Goal: Task Accomplishment & Management: Use online tool/utility

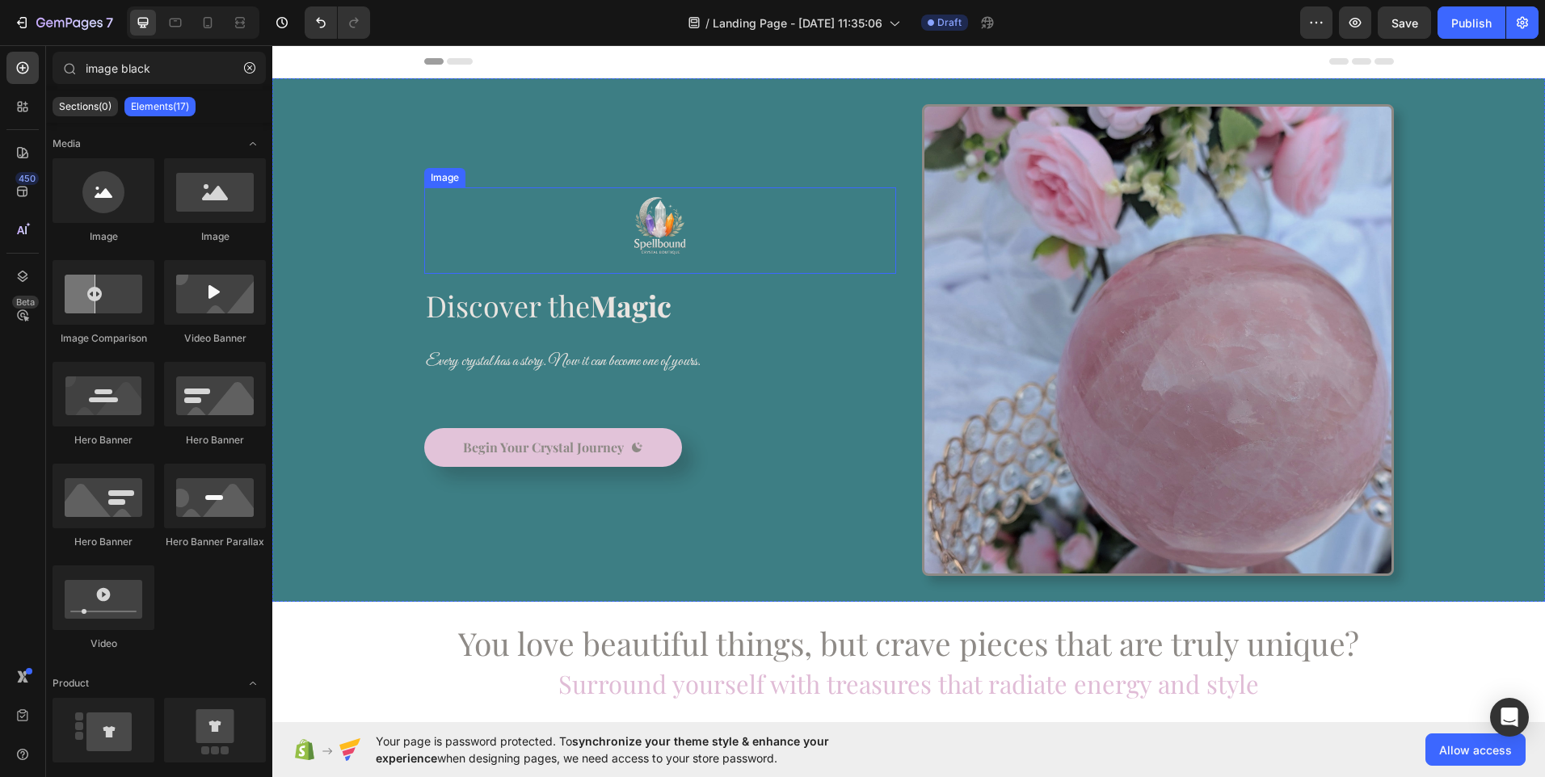
click at [655, 213] on img at bounding box center [660, 230] width 65 height 86
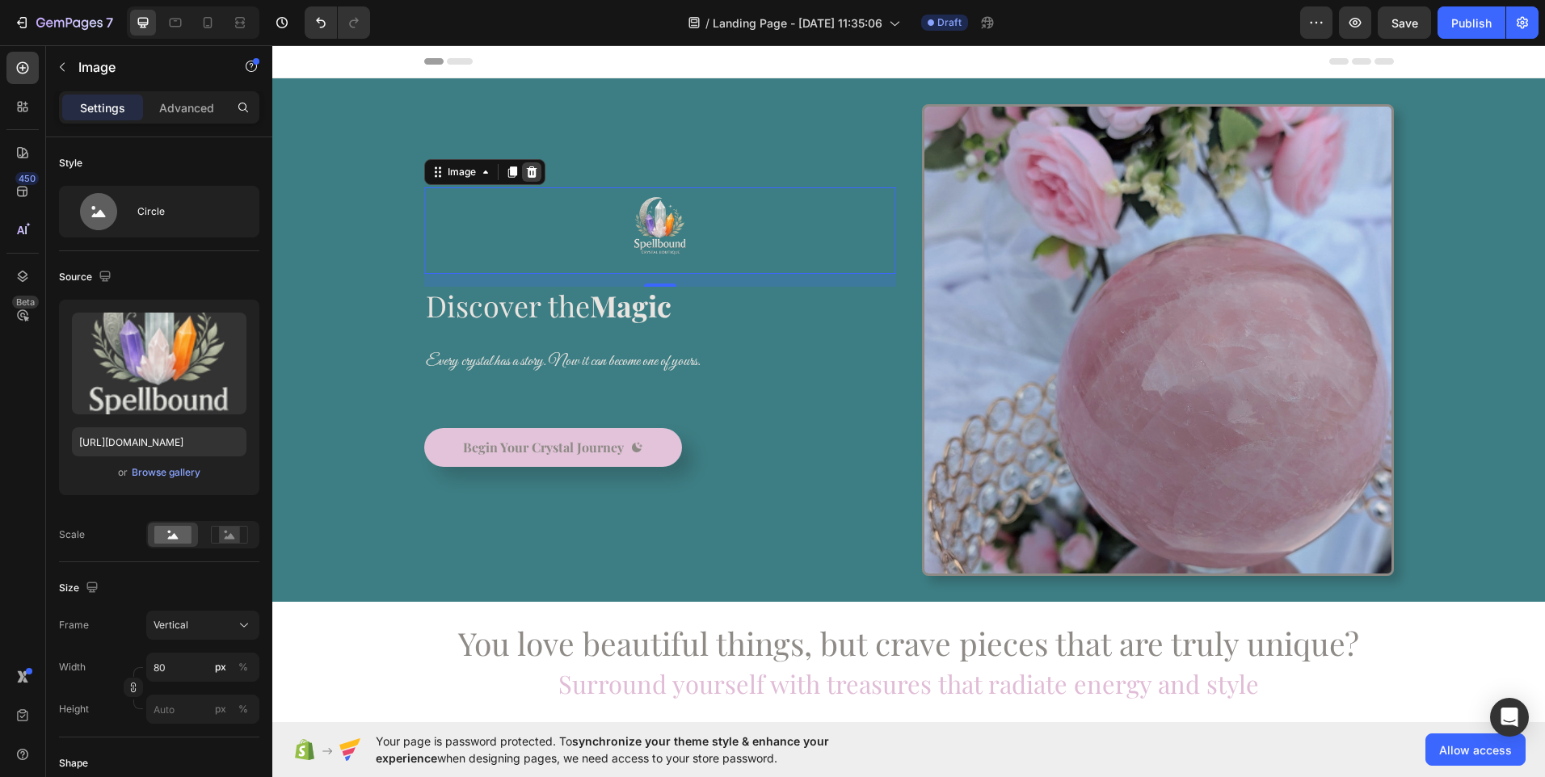
click at [525, 171] on icon at bounding box center [531, 172] width 13 height 13
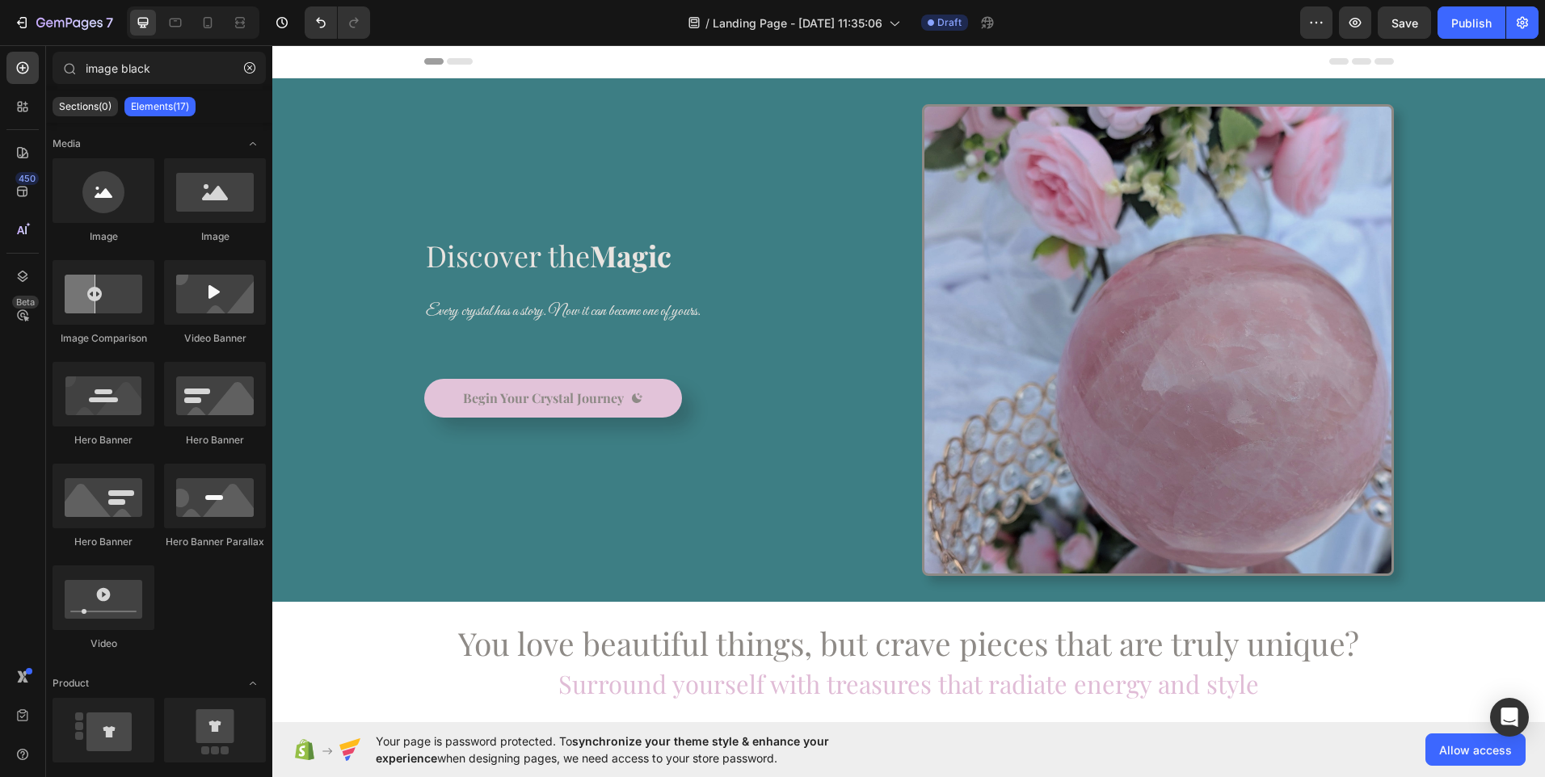
click at [562, 65] on div "Header" at bounding box center [909, 61] width 970 height 32
click at [218, 202] on div at bounding box center [215, 190] width 102 height 65
drag, startPoint x: 481, startPoint y: 243, endPoint x: 470, endPoint y: 159, distance: 84.7
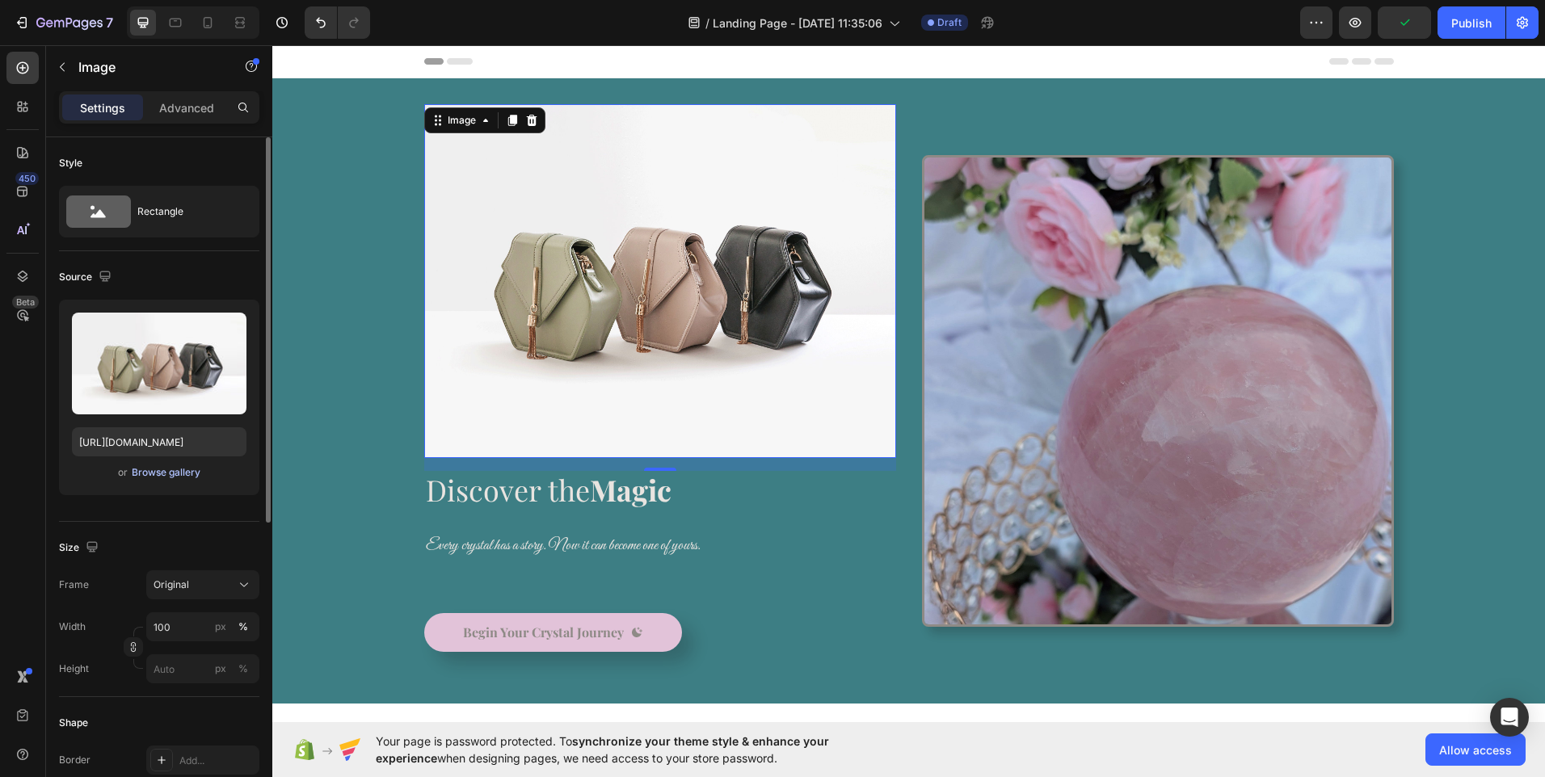
click at [154, 470] on div "Browse gallery" at bounding box center [166, 472] width 69 height 15
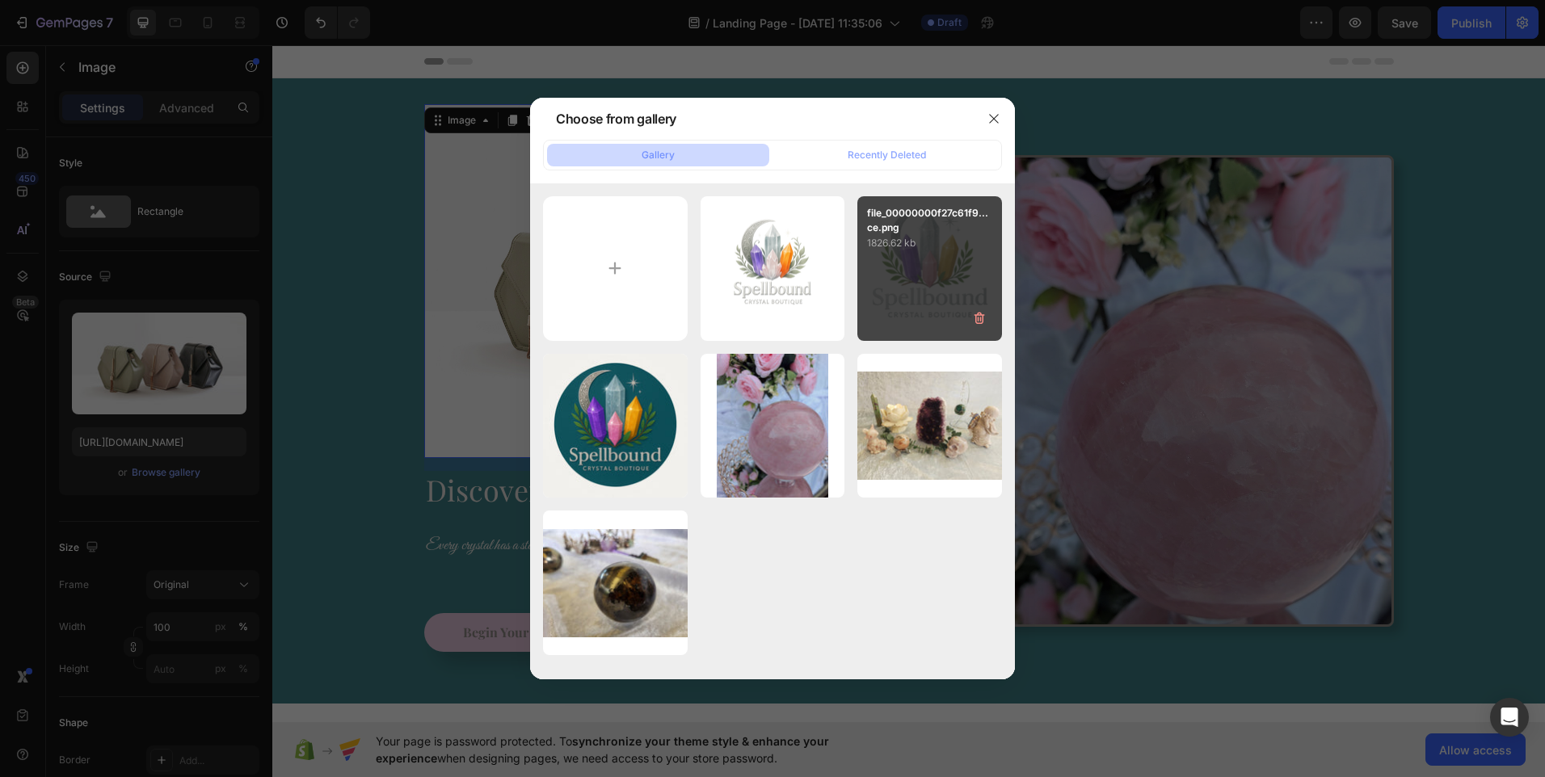
click at [939, 274] on div "file_00000000f27c61f9...ce.png 1826.62 kb" at bounding box center [929, 268] width 145 height 145
type input "[URL][DOMAIN_NAME]"
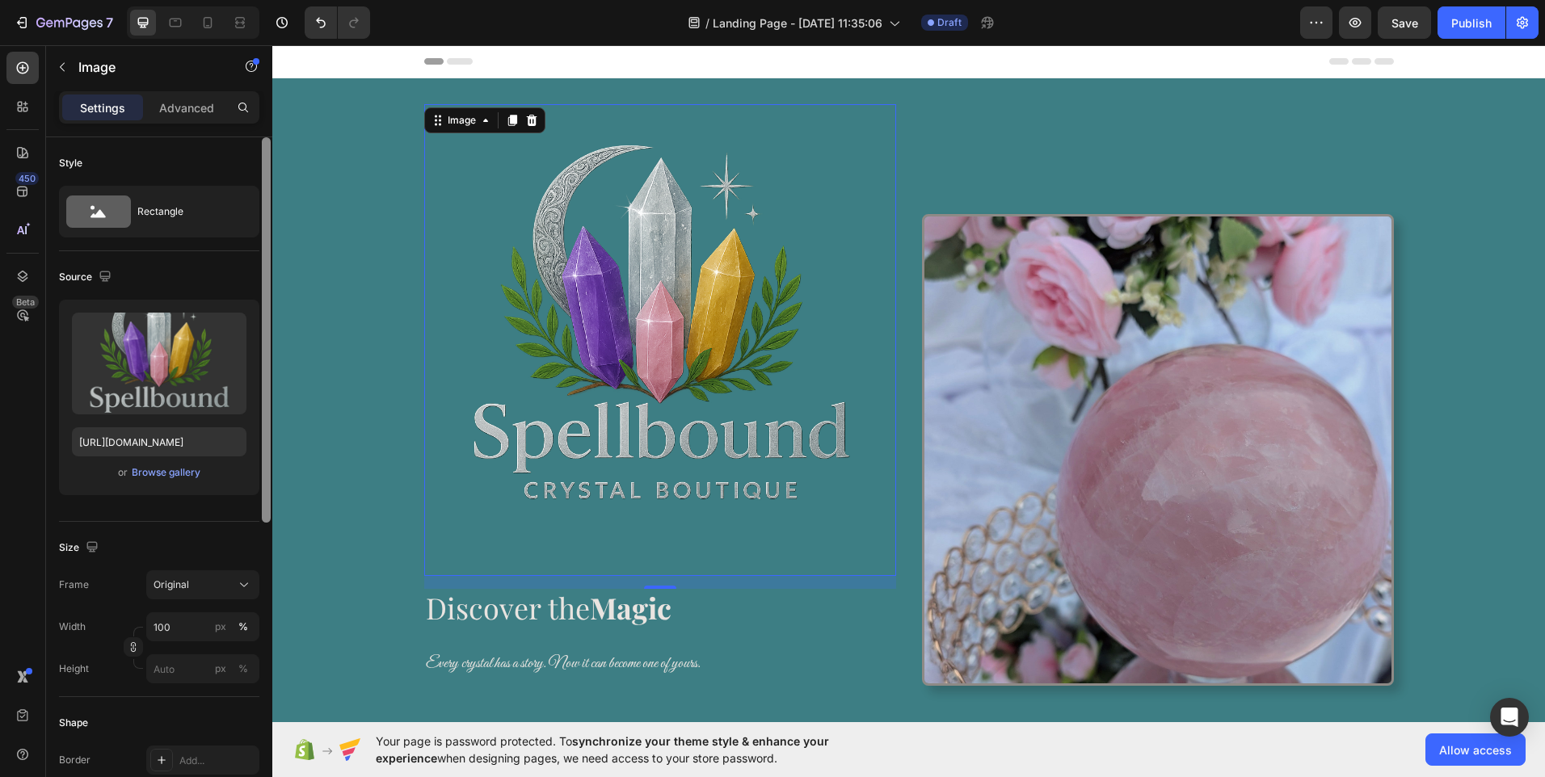
drag, startPoint x: 263, startPoint y: 501, endPoint x: 253, endPoint y: 464, distance: 38.6
click at [253, 464] on div "Style Rectangle Source Upload Image [URL][DOMAIN_NAME] or Browse gallery Size F…" at bounding box center [159, 480] width 226 height 686
click at [177, 221] on div "Rectangle" at bounding box center [186, 211] width 99 height 37
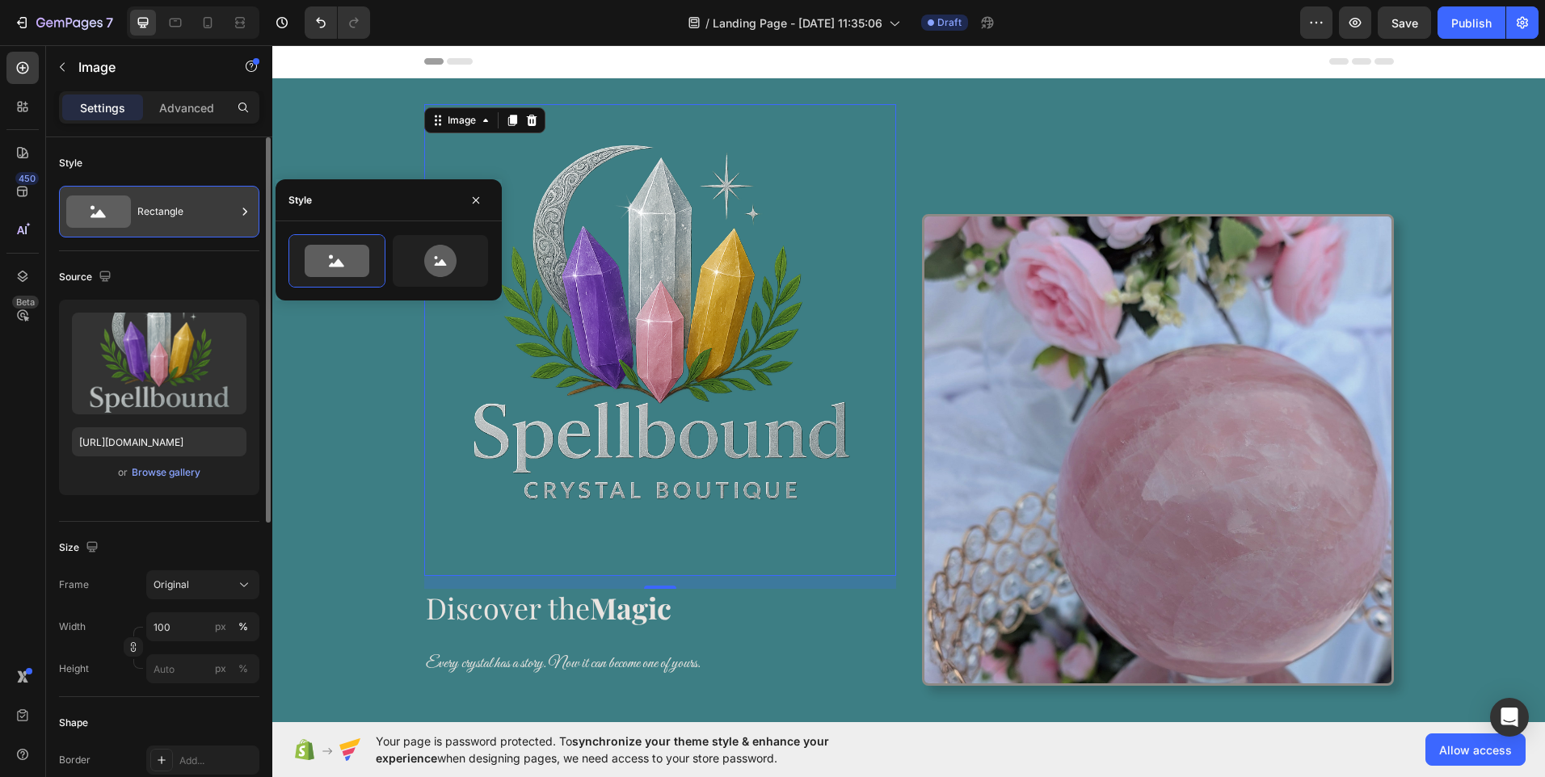
click at [178, 212] on div "Rectangle" at bounding box center [186, 211] width 99 height 37
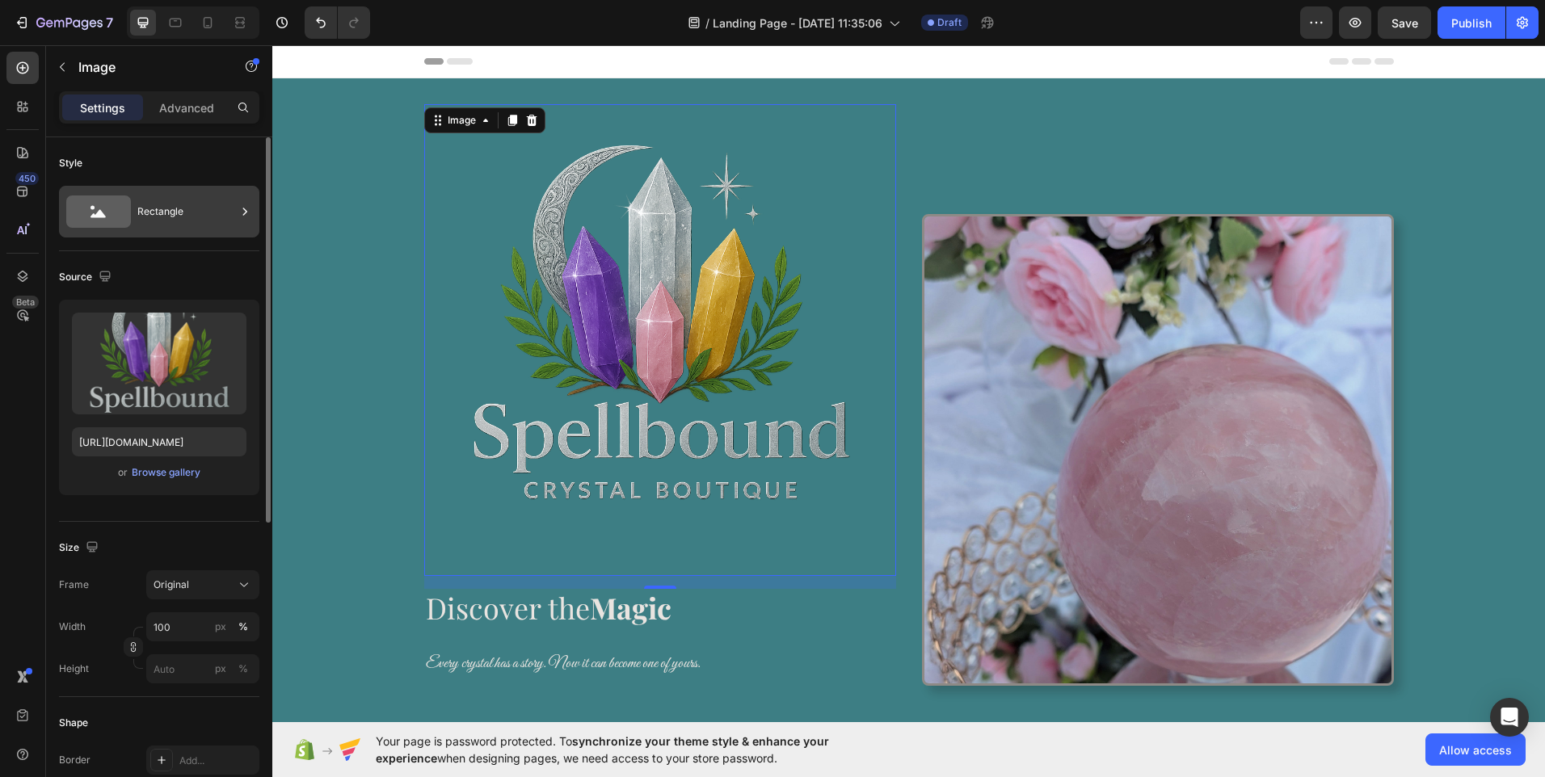
click at [178, 212] on div "Rectangle" at bounding box center [186, 211] width 99 height 37
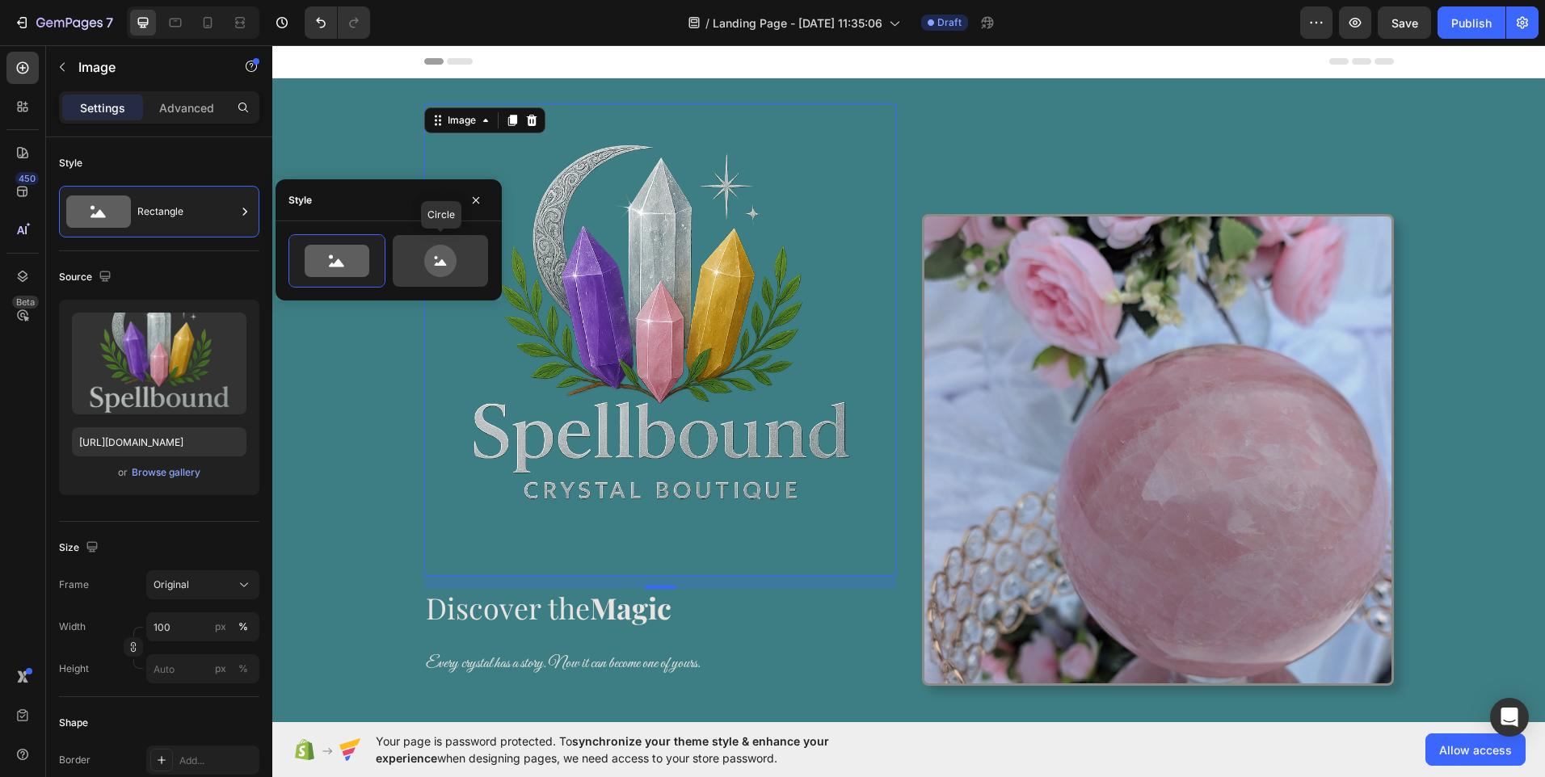
click at [437, 267] on icon at bounding box center [440, 261] width 32 height 32
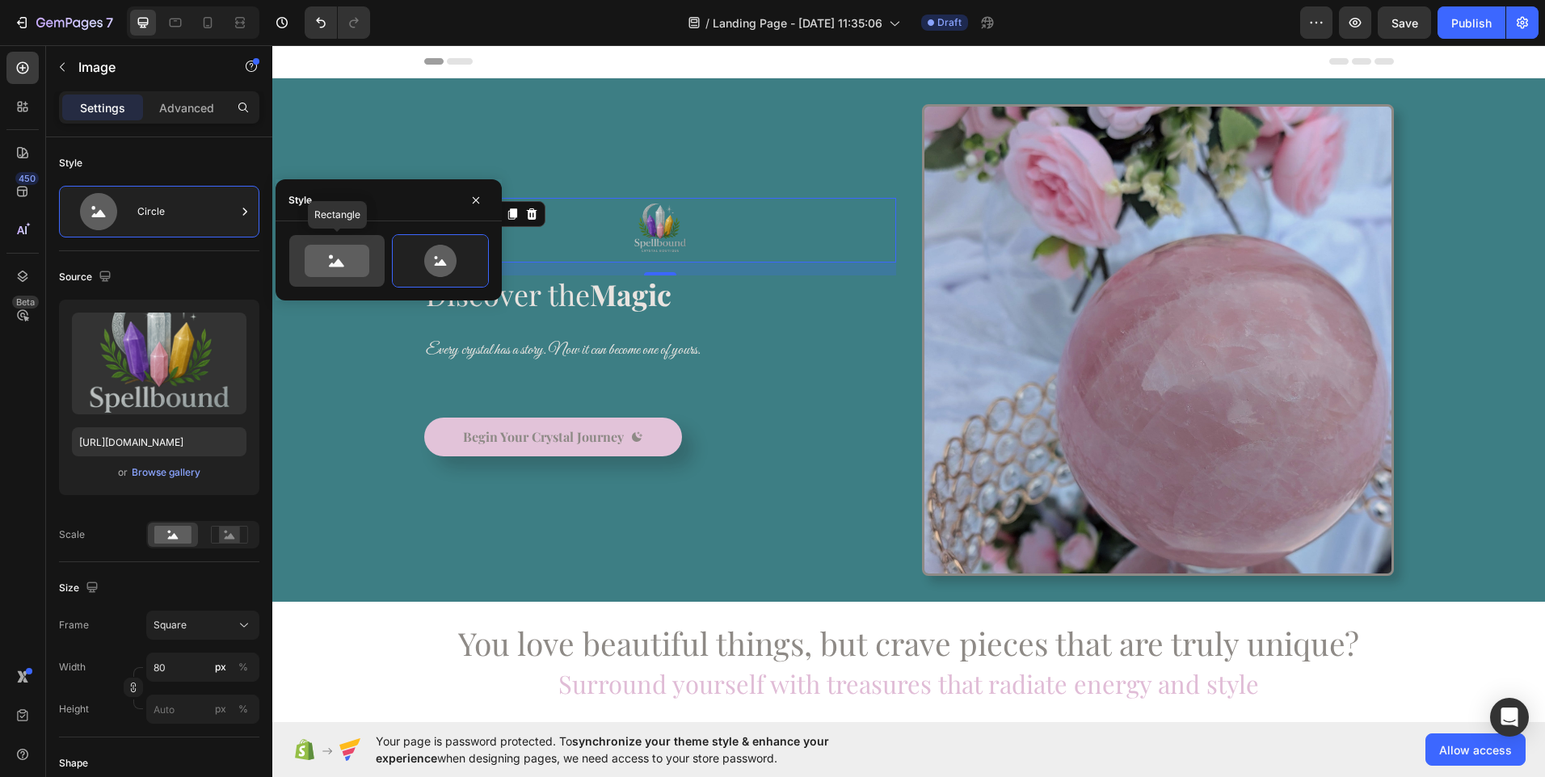
click at [340, 271] on icon at bounding box center [337, 261] width 65 height 32
type input "100"
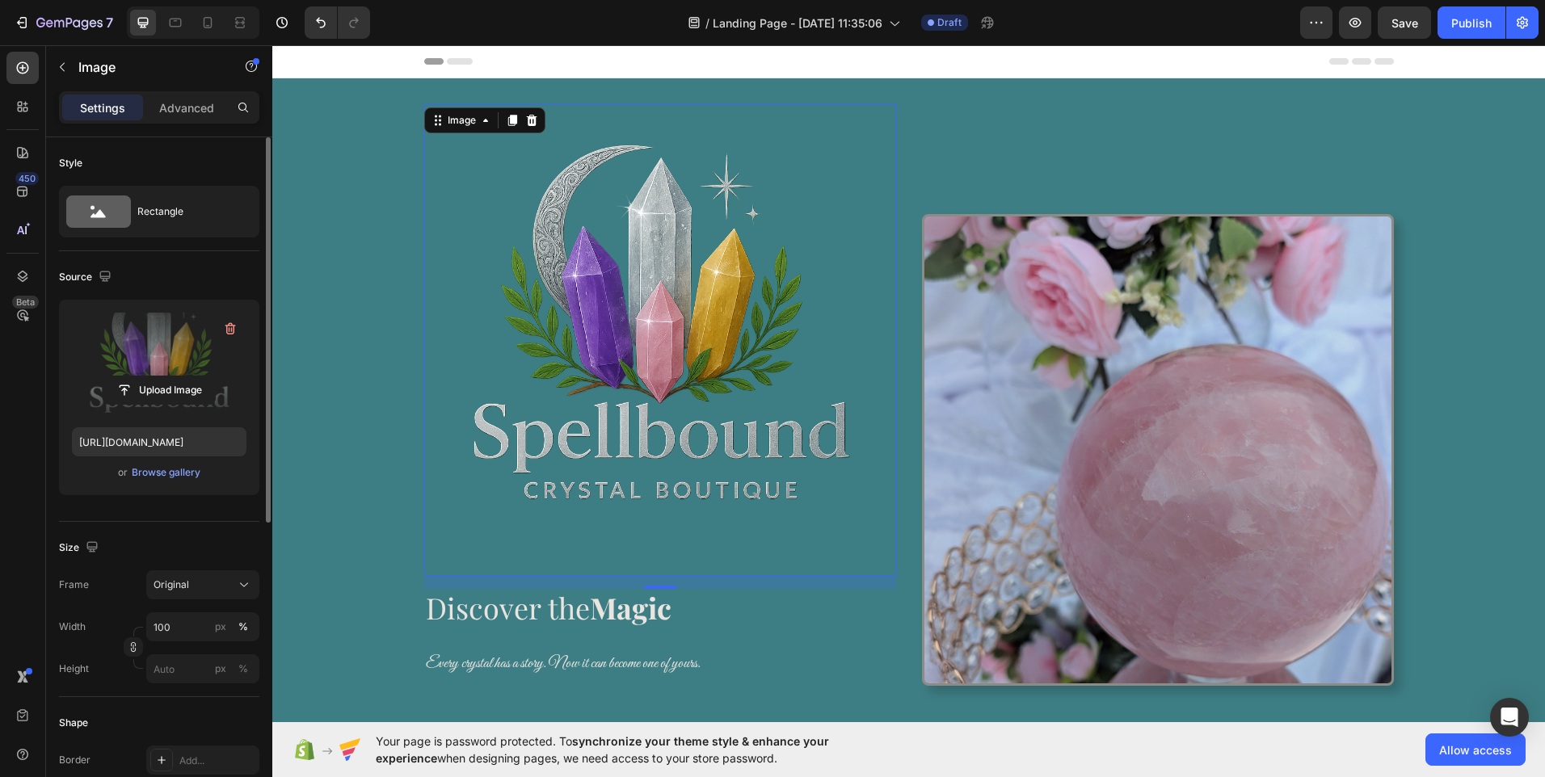
click at [163, 364] on label at bounding box center [159, 364] width 175 height 102
click at [163, 377] on input "file" at bounding box center [158, 390] width 111 height 27
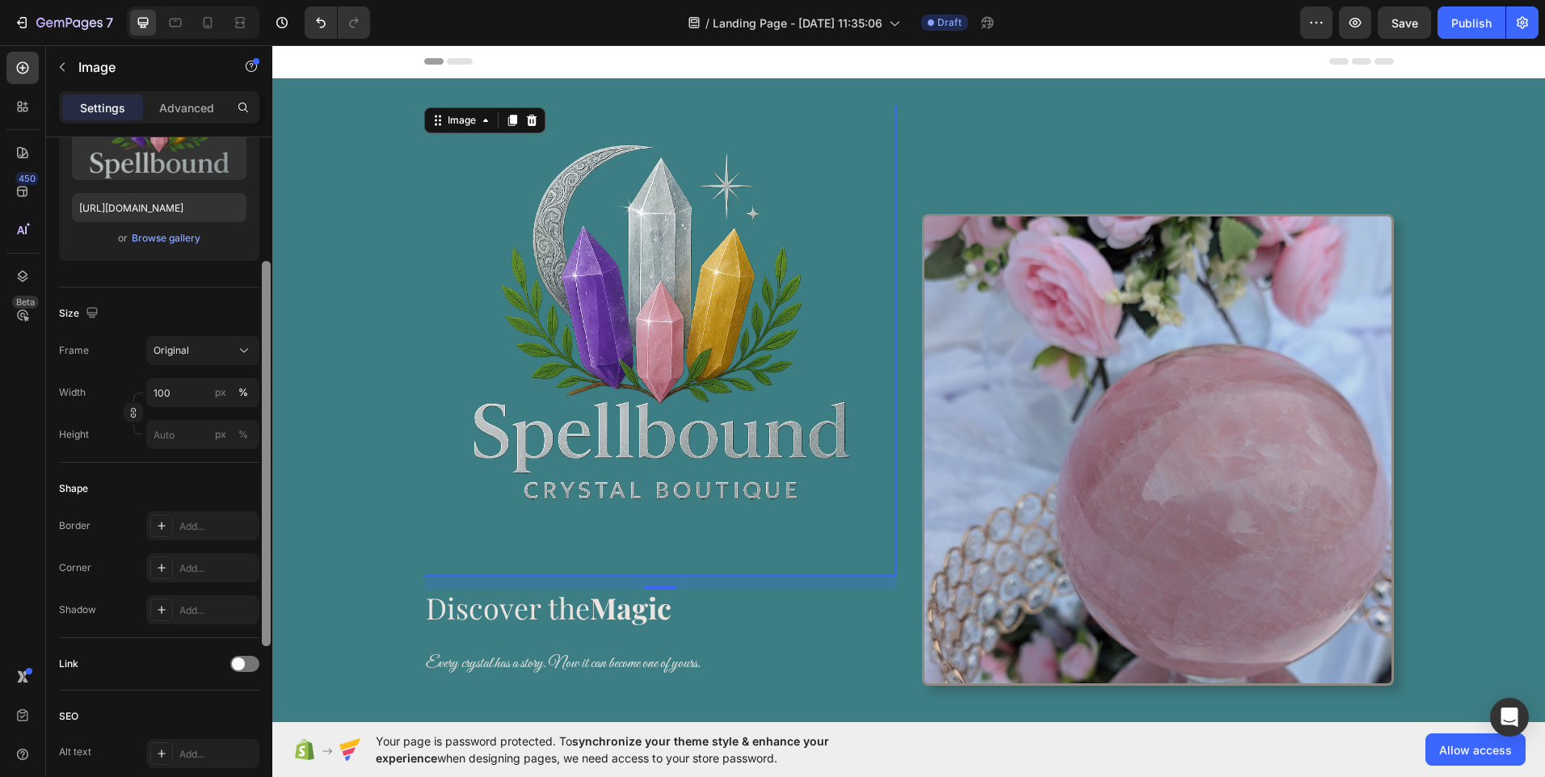
scroll to position [240, 0]
drag, startPoint x: 262, startPoint y: 422, endPoint x: 263, endPoint y: 557, distance: 134.9
click at [263, 557] on div at bounding box center [266, 447] width 9 height 385
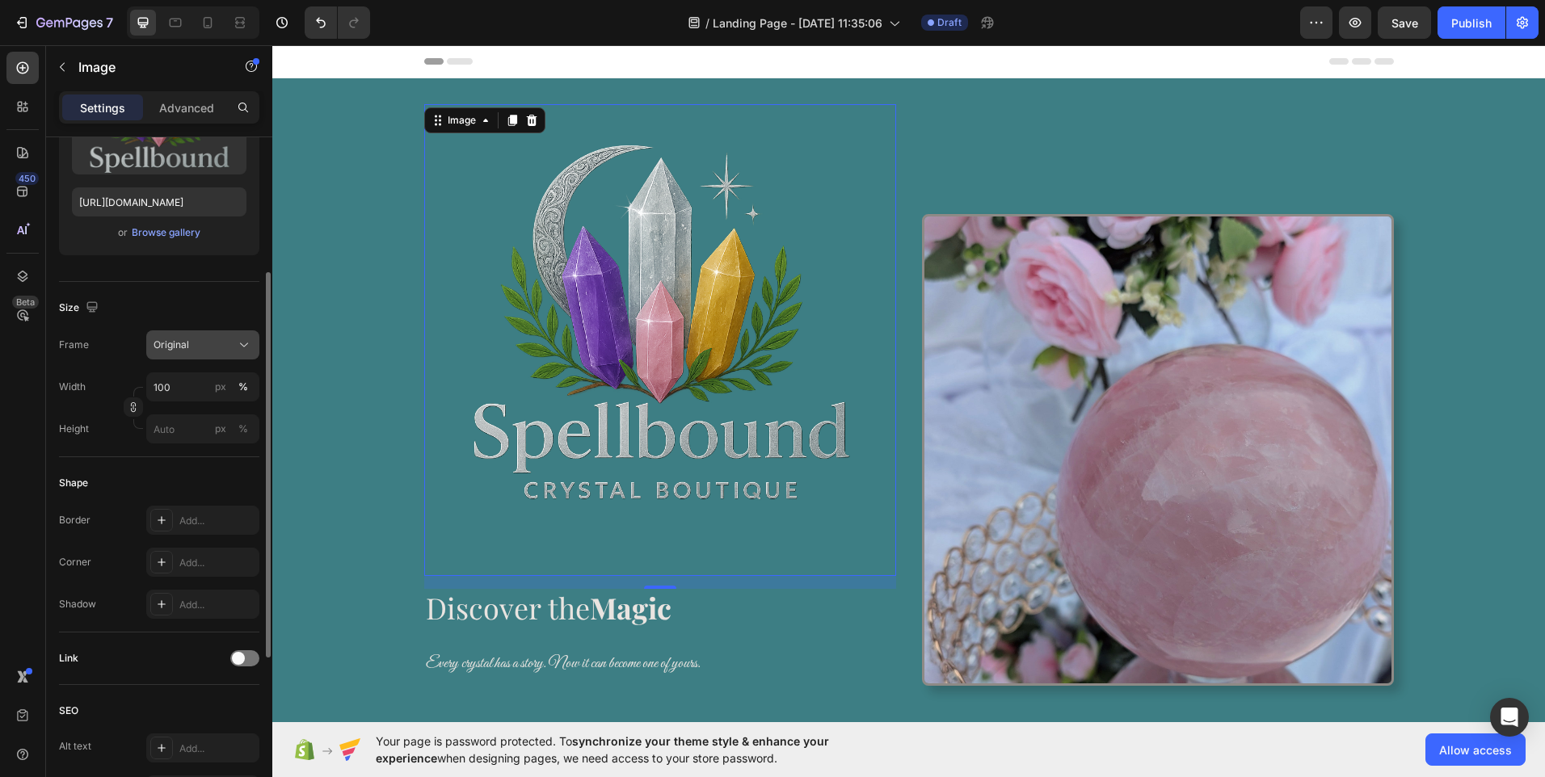
click at [247, 352] on icon at bounding box center [244, 345] width 16 height 16
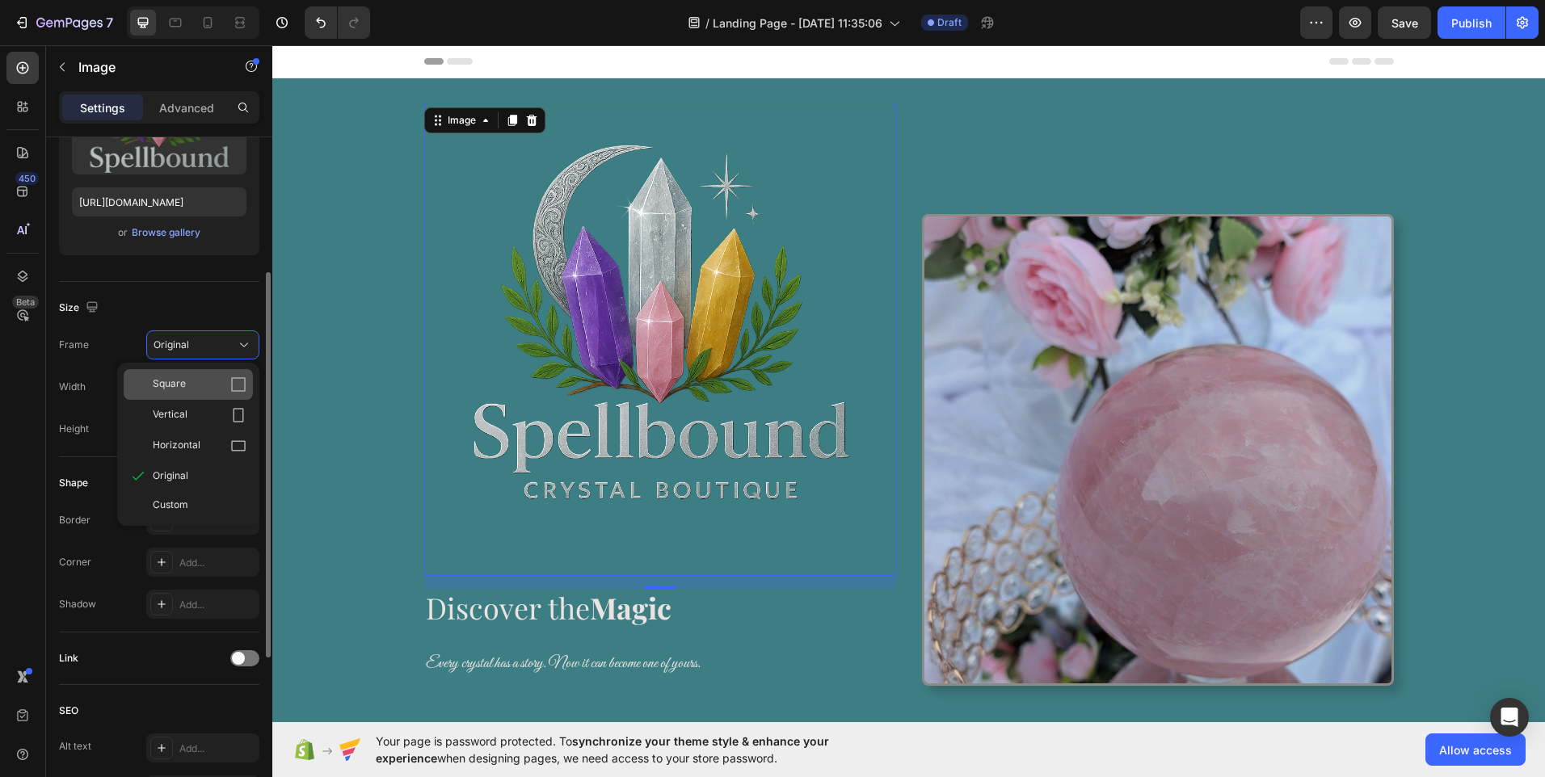
click at [242, 385] on icon at bounding box center [238, 385] width 16 height 16
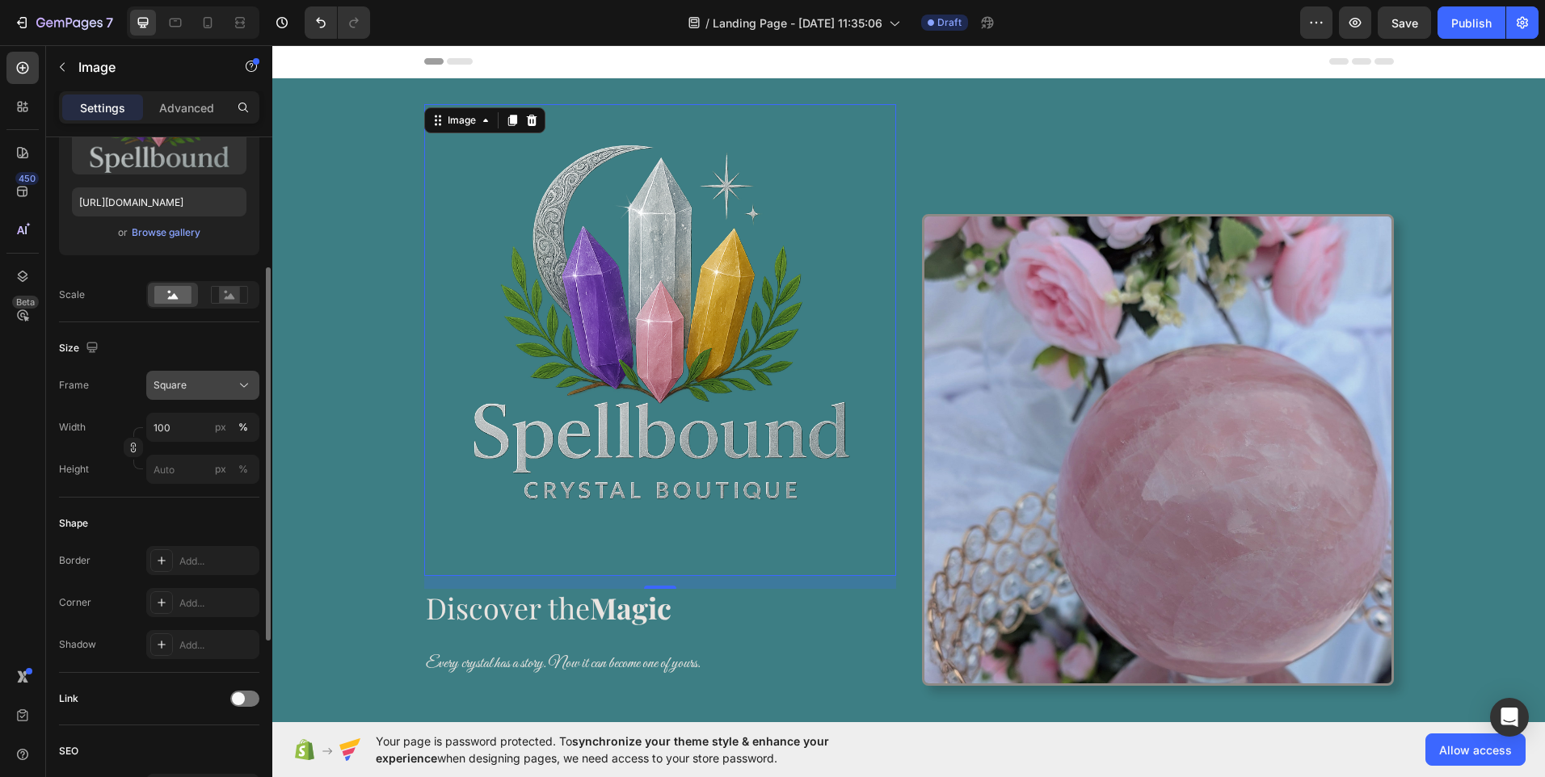
click at [242, 393] on icon at bounding box center [244, 385] width 16 height 16
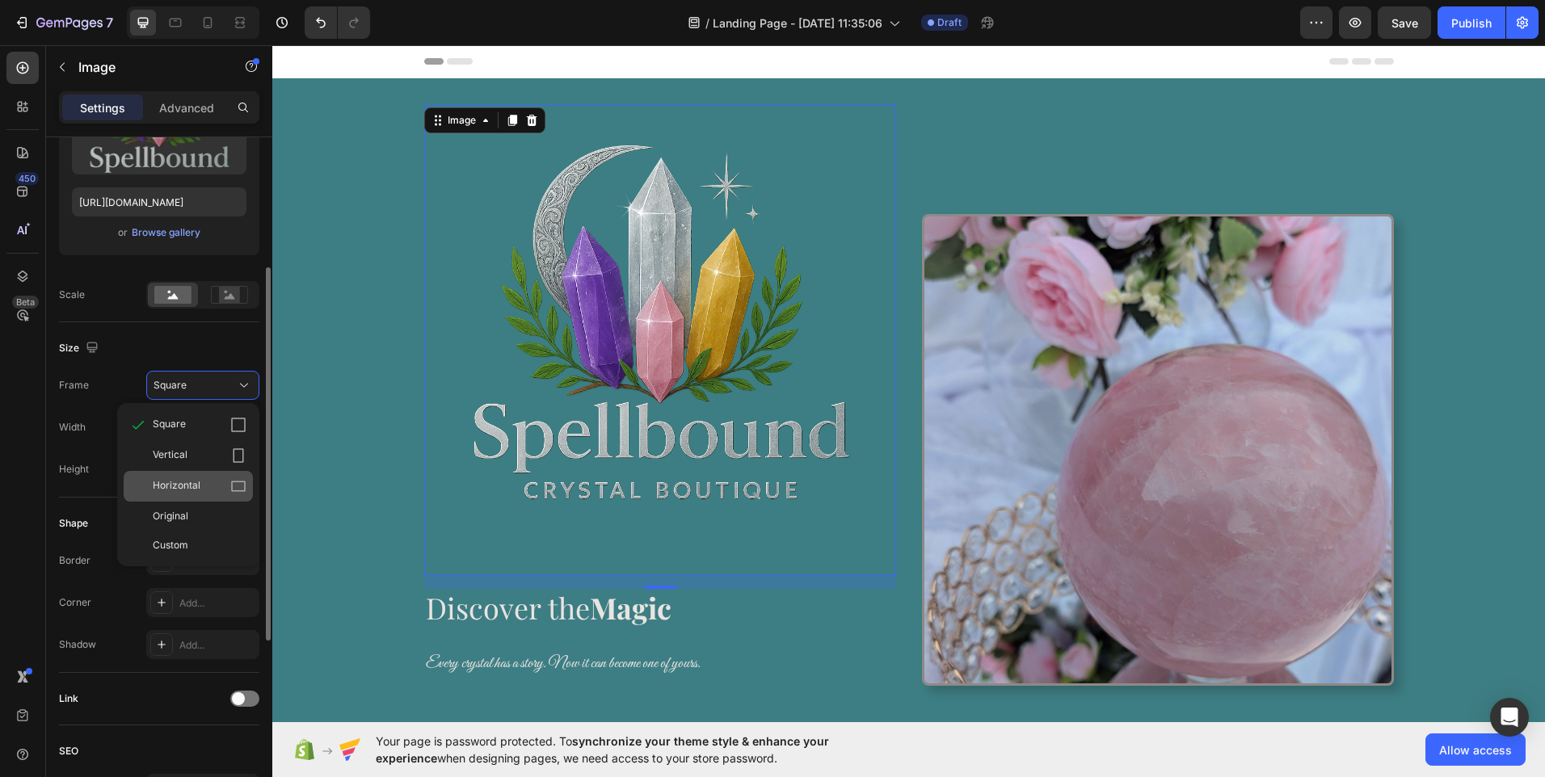
click at [239, 488] on icon at bounding box center [238, 486] width 16 height 16
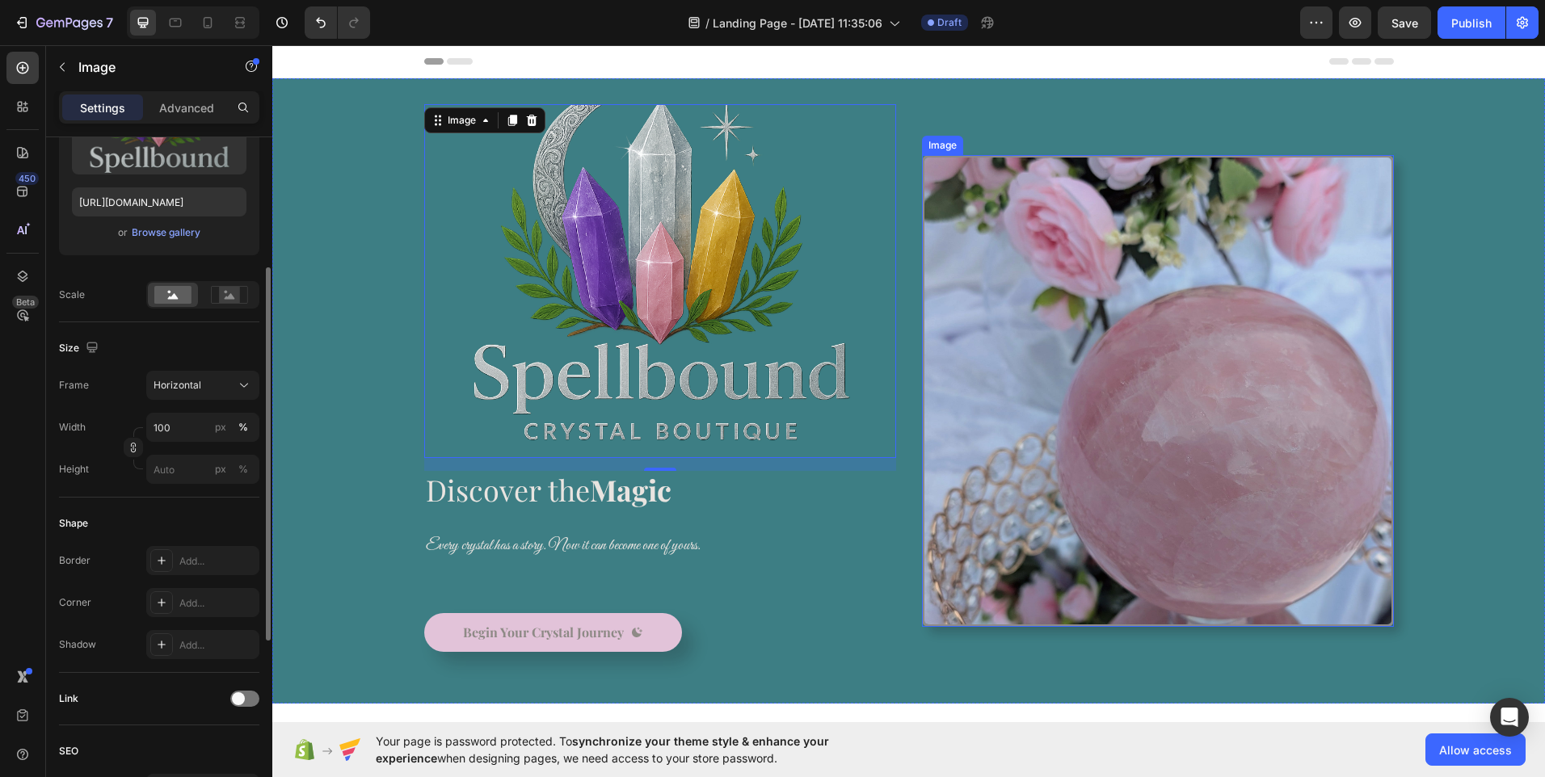
click at [1071, 429] on img at bounding box center [1158, 391] width 472 height 472
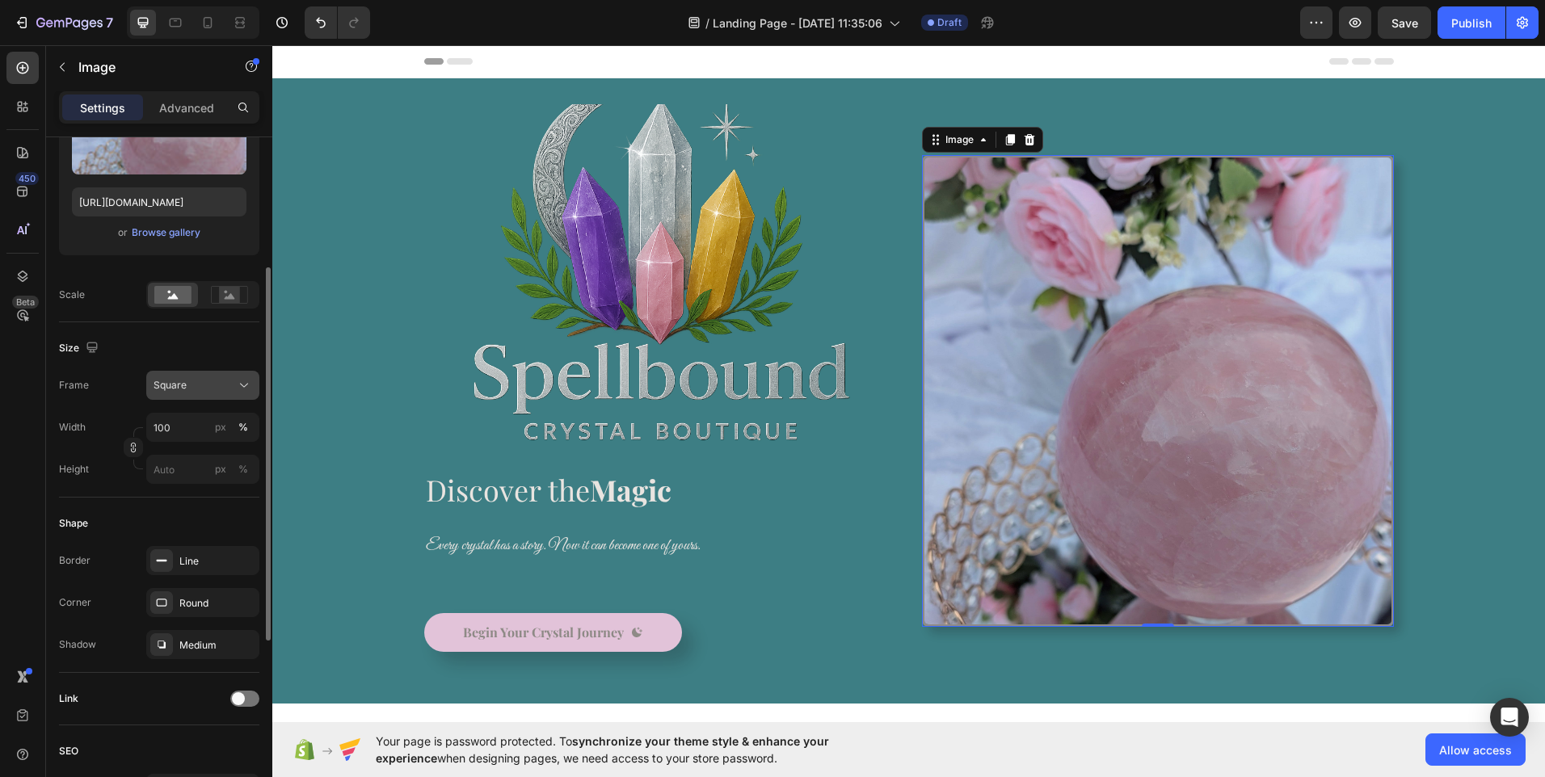
click at [239, 389] on icon at bounding box center [244, 385] width 16 height 16
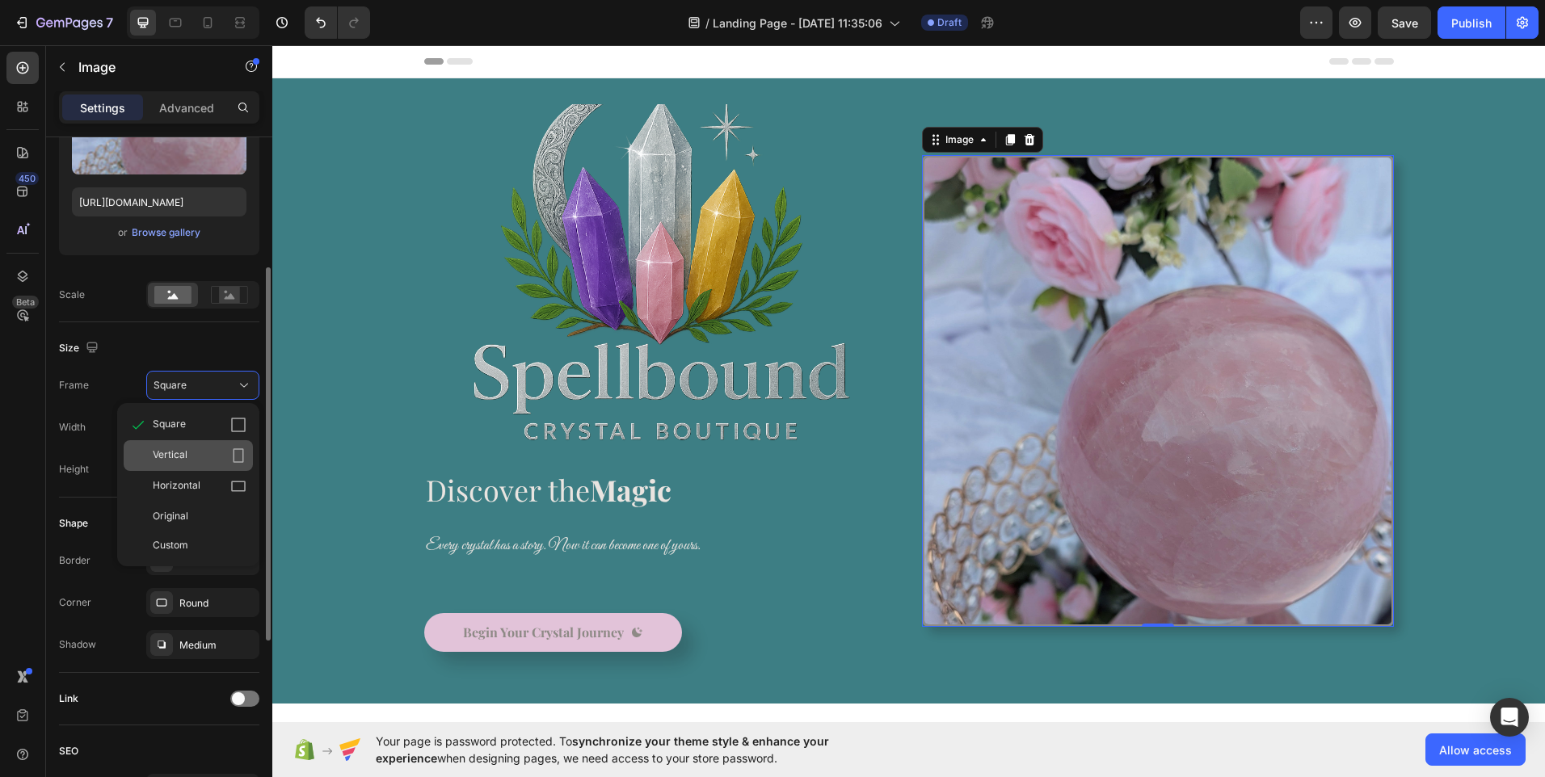
click at [213, 453] on div "Vertical" at bounding box center [200, 456] width 94 height 16
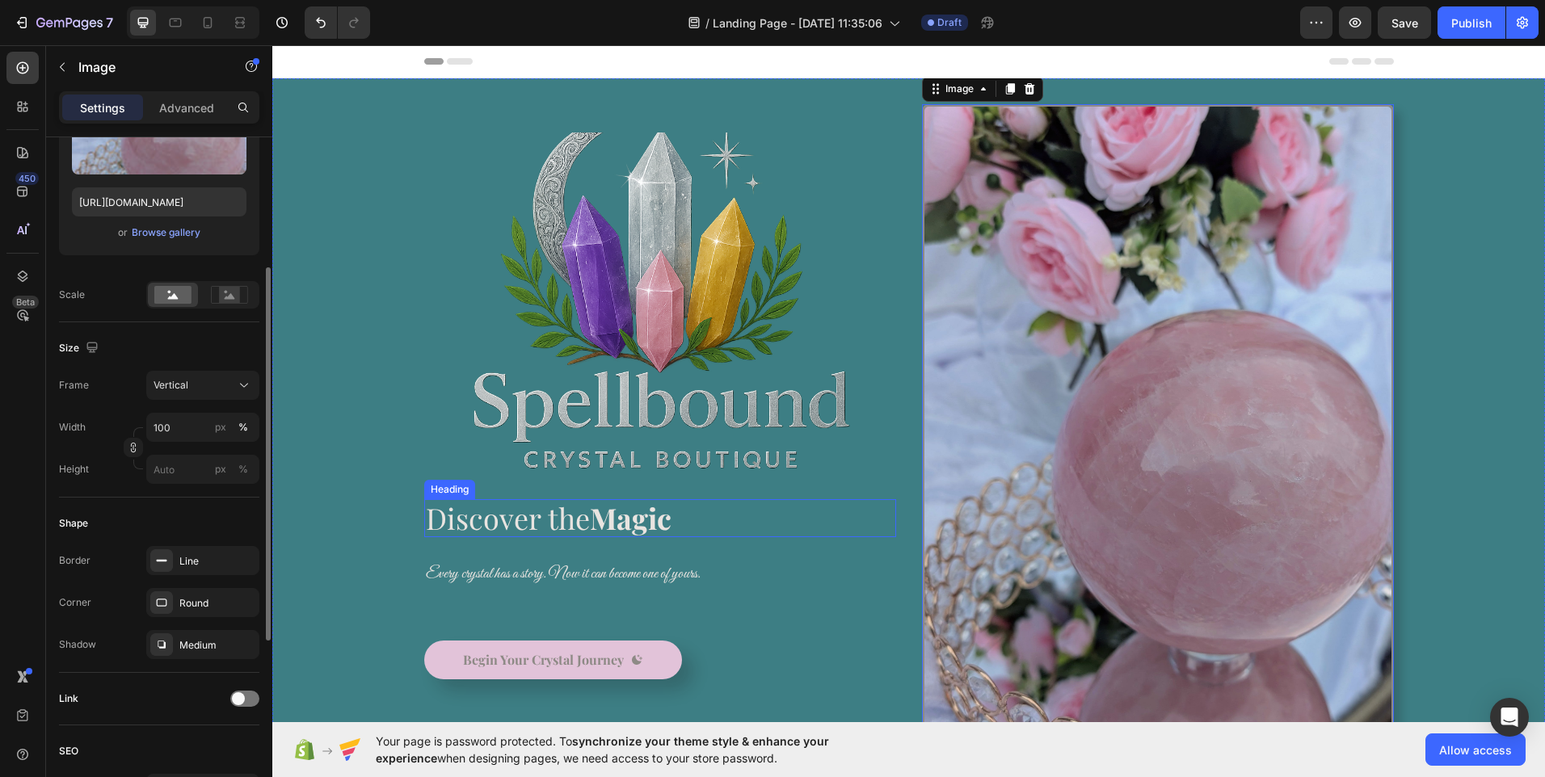
click at [570, 527] on span "Discover the Magic" at bounding box center [549, 517] width 246 height 39
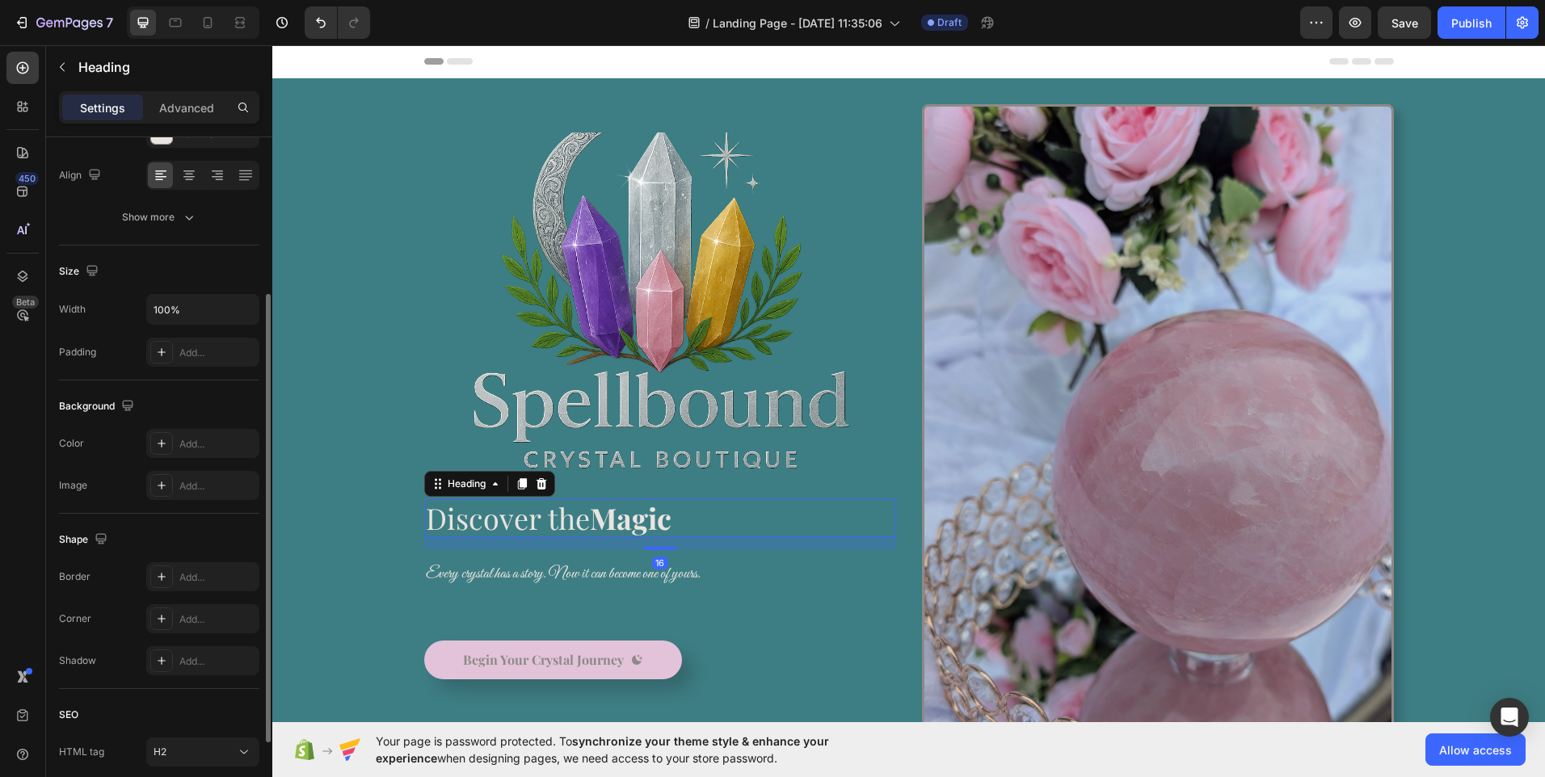
scroll to position [0, 0]
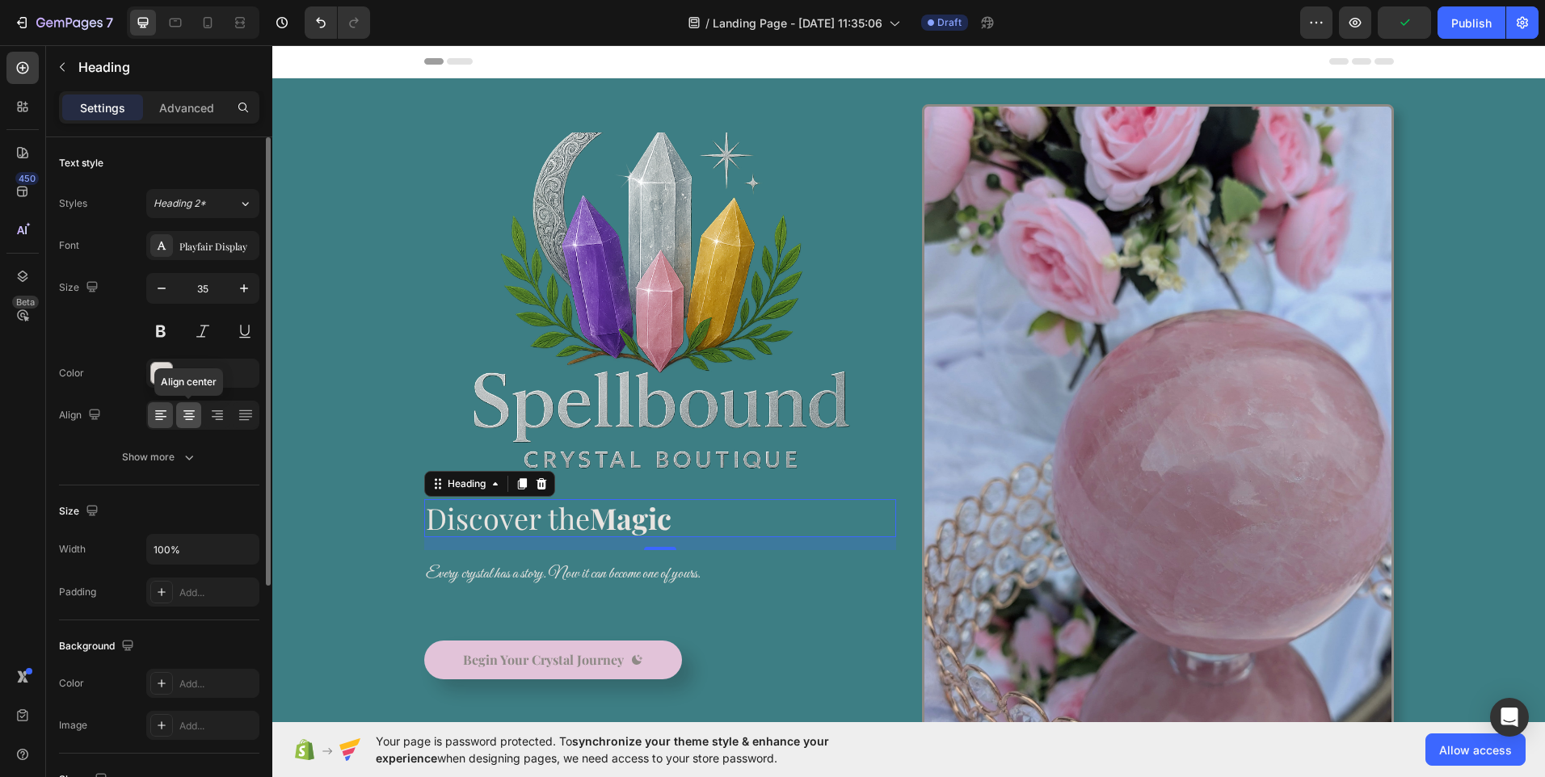
click at [193, 426] on div at bounding box center [188, 415] width 25 height 26
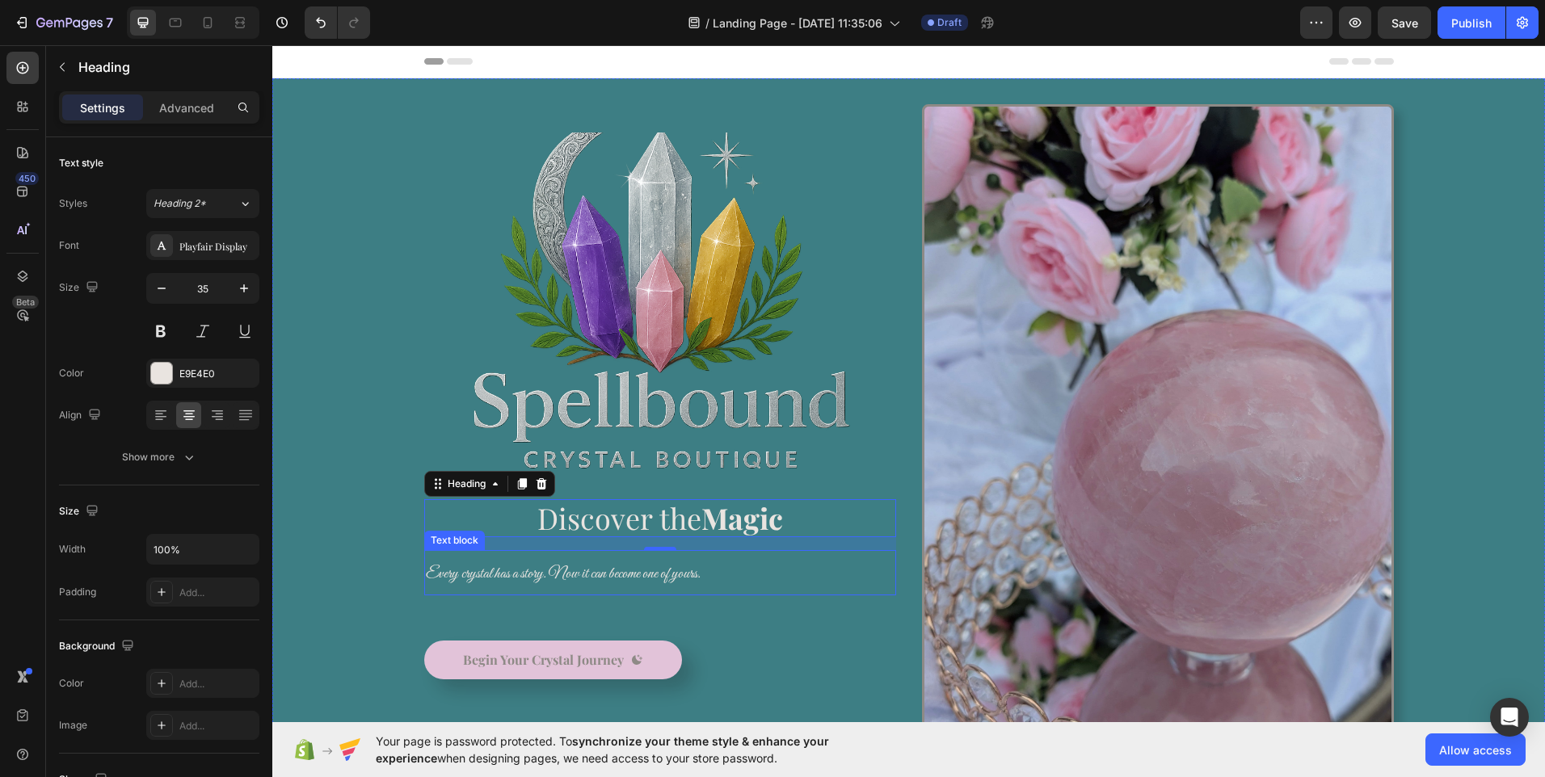
click at [486, 575] on span "Every crystal has a story. Now it can become one of yours." at bounding box center [563, 574] width 275 height 20
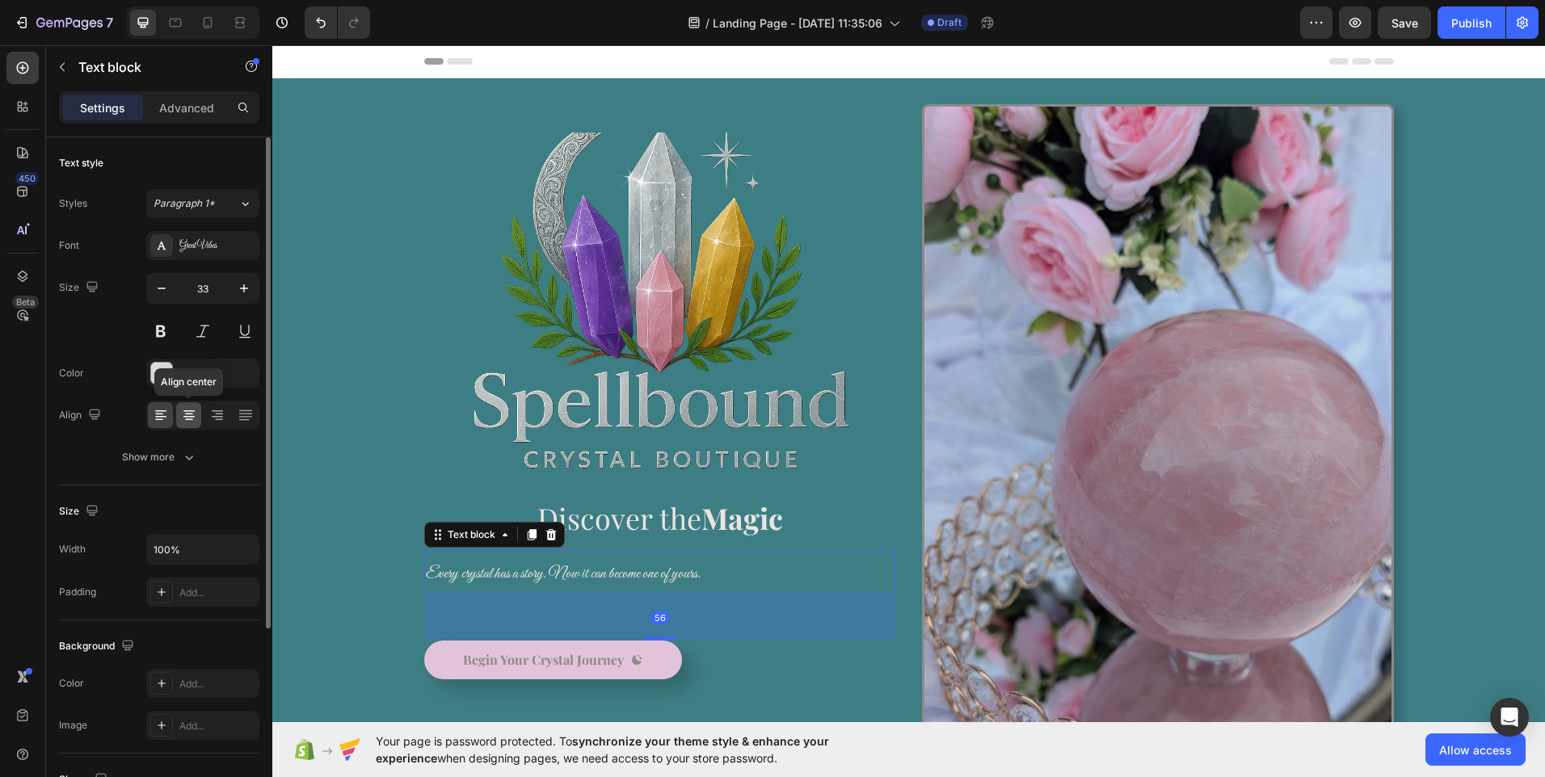
click at [191, 426] on div at bounding box center [188, 415] width 25 height 26
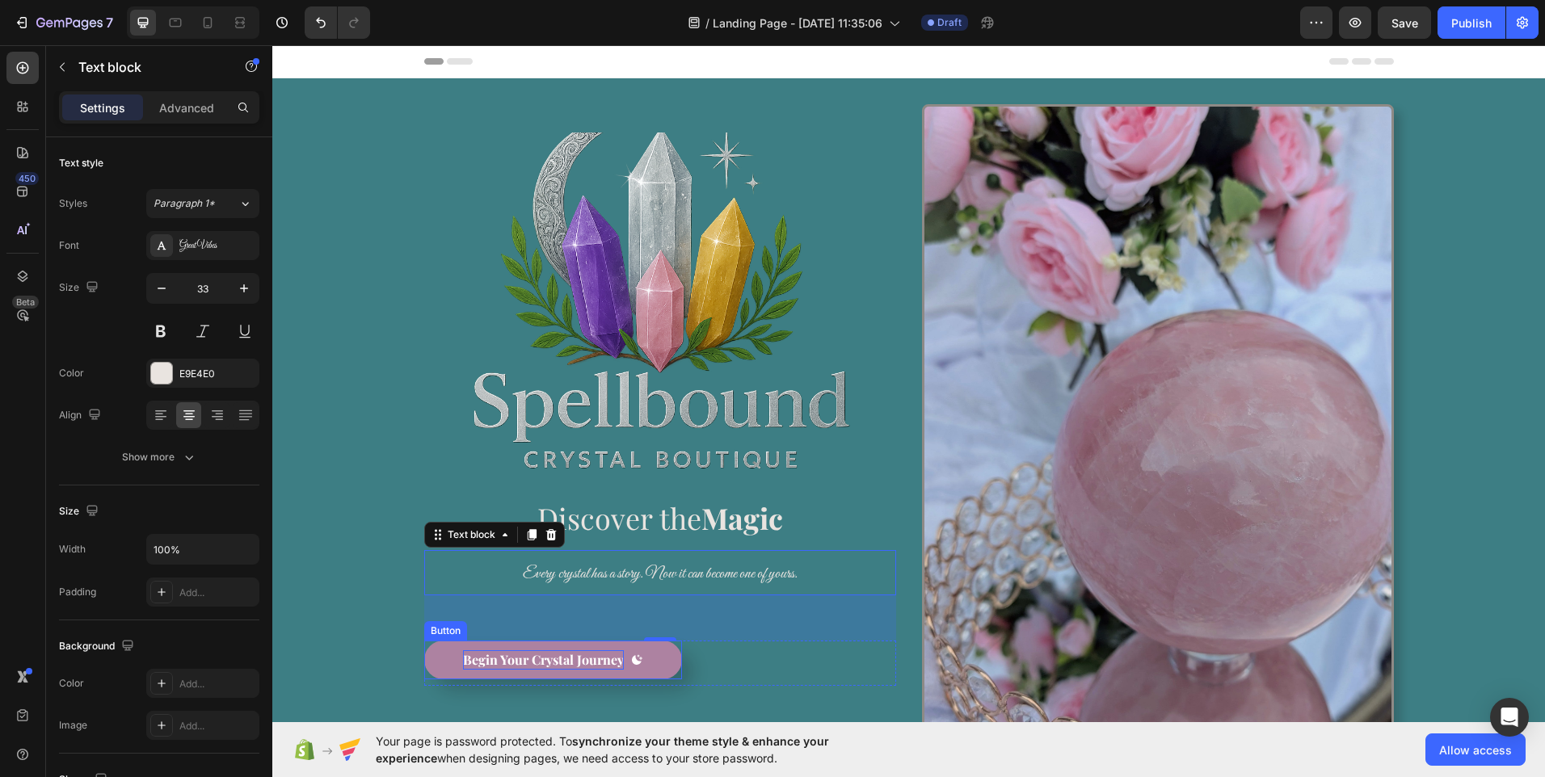
click at [505, 666] on p "Begin Your Crystal Journey" at bounding box center [543, 659] width 161 height 19
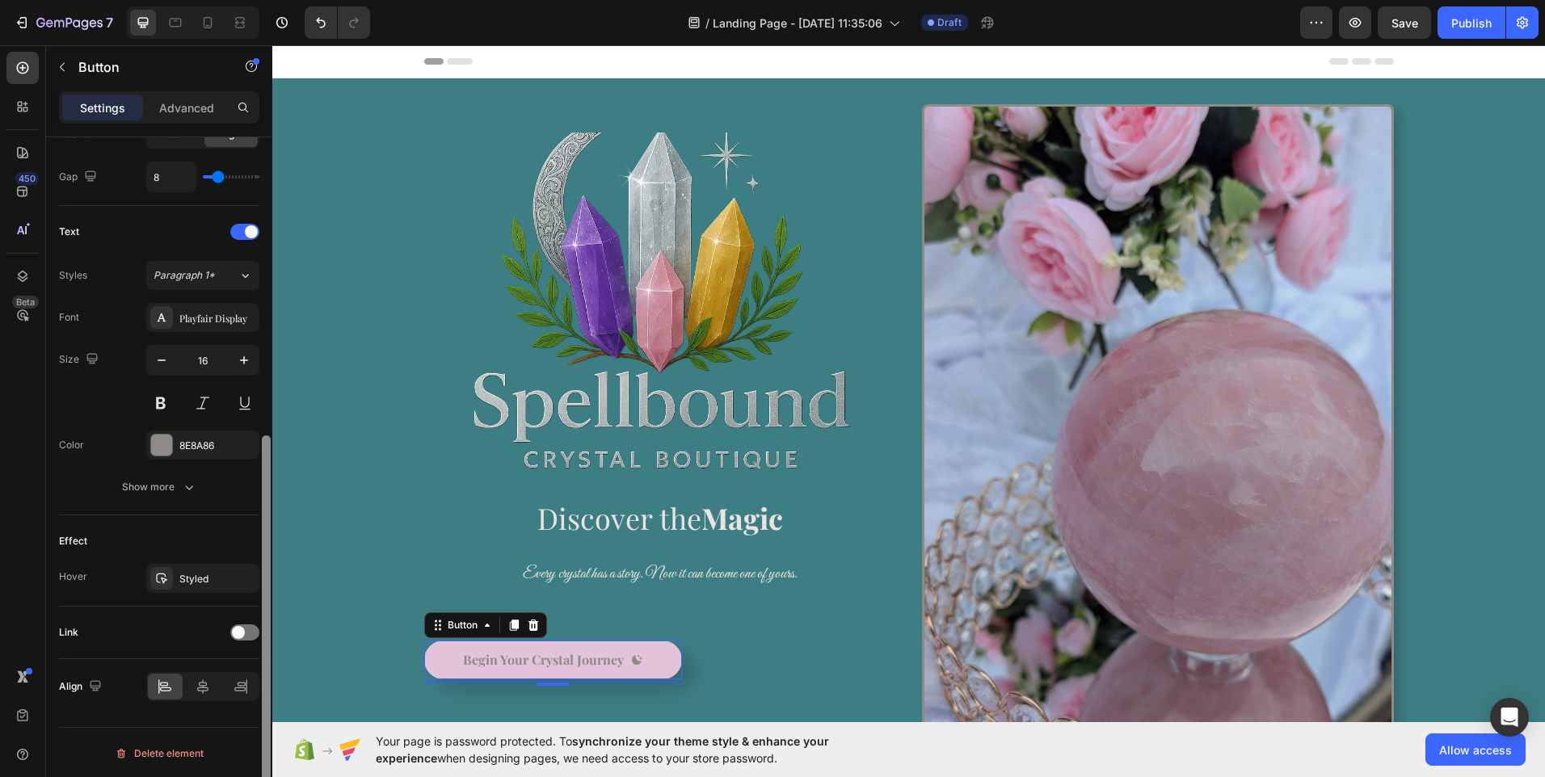
scroll to position [600, 0]
drag, startPoint x: 264, startPoint y: 435, endPoint x: 266, endPoint y: 812, distance: 377.3
click at [266, 0] on html "7 / Landing Page - [DATE] 11:35:06 Draft Preview Save Publish 450 Beta image bl…" at bounding box center [772, 0] width 1545 height 0
click at [202, 696] on div at bounding box center [203, 685] width 35 height 26
click at [200, 685] on icon at bounding box center [203, 685] width 16 height 16
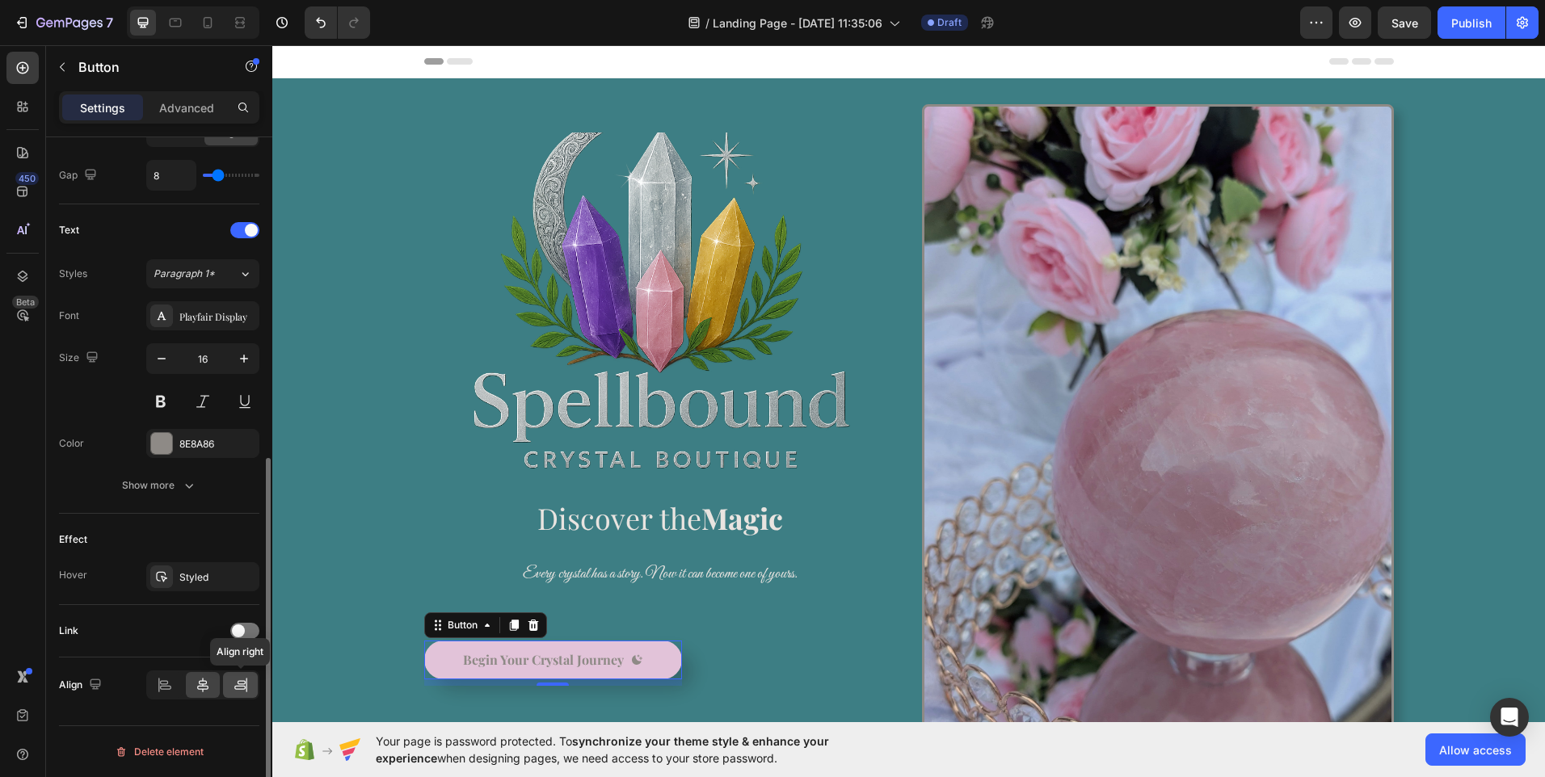
click at [243, 684] on icon at bounding box center [241, 685] width 16 height 16
click at [197, 686] on icon at bounding box center [203, 685] width 16 height 16
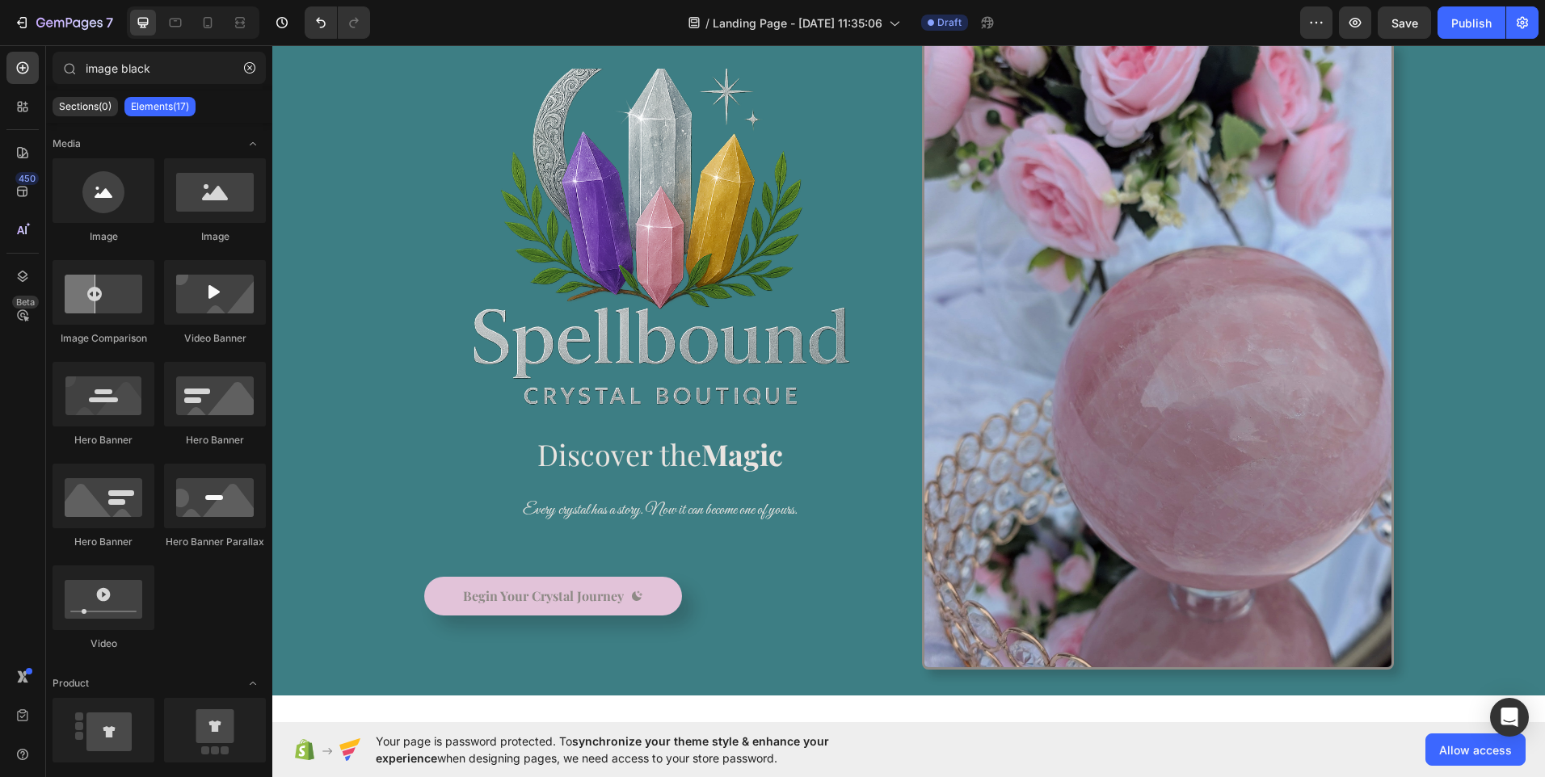
scroll to position [0, 0]
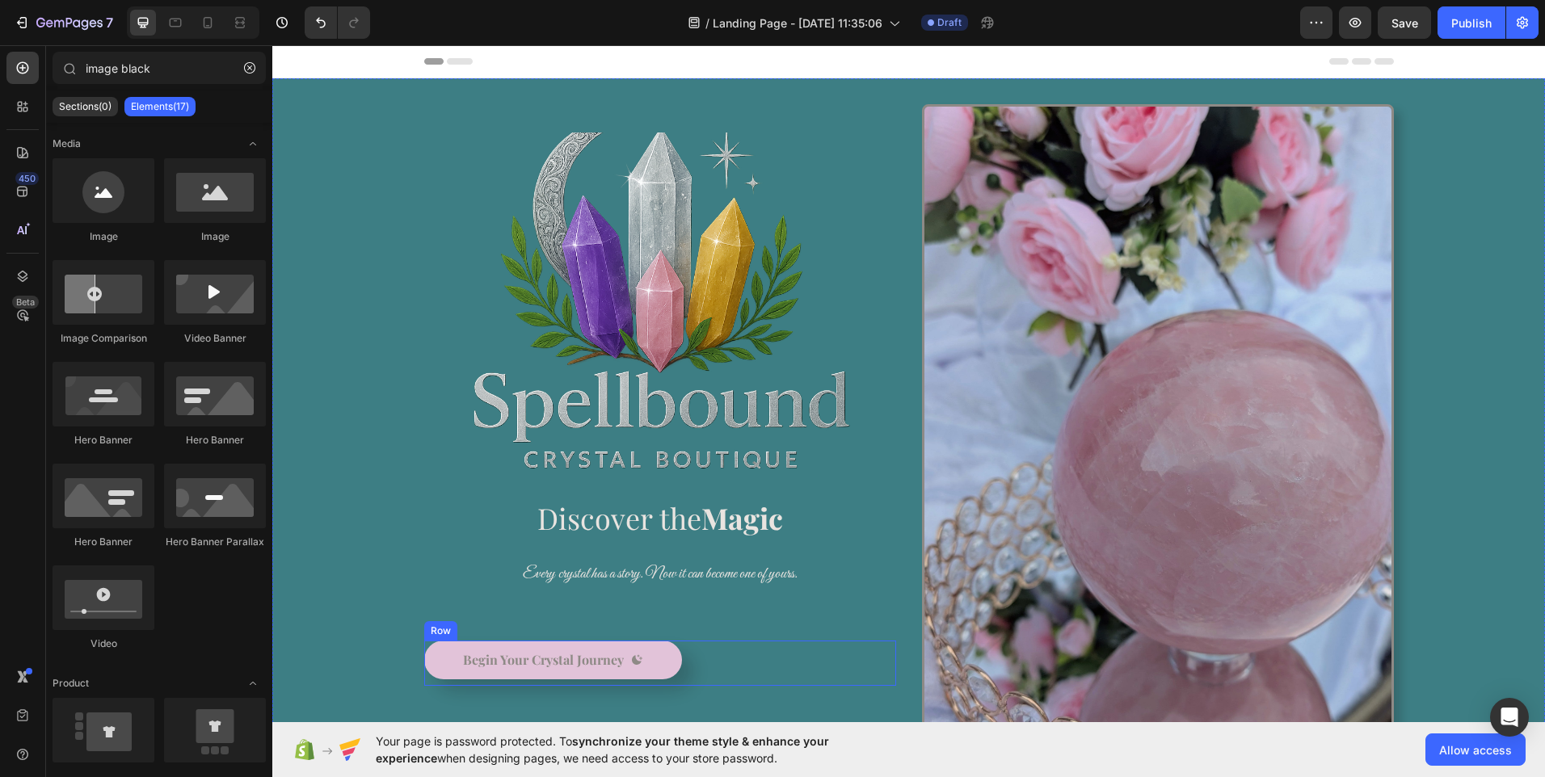
click at [730, 662] on div "Begin Your Crystal Journey Button Row" at bounding box center [660, 663] width 472 height 45
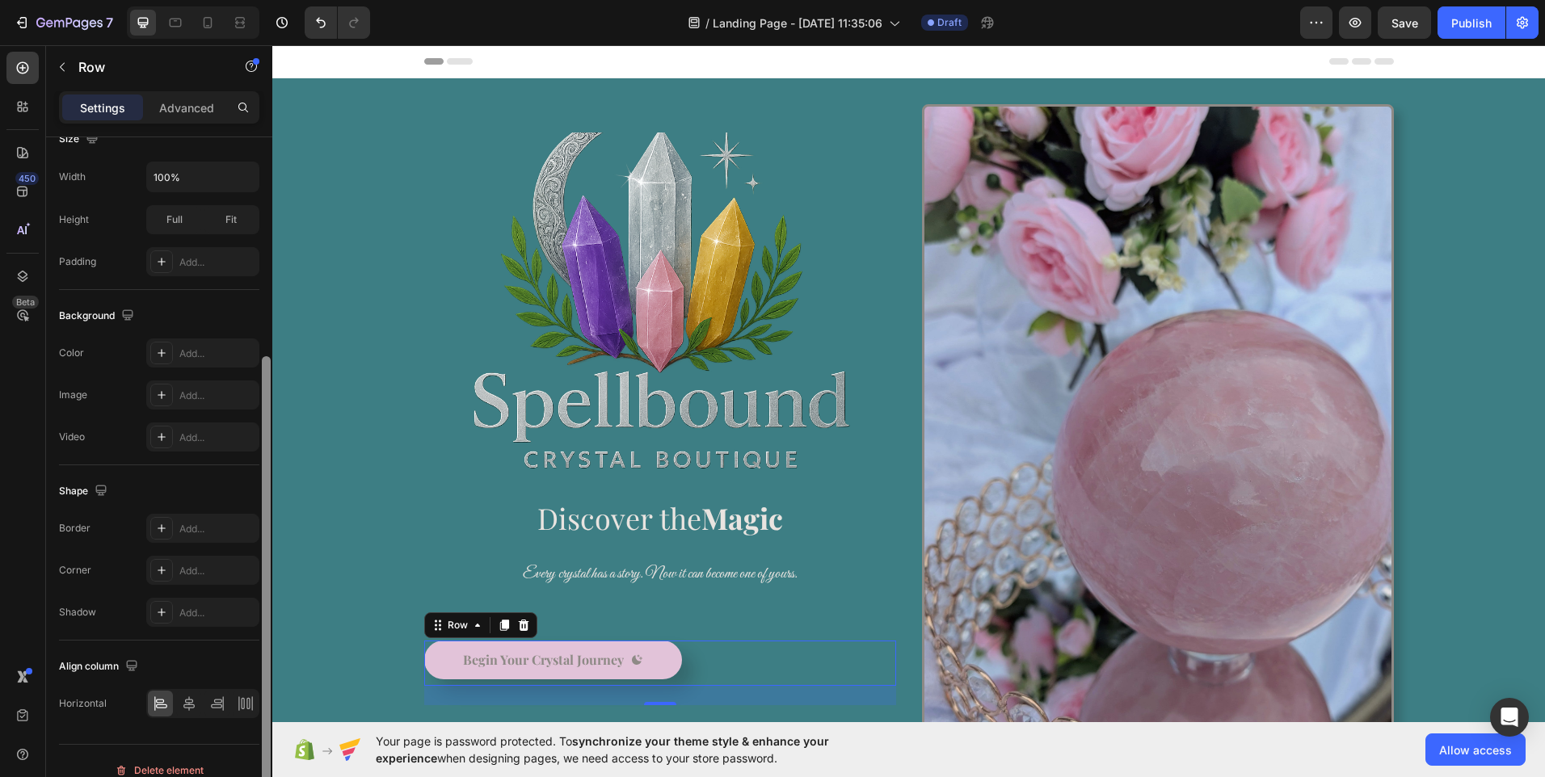
scroll to position [349, 0]
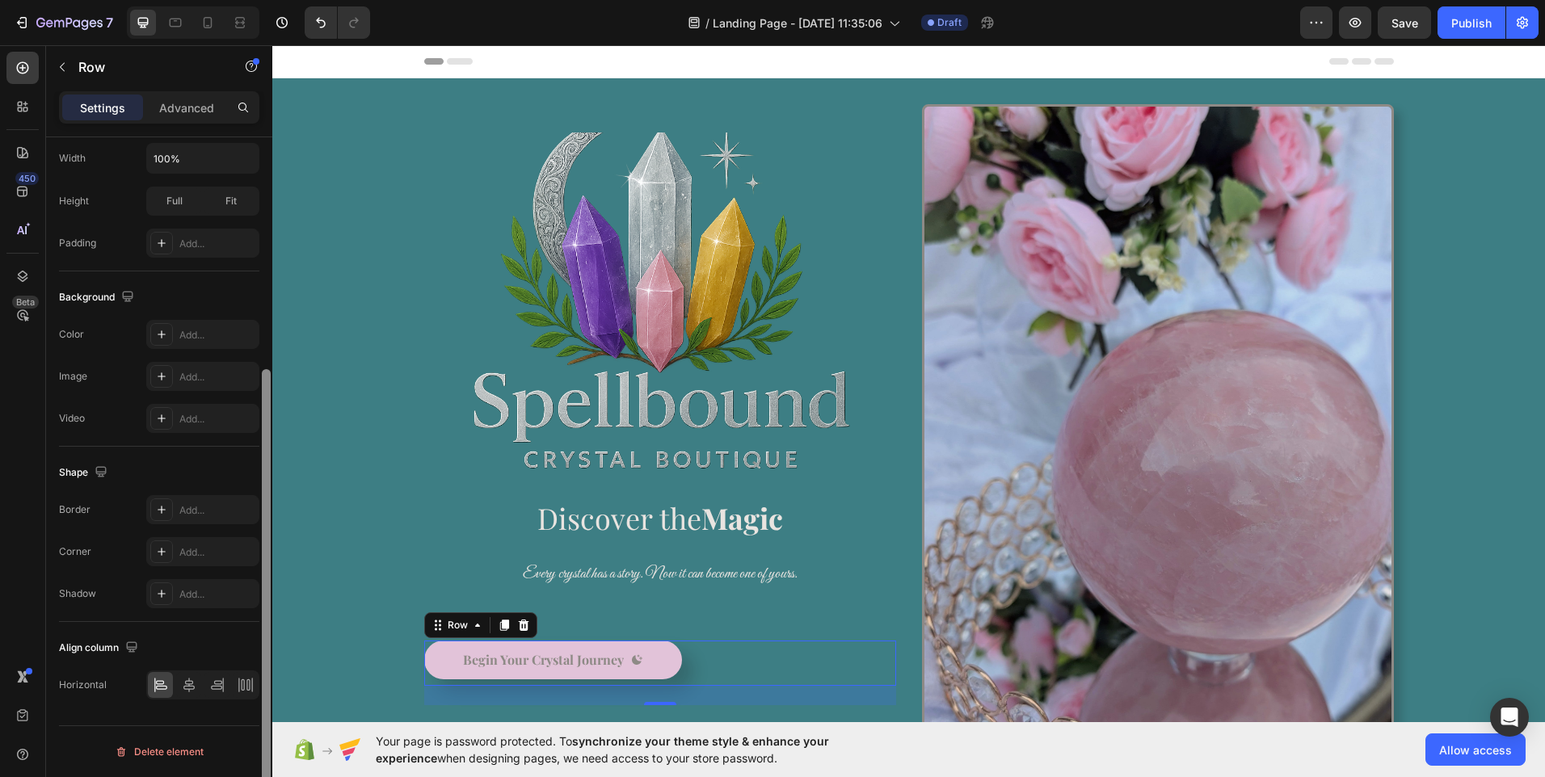
drag, startPoint x: 266, startPoint y: 166, endPoint x: 255, endPoint y: 525, distance: 358.9
click at [255, 525] on div "Layout Column width Change ratio Fit to content Columns management Order 1 col …" at bounding box center [159, 480] width 226 height 686
click at [188, 688] on icon at bounding box center [189, 685] width 16 height 16
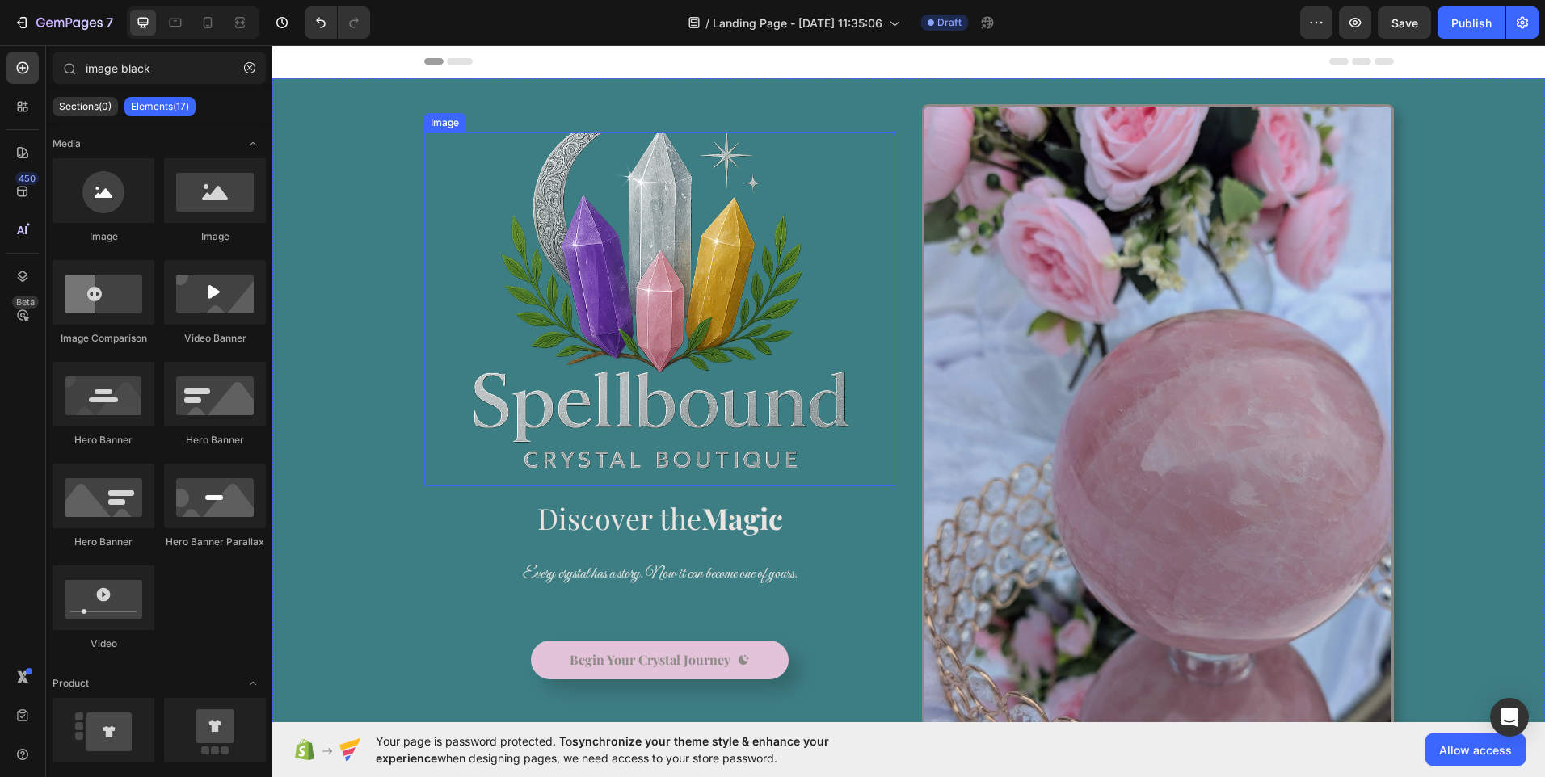
click at [716, 410] on img at bounding box center [660, 310] width 472 height 354
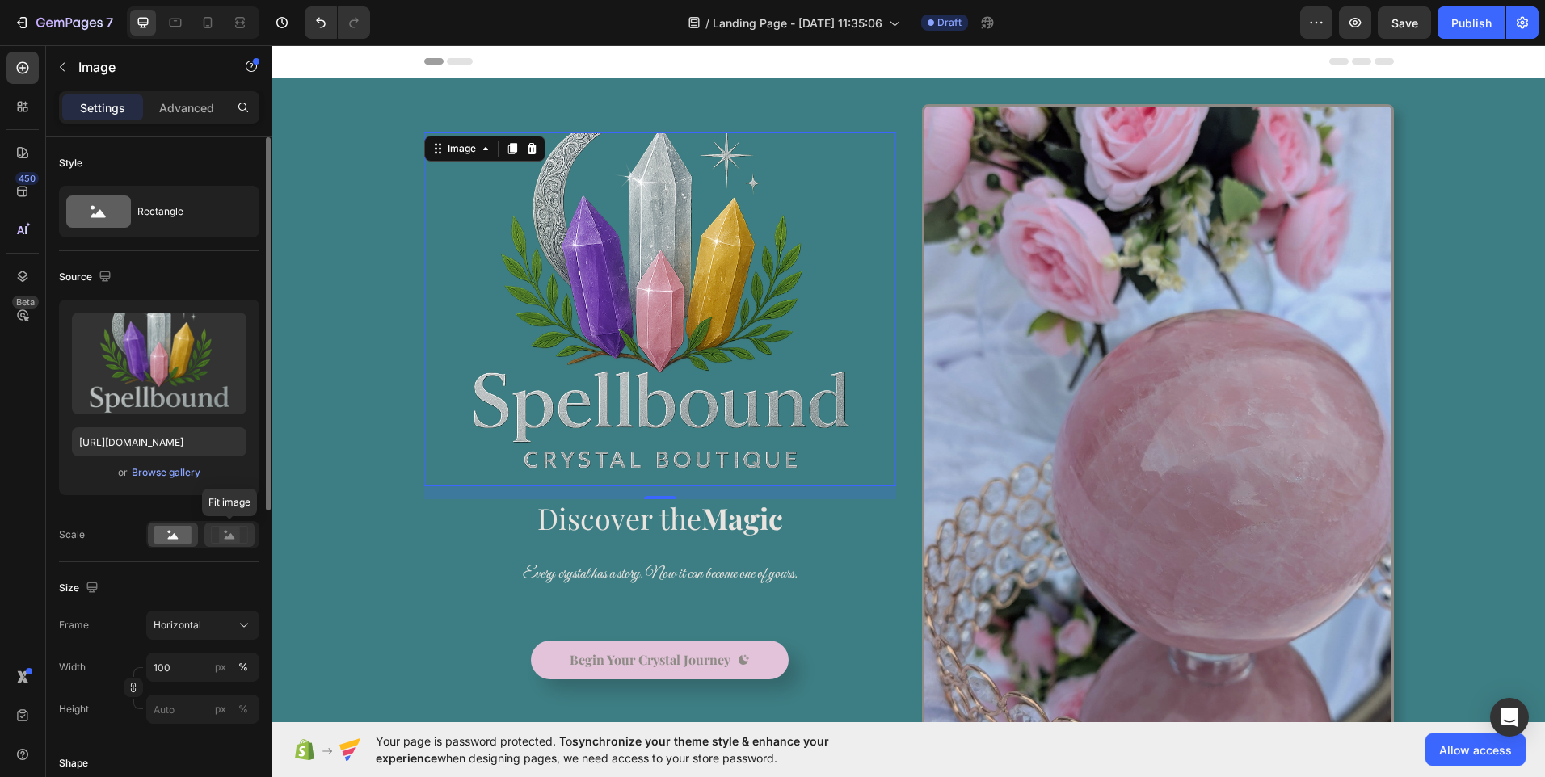
click at [225, 533] on circle at bounding box center [226, 532] width 3 height 3
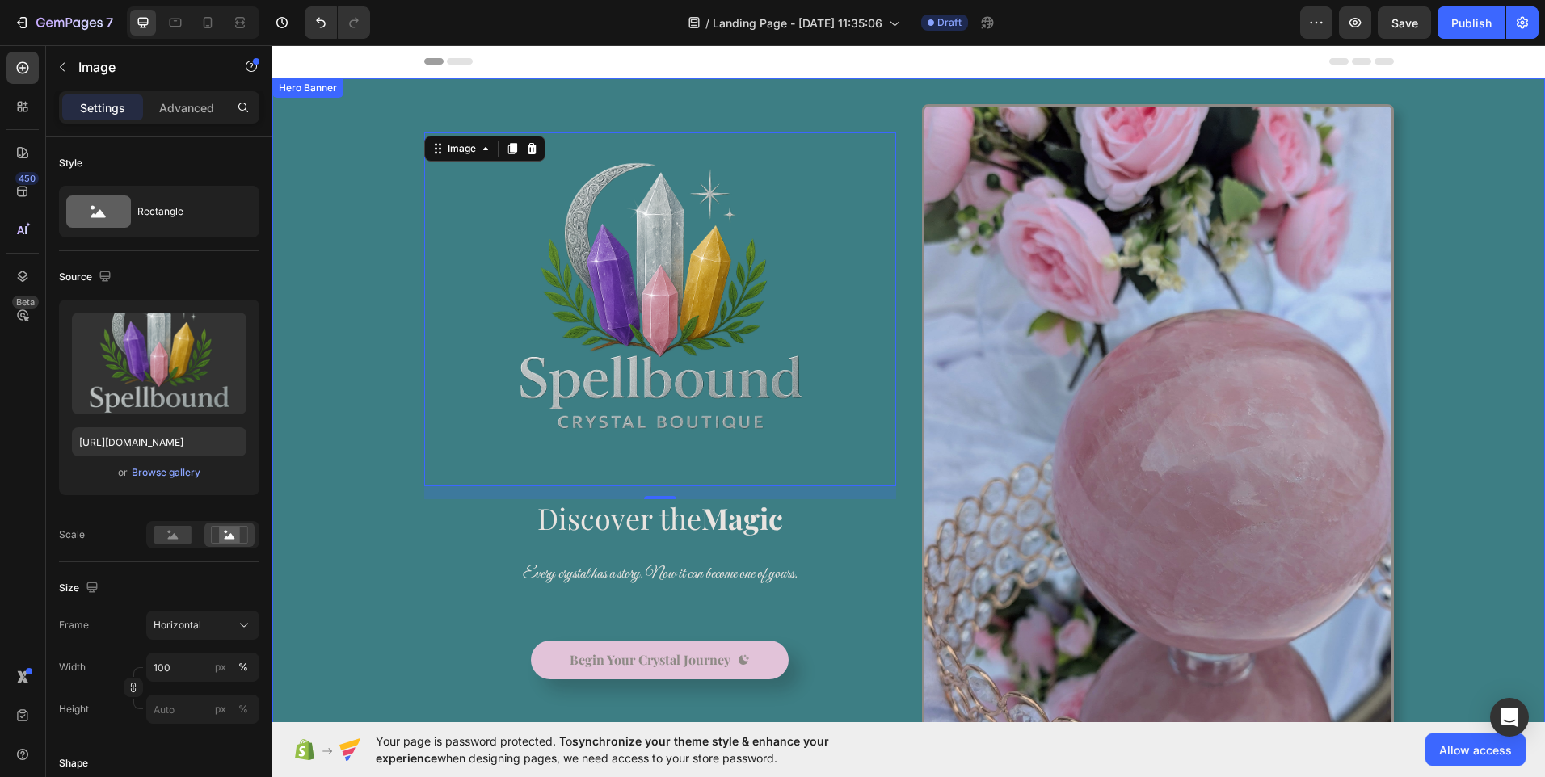
click at [347, 556] on div "Background Image" at bounding box center [908, 418] width 1273 height 681
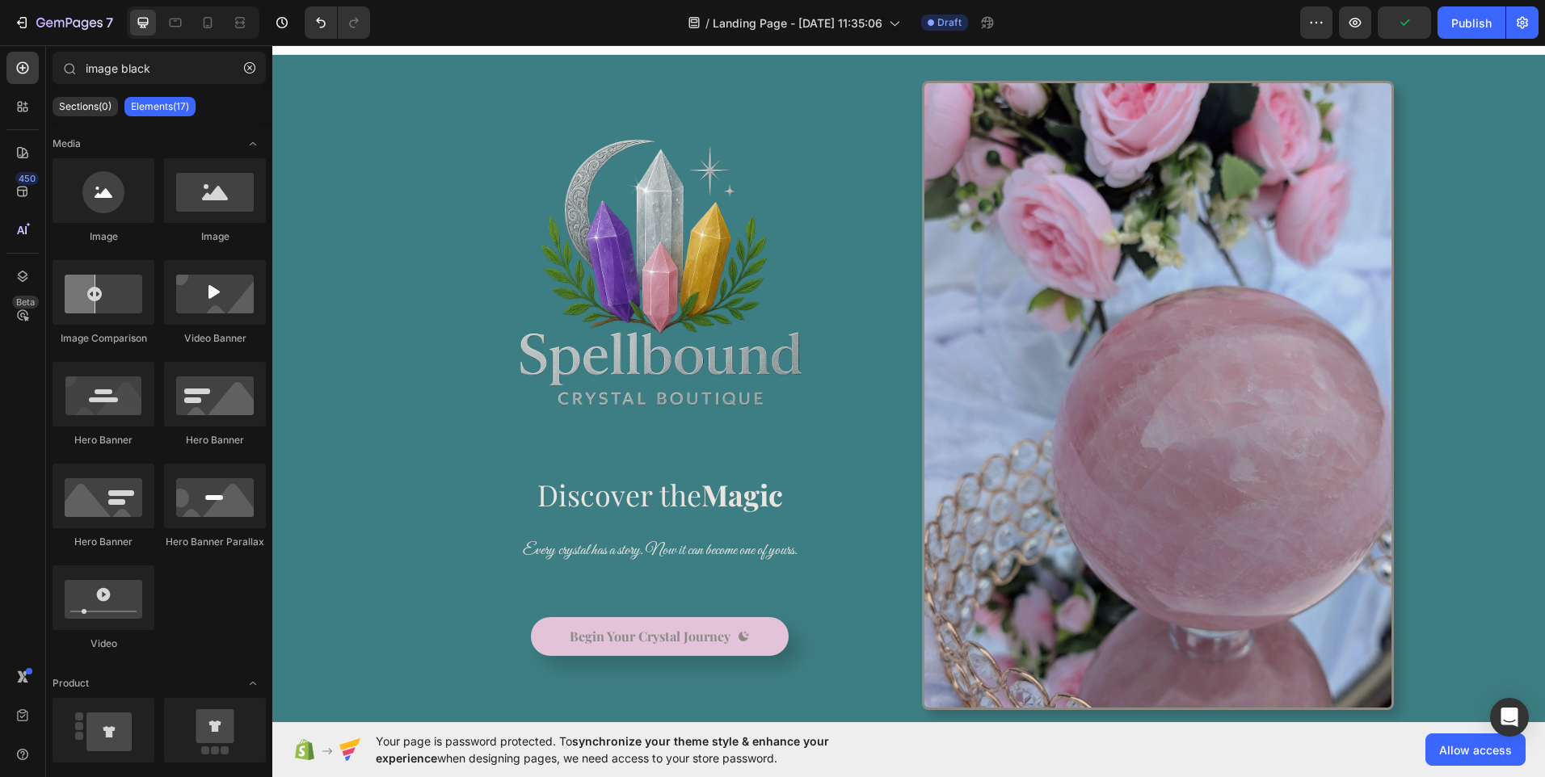
scroll to position [0, 0]
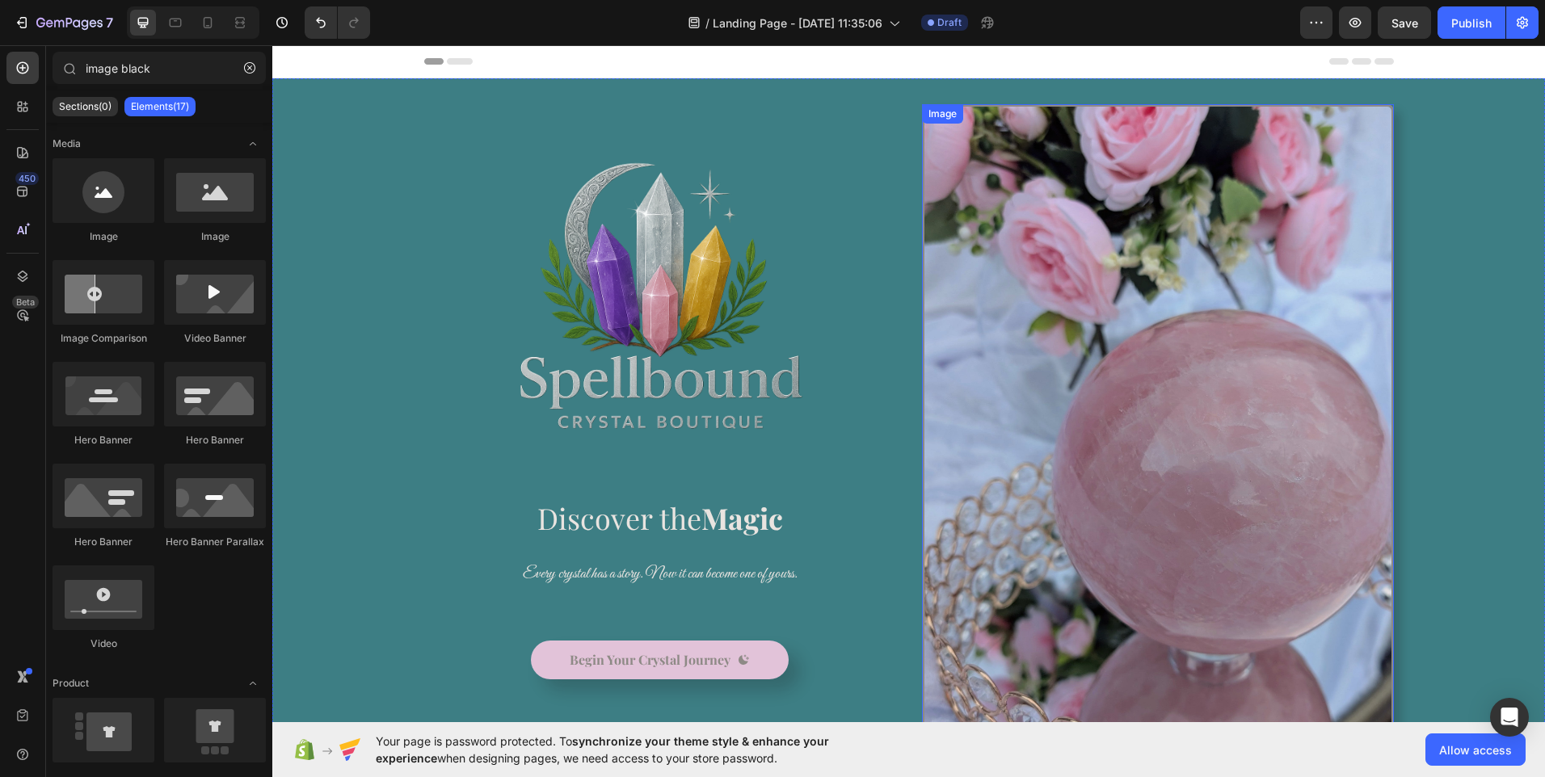
click at [1207, 321] on img at bounding box center [1158, 418] width 472 height 629
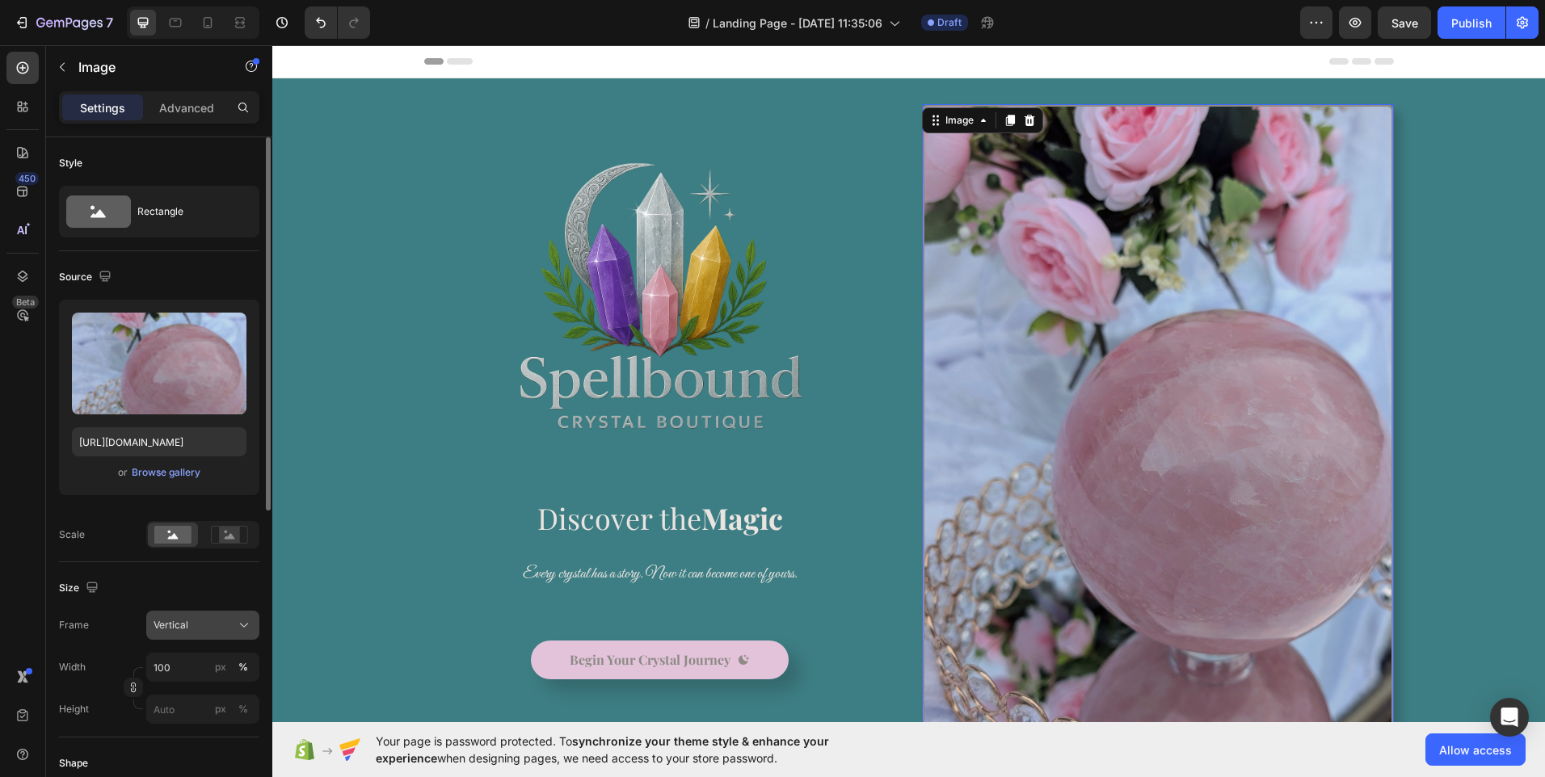
click at [245, 631] on icon at bounding box center [244, 625] width 16 height 16
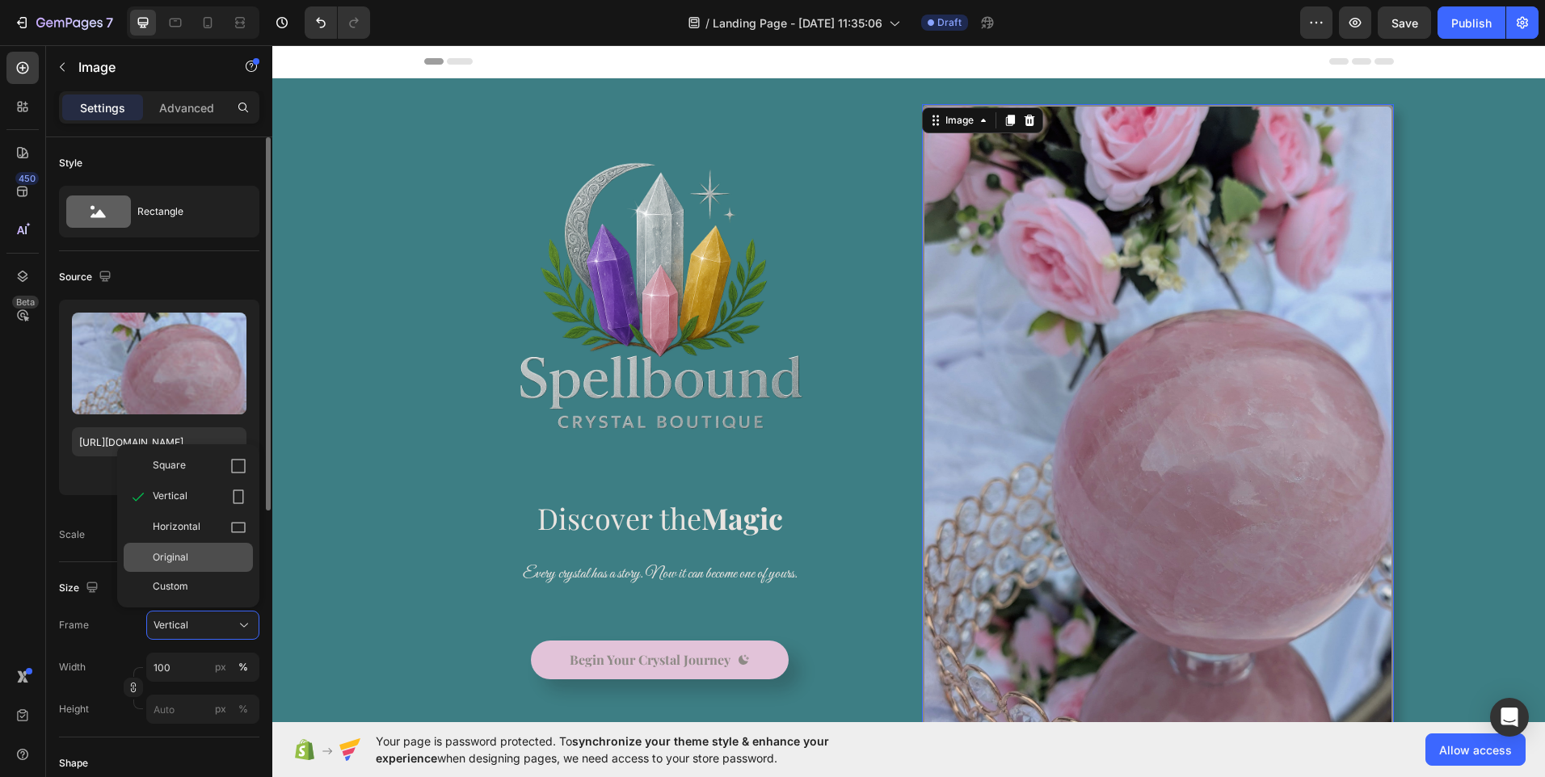
click at [193, 555] on div "Original" at bounding box center [200, 557] width 94 height 15
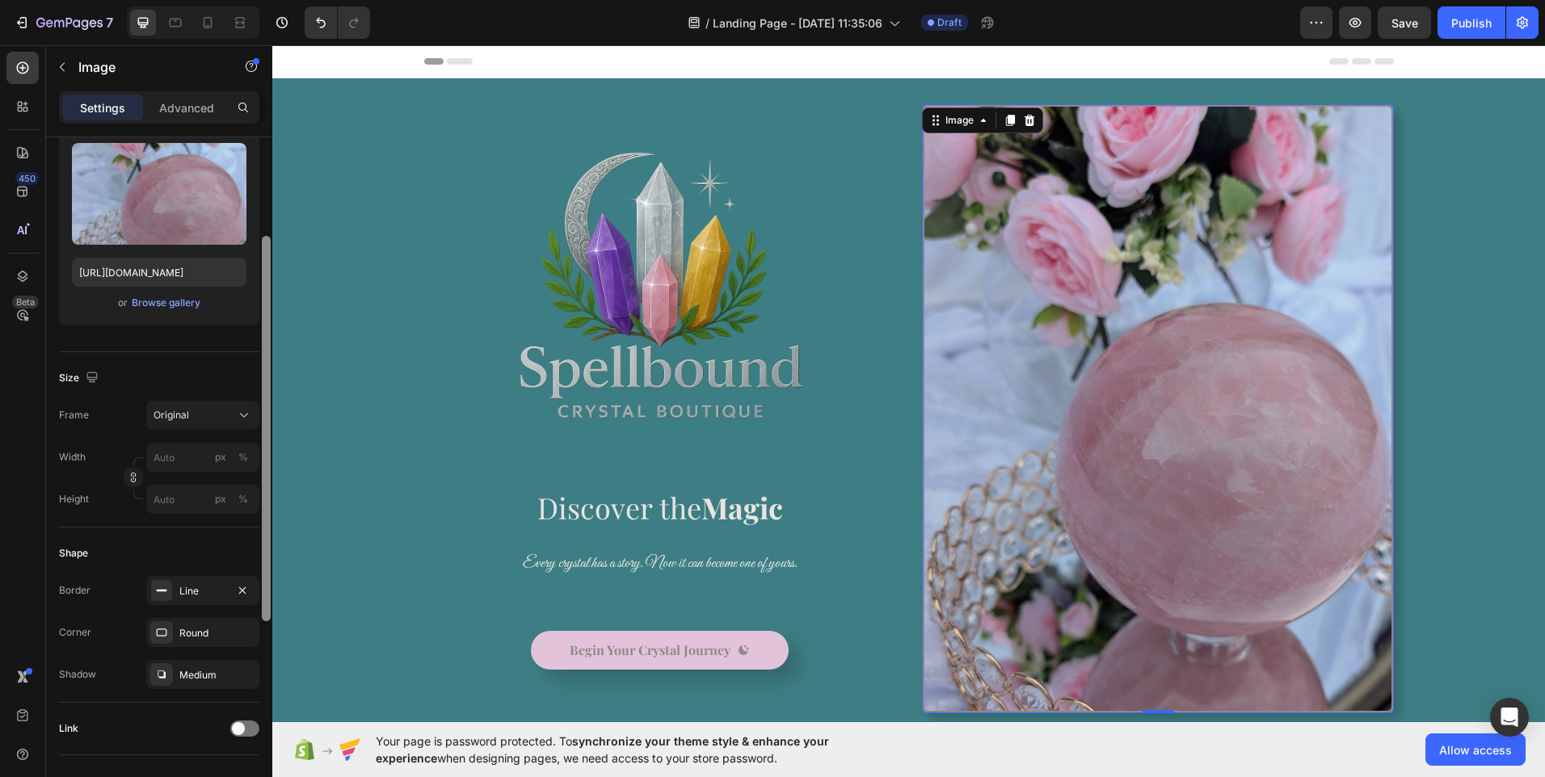
scroll to position [172, 0]
drag, startPoint x: 270, startPoint y: 503, endPoint x: 258, endPoint y: 600, distance: 97.7
click at [258, 600] on div "Style Rectangle Source Upload Image [URL][DOMAIN_NAME] or Browse gallery Size F…" at bounding box center [159, 480] width 226 height 686
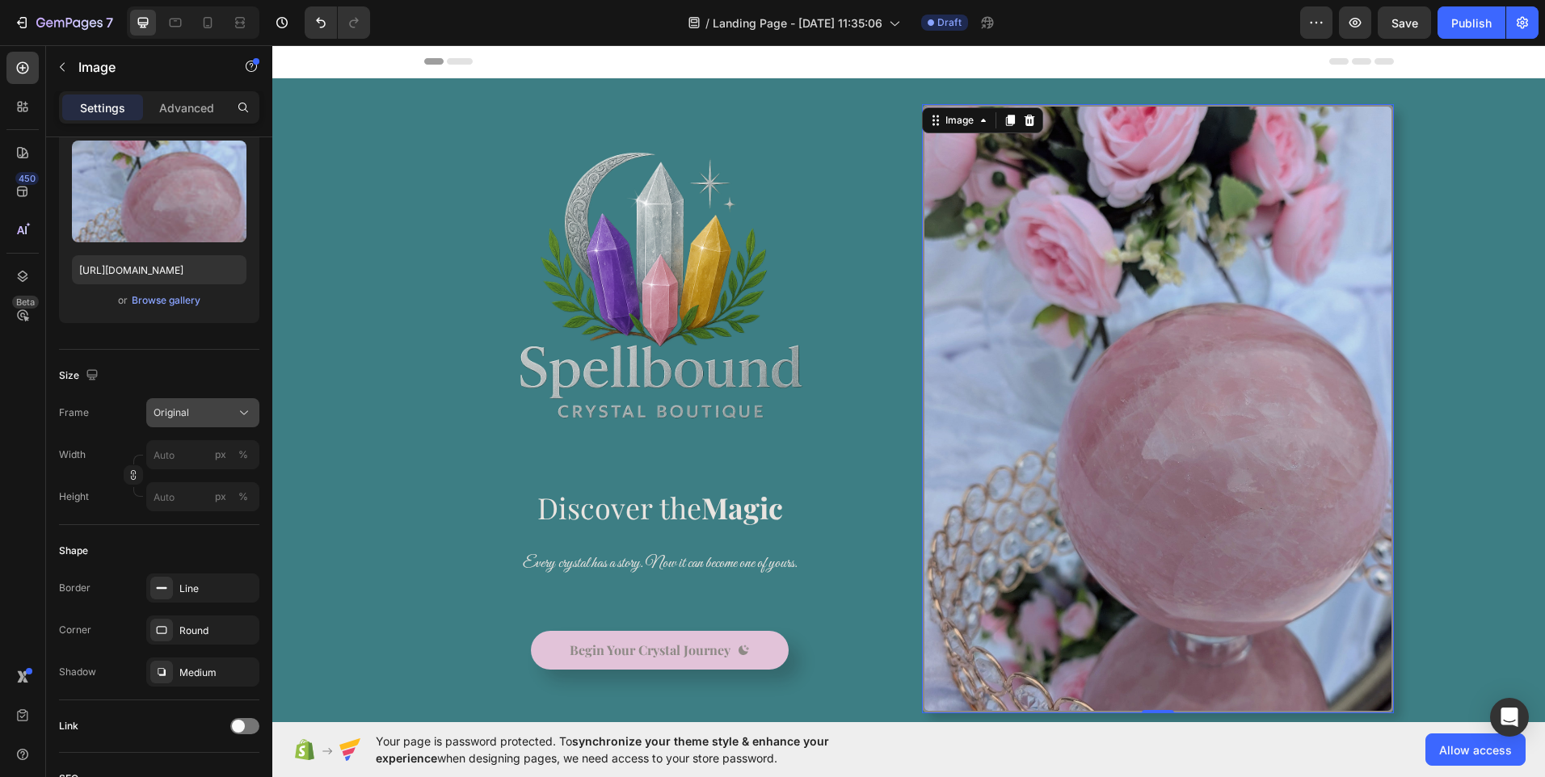
click at [240, 418] on icon at bounding box center [244, 413] width 16 height 16
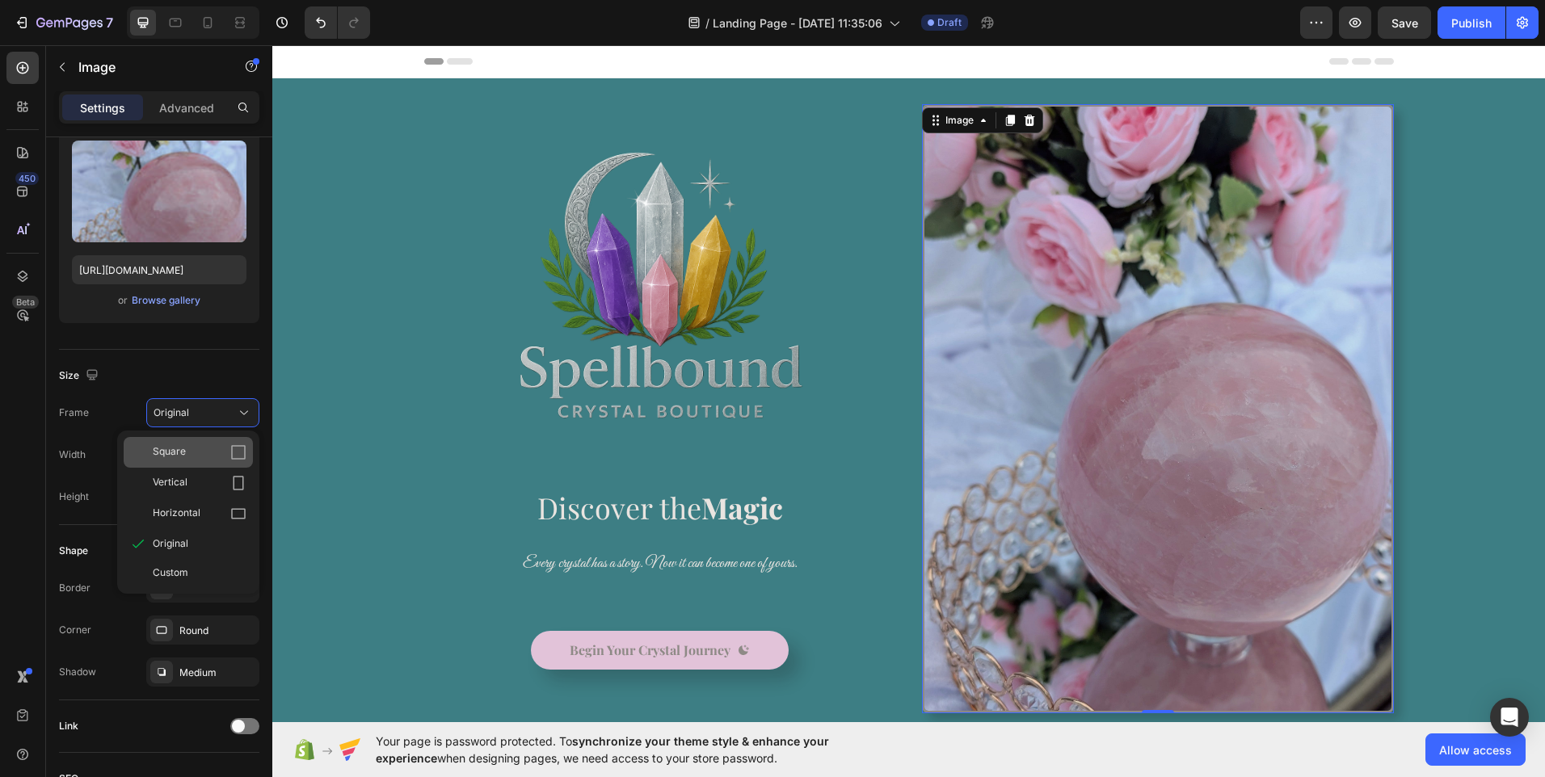
click at [238, 448] on icon at bounding box center [238, 452] width 16 height 16
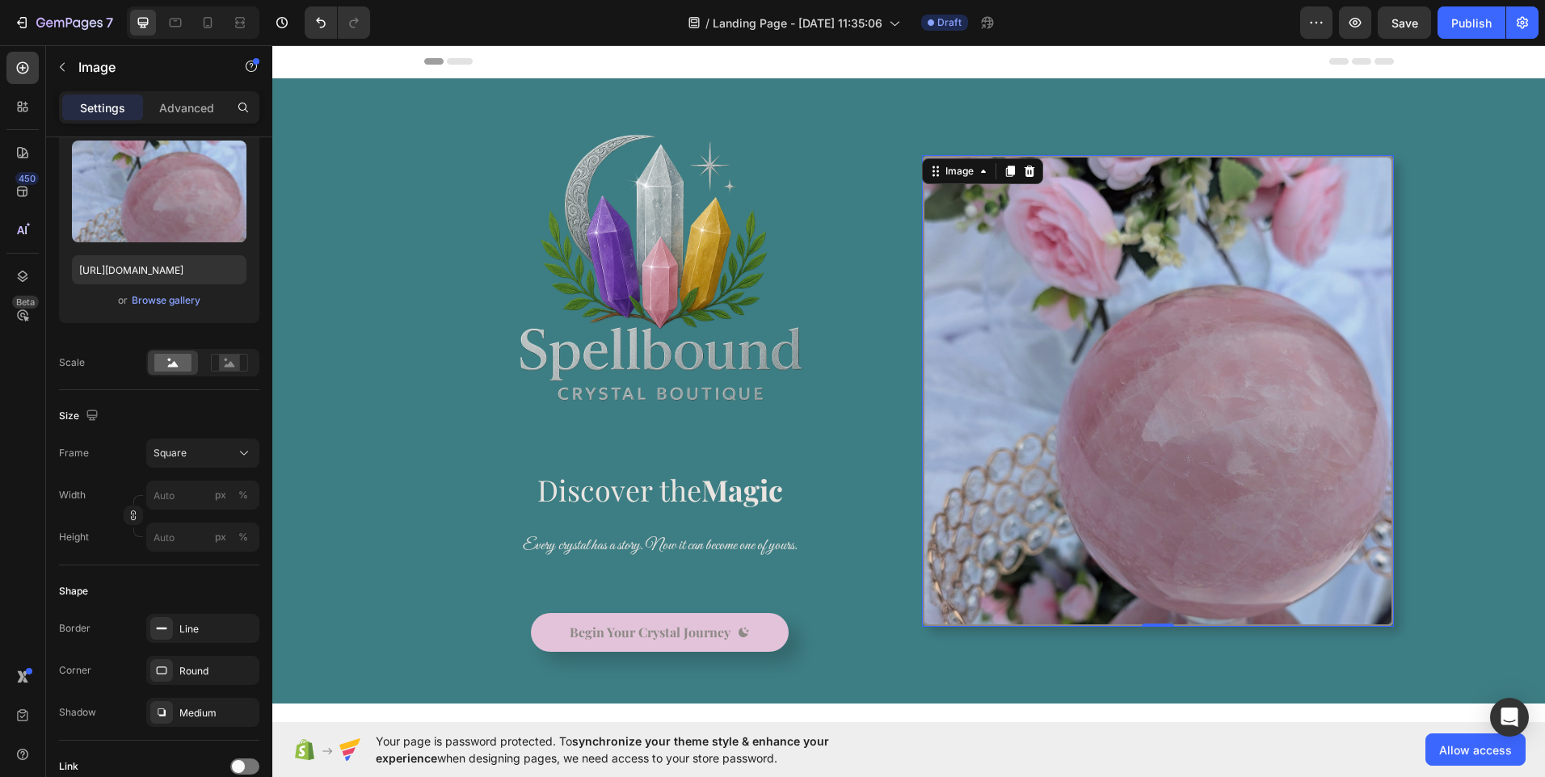
click at [238, 448] on icon at bounding box center [244, 453] width 16 height 16
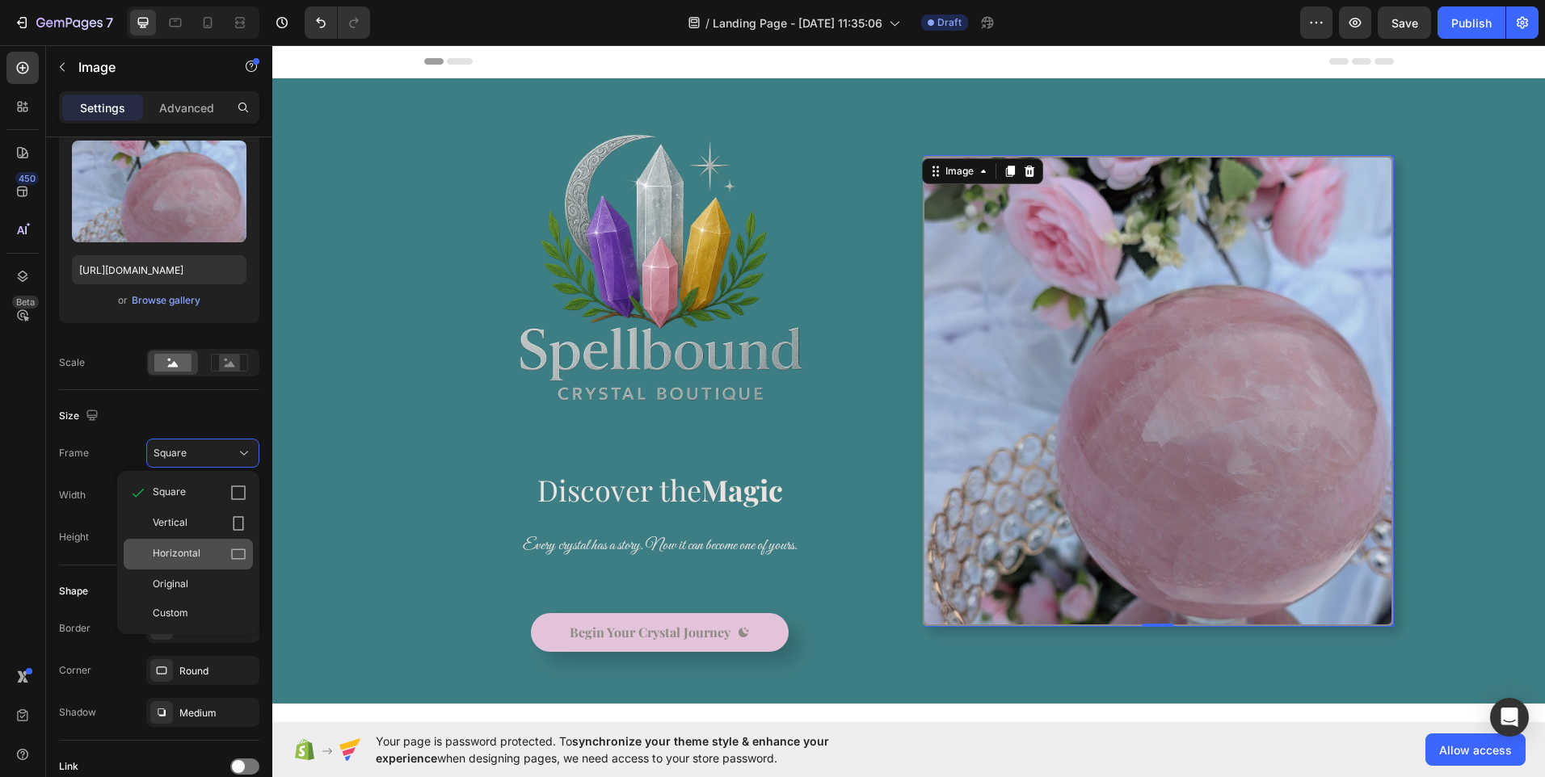
click at [232, 550] on icon at bounding box center [238, 554] width 15 height 11
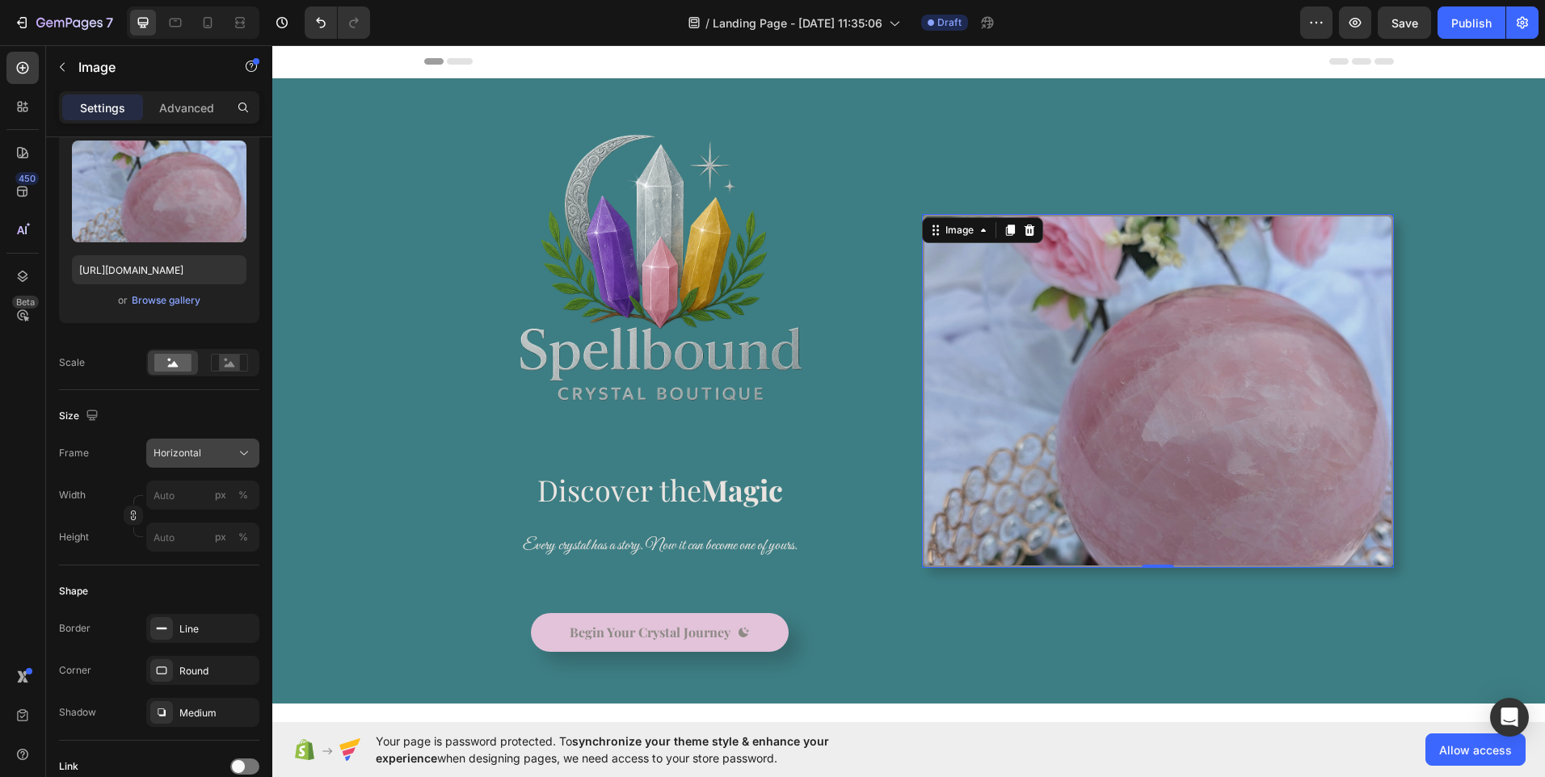
click at [246, 465] on button "Horizontal" at bounding box center [202, 453] width 113 height 29
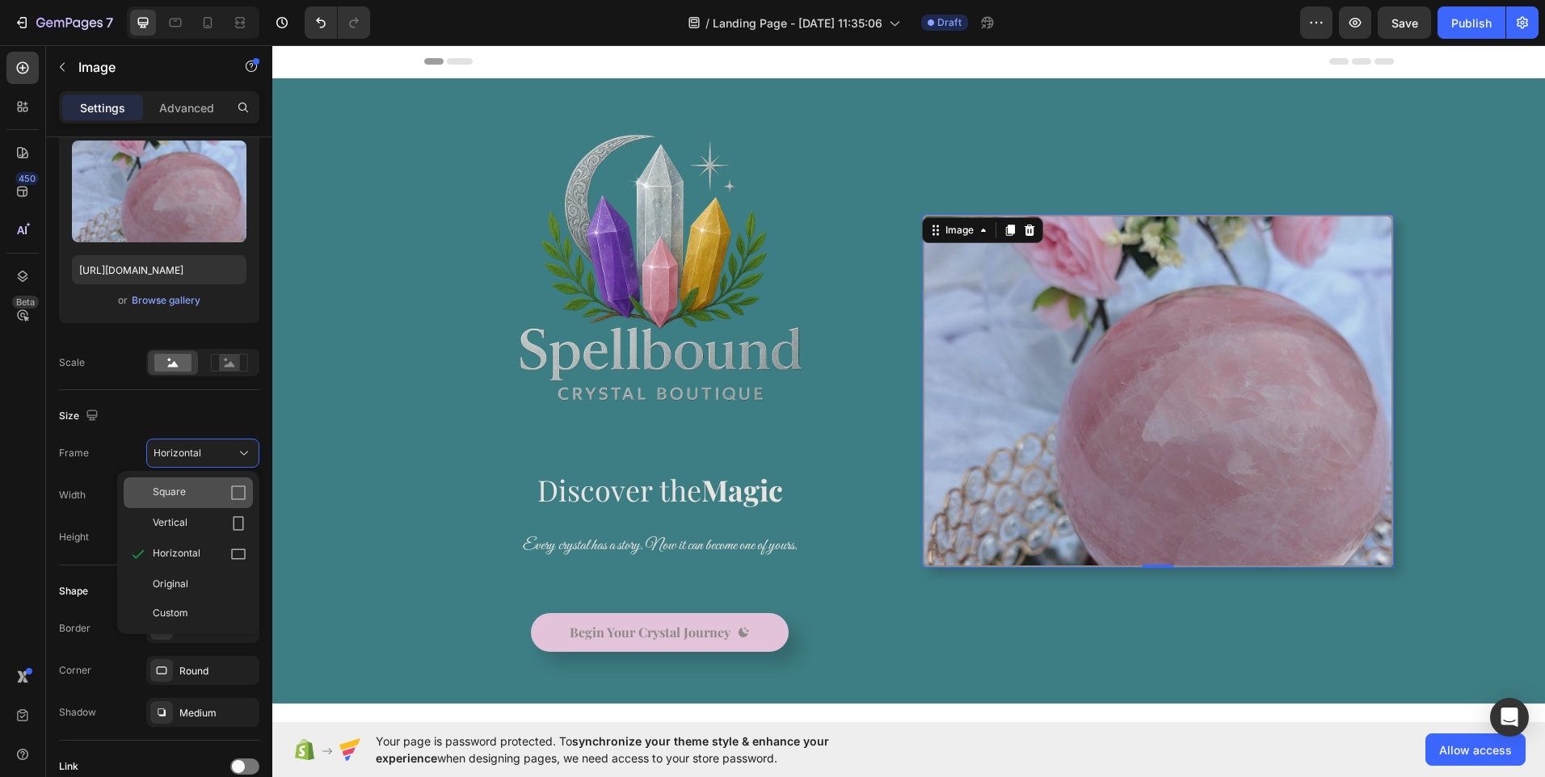
click at [242, 497] on icon at bounding box center [238, 493] width 16 height 16
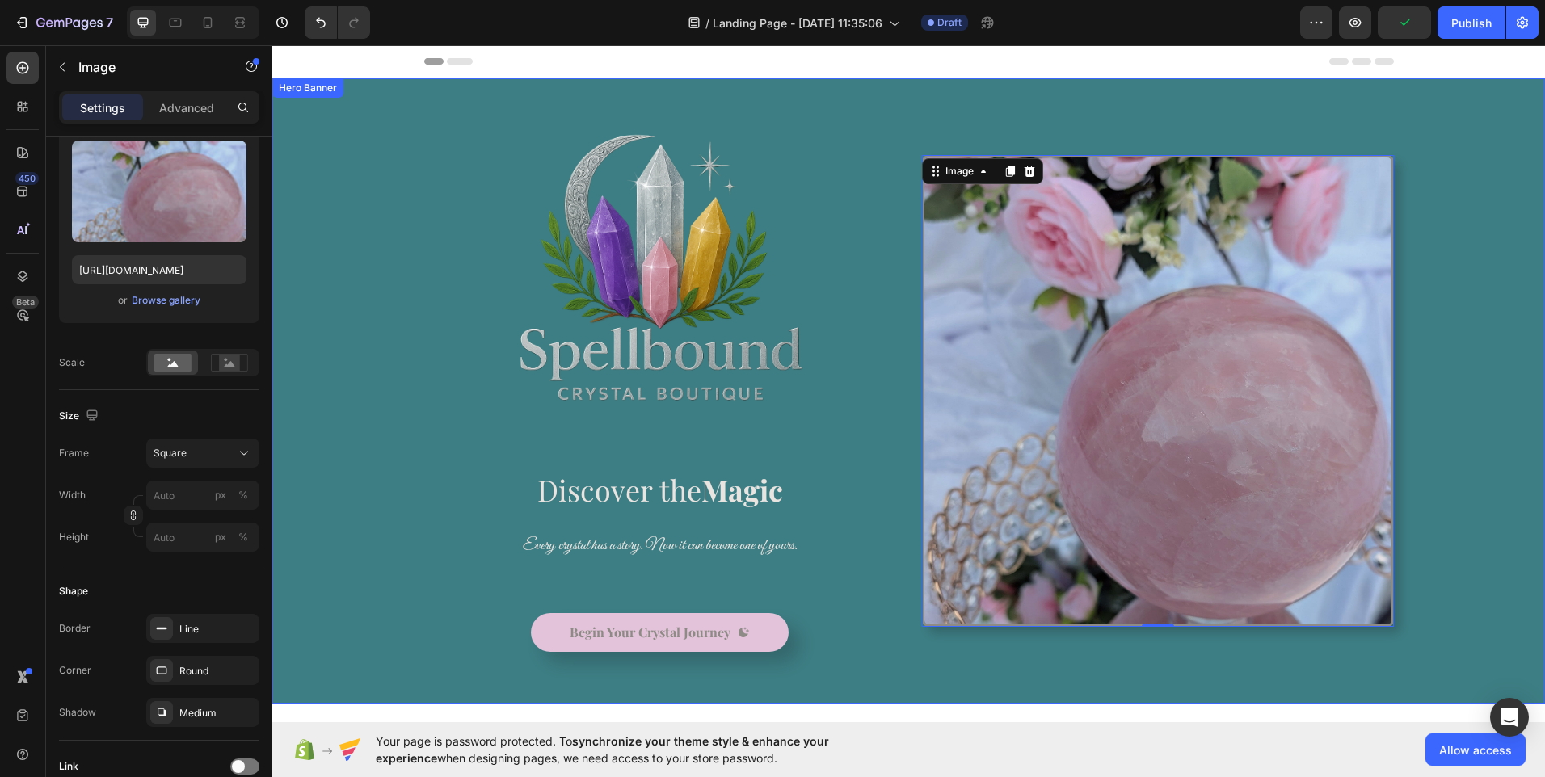
click at [362, 529] on div "Background Image" at bounding box center [908, 390] width 1273 height 625
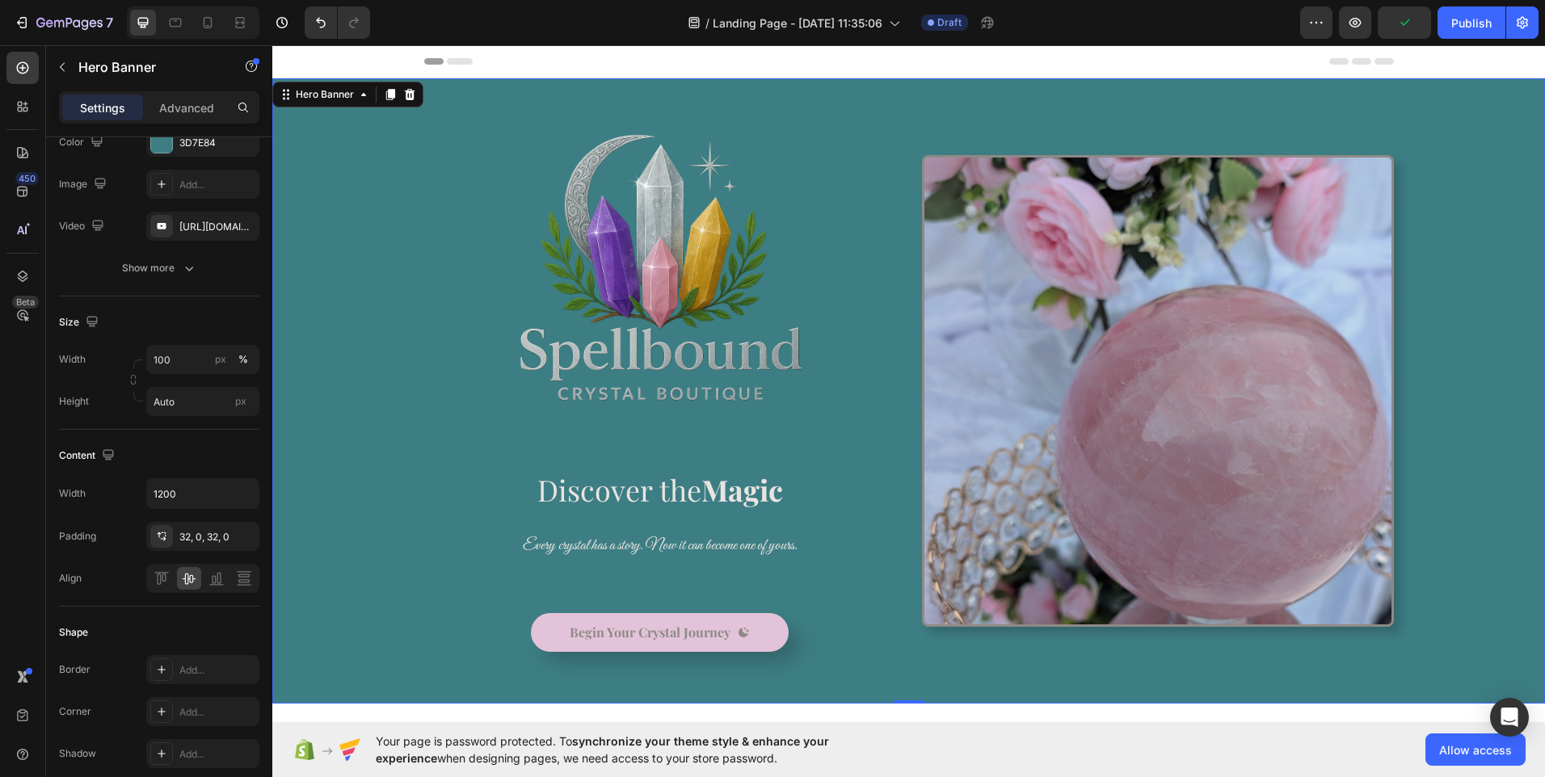
scroll to position [0, 0]
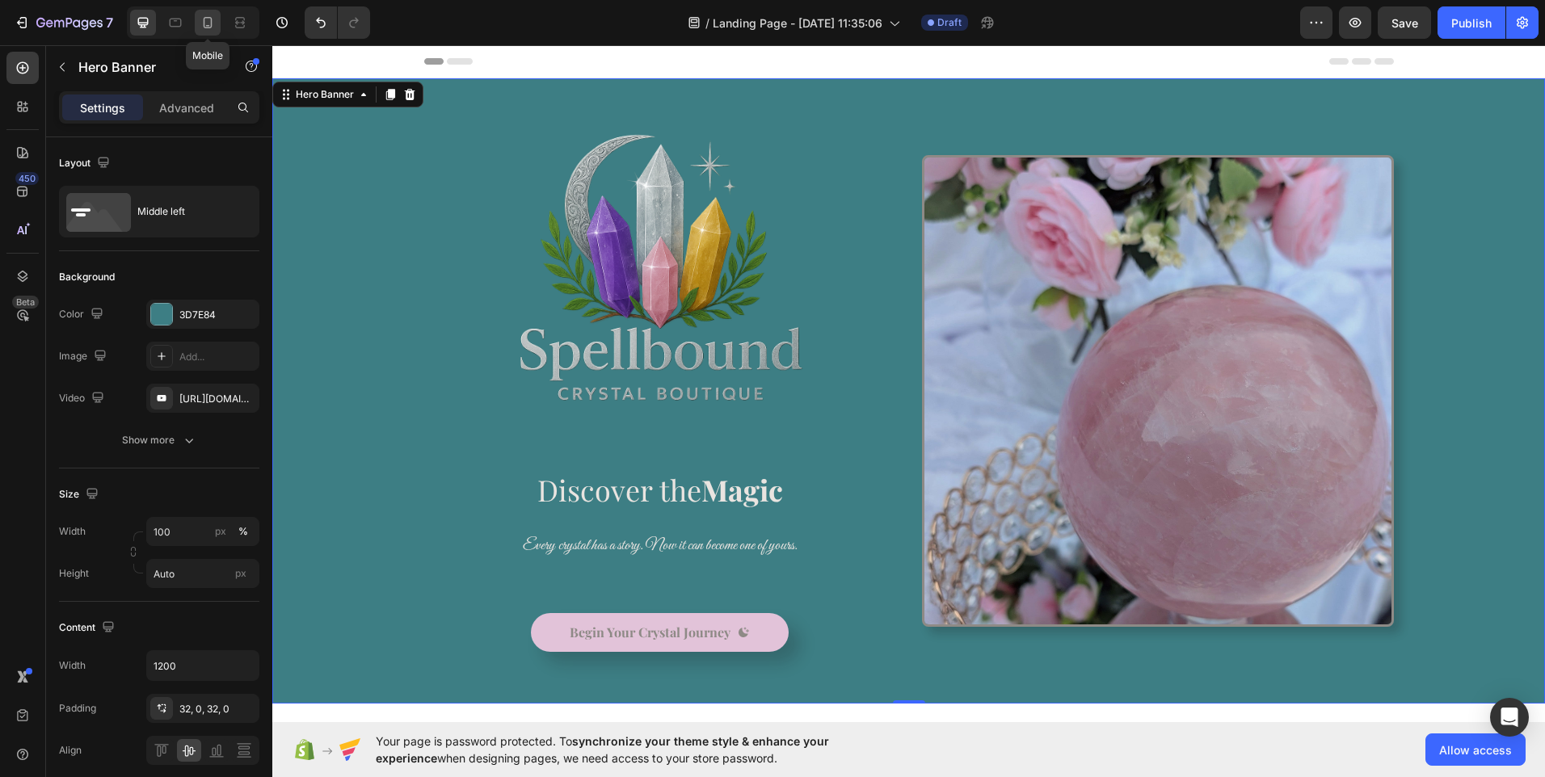
click at [215, 20] on icon at bounding box center [208, 23] width 16 height 16
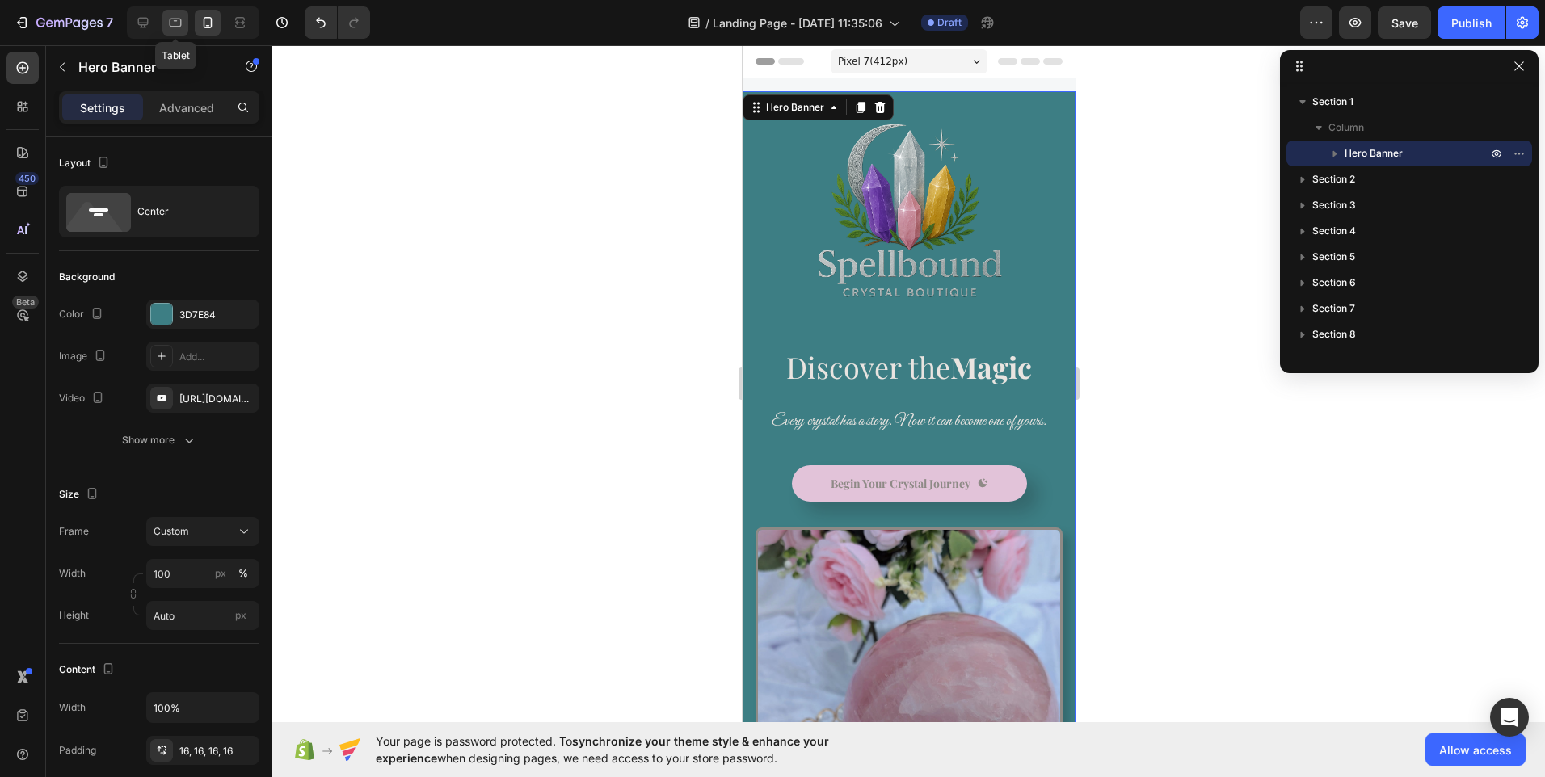
click at [174, 23] on icon at bounding box center [175, 23] width 16 height 16
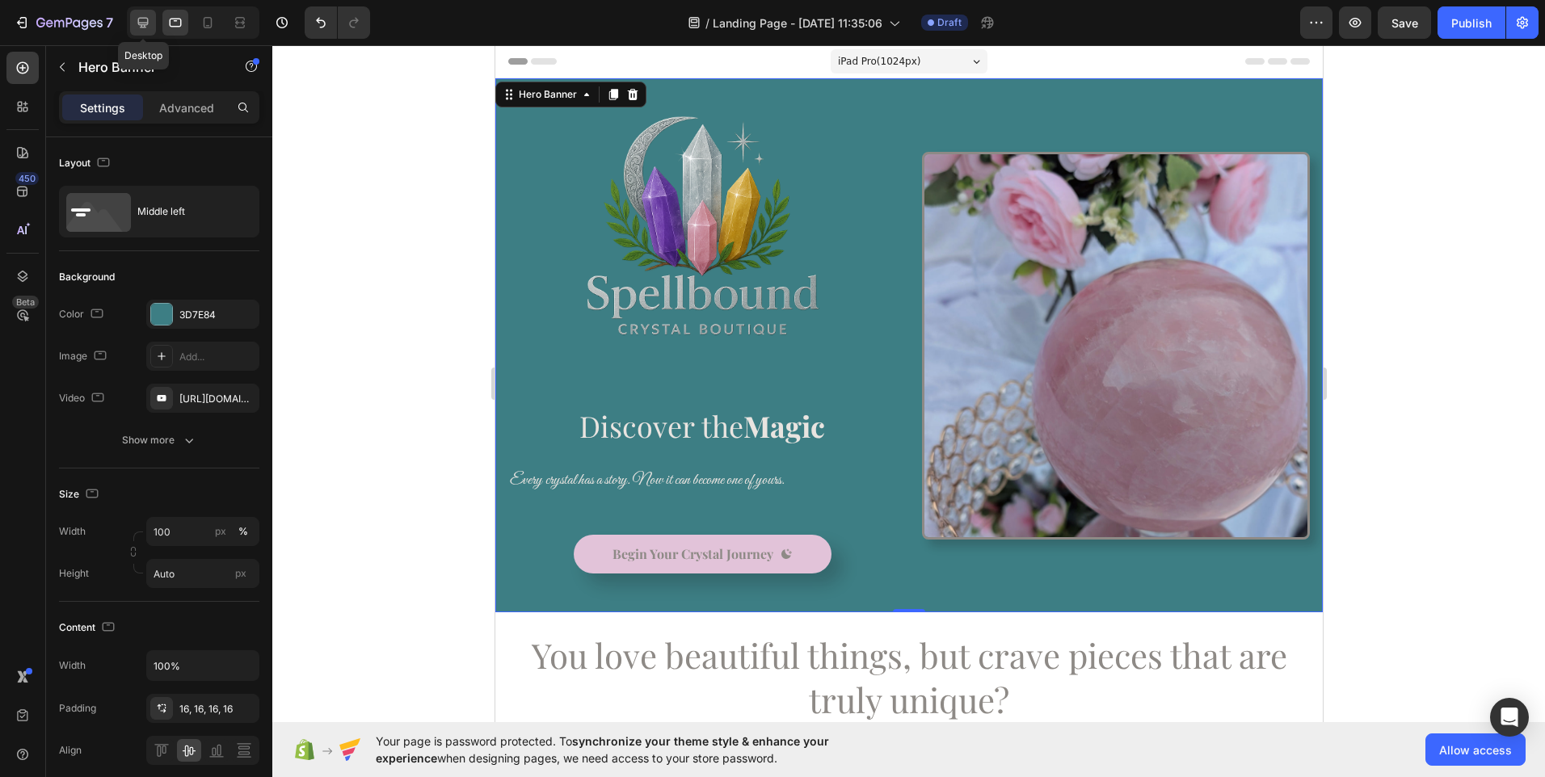
click at [149, 27] on icon at bounding box center [143, 23] width 16 height 16
type input "1200"
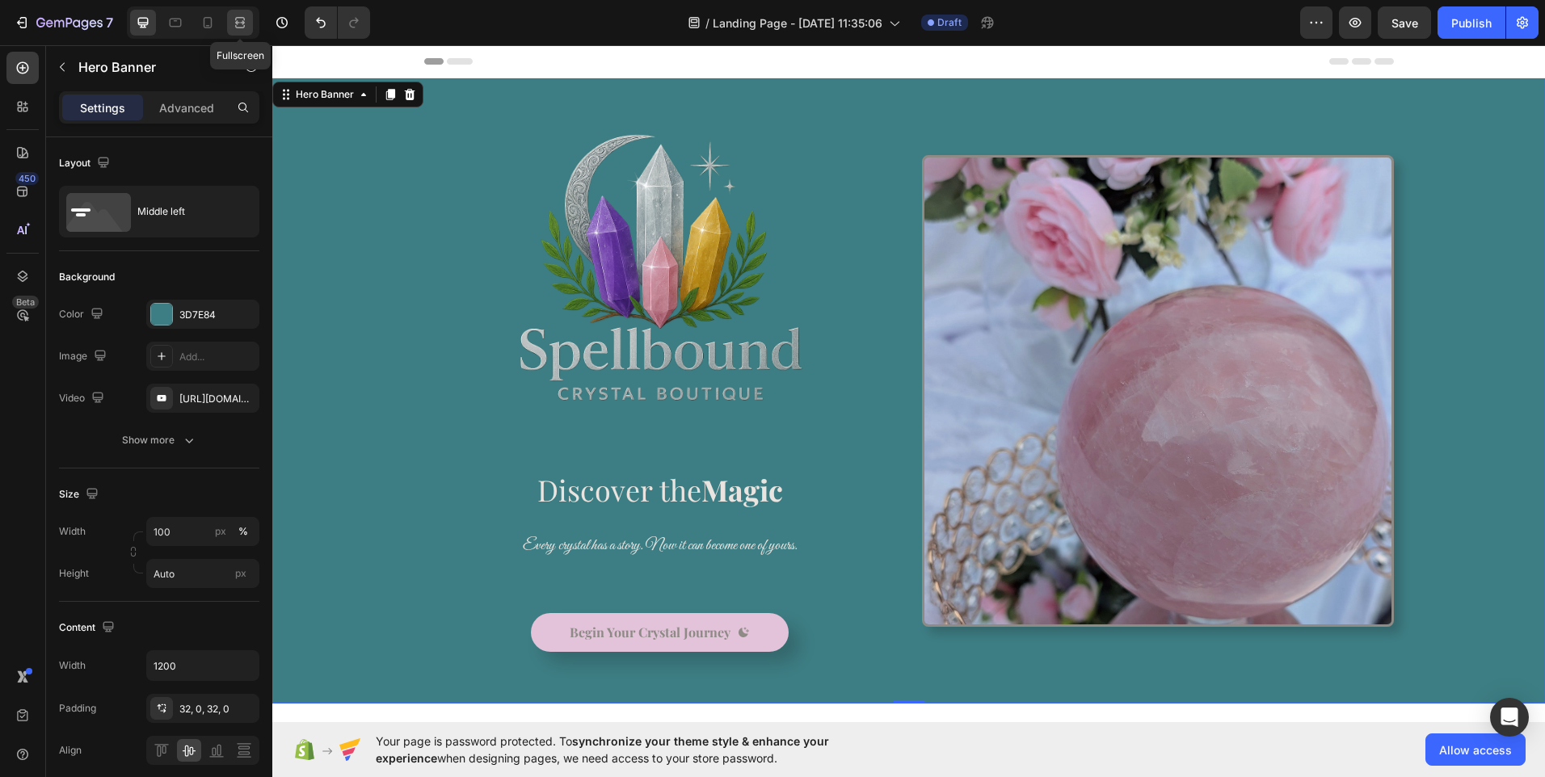
click at [246, 23] on icon at bounding box center [240, 23] width 16 height 16
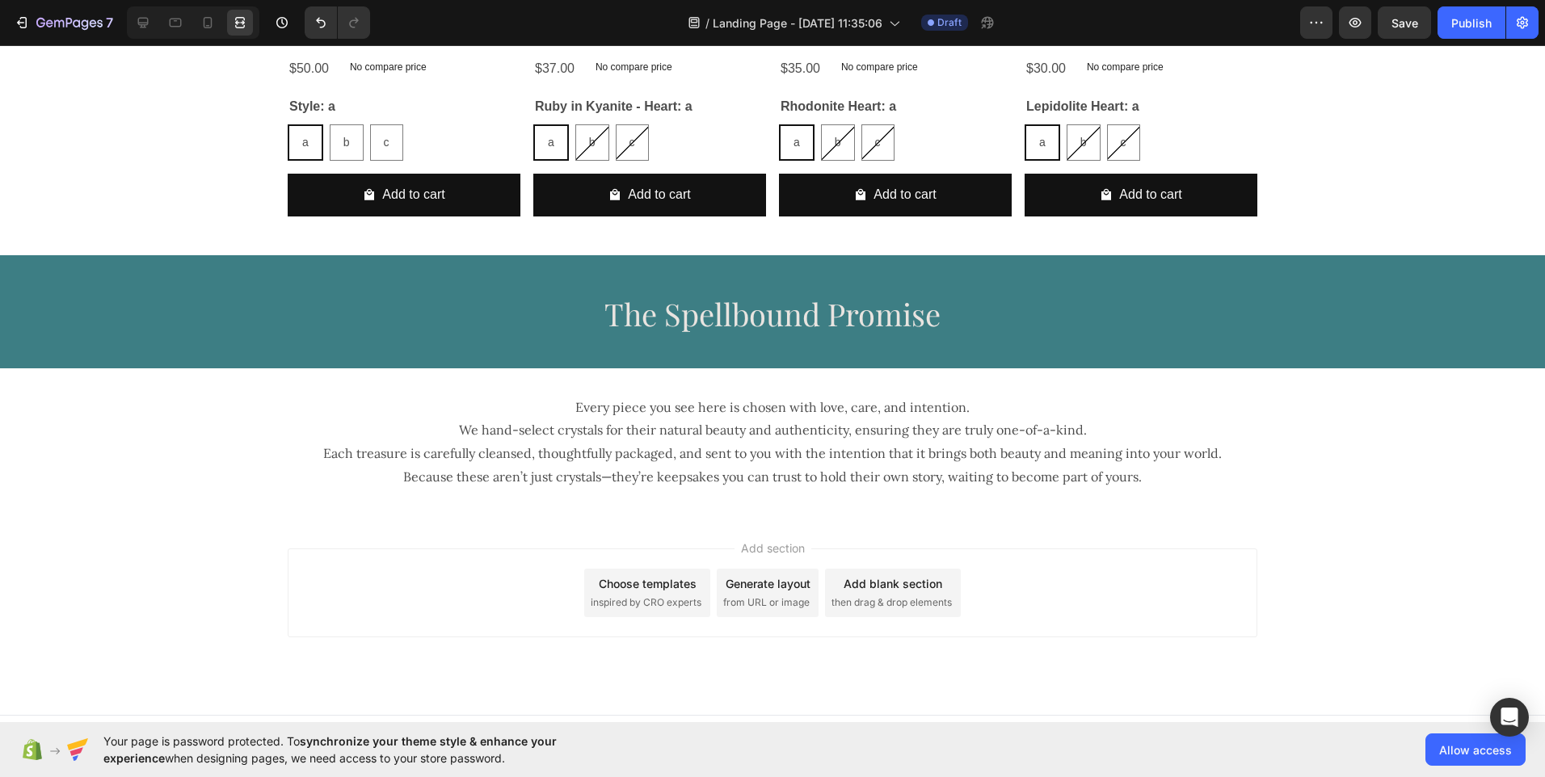
scroll to position [1562, 0]
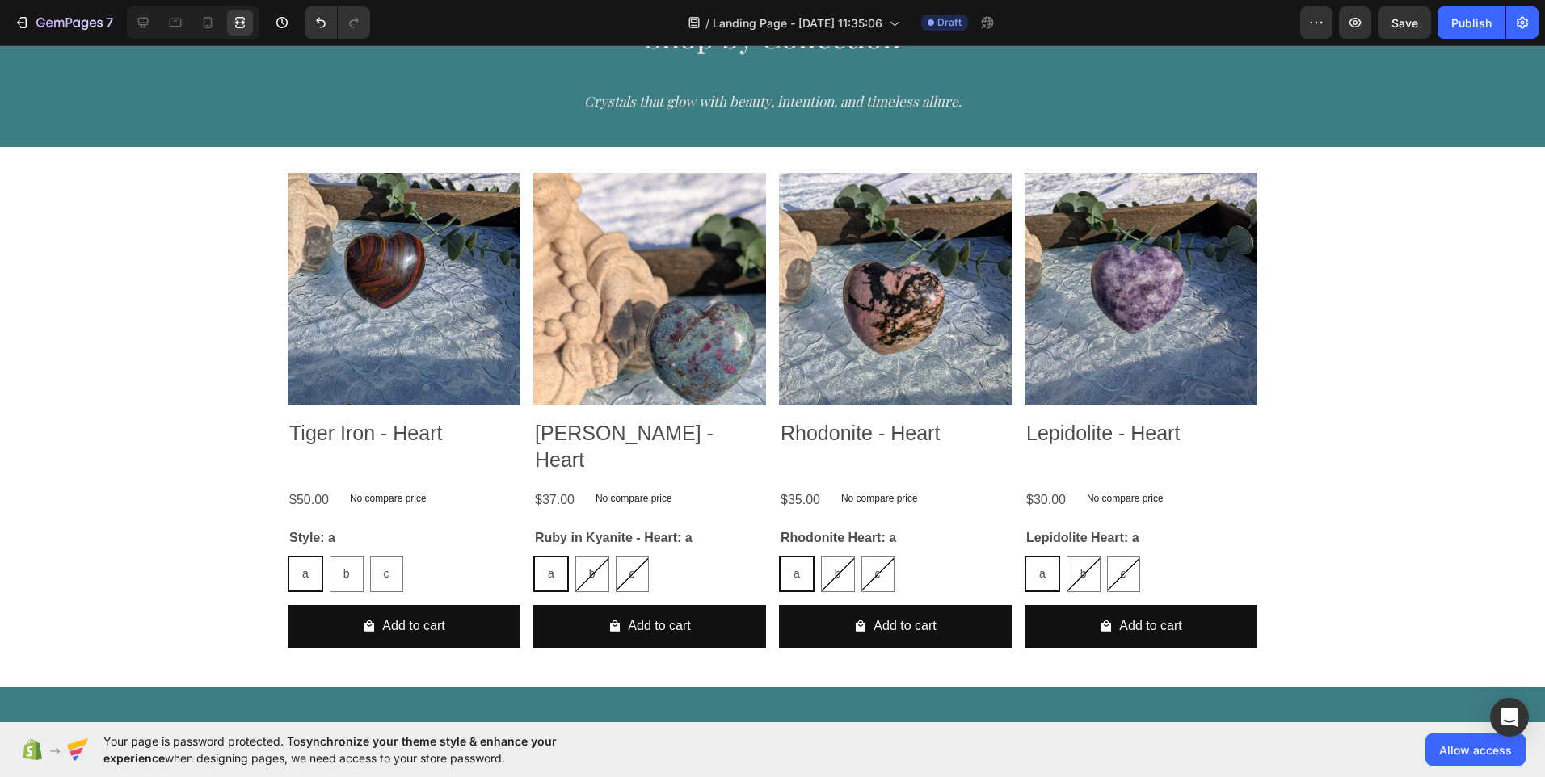
drag, startPoint x: 1538, startPoint y: 557, endPoint x: 304, endPoint y: 45, distance: 1336.3
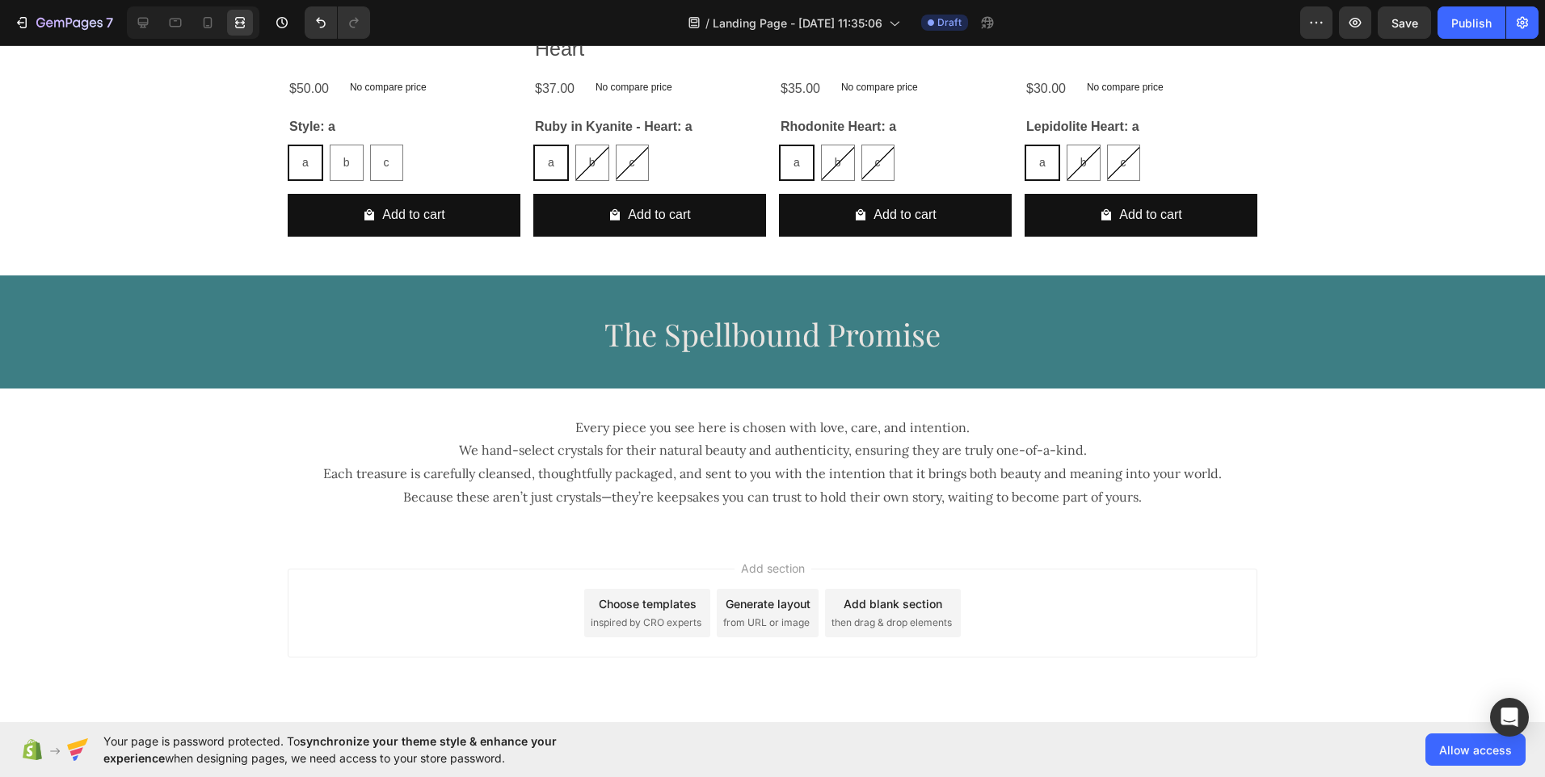
scroll to position [1993, 0]
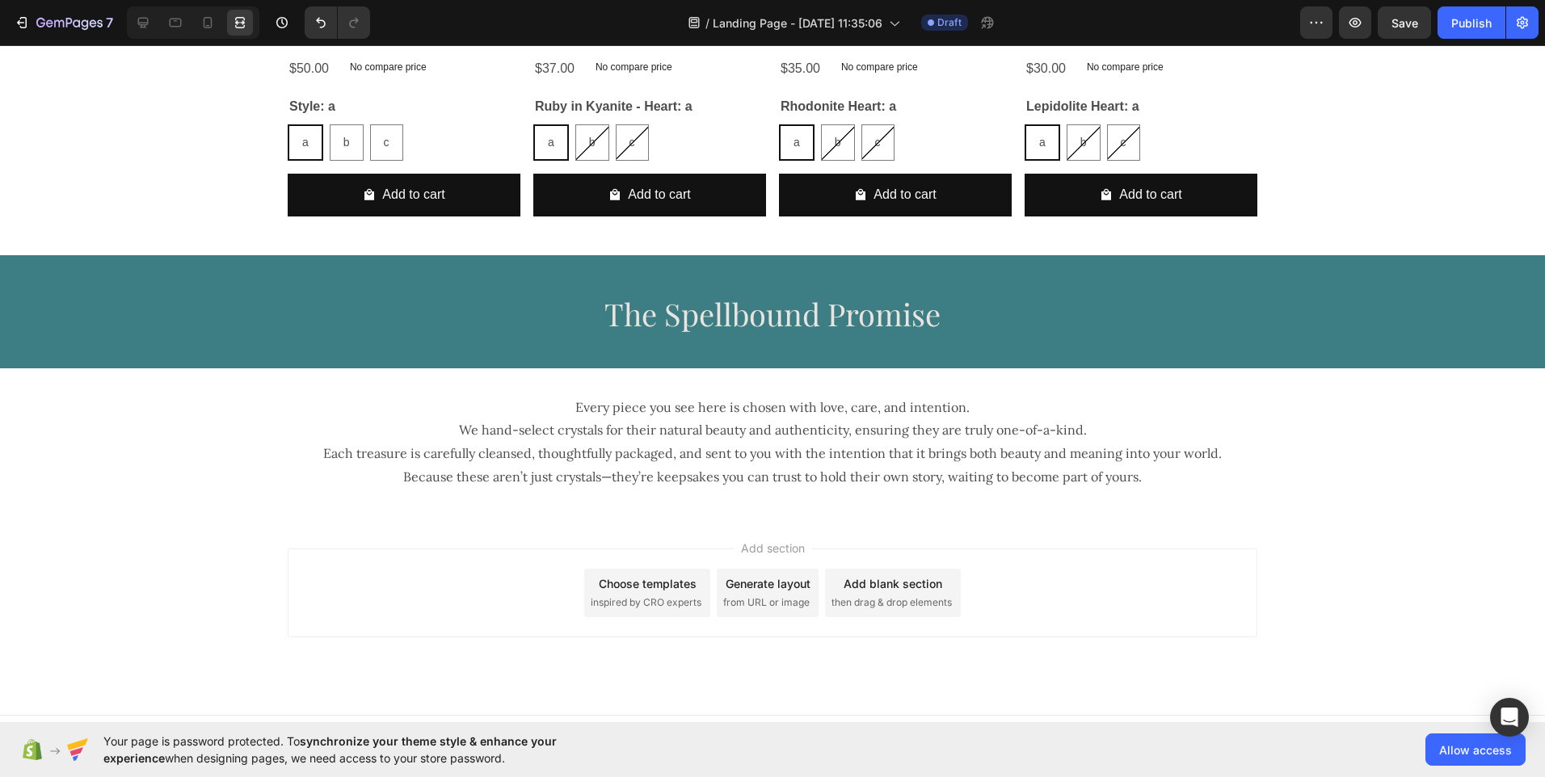
click at [842, 642] on div "Add section Choose templates inspired by CRO experts Generate layout from URL o…" at bounding box center [772, 615] width 1545 height 199
click at [1402, 23] on span "Save" at bounding box center [1404, 23] width 27 height 14
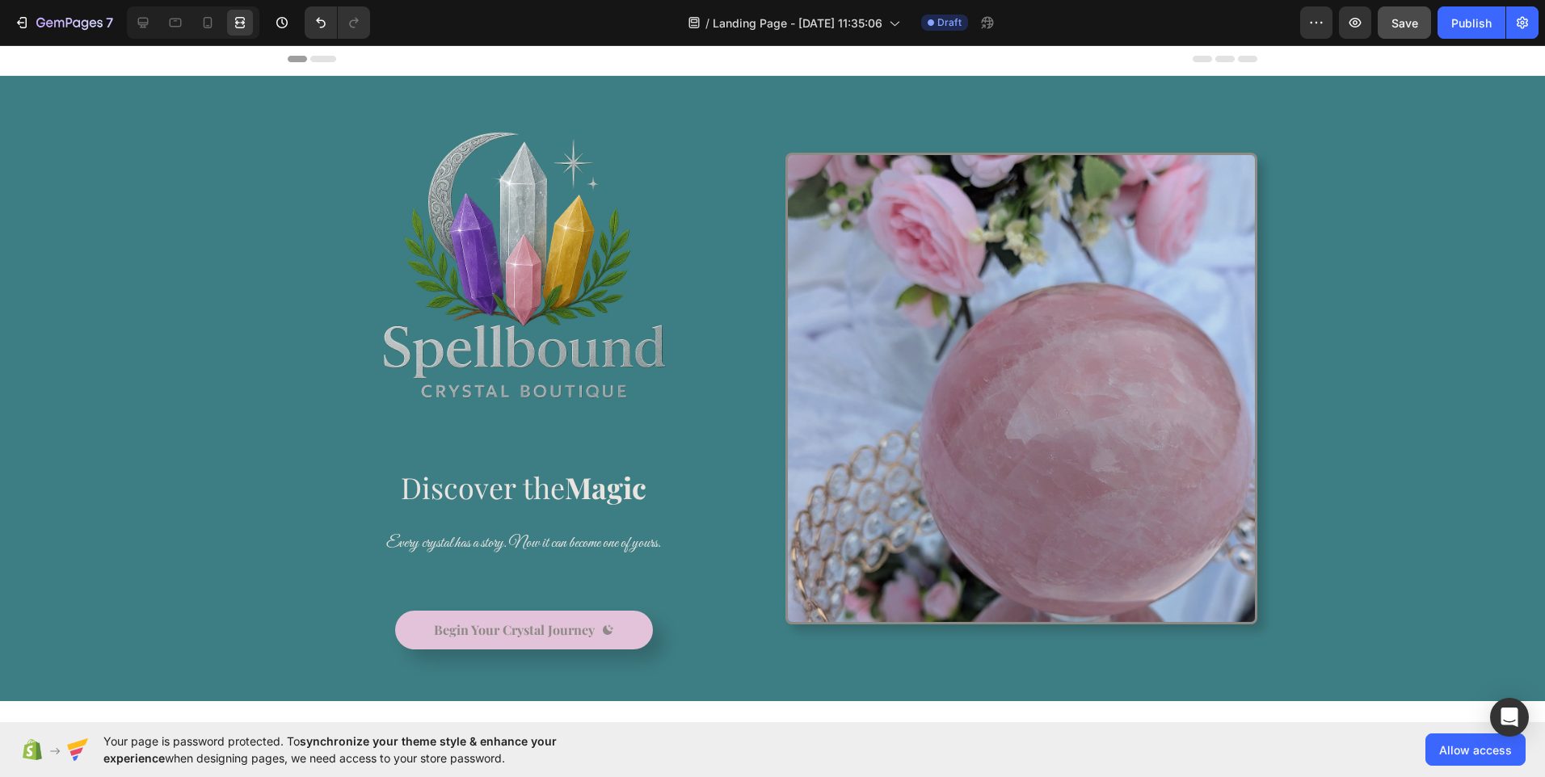
scroll to position [0, 0]
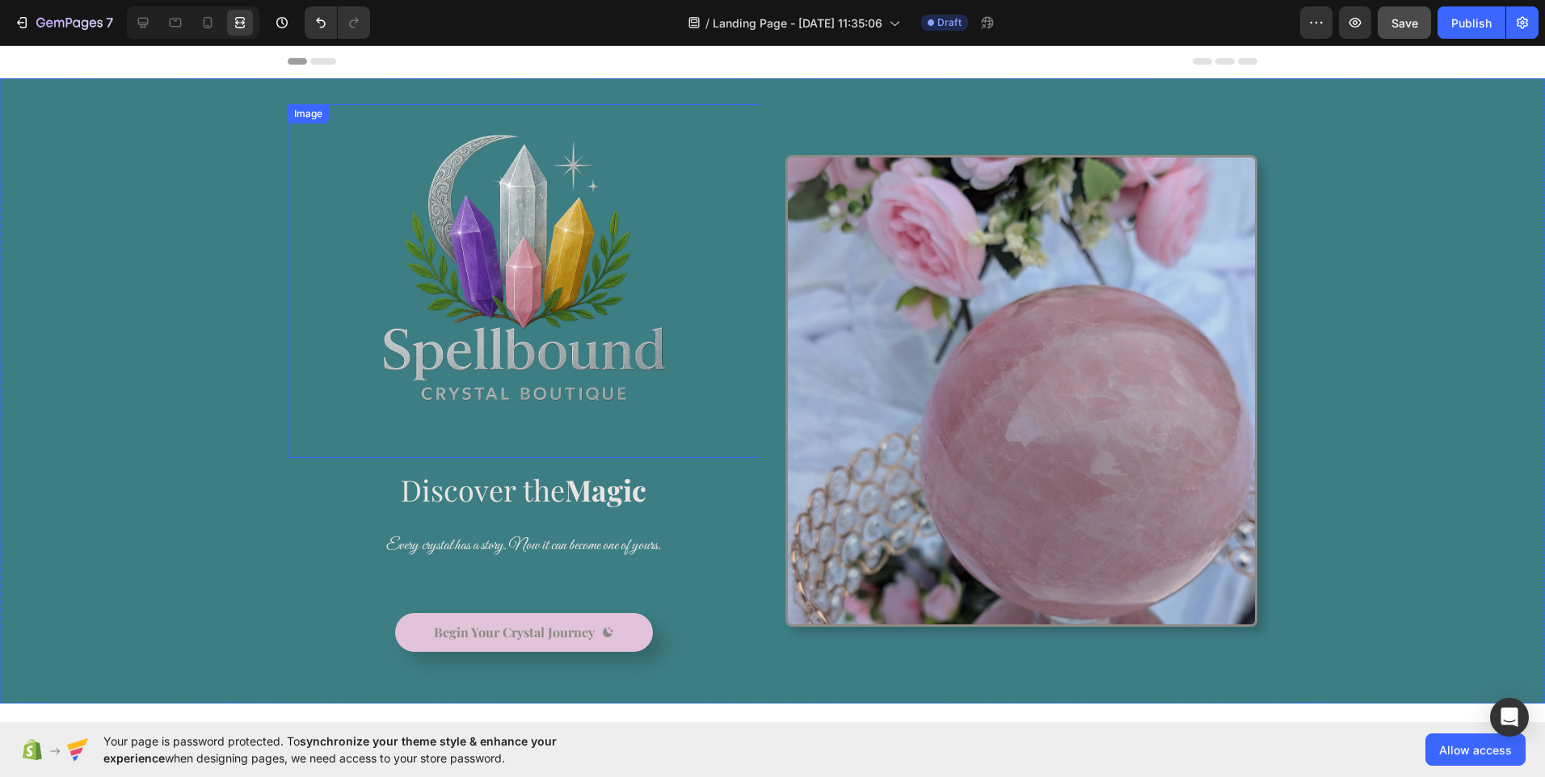
click at [508, 341] on img at bounding box center [524, 281] width 472 height 354
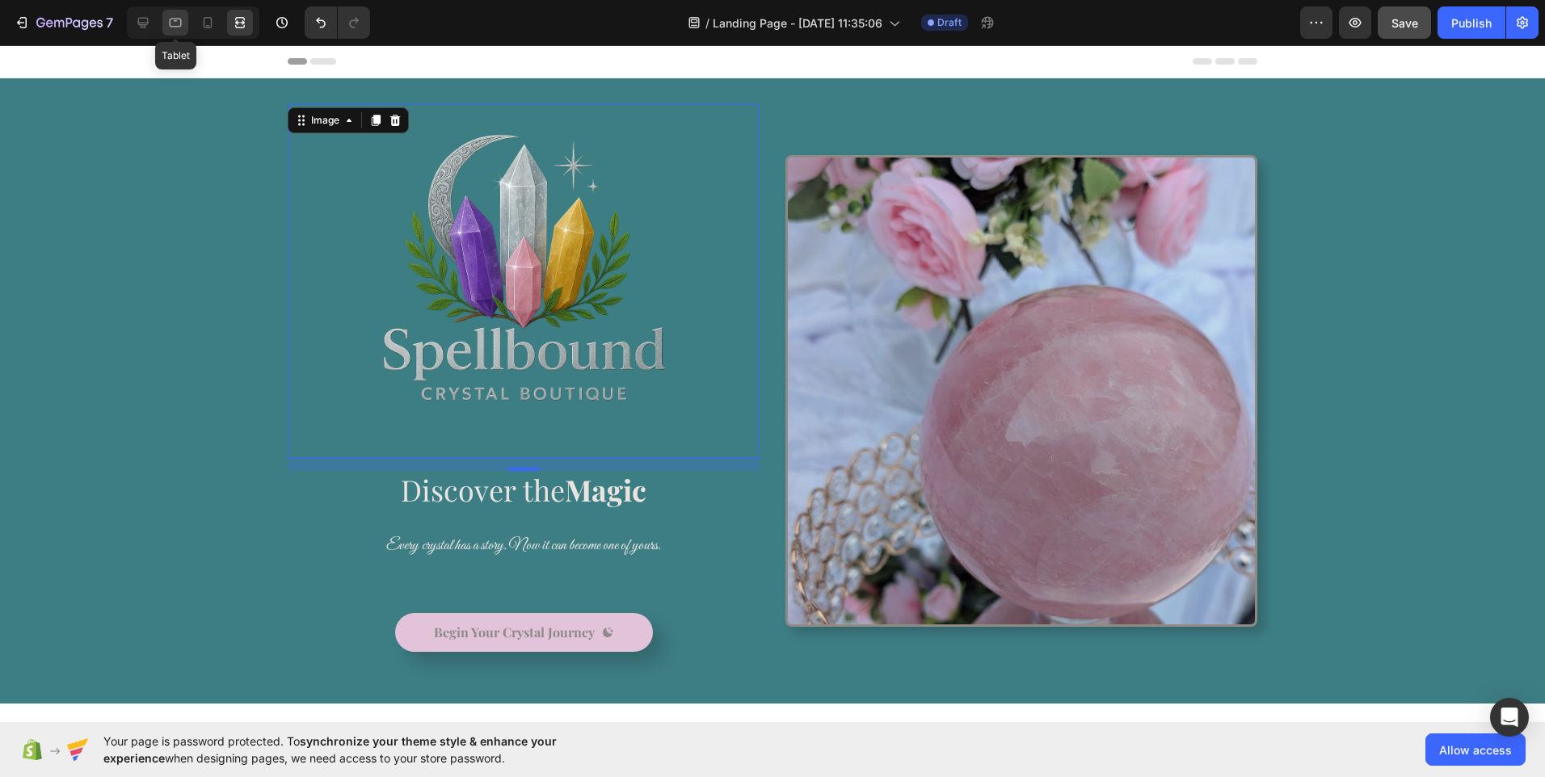
click at [179, 30] on icon at bounding box center [175, 23] width 16 height 16
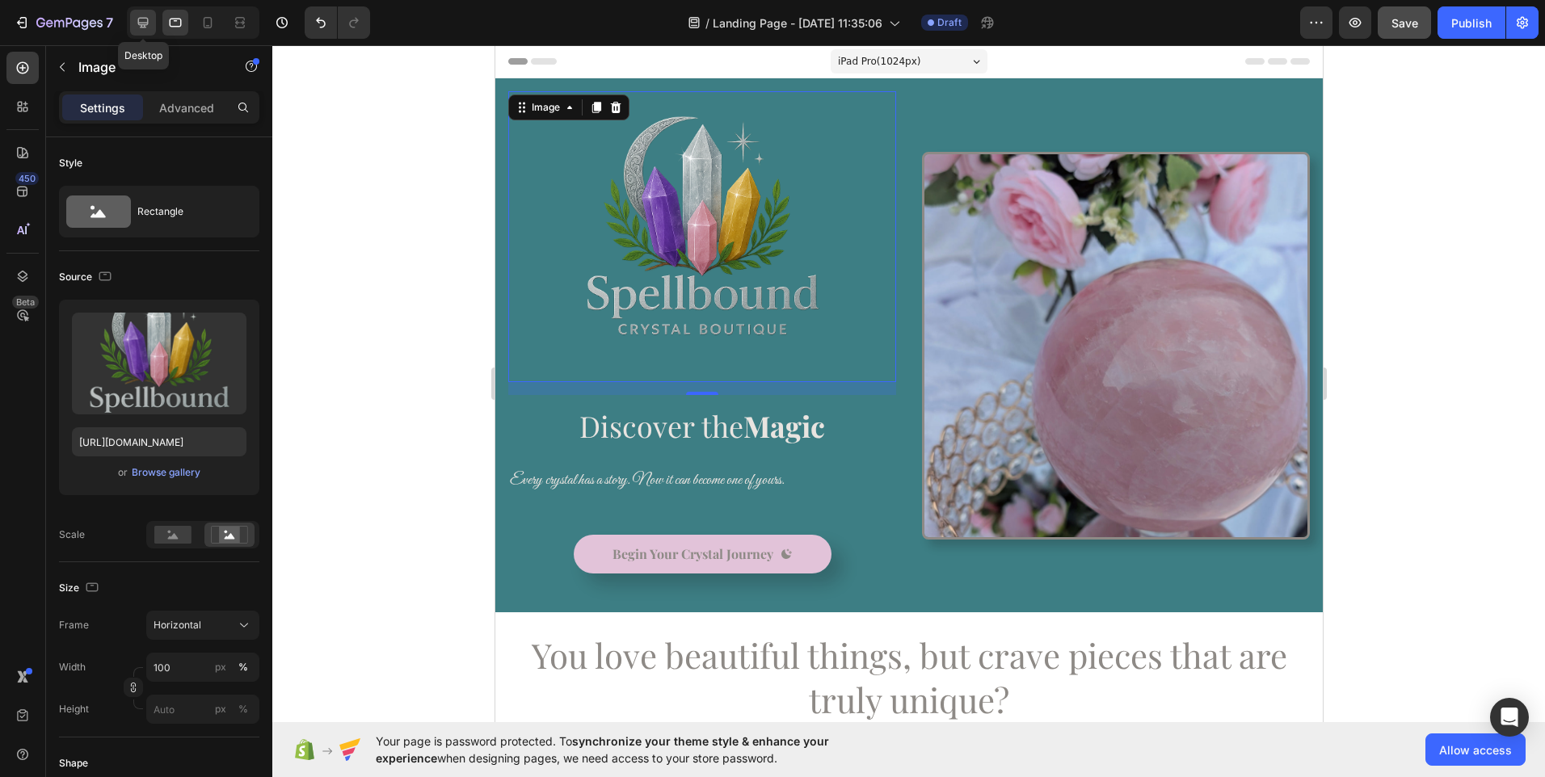
click at [145, 29] on icon at bounding box center [143, 23] width 16 height 16
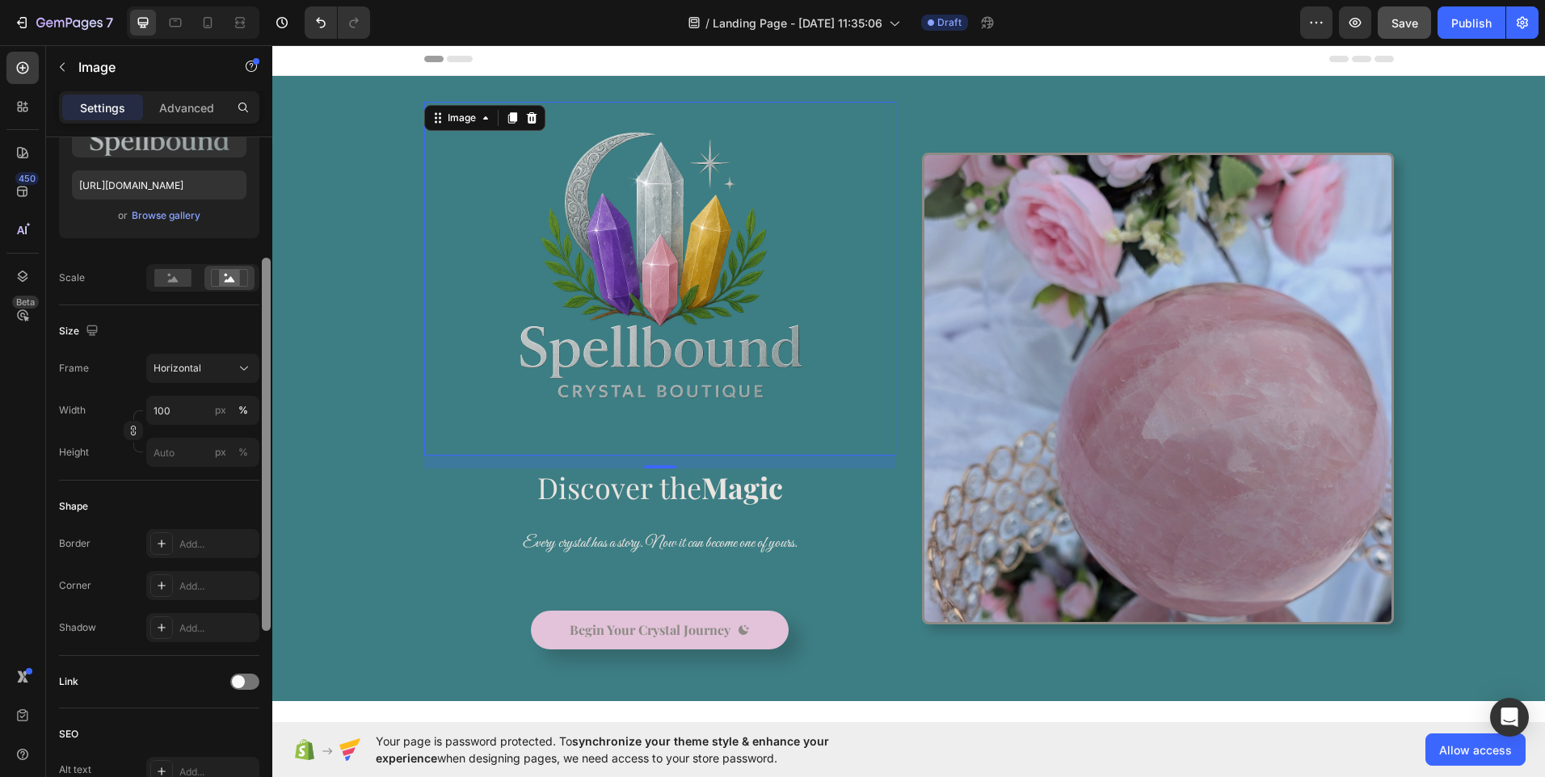
scroll to position [264, 0]
drag, startPoint x: 268, startPoint y: 494, endPoint x: 271, endPoint y: 637, distance: 143.8
click at [271, 637] on div at bounding box center [266, 480] width 12 height 686
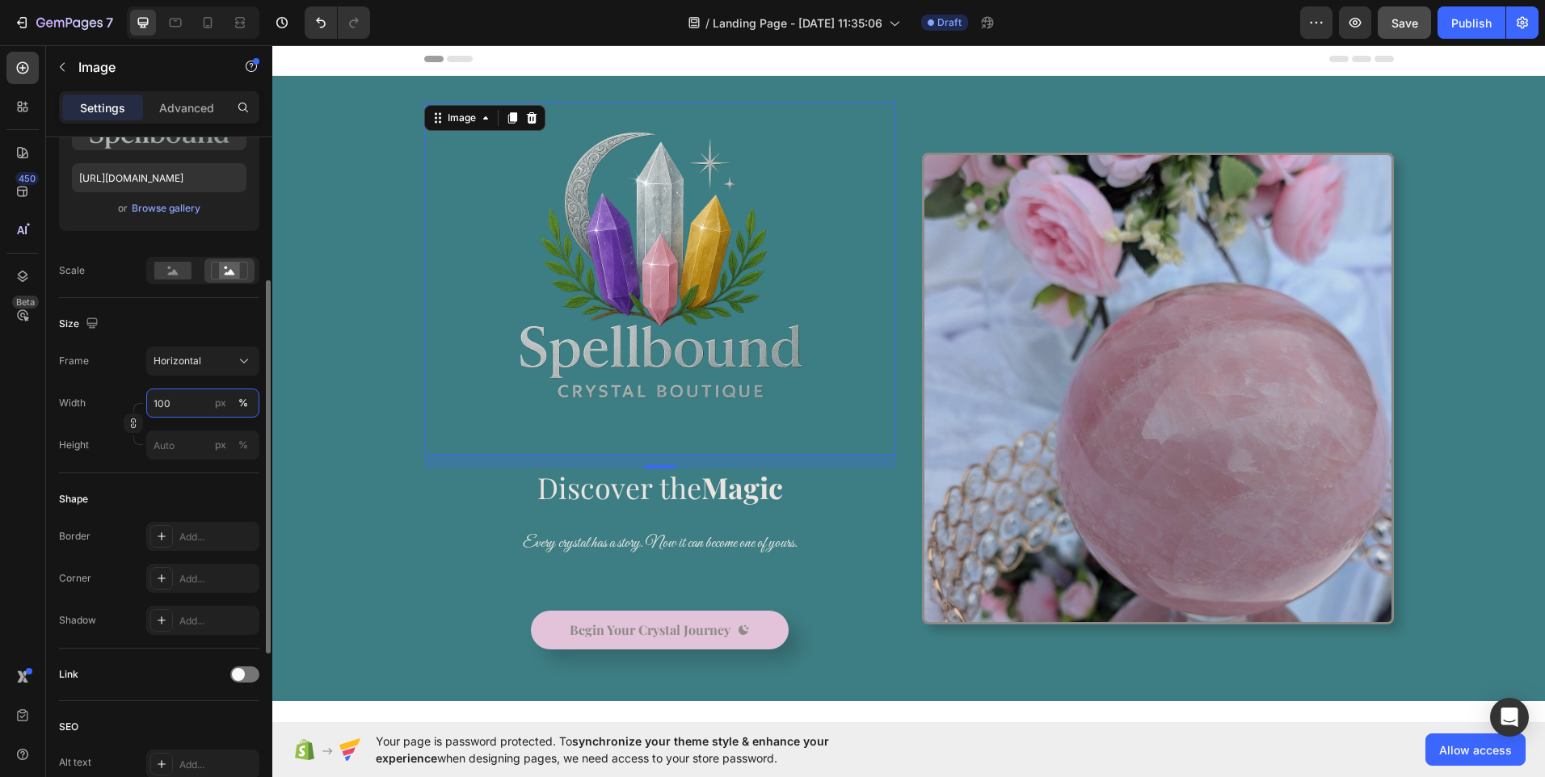
click at [179, 411] on input "100" at bounding box center [202, 403] width 113 height 29
click at [179, 407] on input "100" at bounding box center [202, 403] width 113 height 29
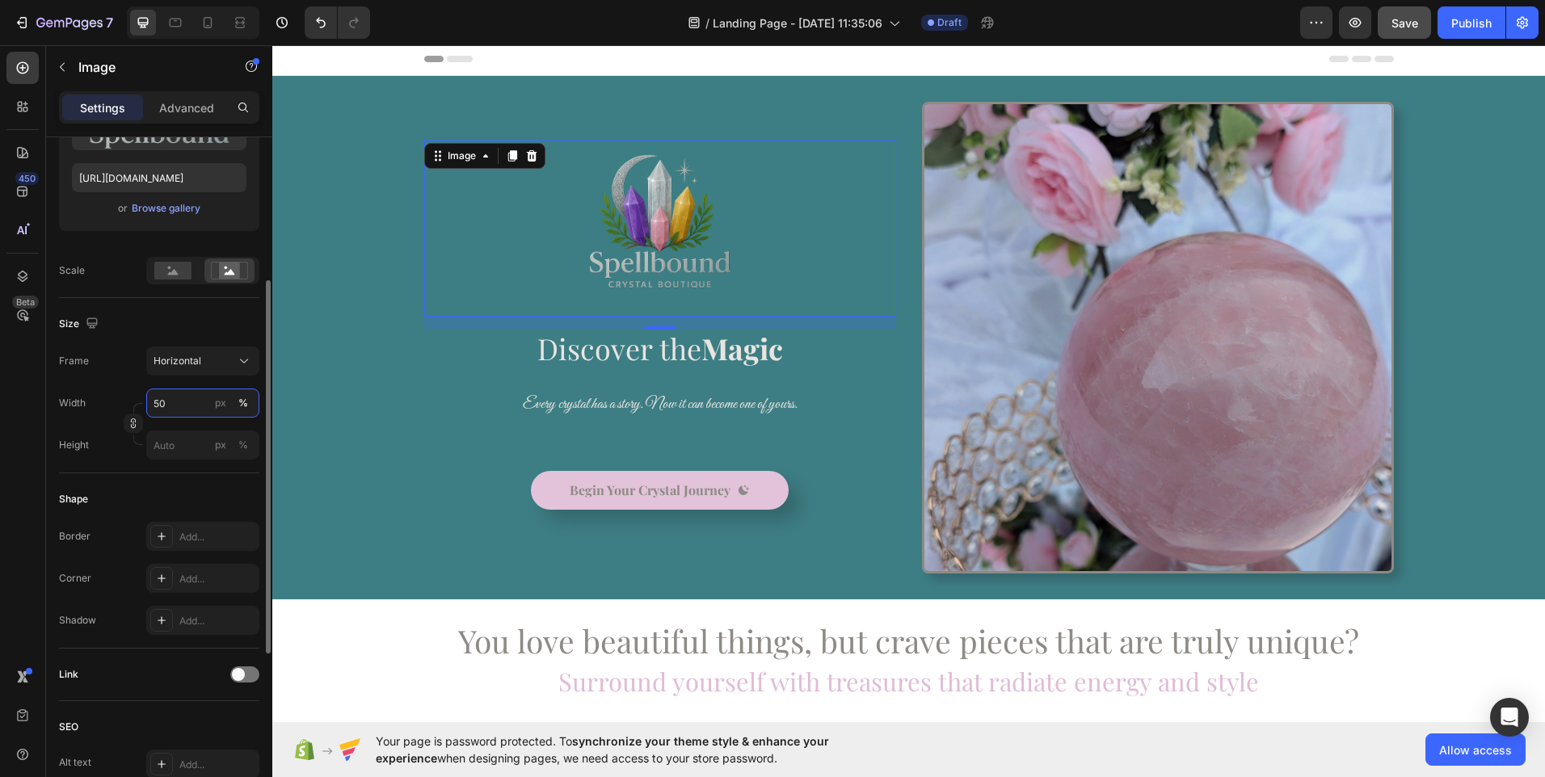
type input "5"
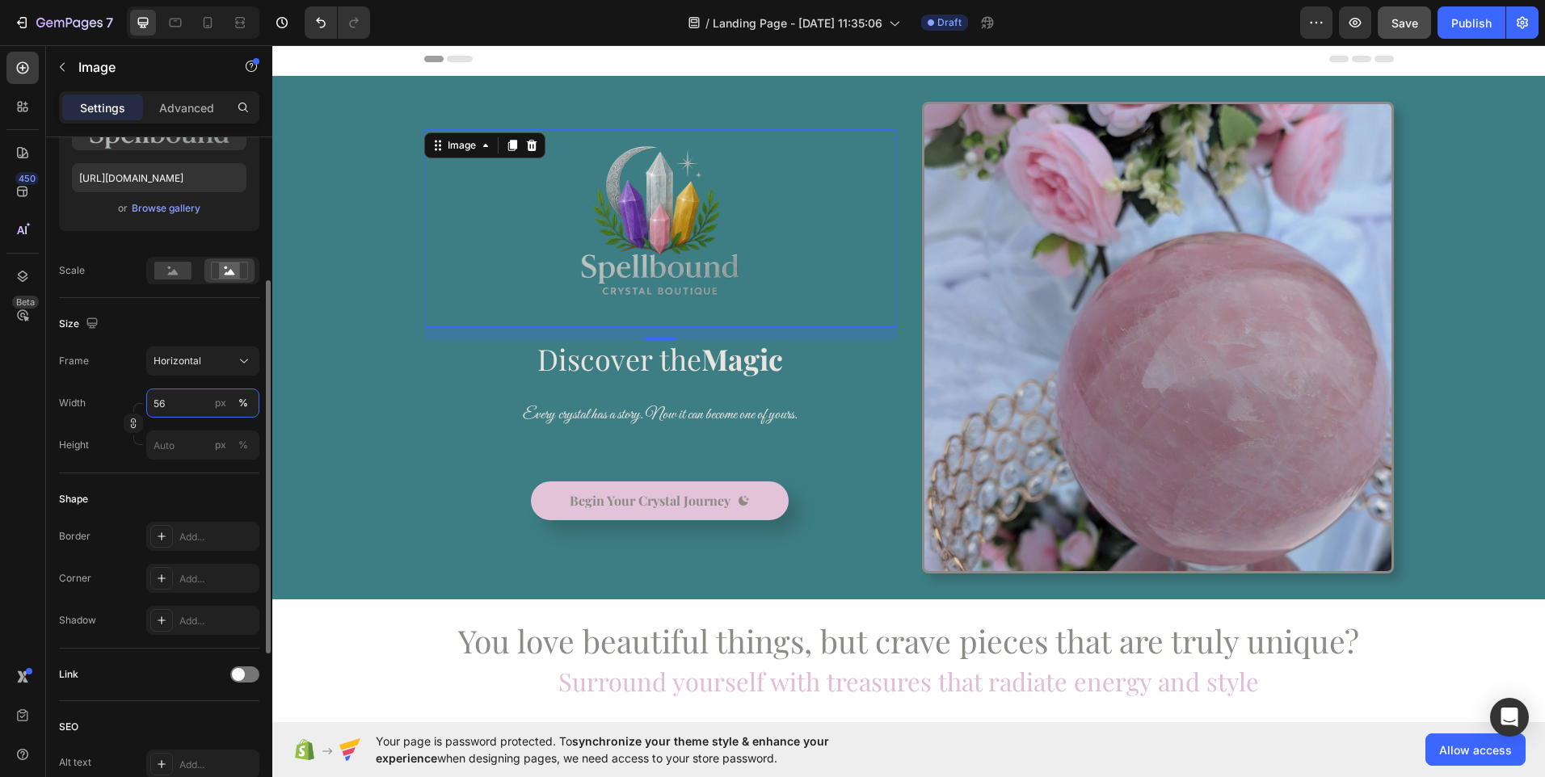
type input "5"
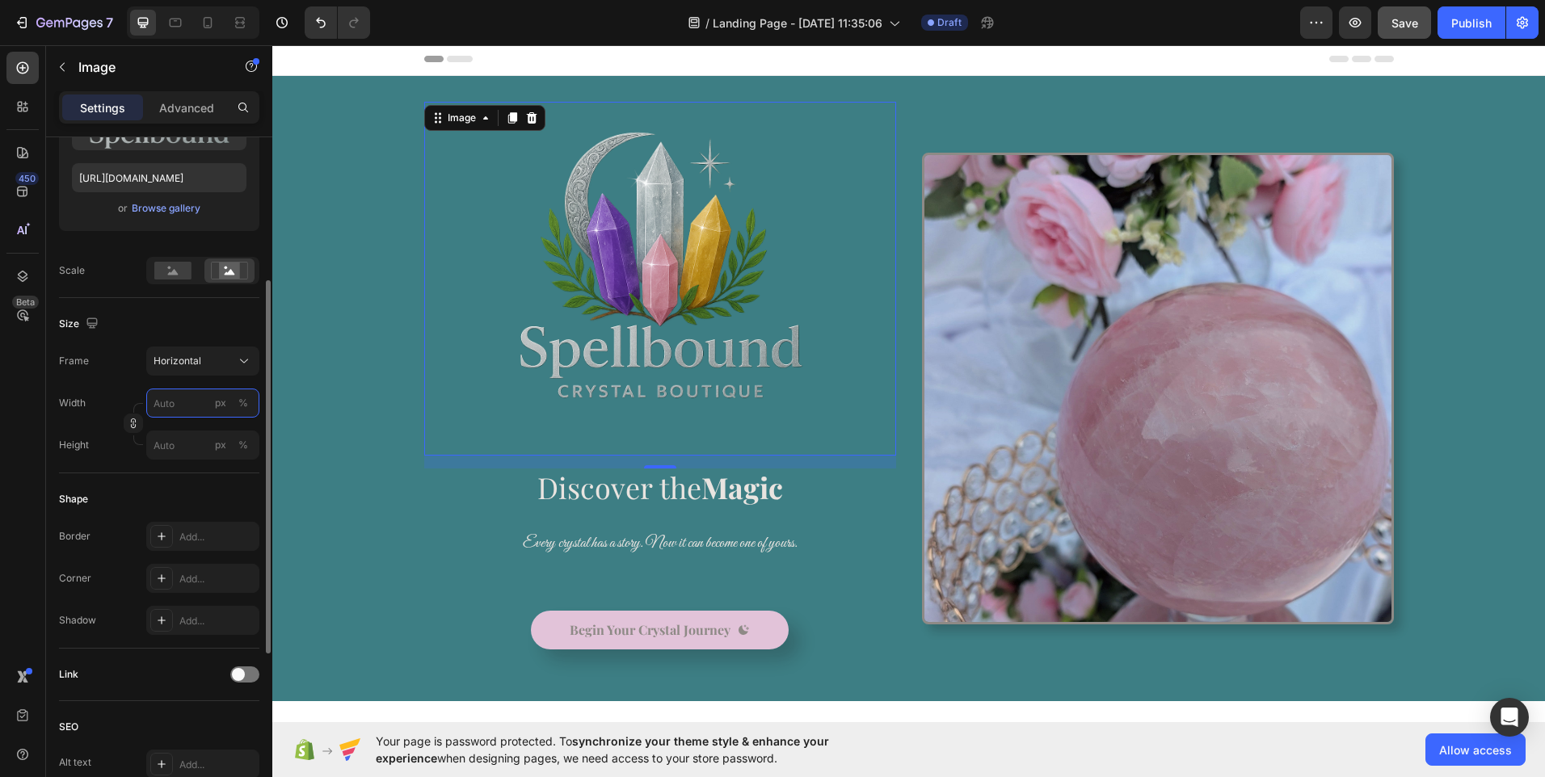
type input "6"
type input "5"
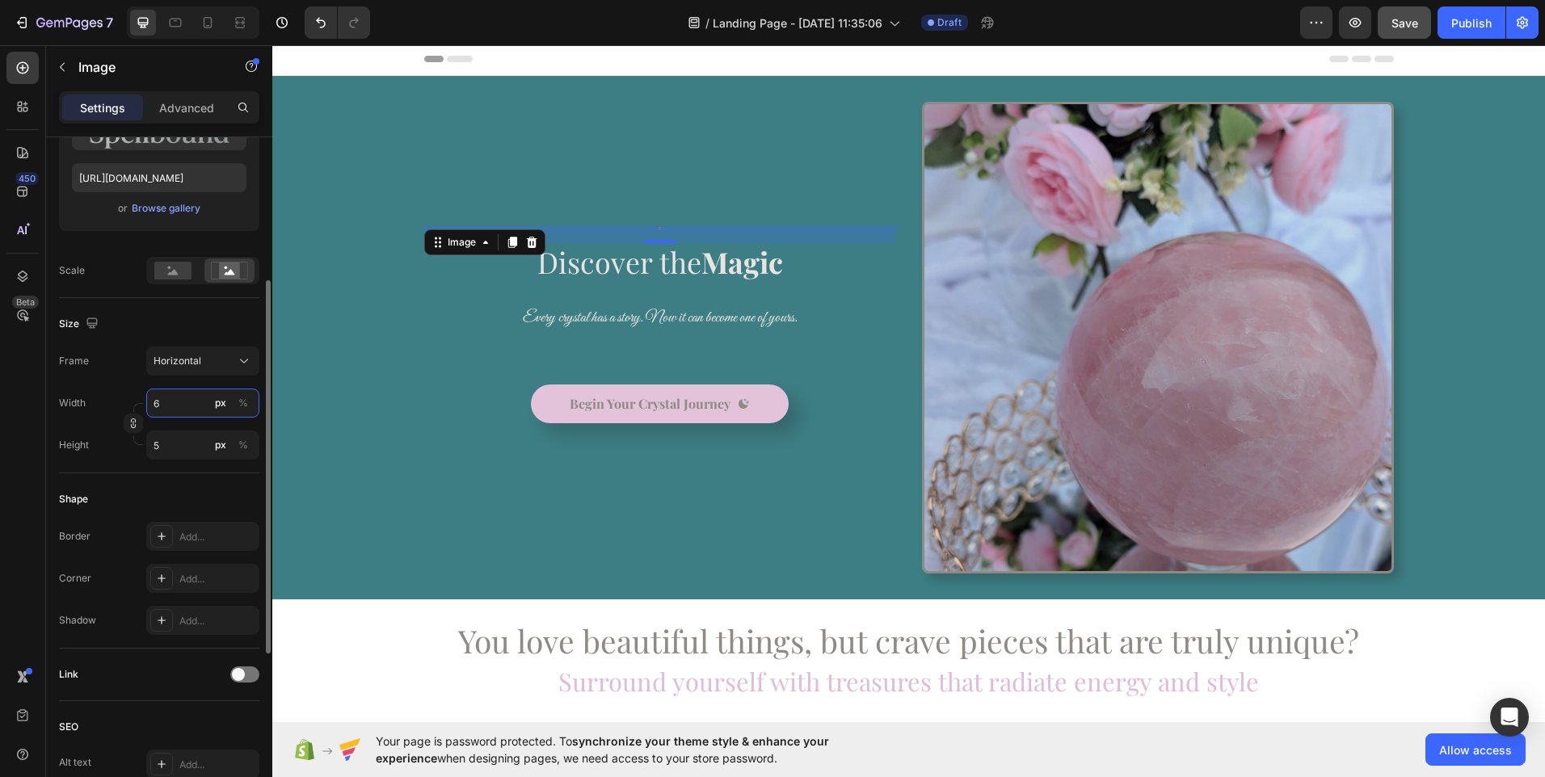
type input "60"
type input "45"
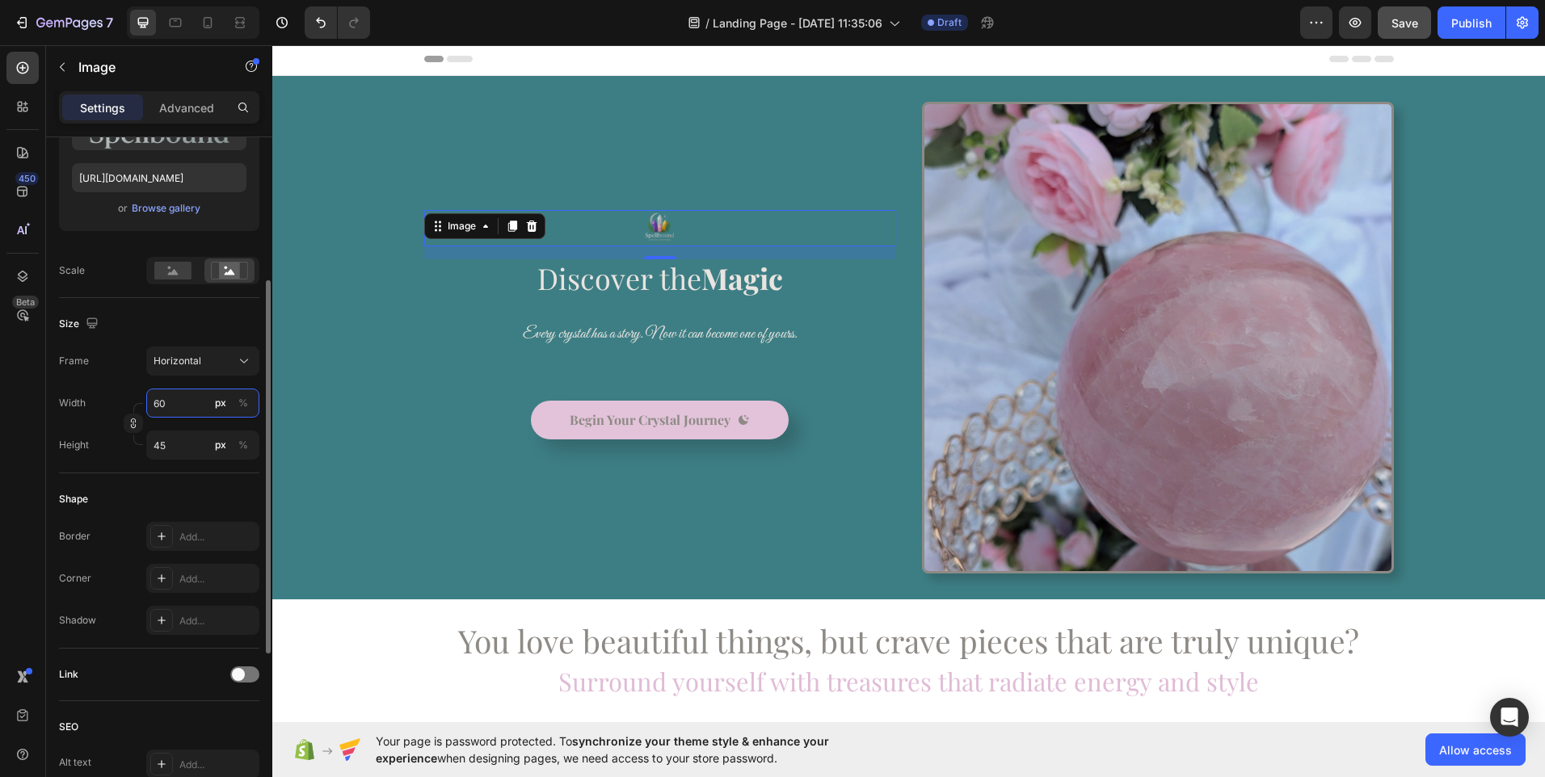
click at [179, 407] on input "60" at bounding box center [202, 403] width 113 height 29
type input "1"
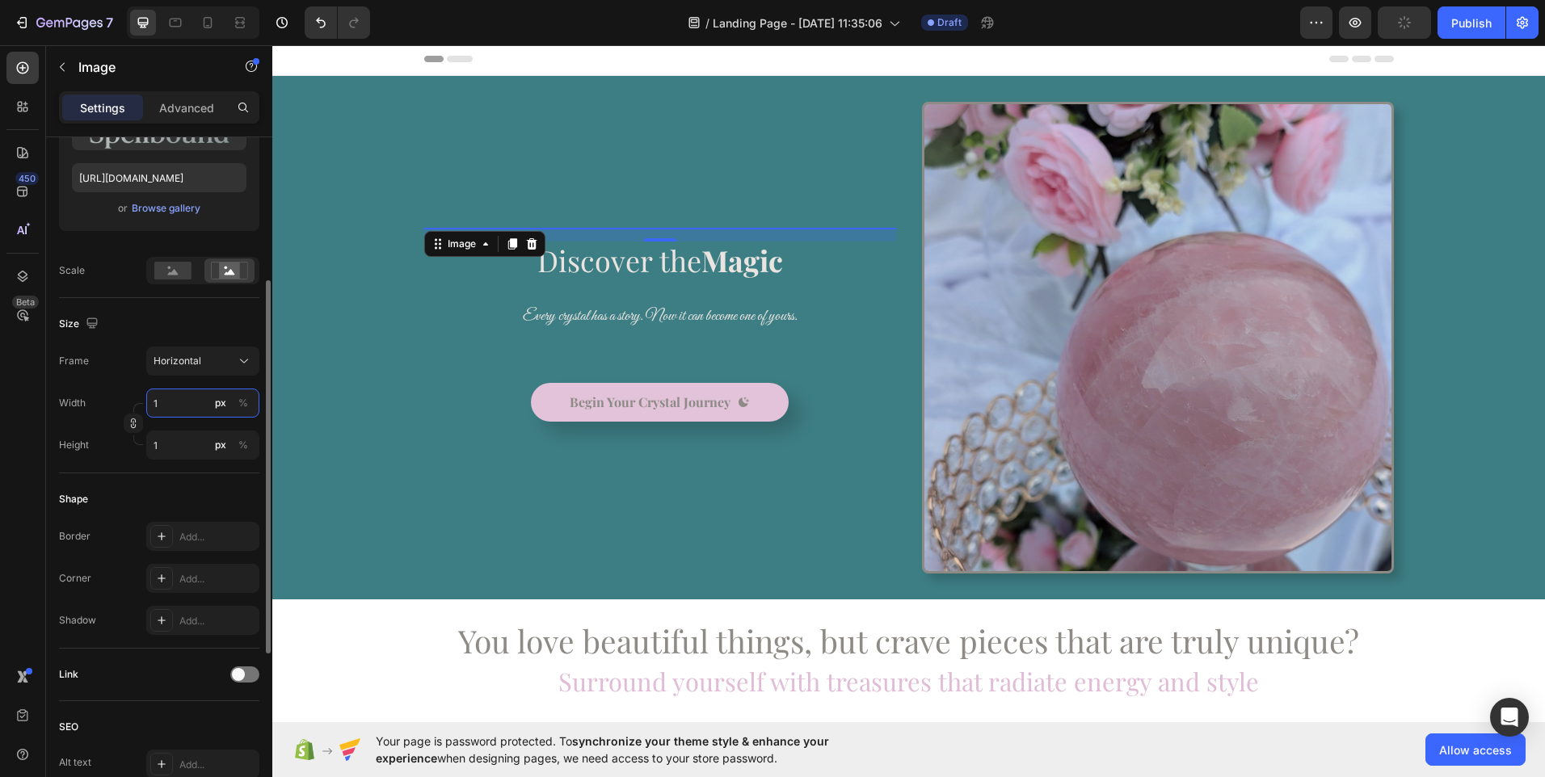
type input "10"
type input "8"
type input "100"
type input "75"
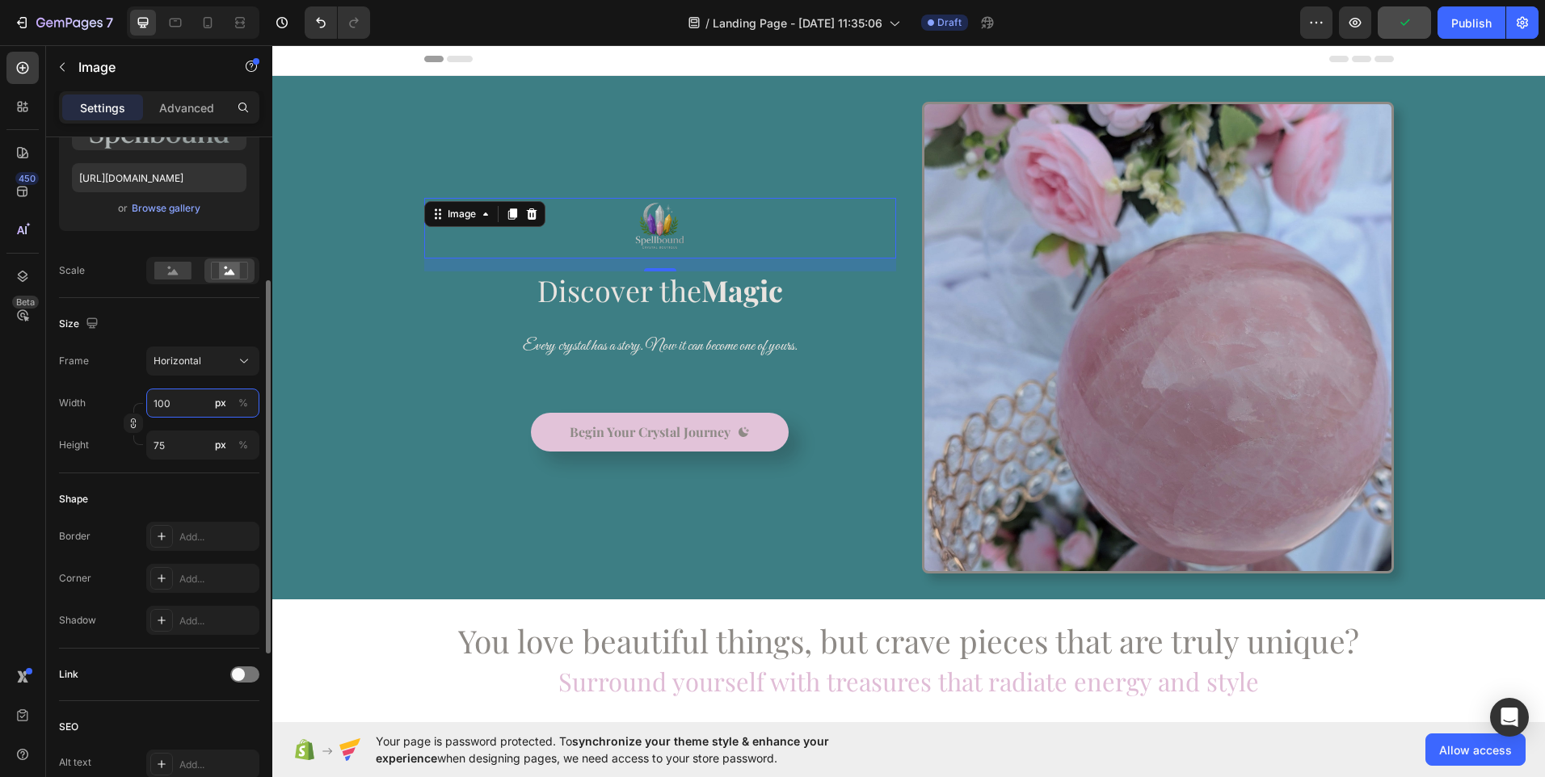
type input "10"
type input "8"
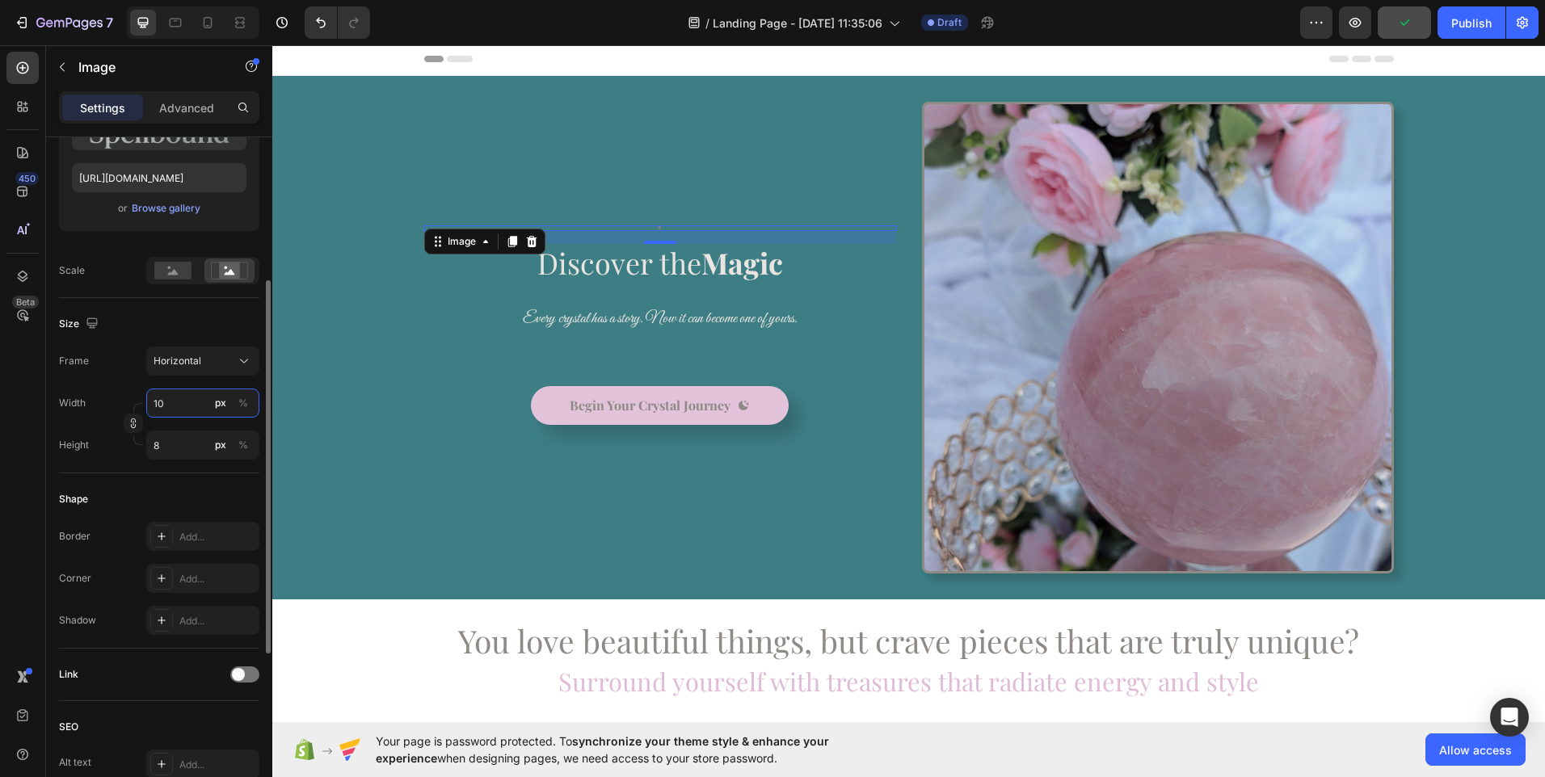
type input "1"
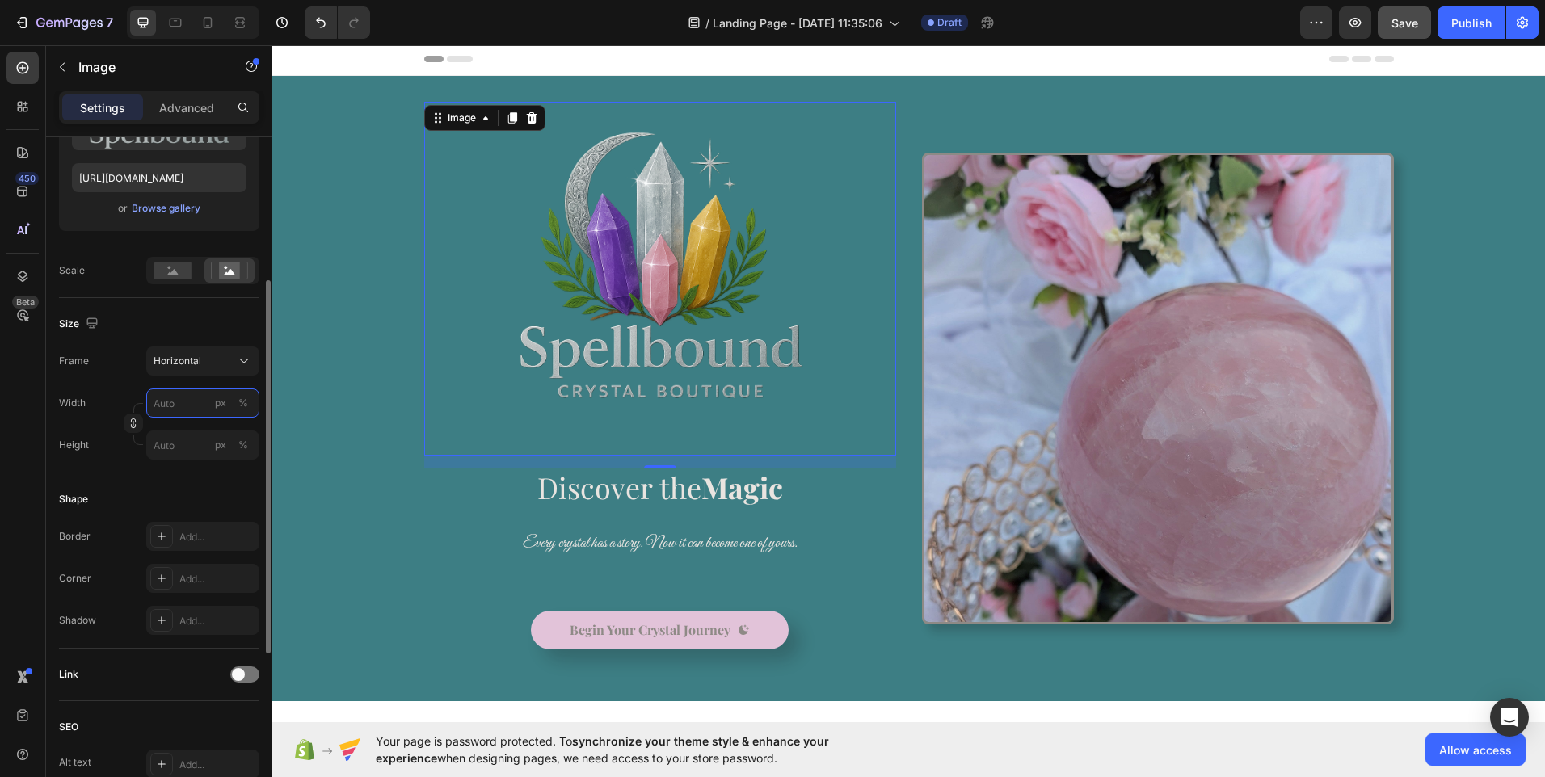
type input "1"
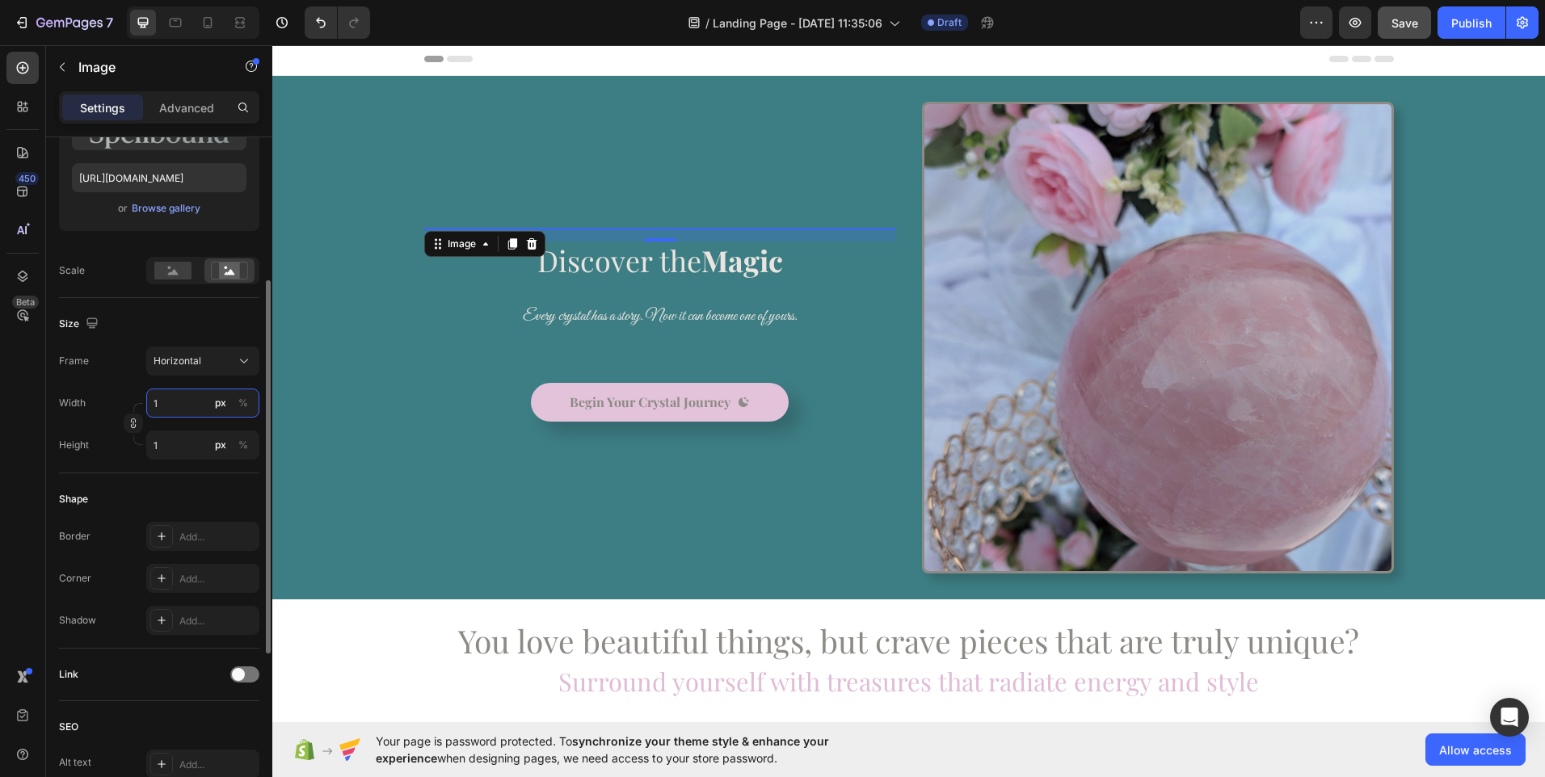
type input "15"
type input "11"
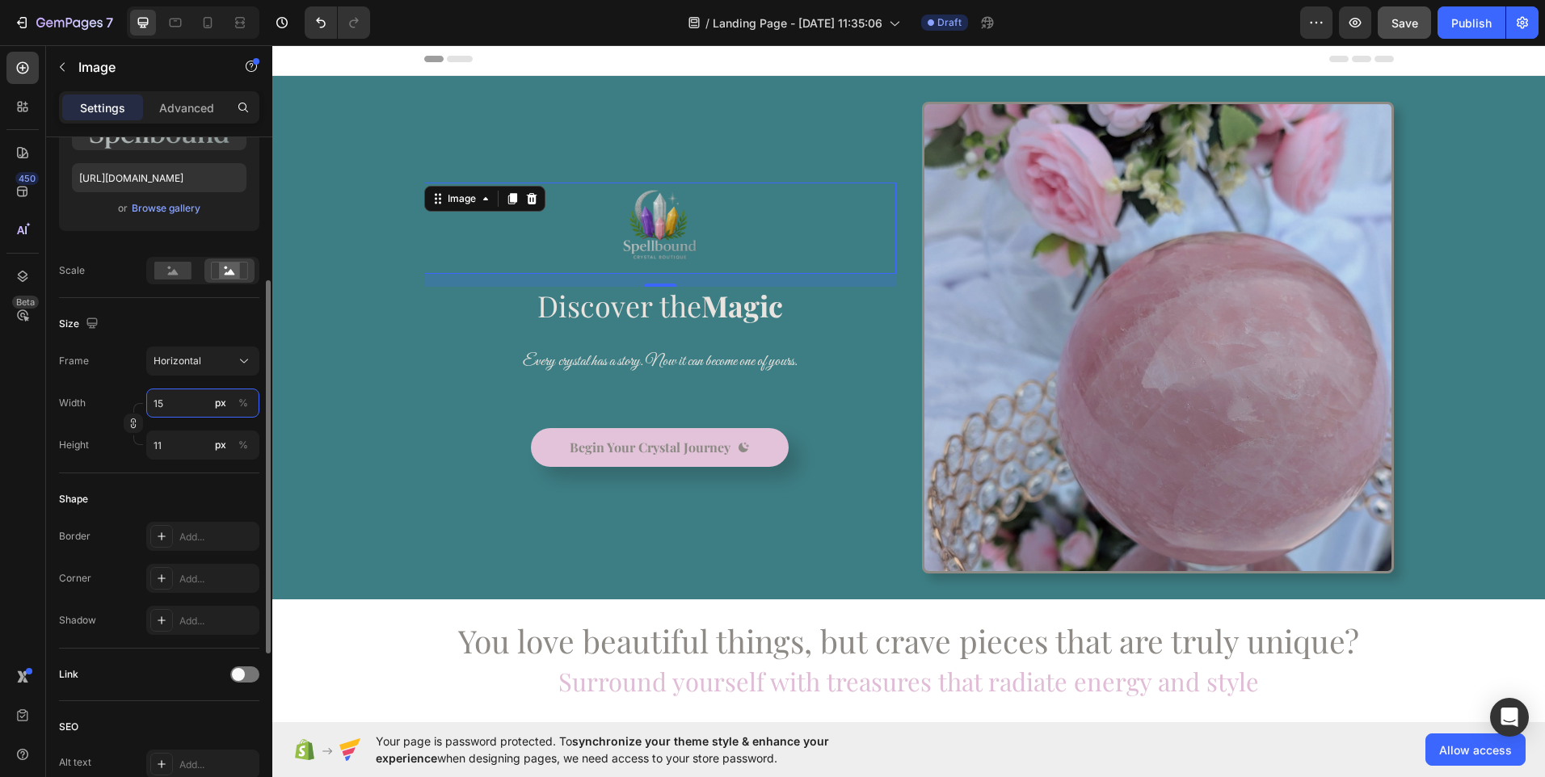
type input "150"
type input "113"
type input "1500"
type input "1125"
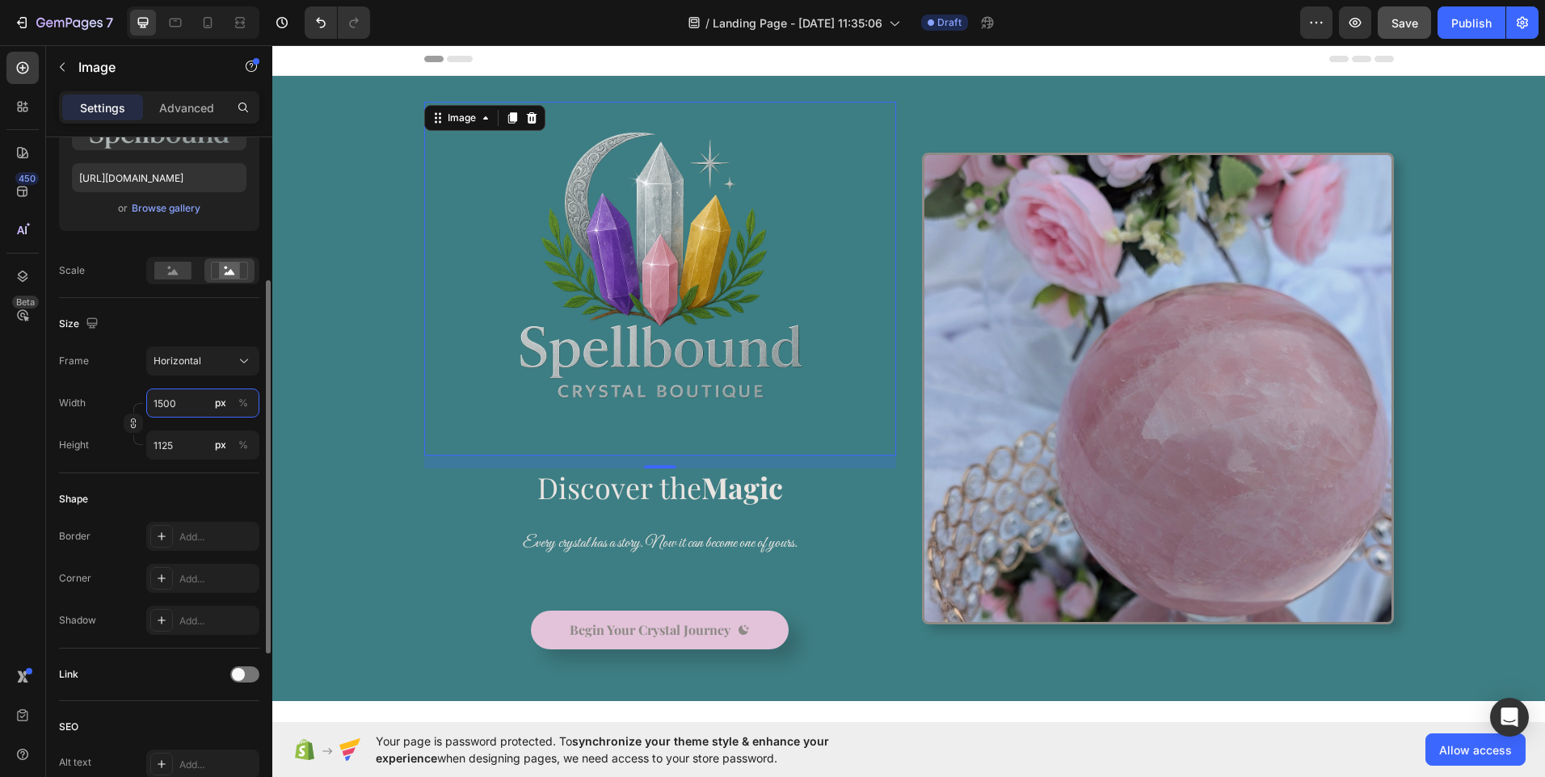
type input "150"
type input "113"
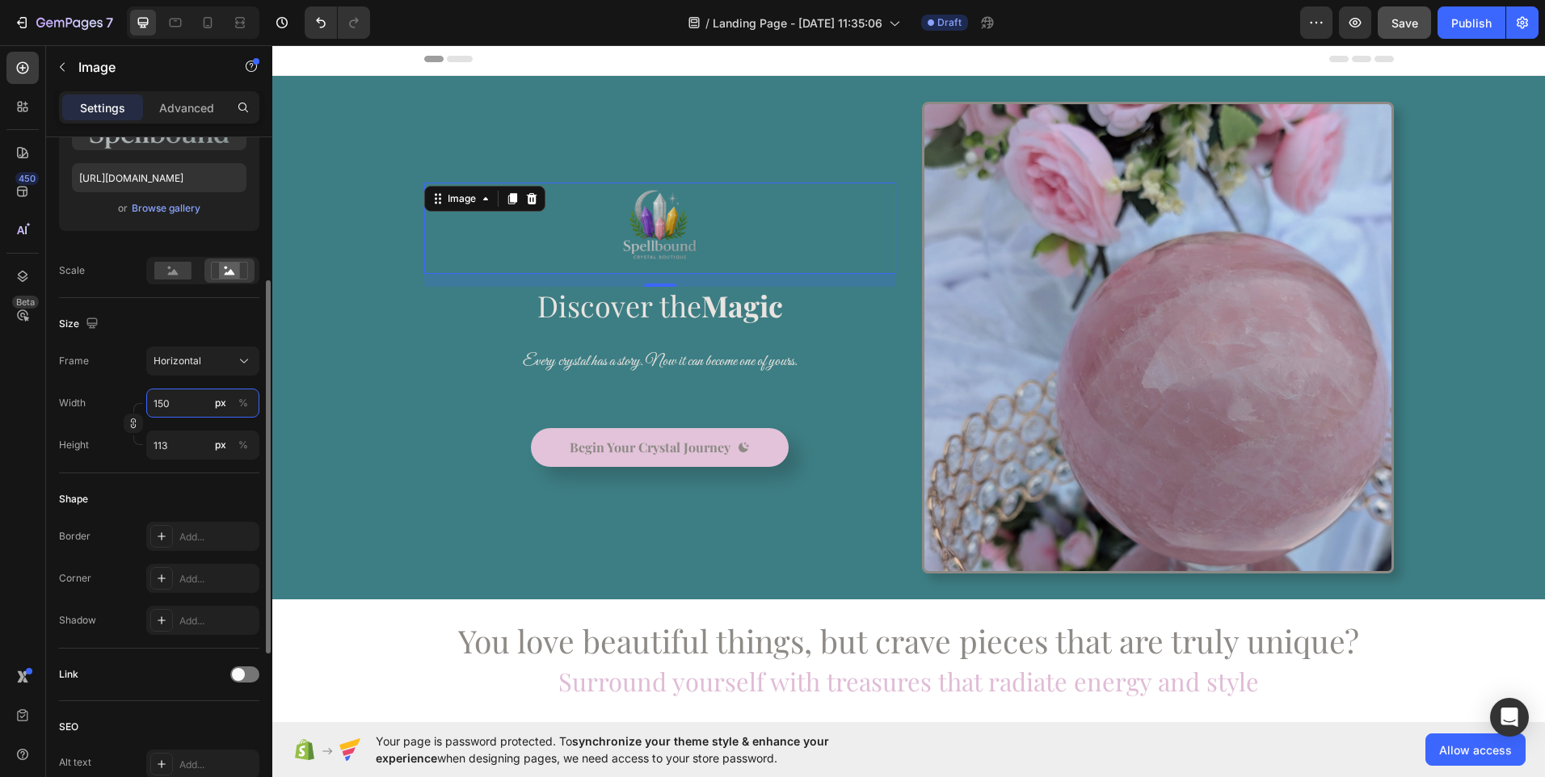
type input "15"
type input "11"
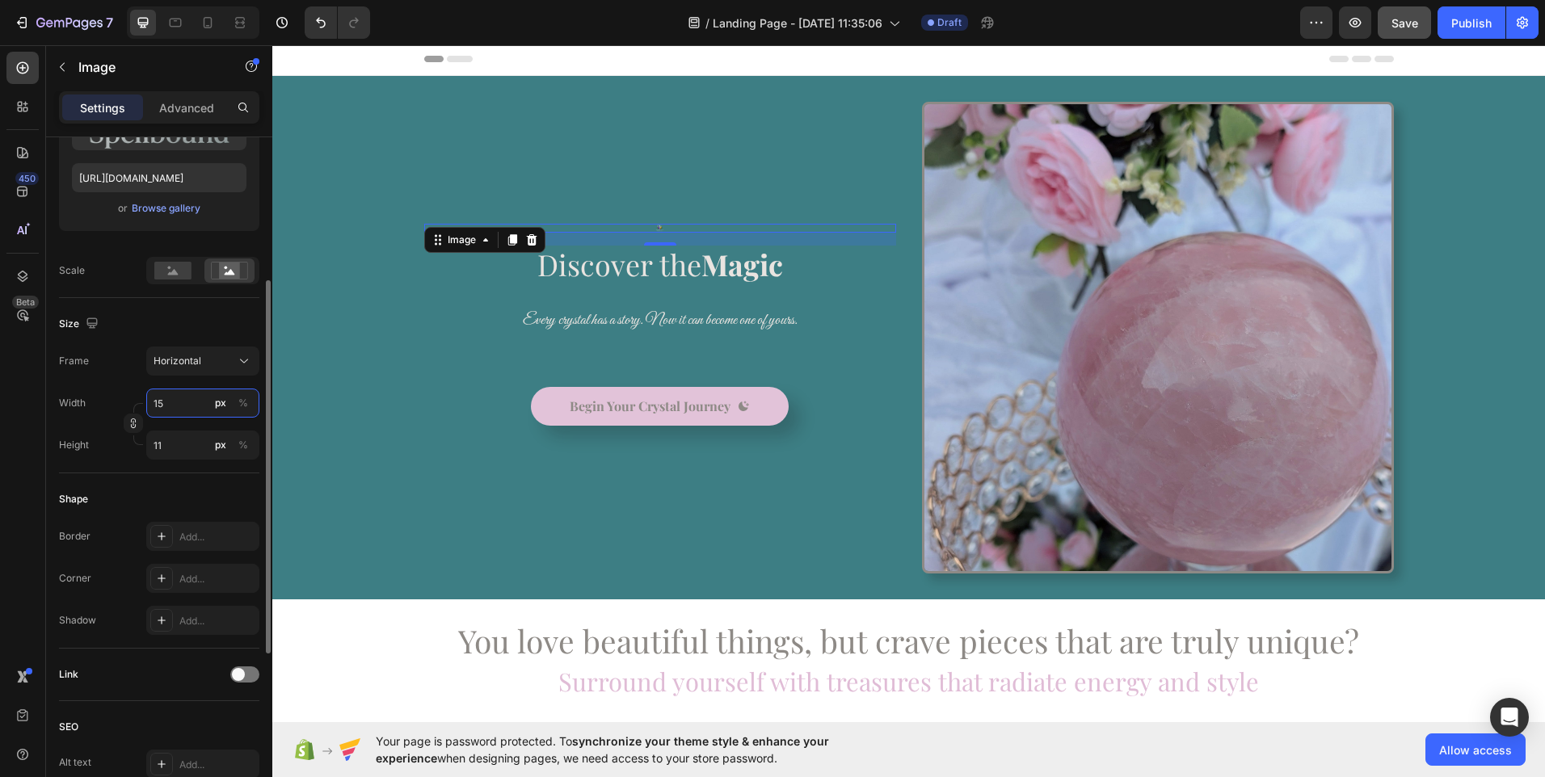
type input "1"
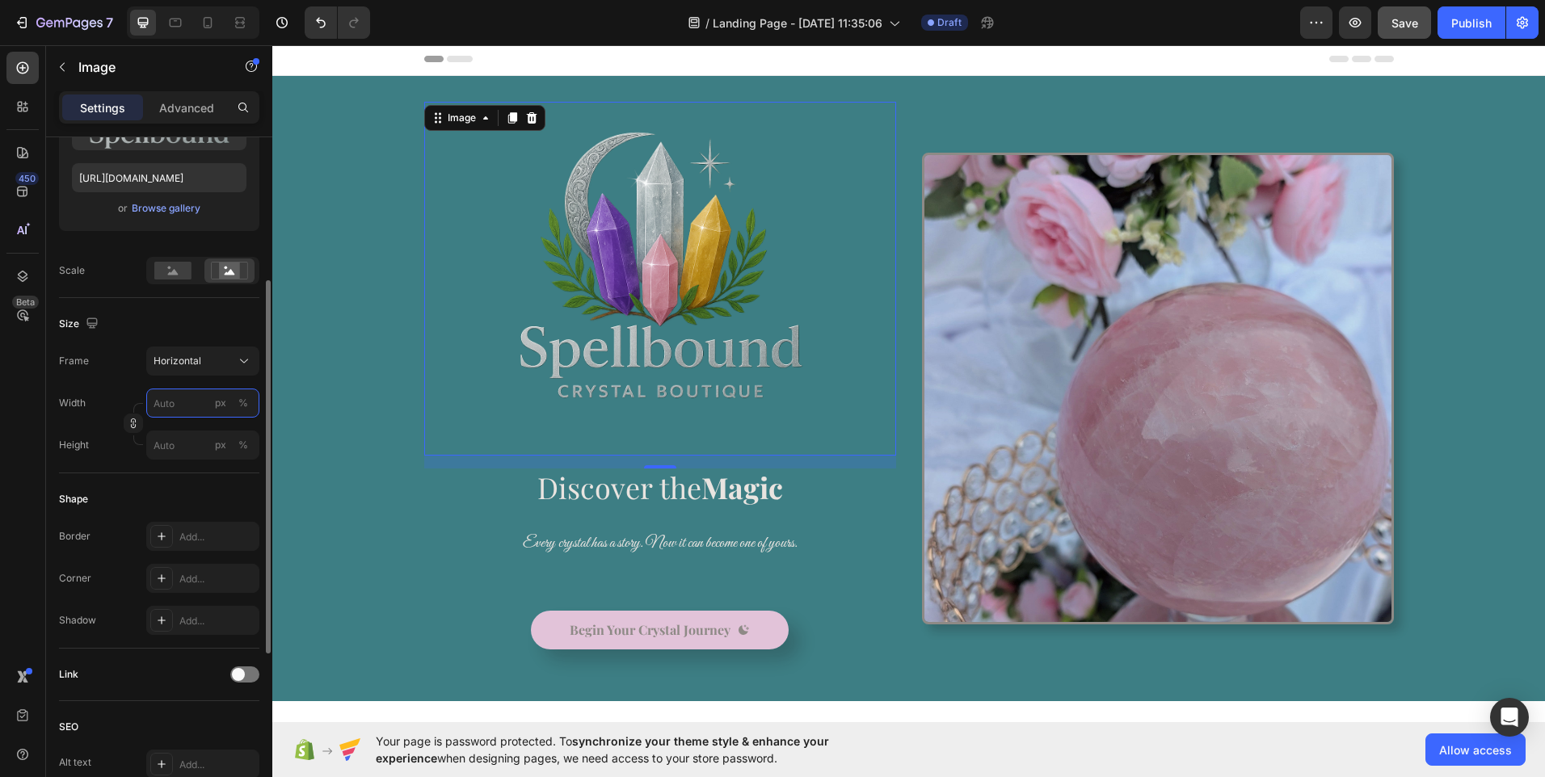
type input "1"
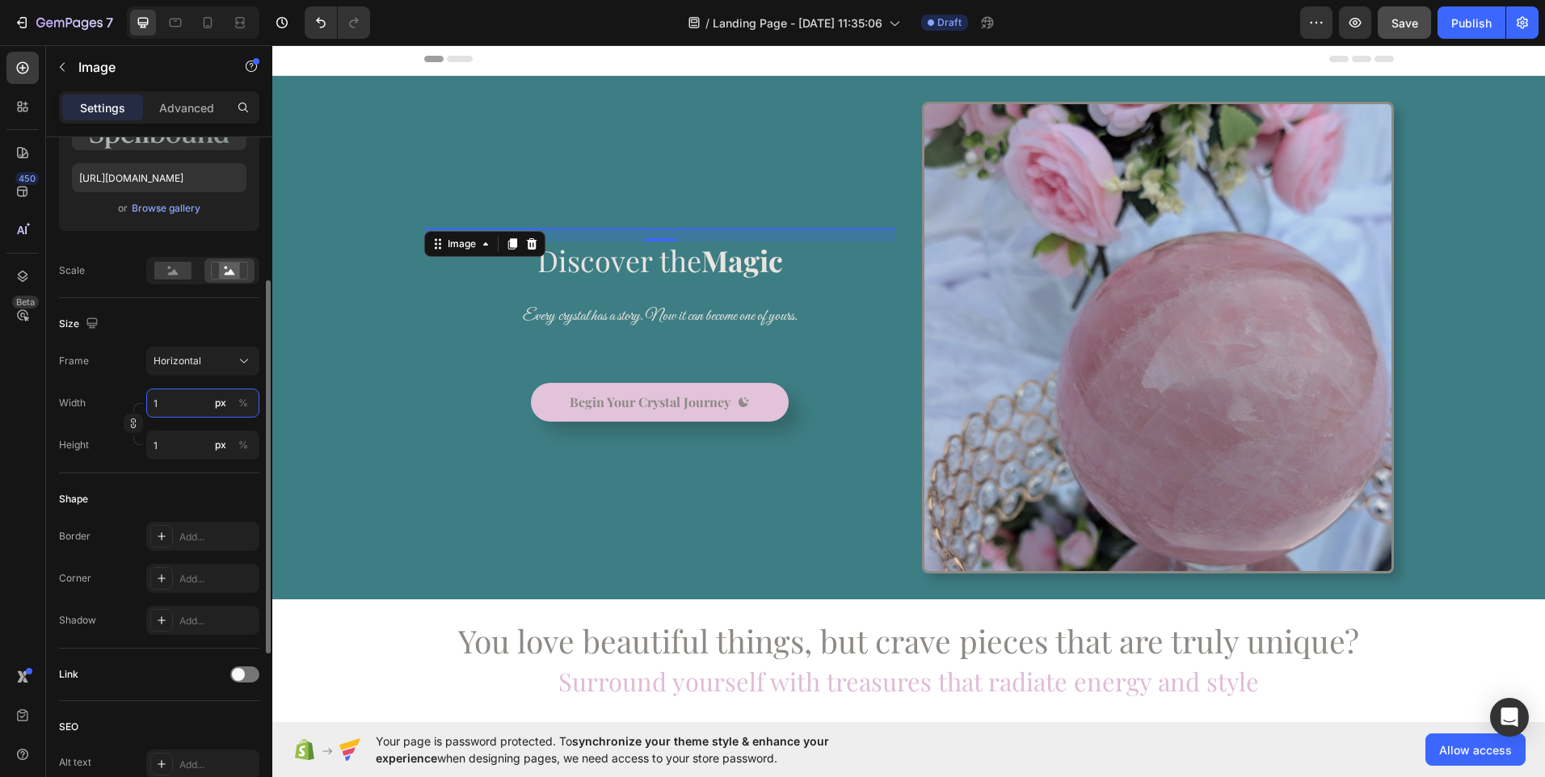
type input "15"
type input "11"
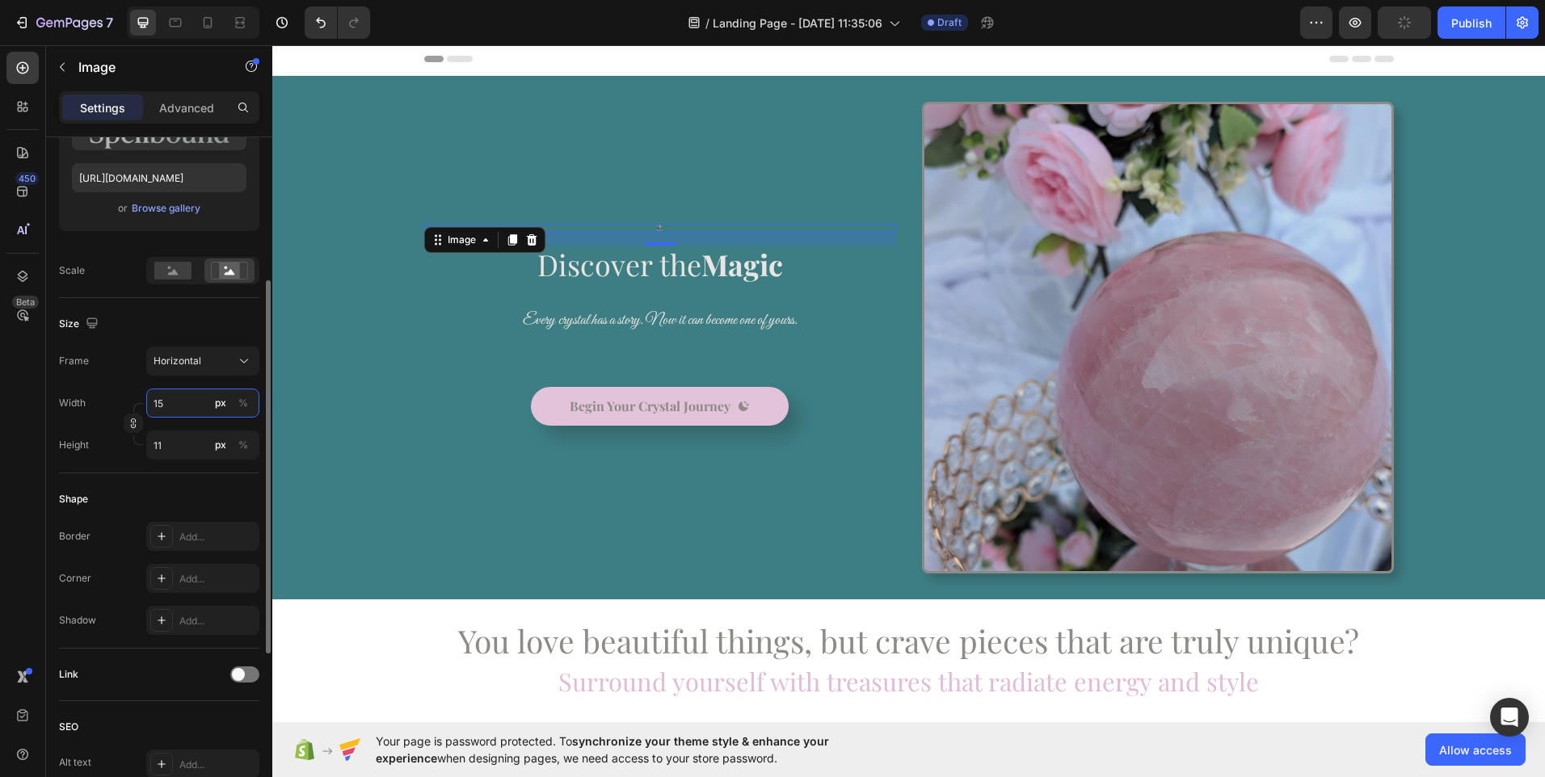
type input "150"
type input "113"
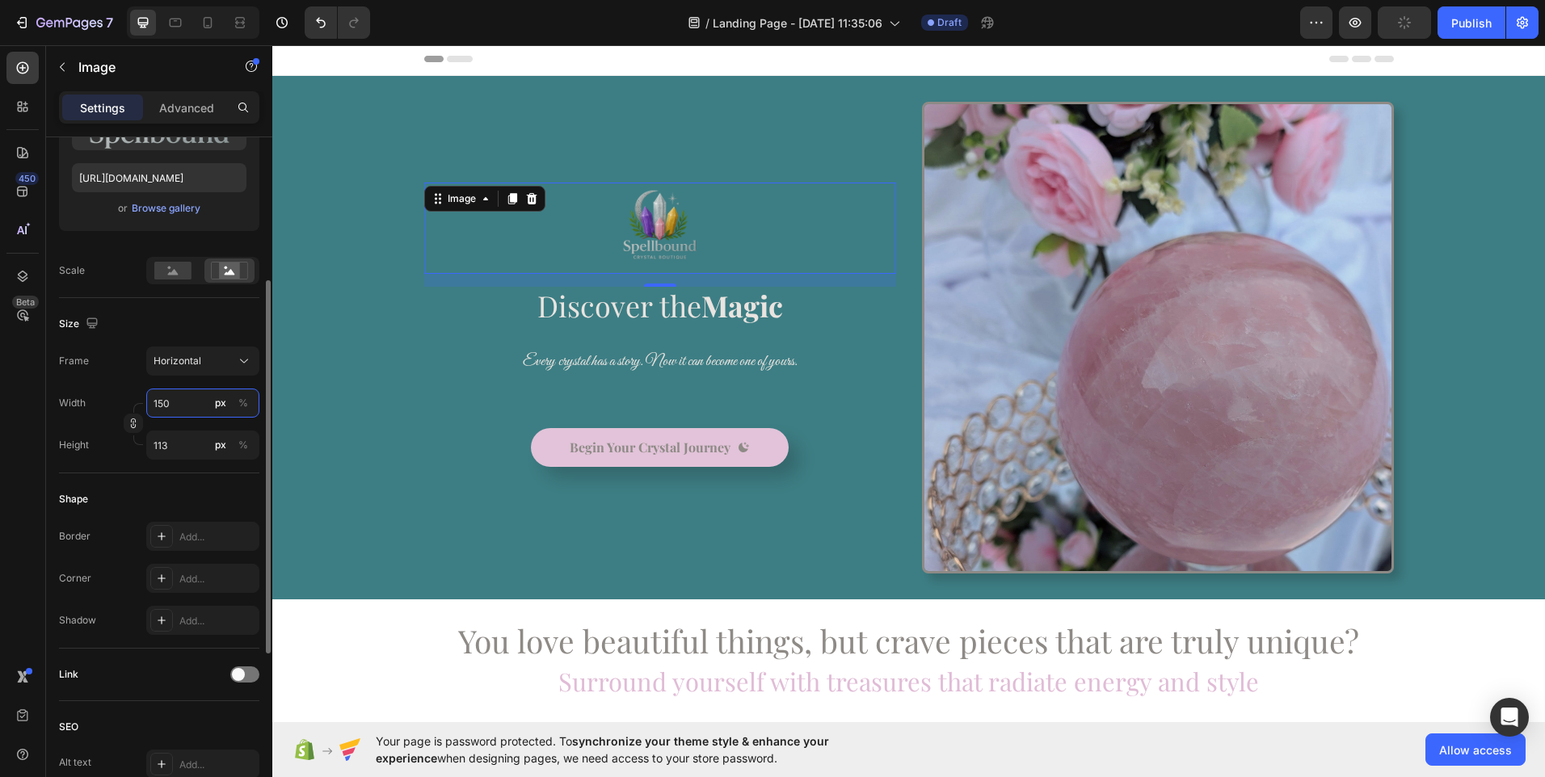
type input "1500"
type input "1125"
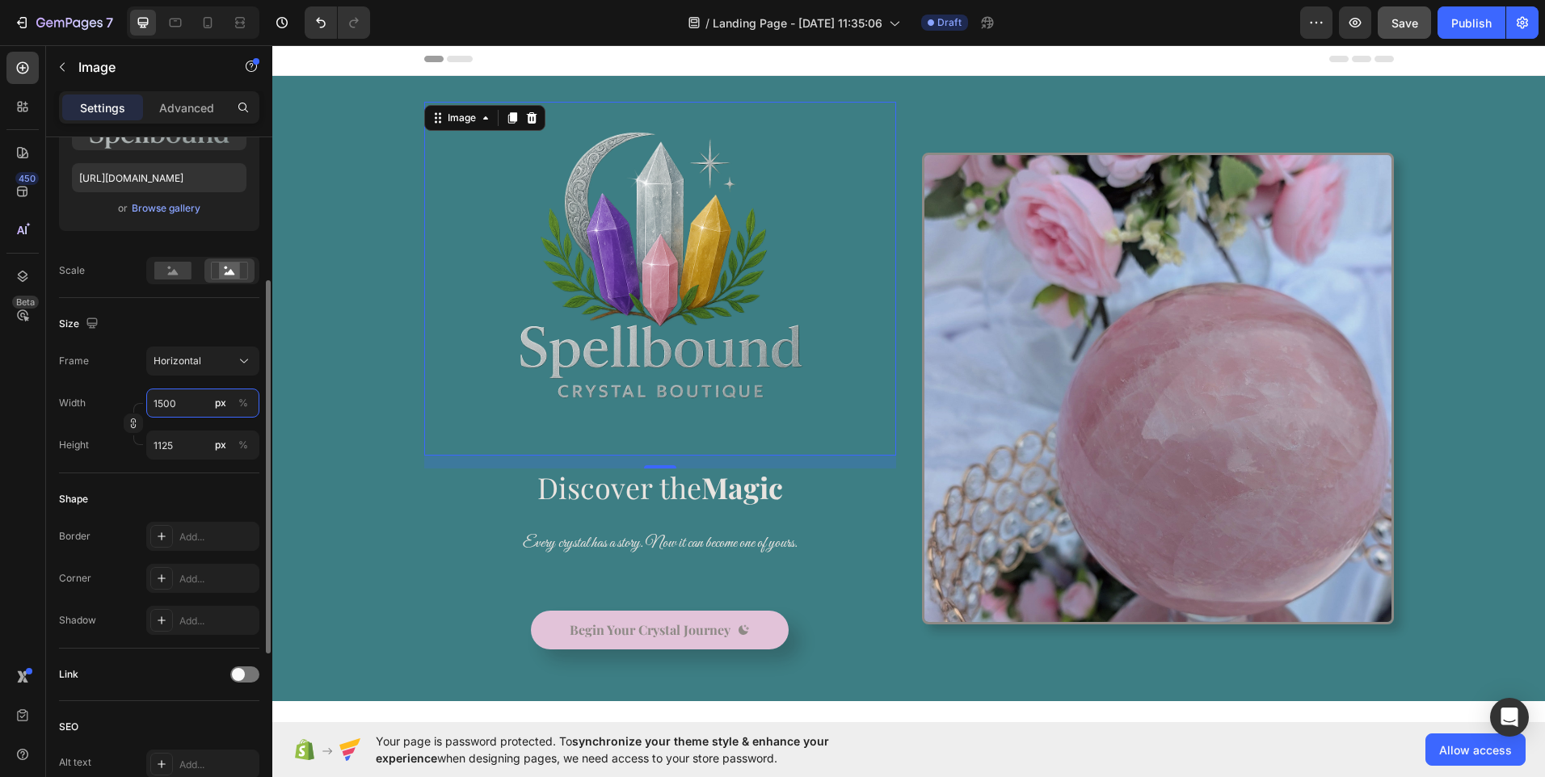
click at [158, 404] on input "1500" at bounding box center [202, 403] width 113 height 29
type input "500"
type input "375"
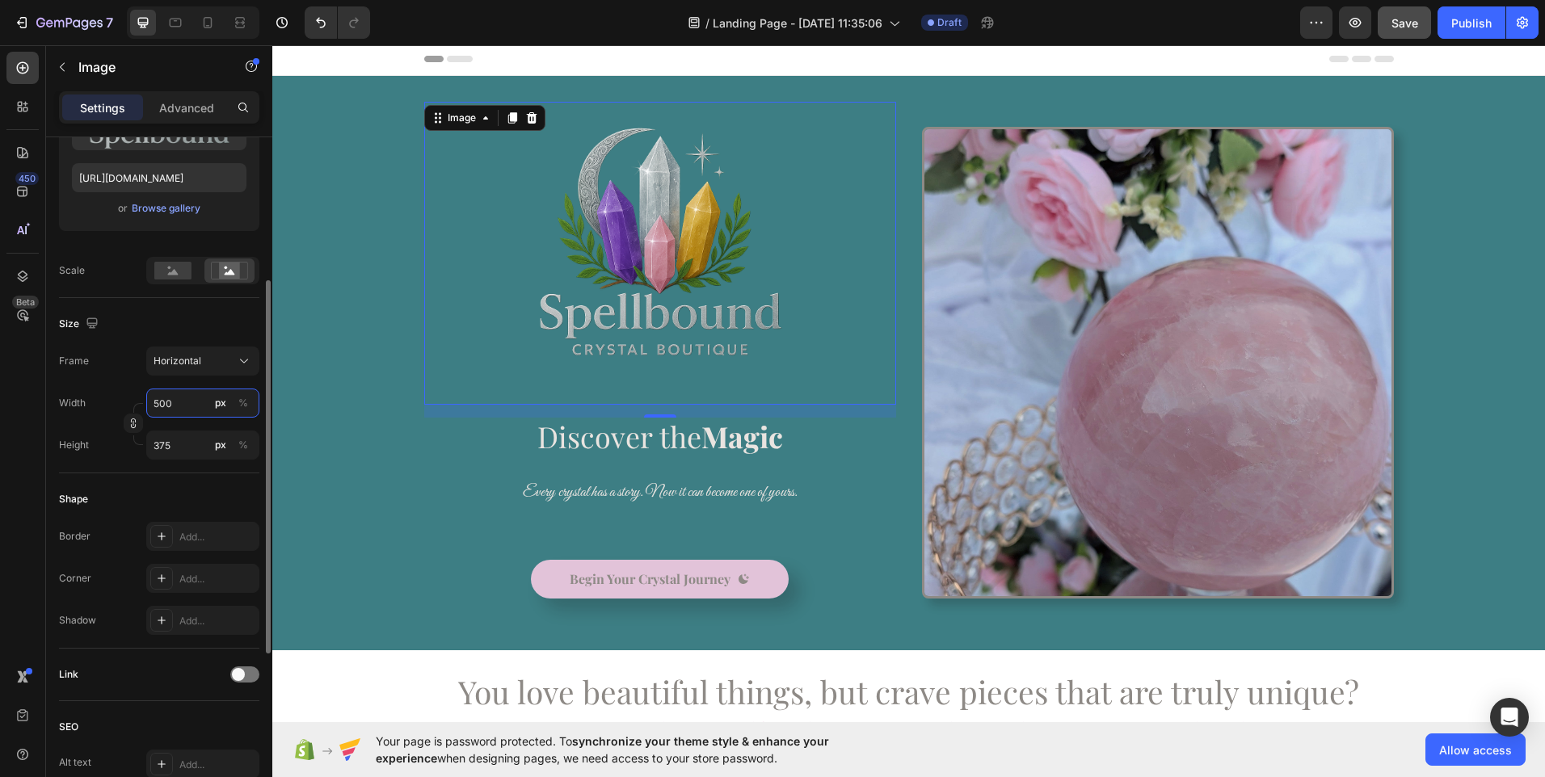
click at [191, 405] on input "500" at bounding box center [202, 403] width 113 height 29
click at [158, 402] on input "500" at bounding box center [202, 403] width 113 height 29
type input "0"
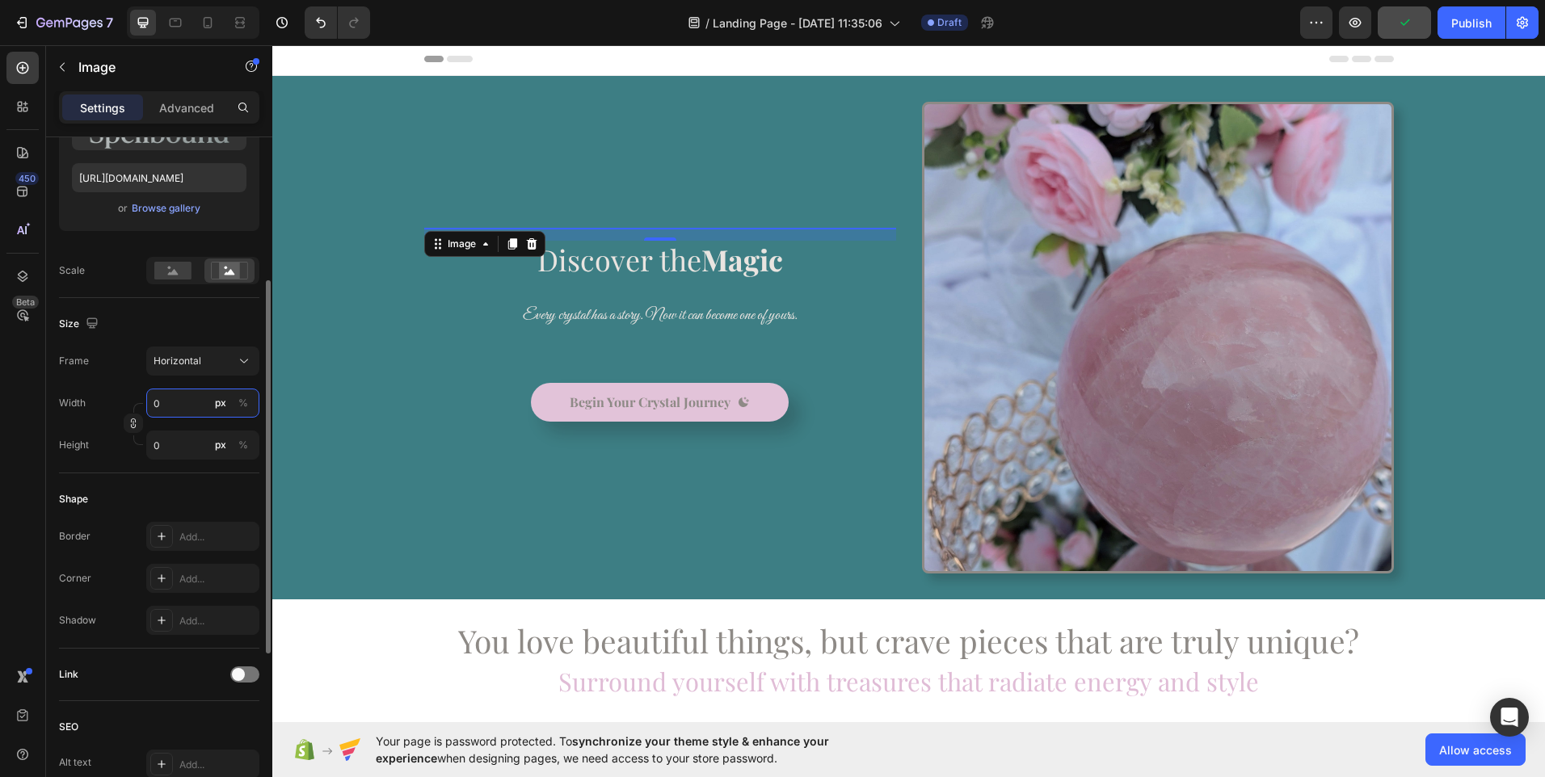
type input "4"
type input "3"
type input "40"
type input "30"
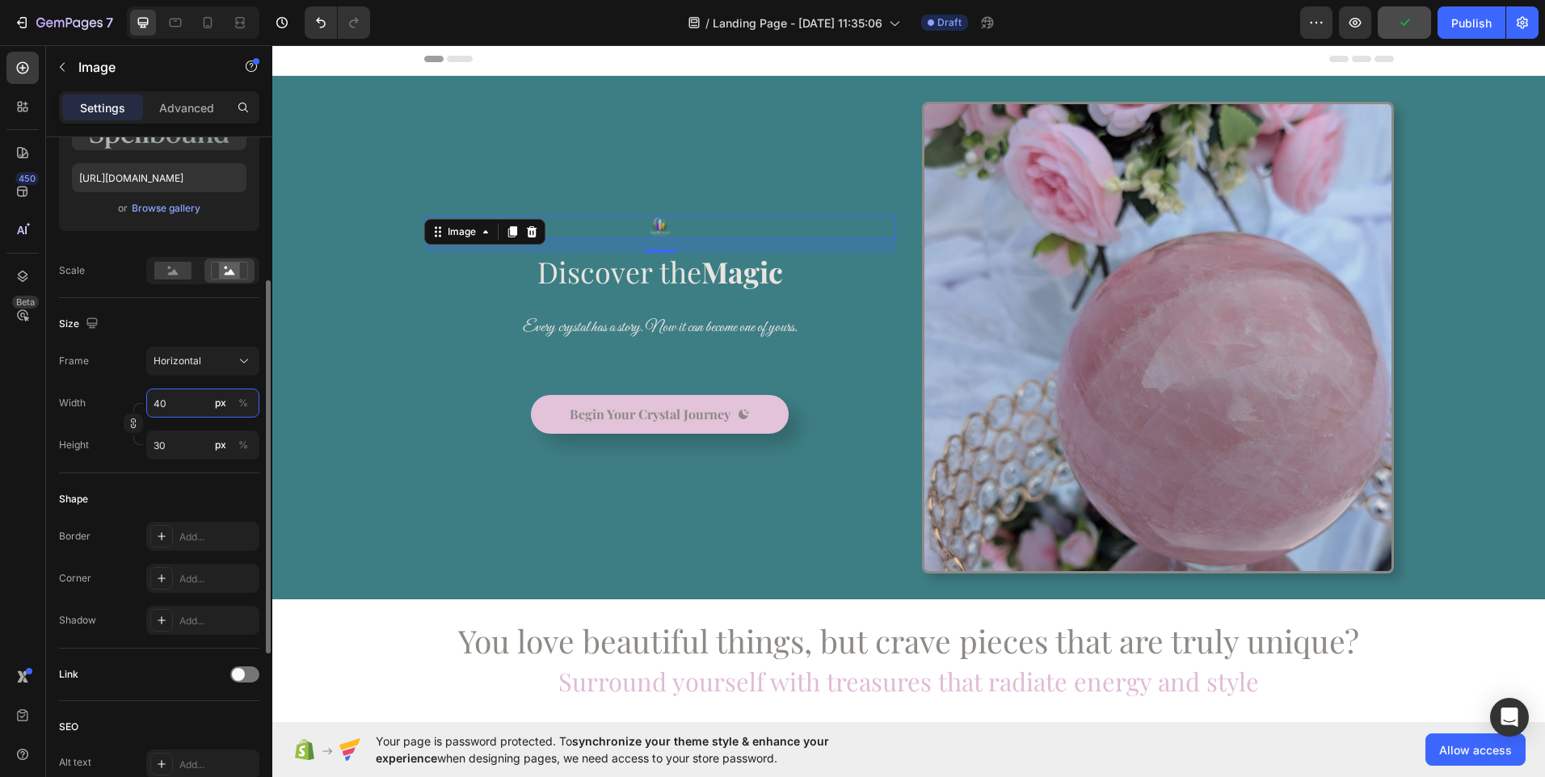
type input "400"
type input "300"
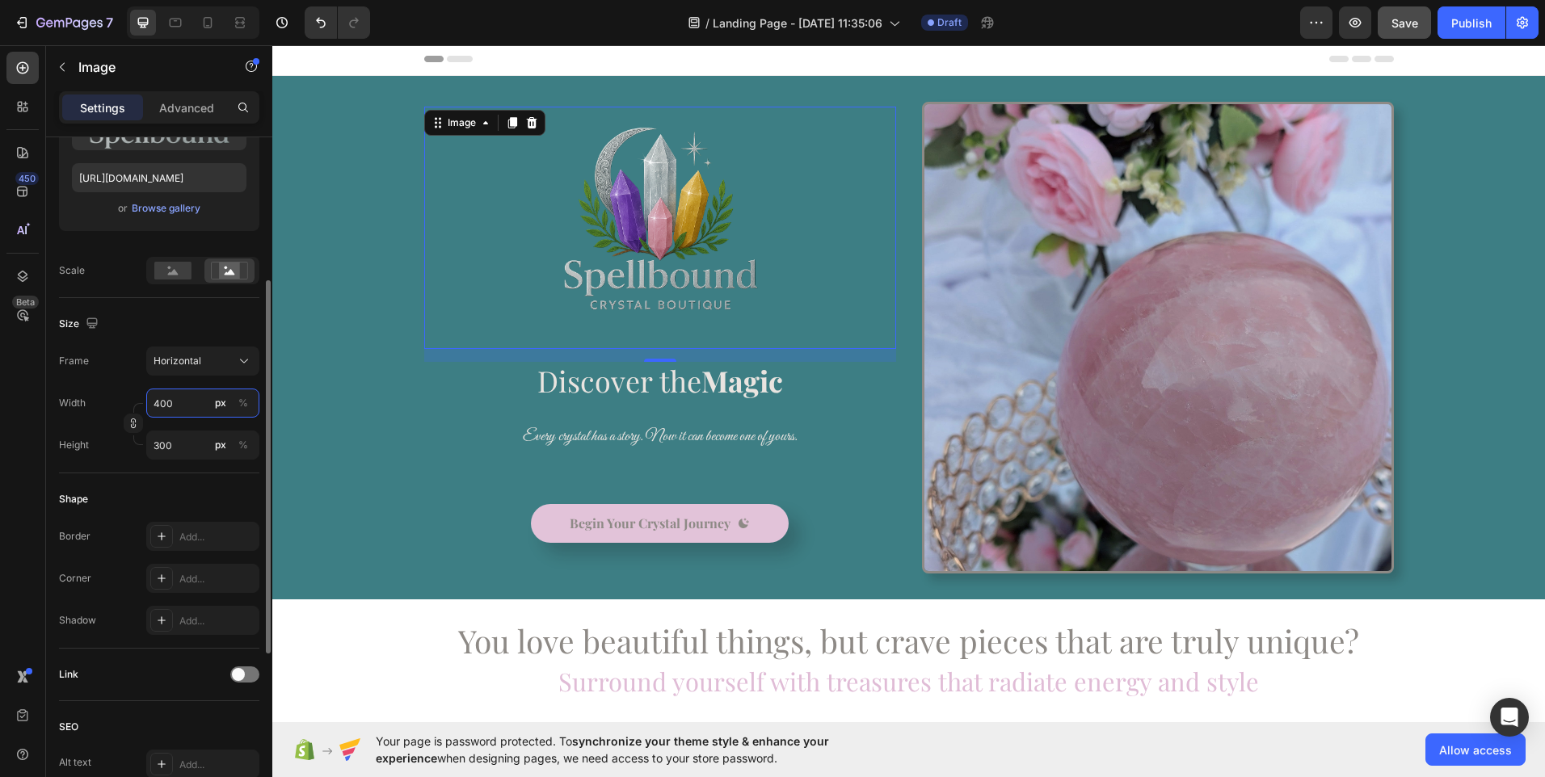
drag, startPoint x: 179, startPoint y: 405, endPoint x: 119, endPoint y: 405, distance: 60.6
click at [119, 405] on div "Width 400 px %" at bounding box center [159, 403] width 200 height 29
type input "3"
type input "2"
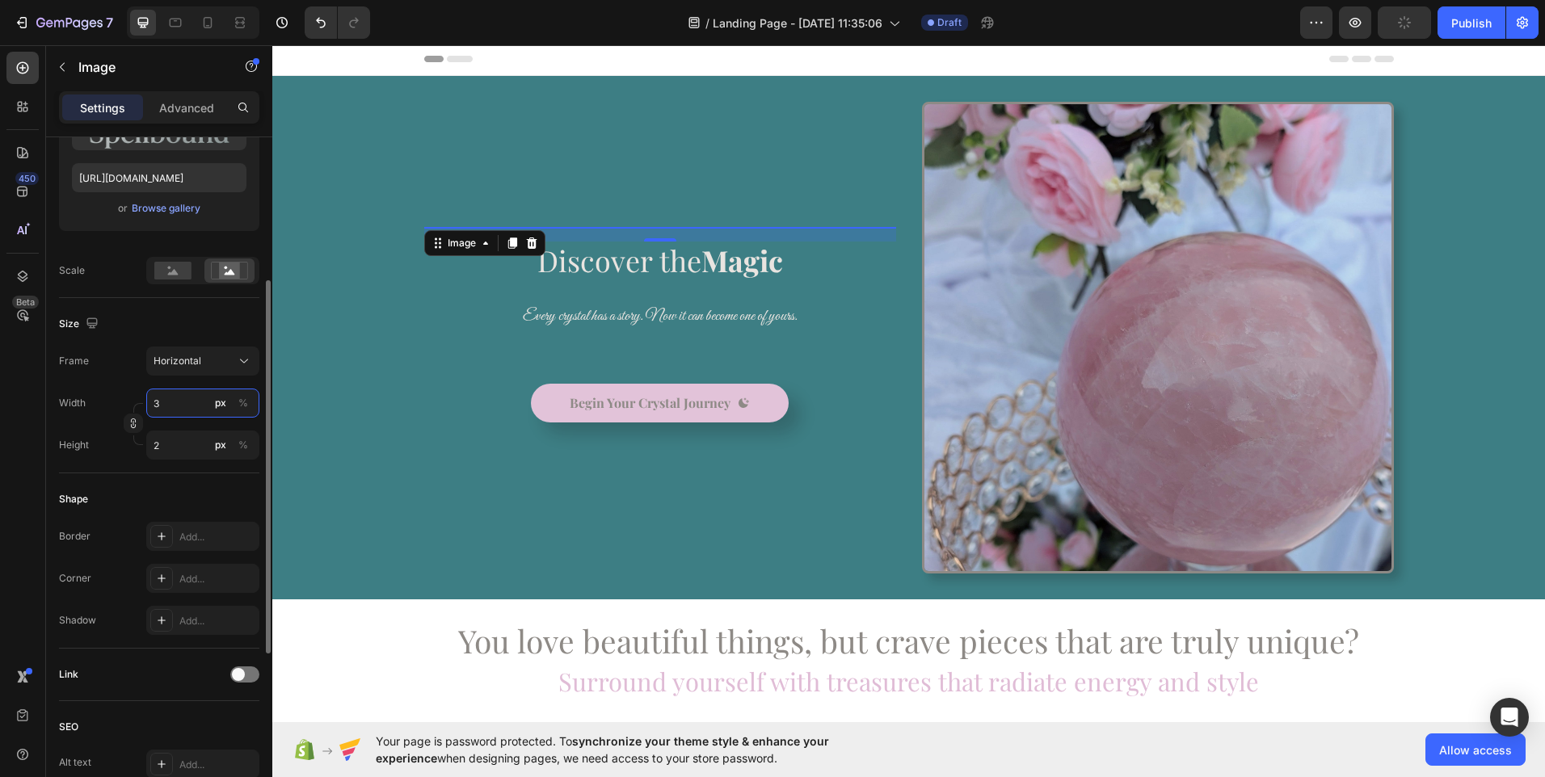
type input "30"
type input "23"
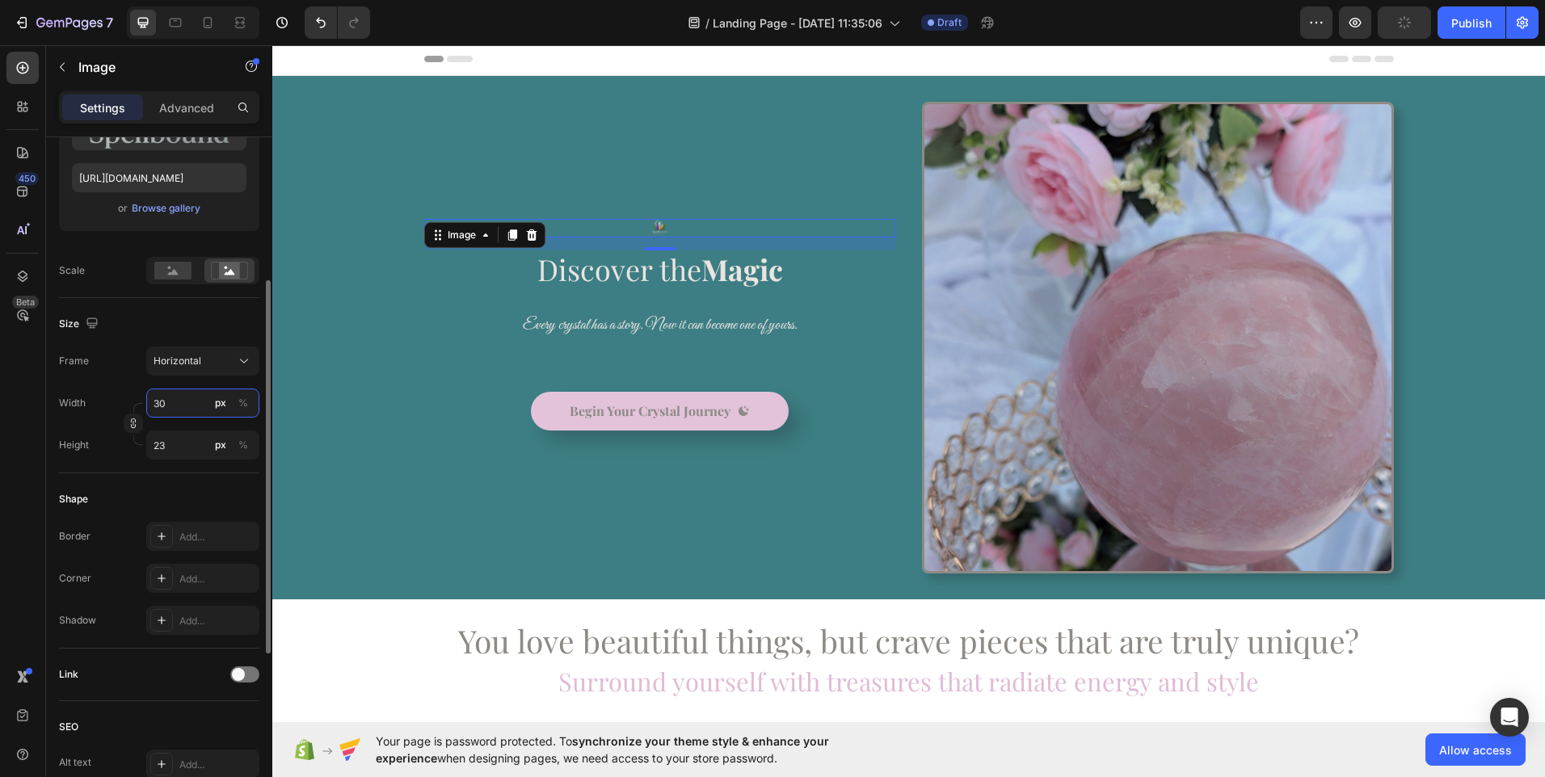
type input "300"
type input "225"
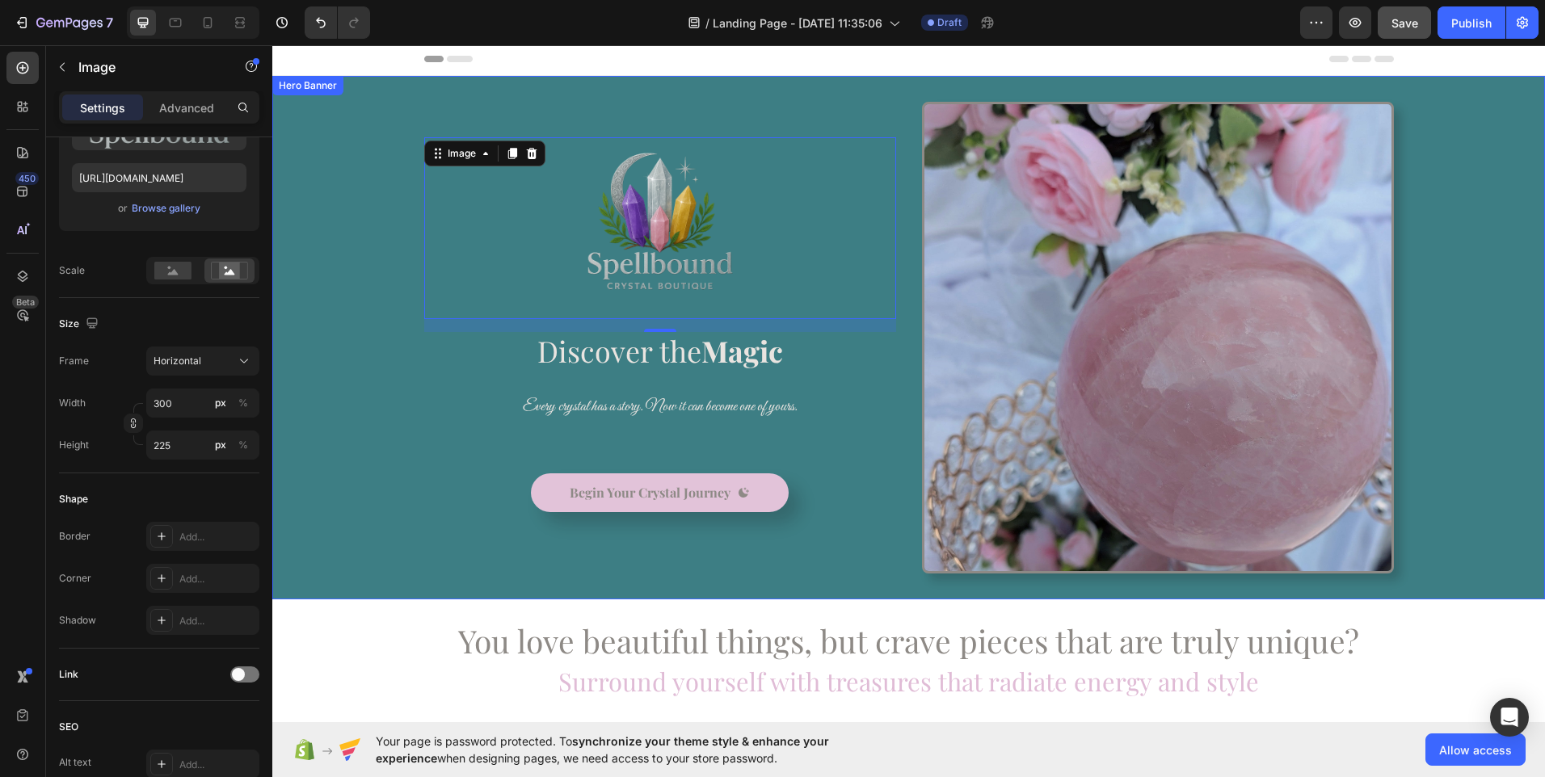
click at [352, 452] on div "Background Image" at bounding box center [908, 338] width 1273 height 524
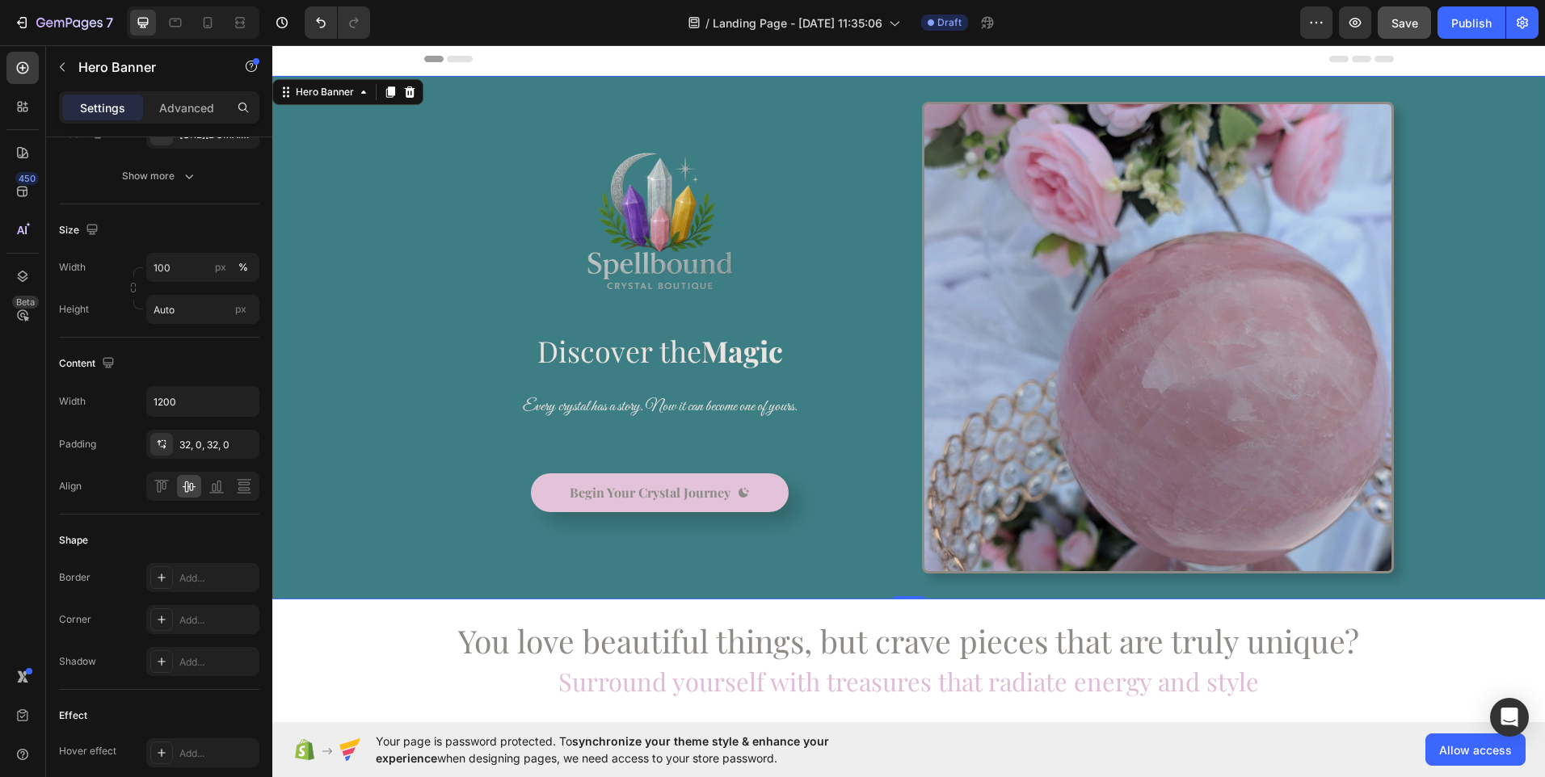
scroll to position [0, 0]
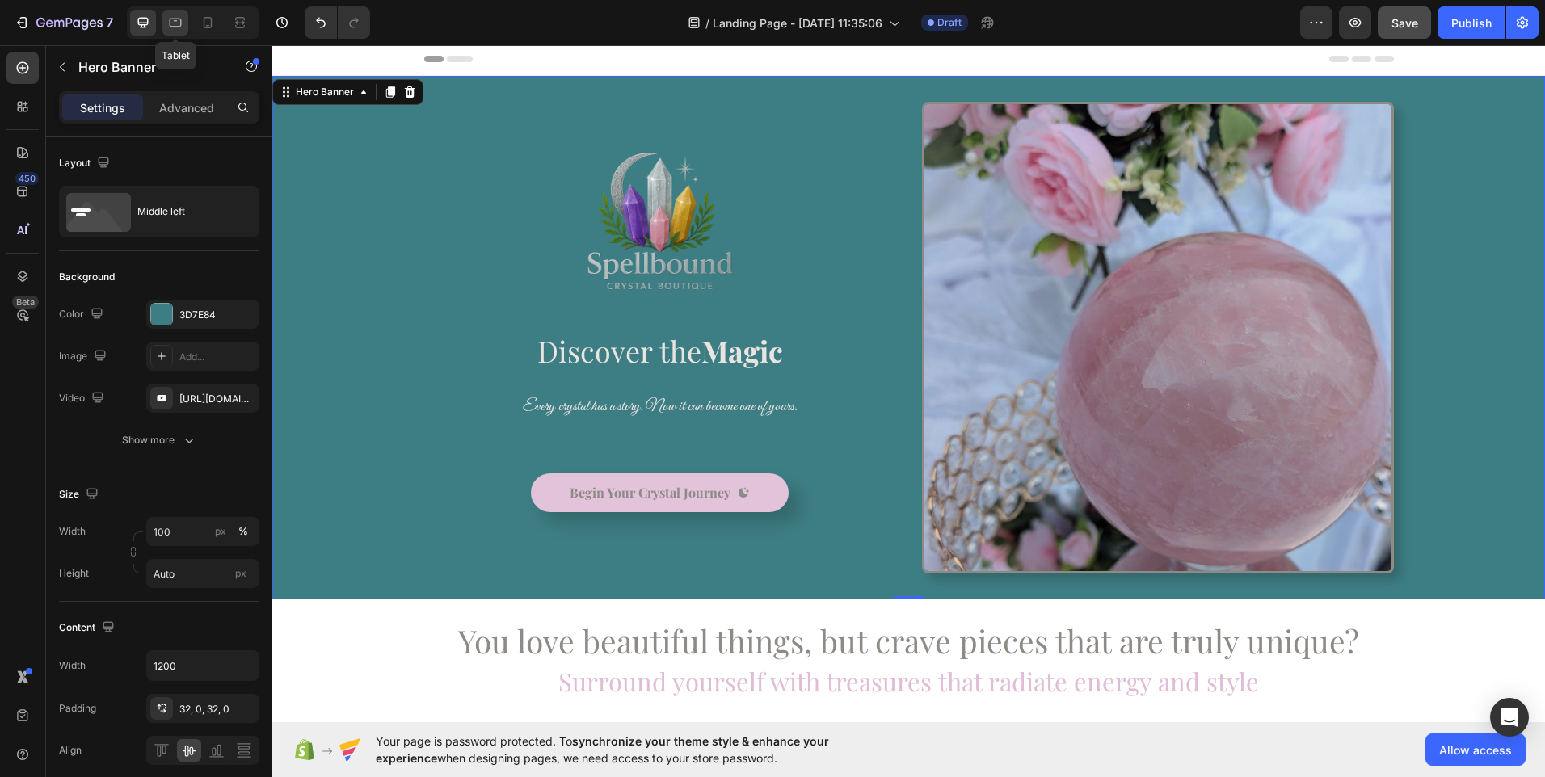
click at [180, 29] on icon at bounding box center [175, 23] width 16 height 16
type input "100%"
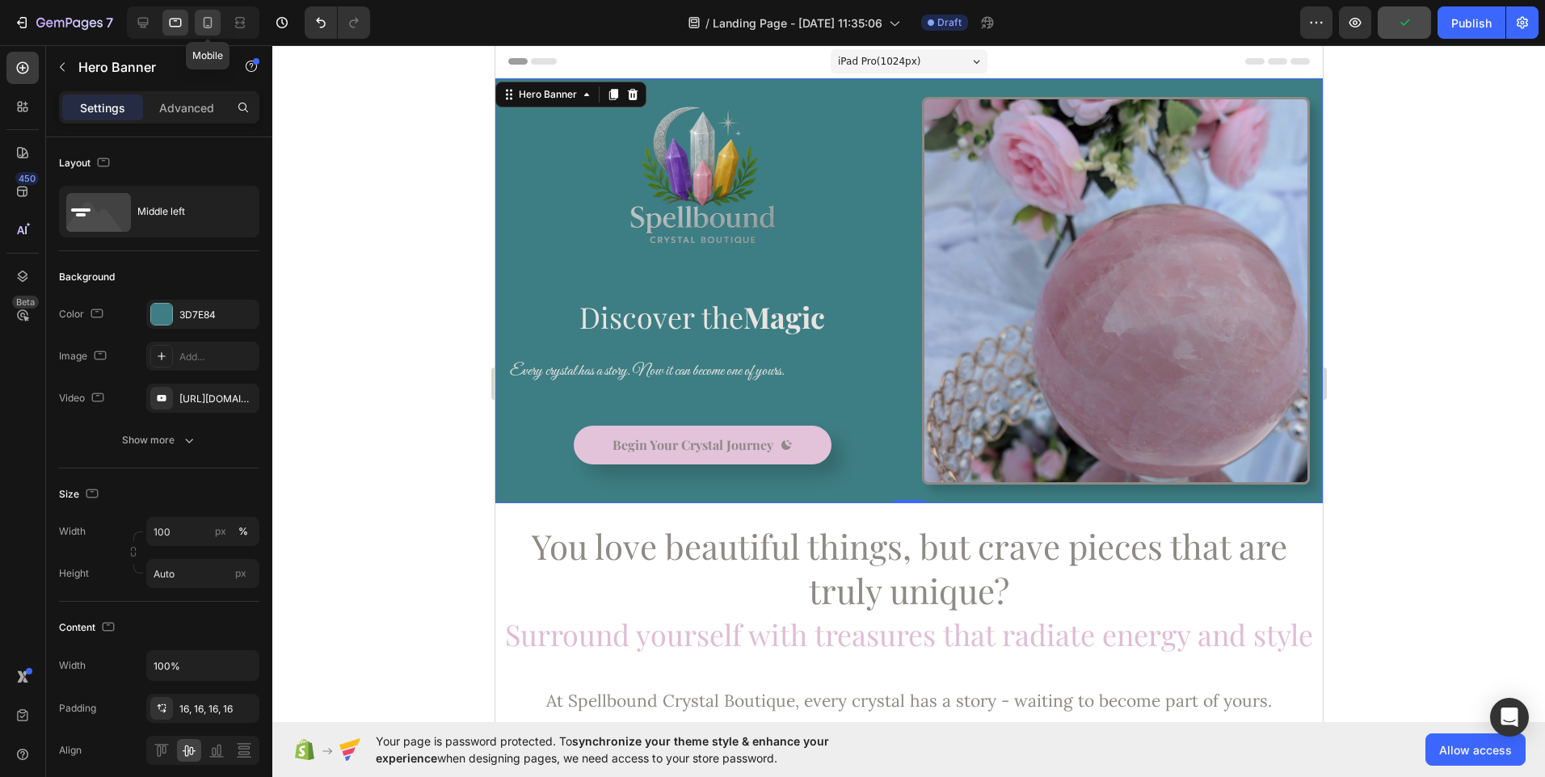
click at [208, 27] on icon at bounding box center [208, 23] width 16 height 16
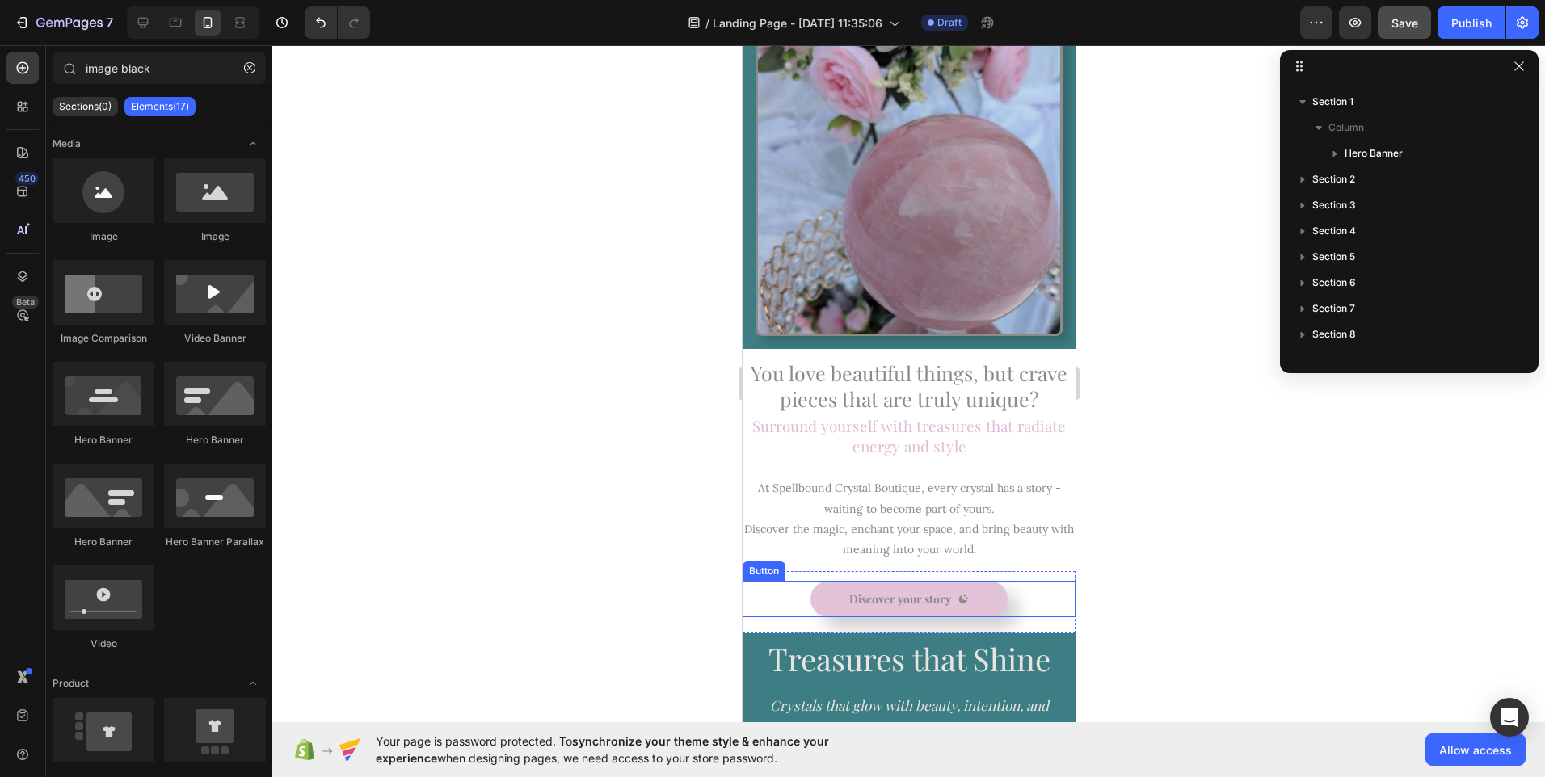
scroll to position [655, 0]
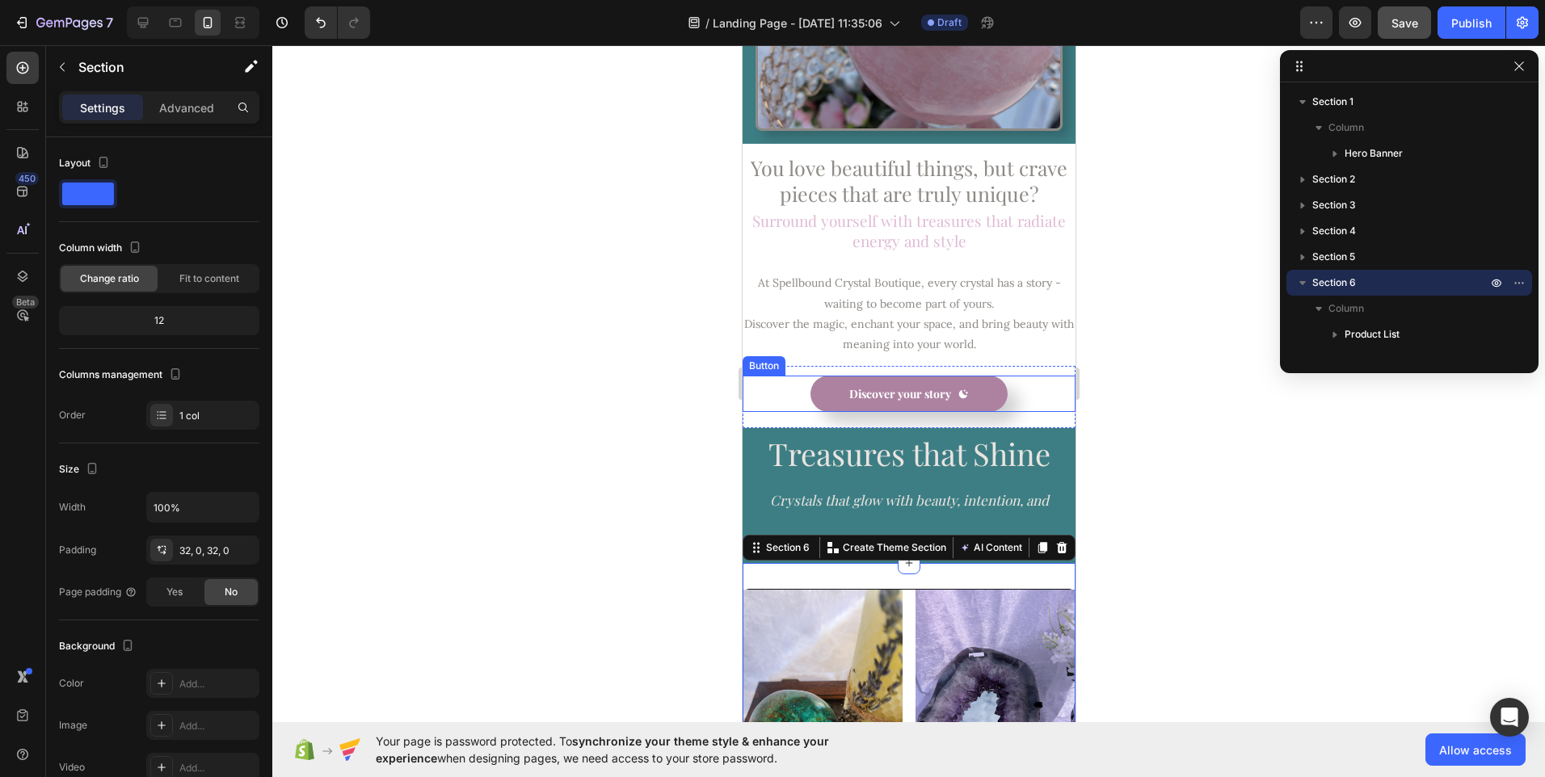
click at [829, 382] on button "Discover your story" at bounding box center [908, 394] width 197 height 36
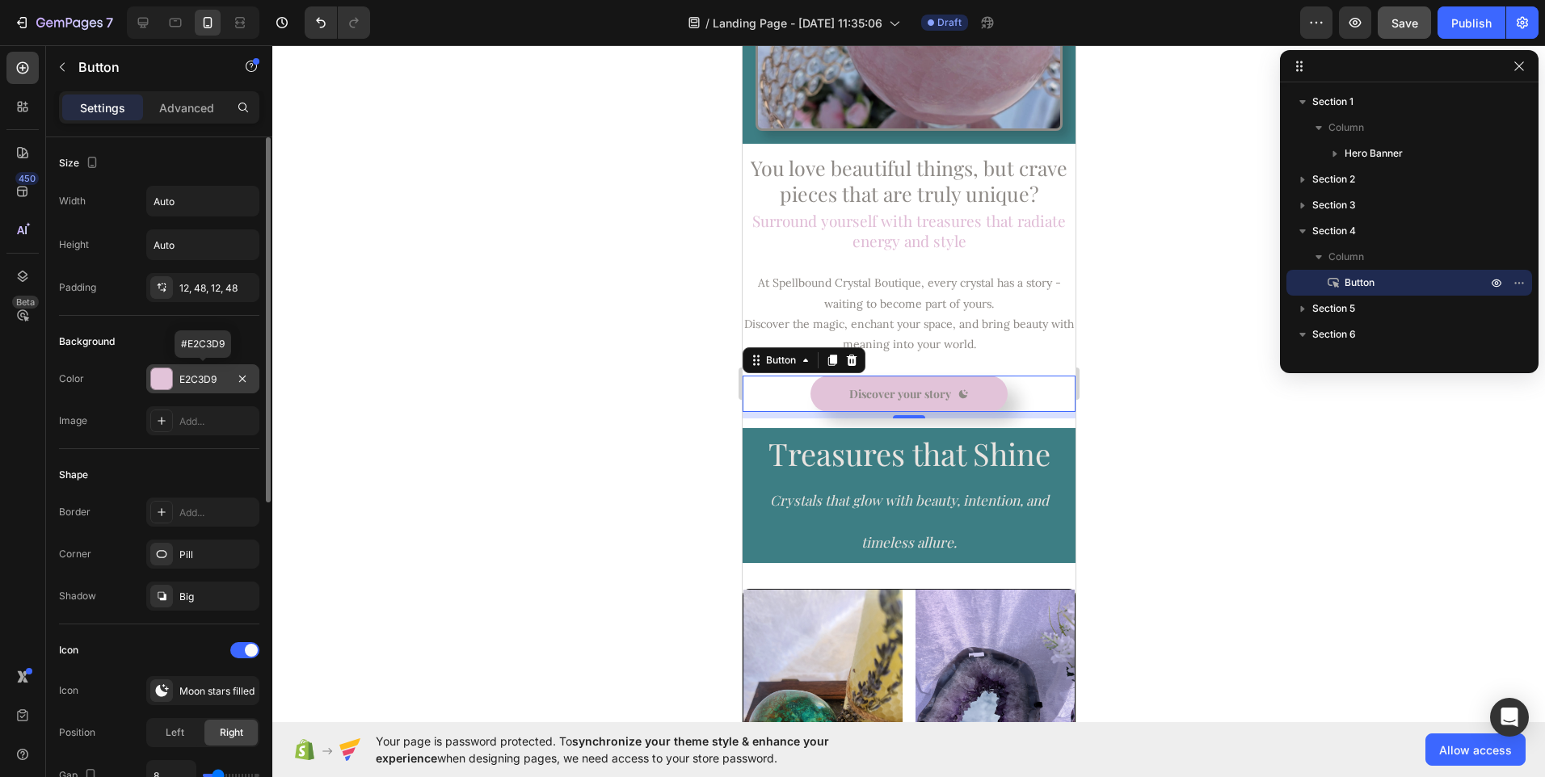
click at [221, 379] on div "E2C3D9" at bounding box center [202, 379] width 47 height 15
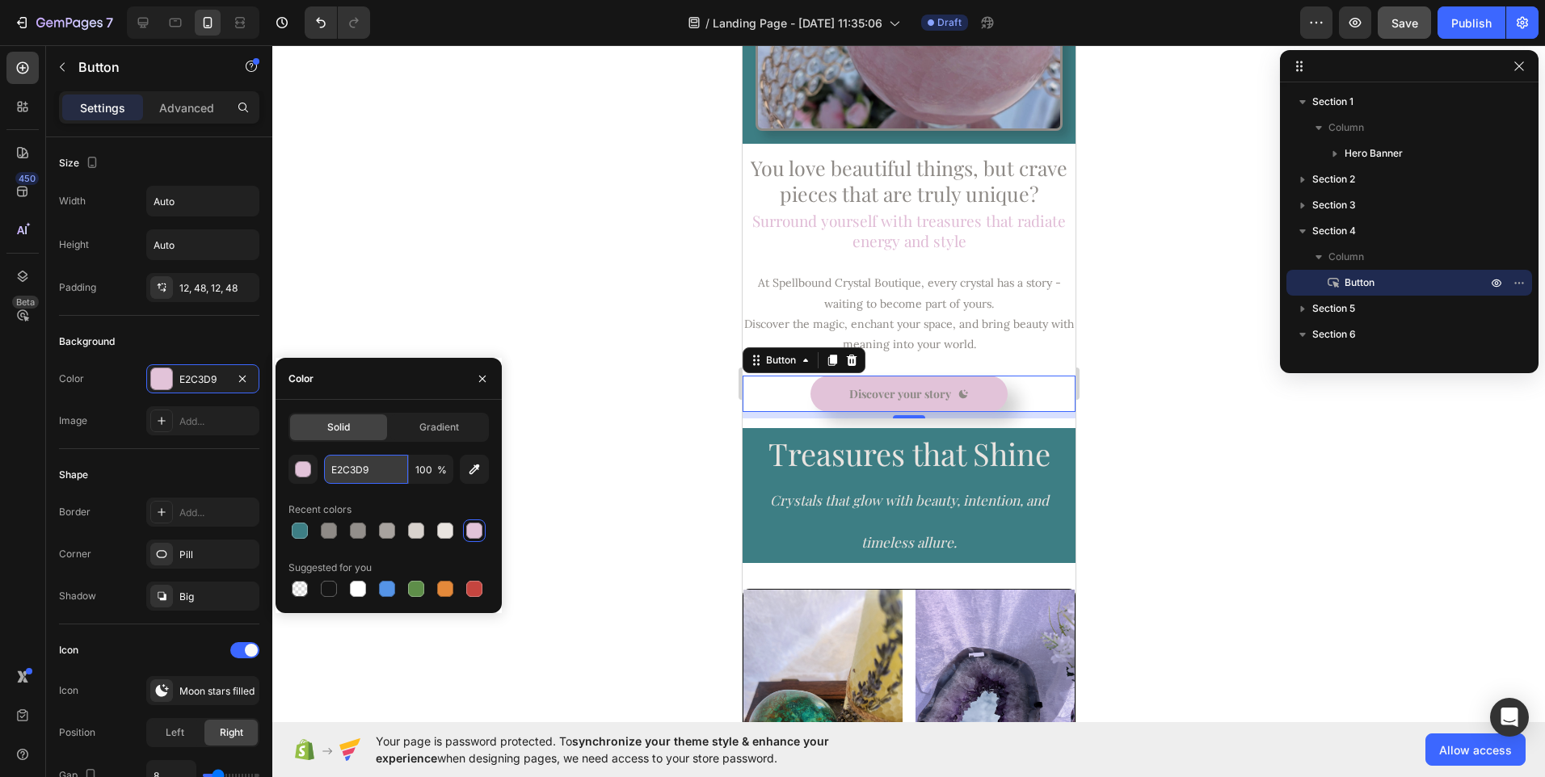
click at [365, 475] on input "E2C3D9" at bounding box center [366, 469] width 84 height 29
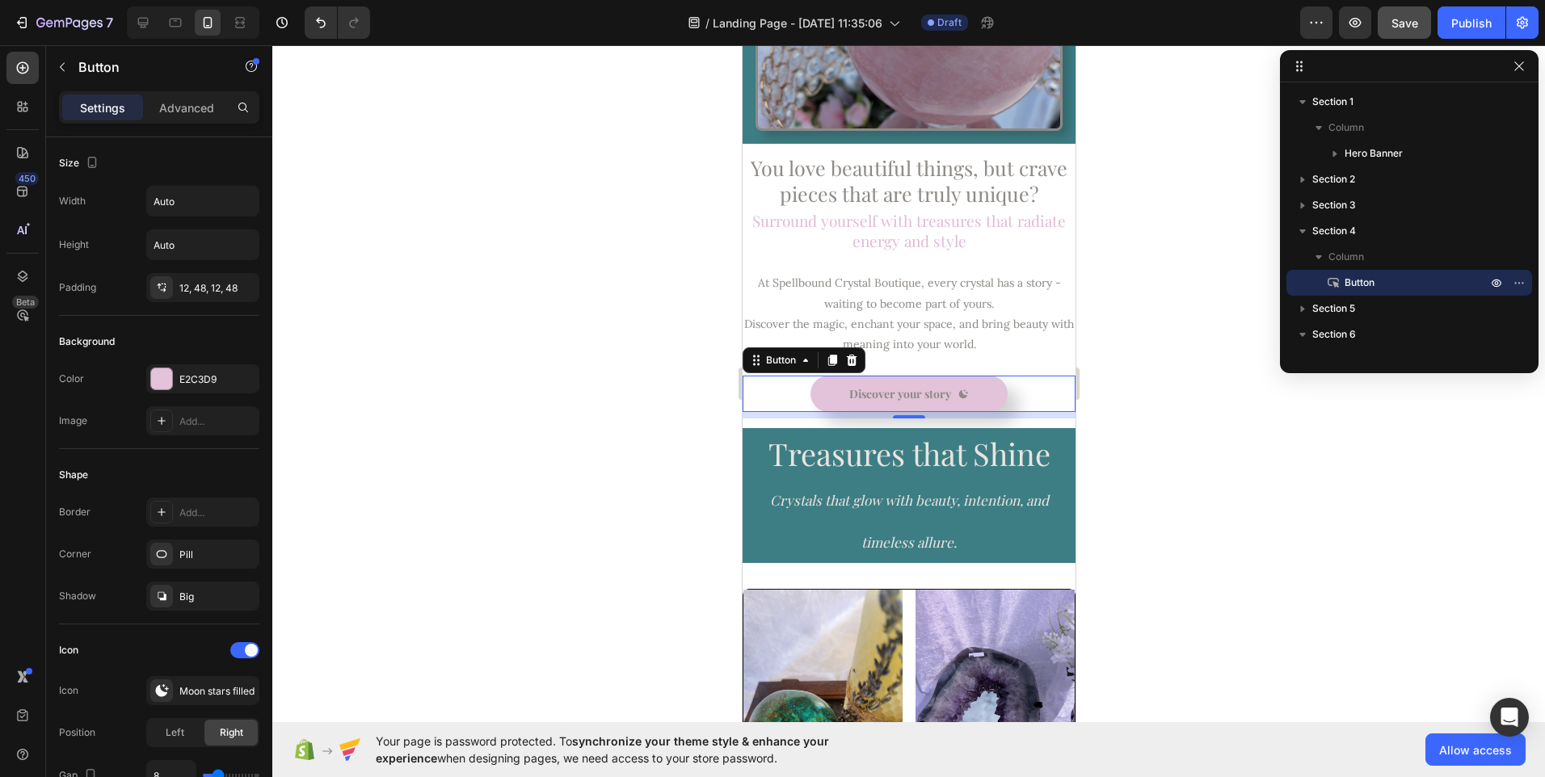
click at [646, 511] on div at bounding box center [908, 411] width 1273 height 732
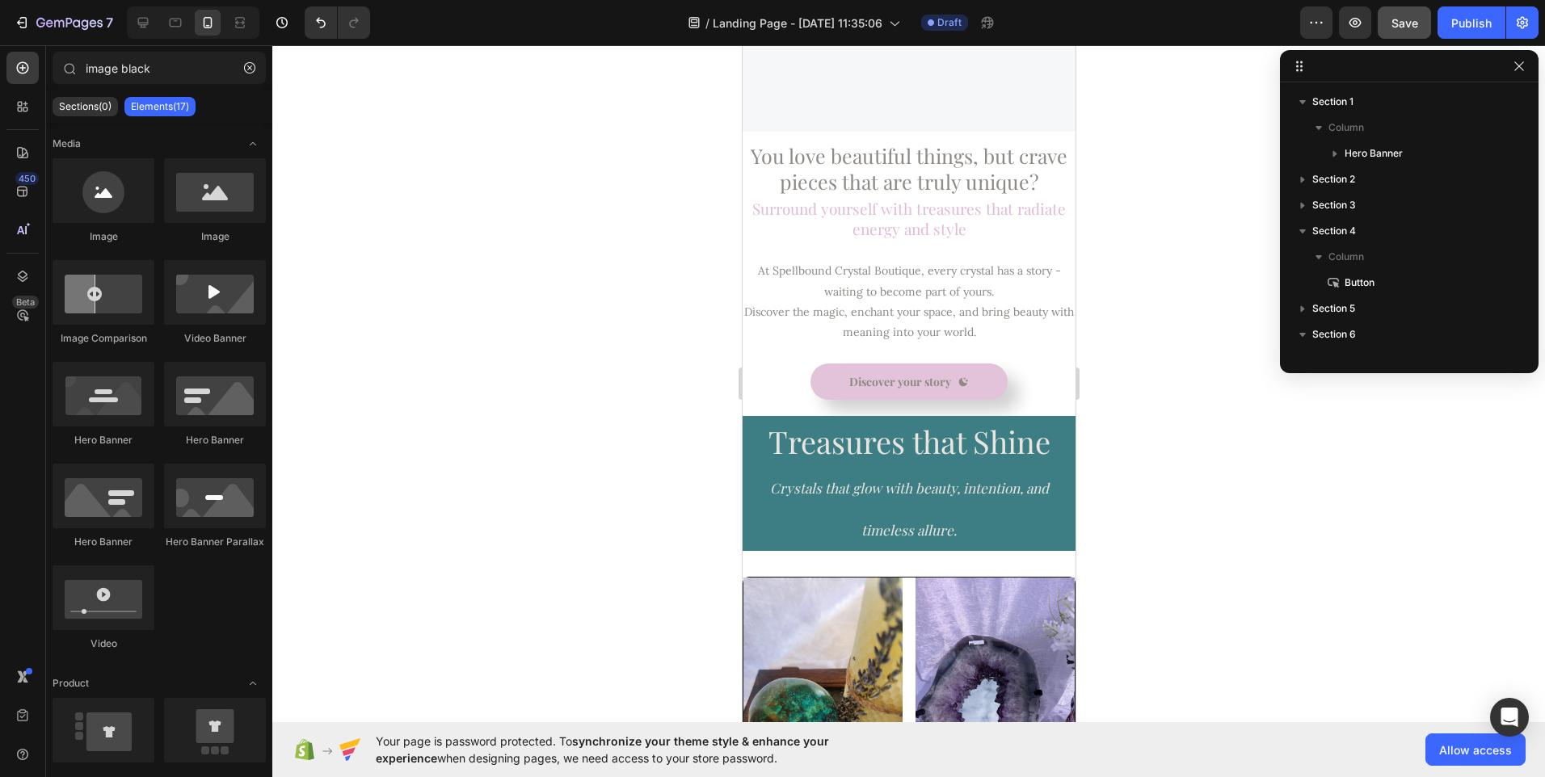
scroll to position [1043, 0]
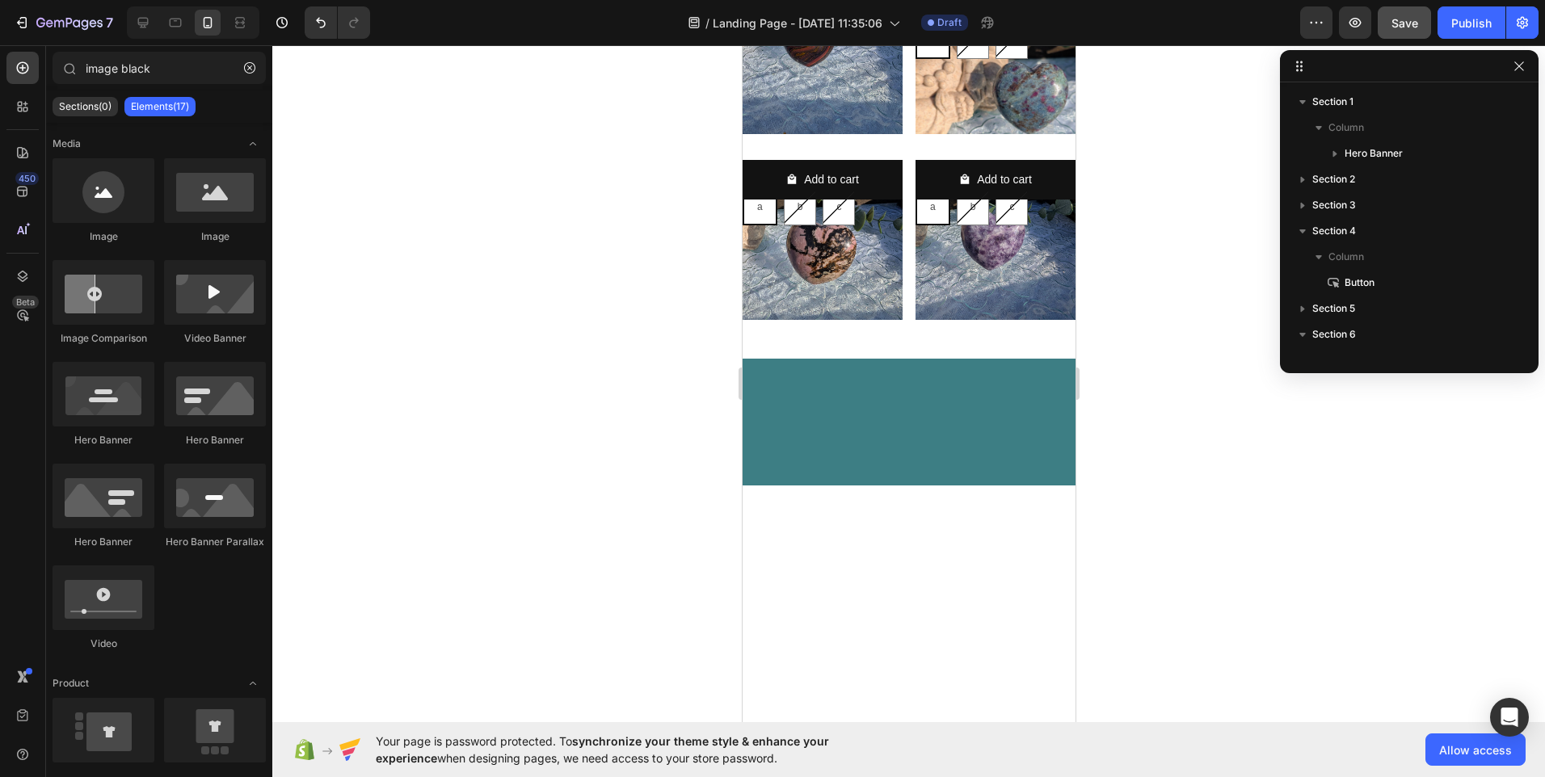
drag, startPoint x: 1072, startPoint y: 513, endPoint x: 1819, endPoint y: 650, distance: 759.1
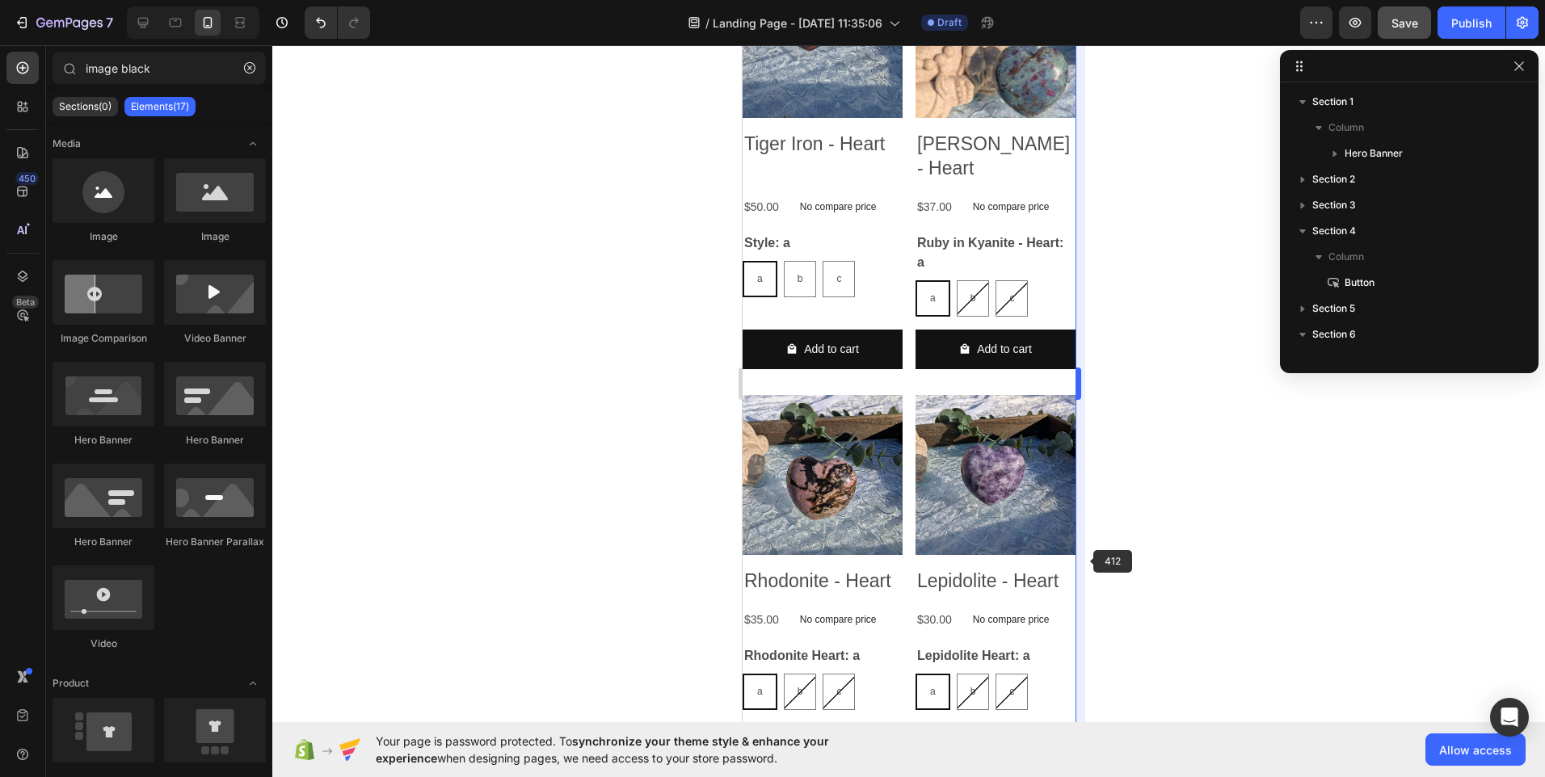
scroll to position [2516, 0]
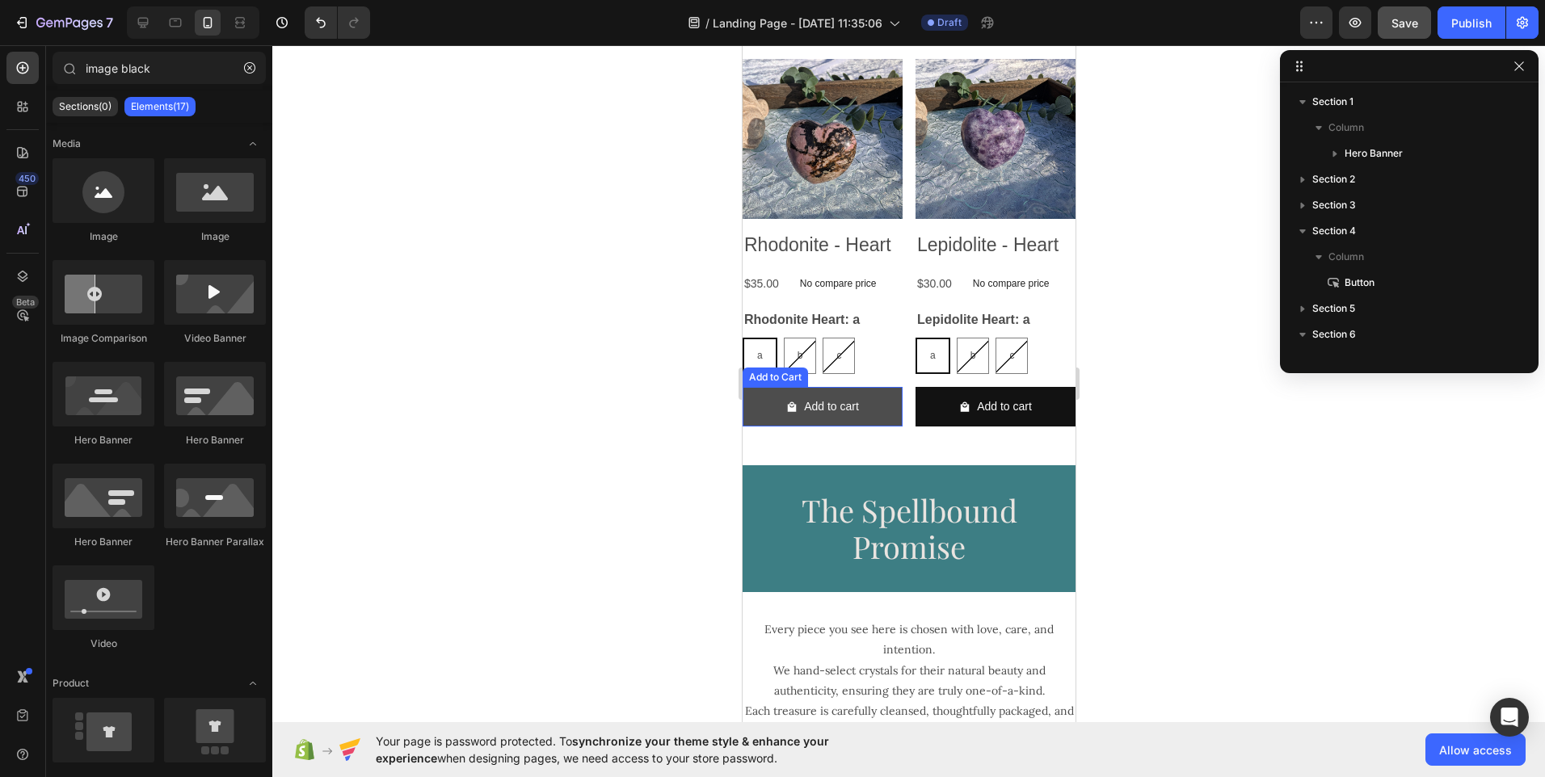
click at [879, 33] on button "Add to cart" at bounding box center [822, 14] width 160 height 40
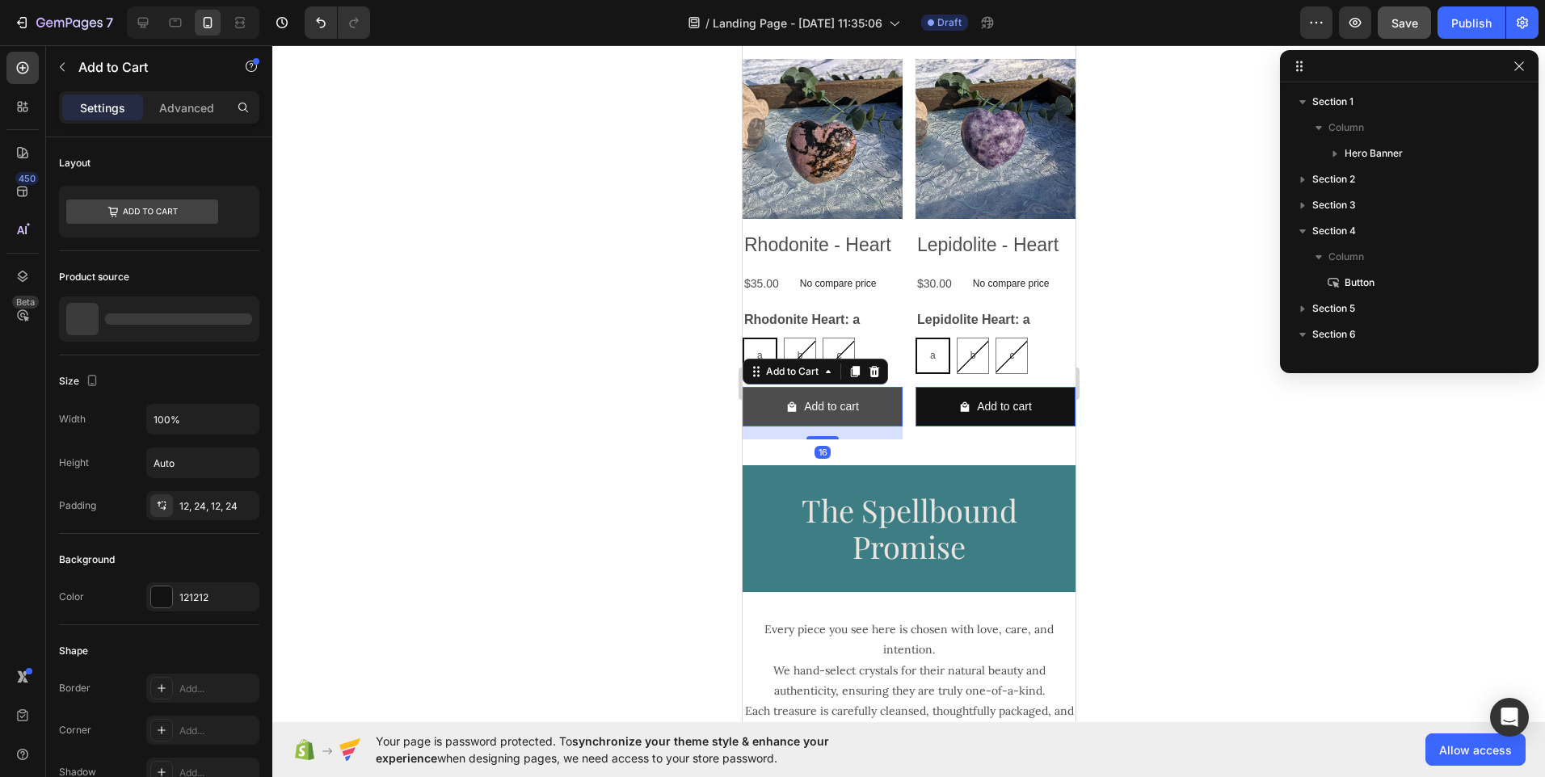
scroll to position [406, 0]
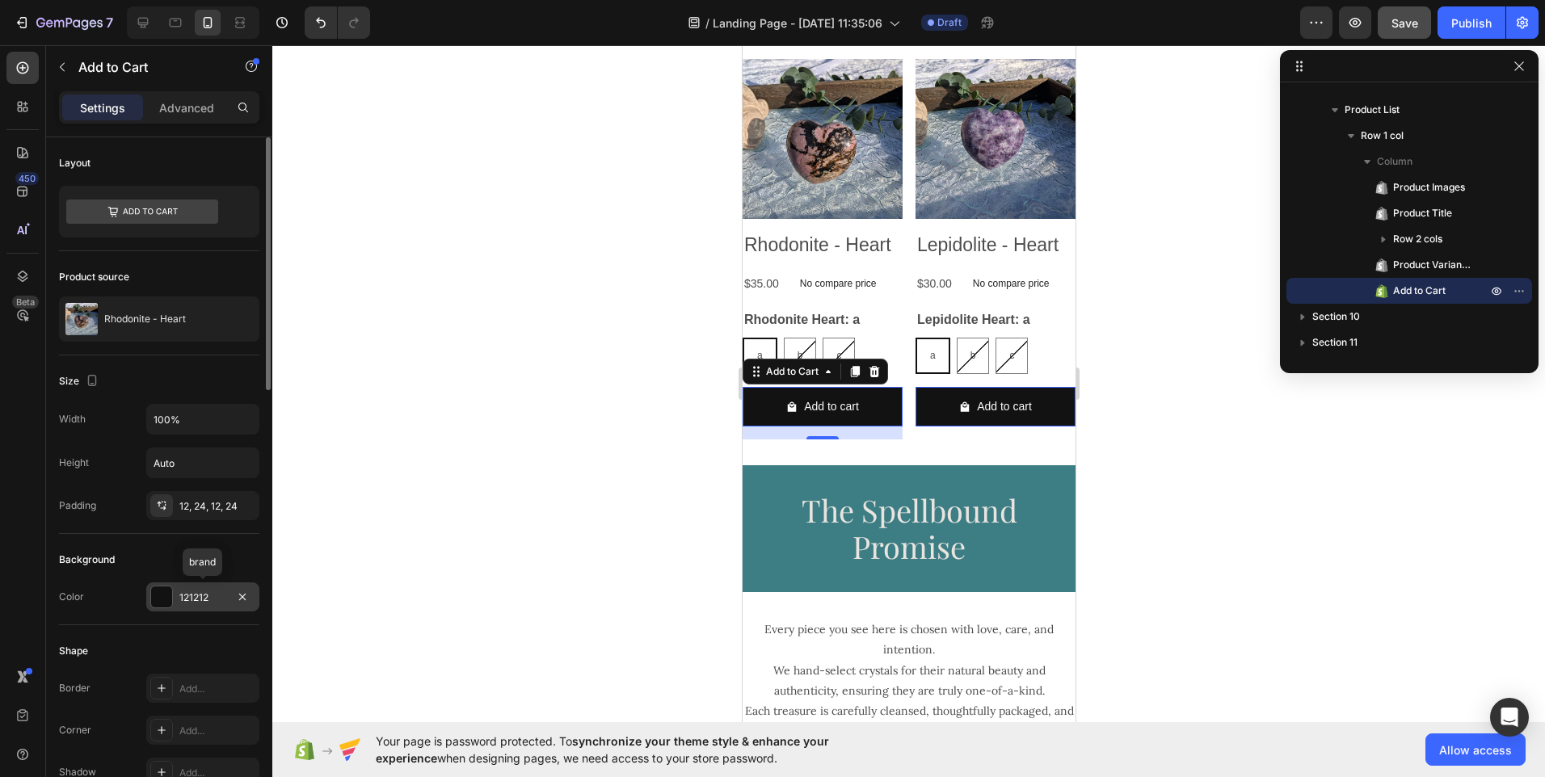
click at [204, 586] on div "121212" at bounding box center [202, 597] width 113 height 29
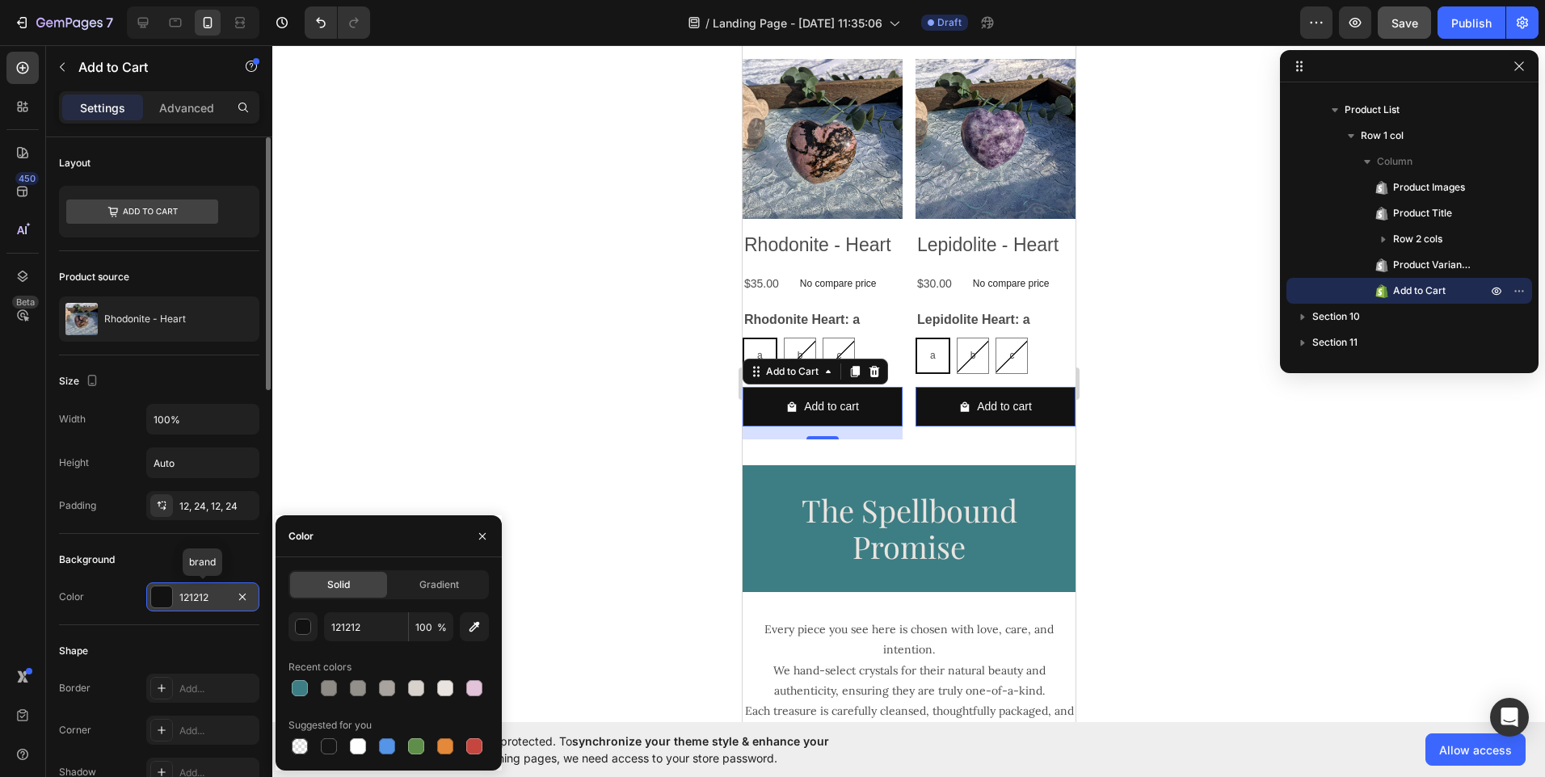
click at [204, 597] on div "121212" at bounding box center [202, 598] width 47 height 15
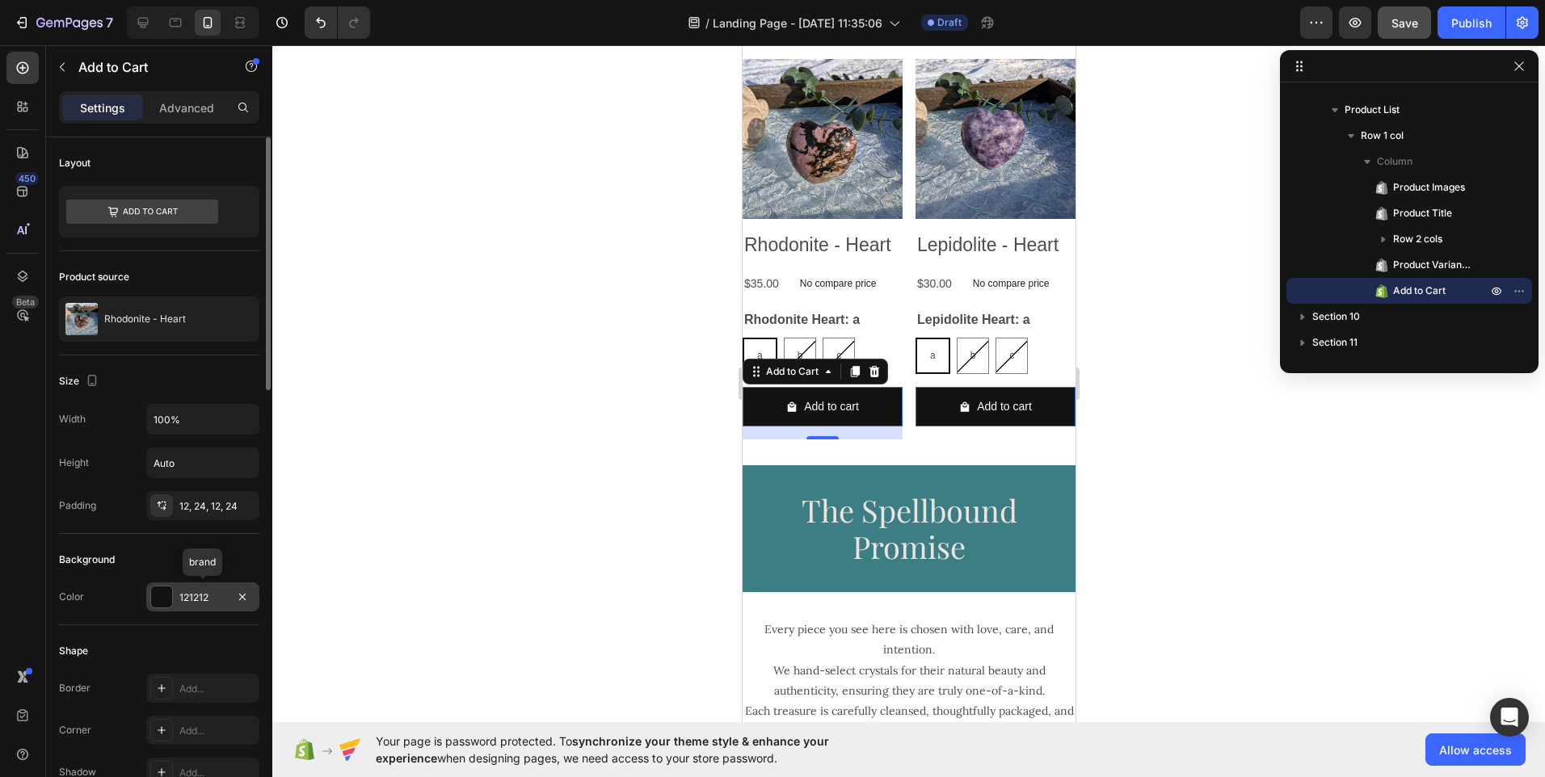
click at [204, 597] on div "121212" at bounding box center [202, 598] width 47 height 15
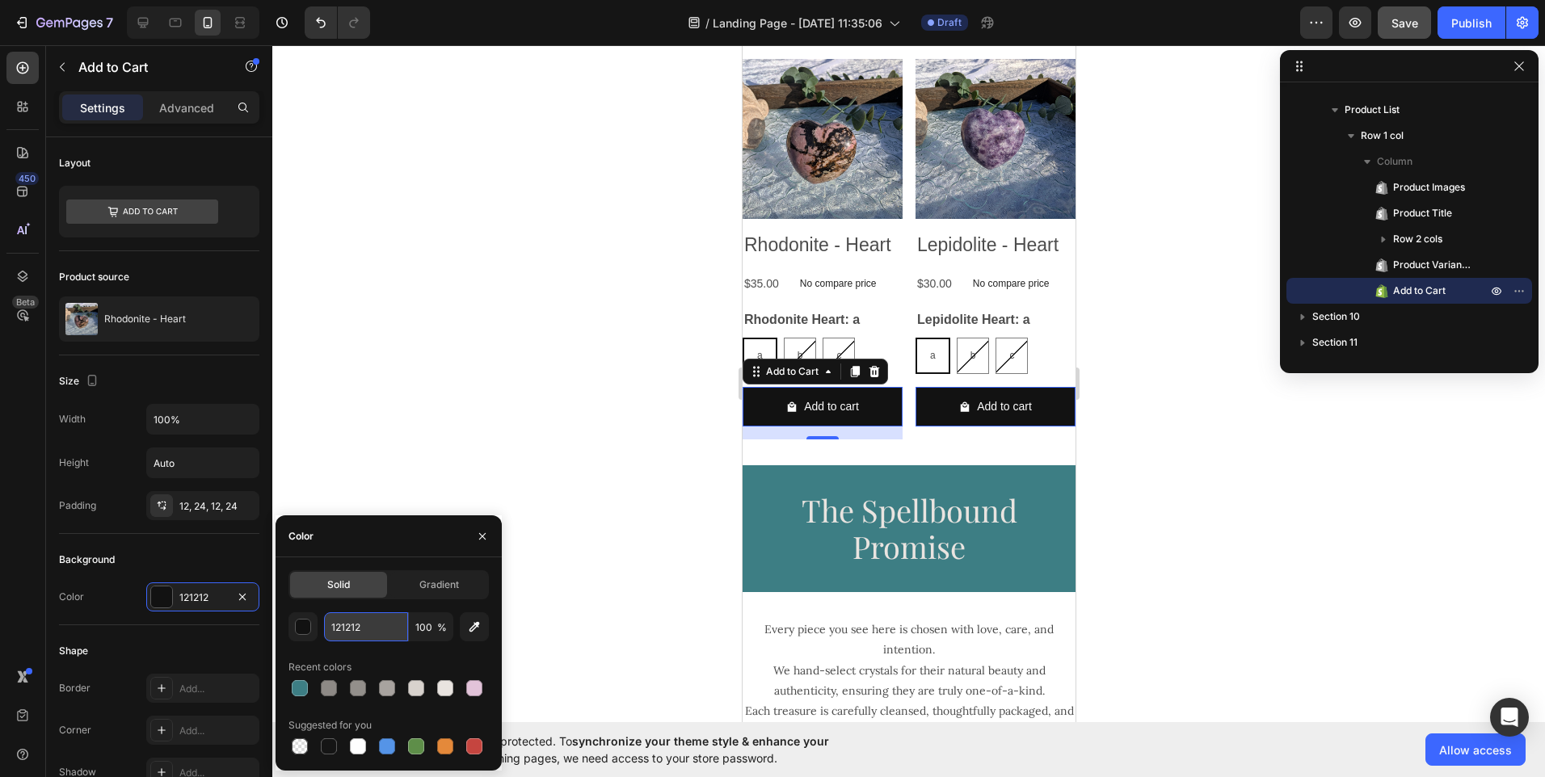
click at [360, 626] on input "121212" at bounding box center [366, 626] width 84 height 29
paste input "E2C3D9"
type input "E2C3D9"
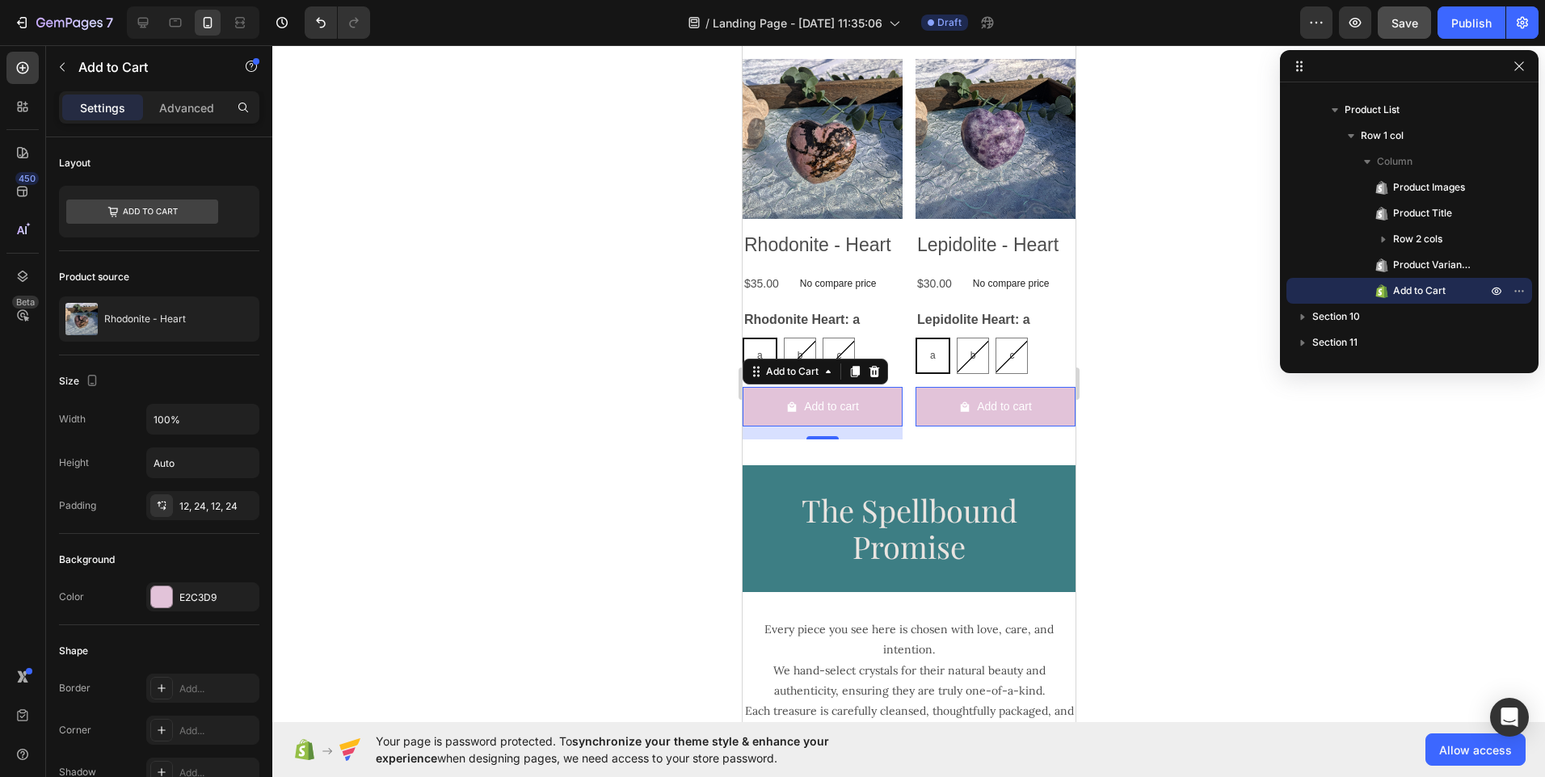
drag, startPoint x: 637, startPoint y: 390, endPoint x: 271, endPoint y: 412, distance: 367.5
click at [637, 390] on div at bounding box center [908, 411] width 1273 height 732
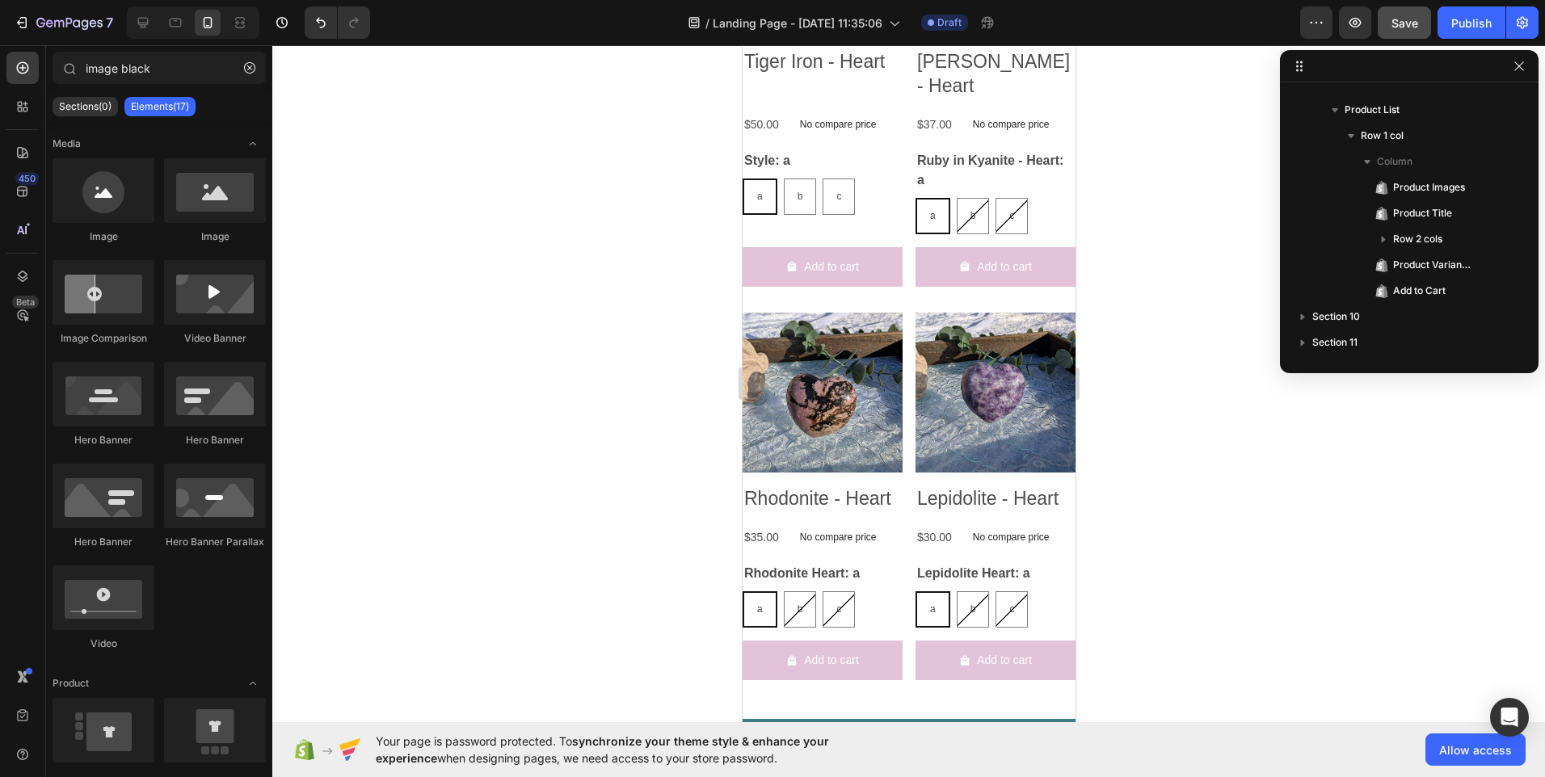
scroll to position [2230, 0]
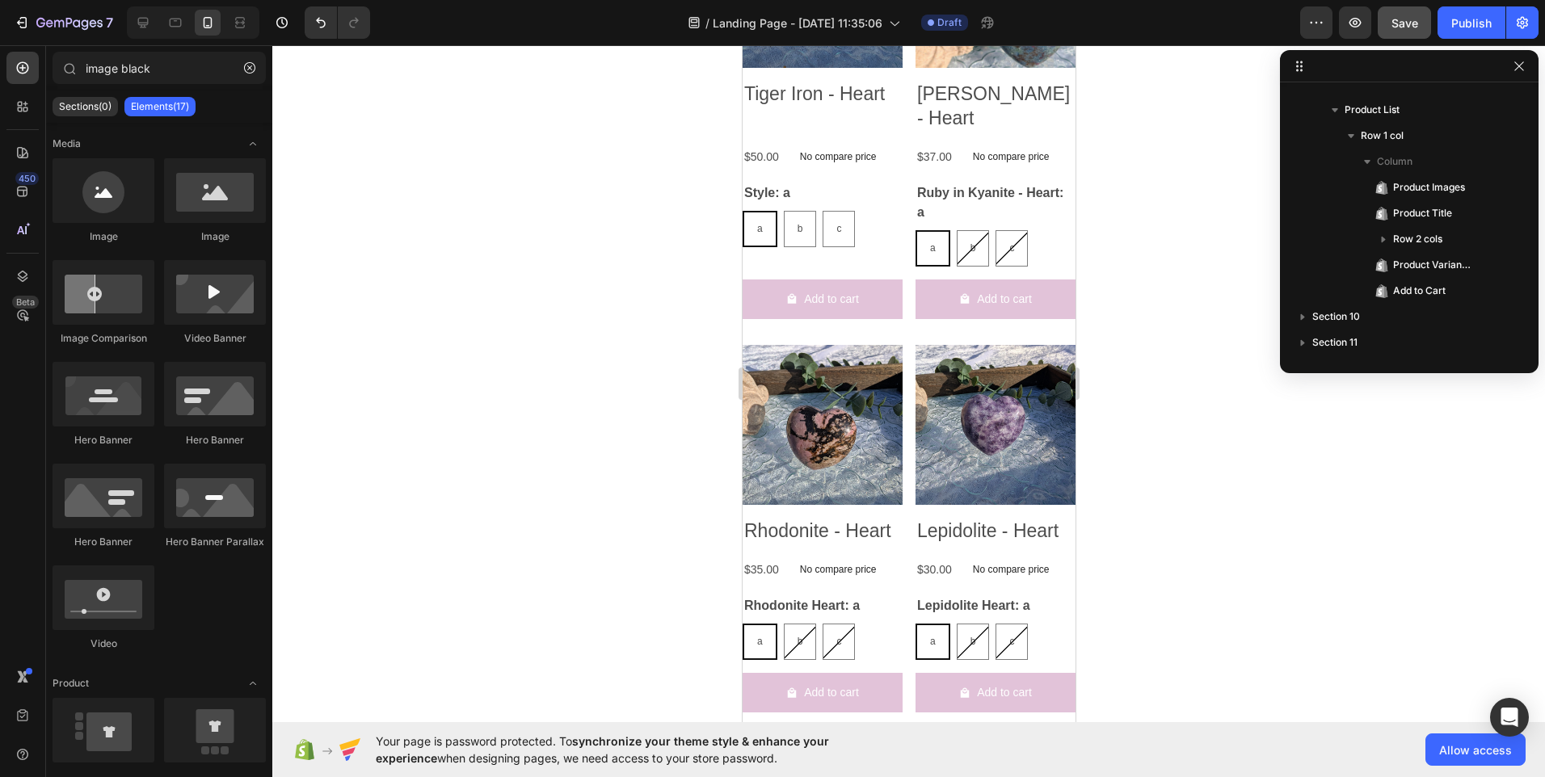
drag, startPoint x: 1072, startPoint y: 532, endPoint x: 1816, endPoint y: 410, distance: 754.0
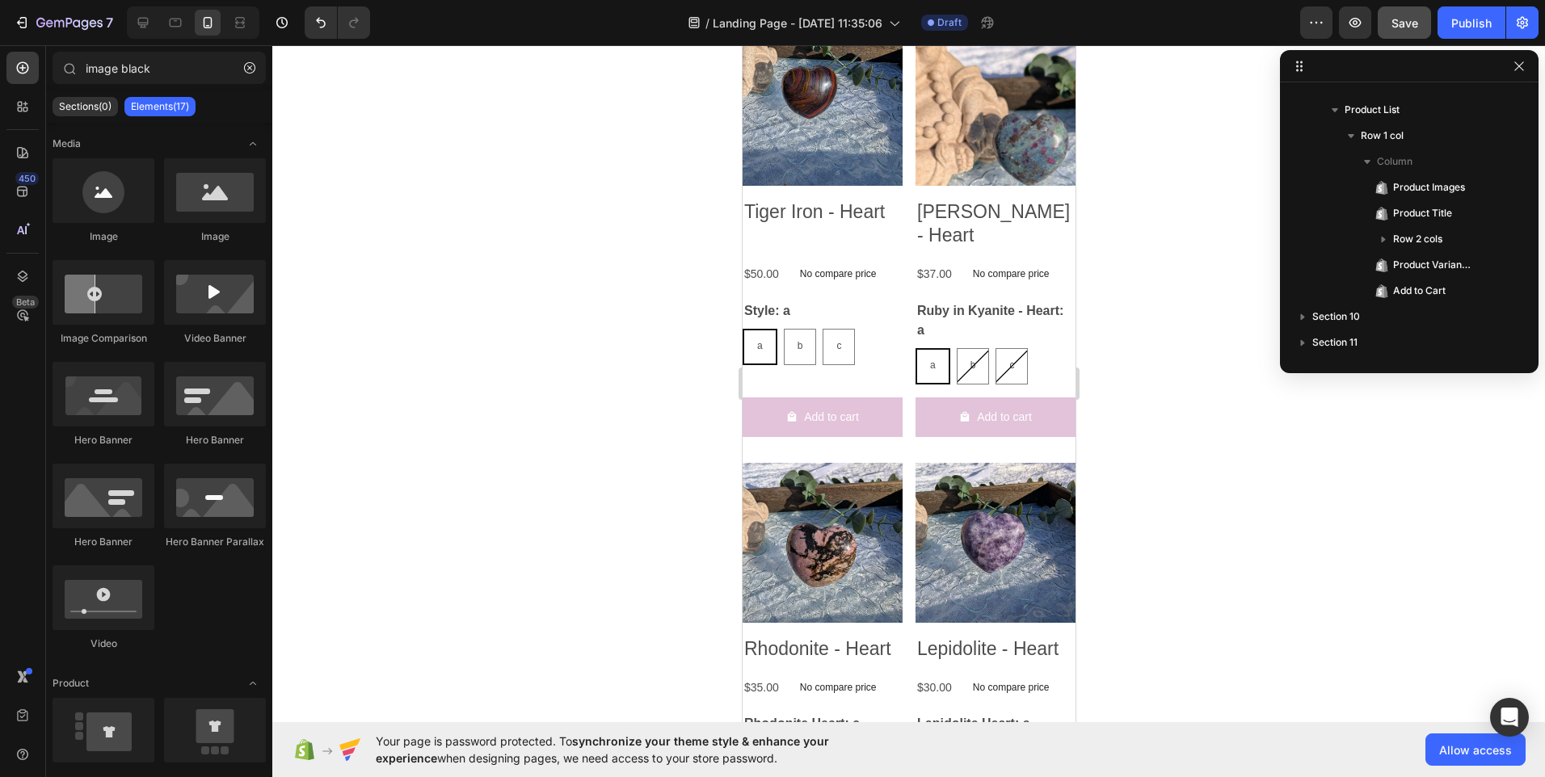
scroll to position [1292, 0]
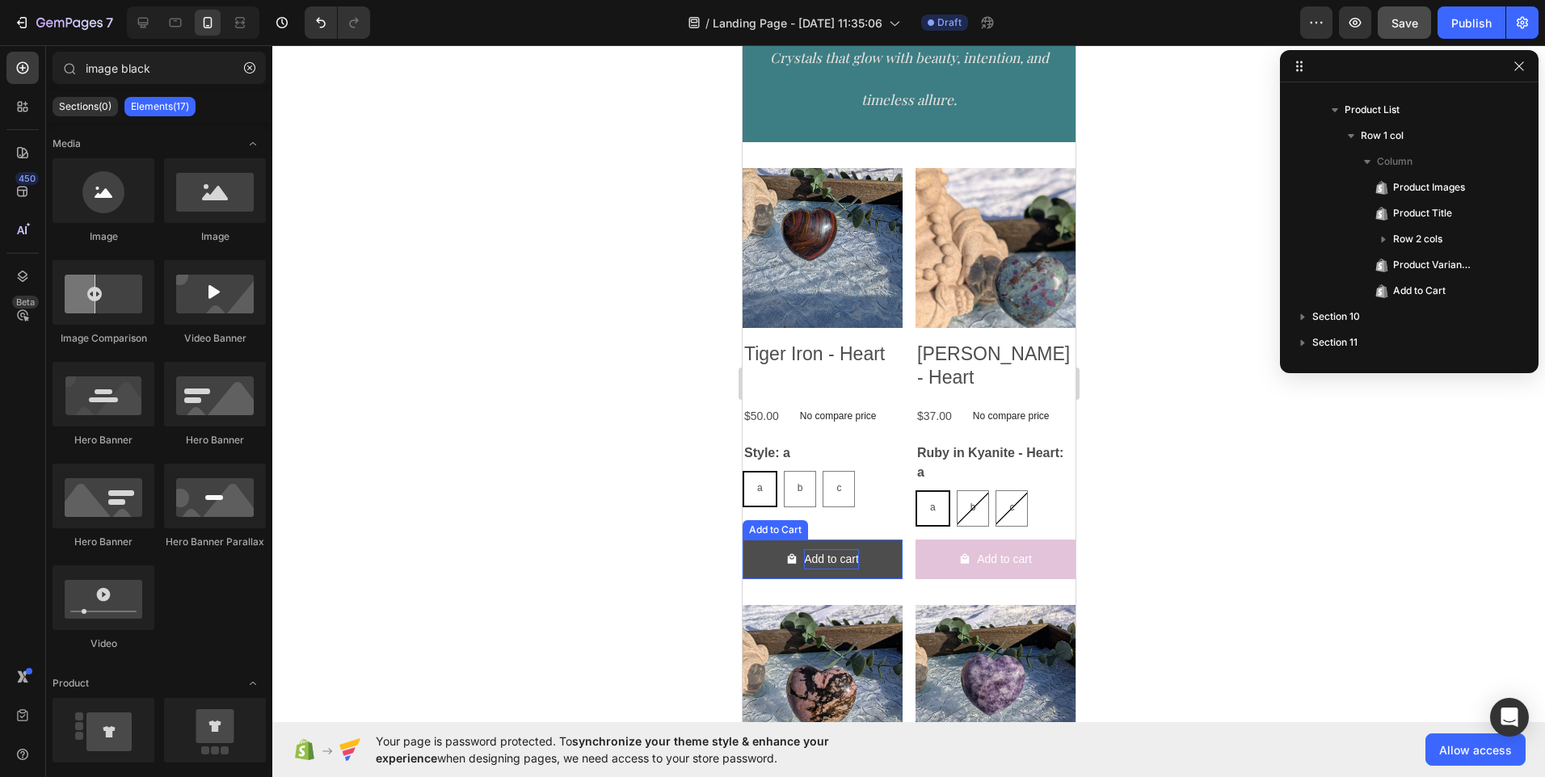
click at [847, 554] on div "Add to cart" at bounding box center [830, 559] width 55 height 20
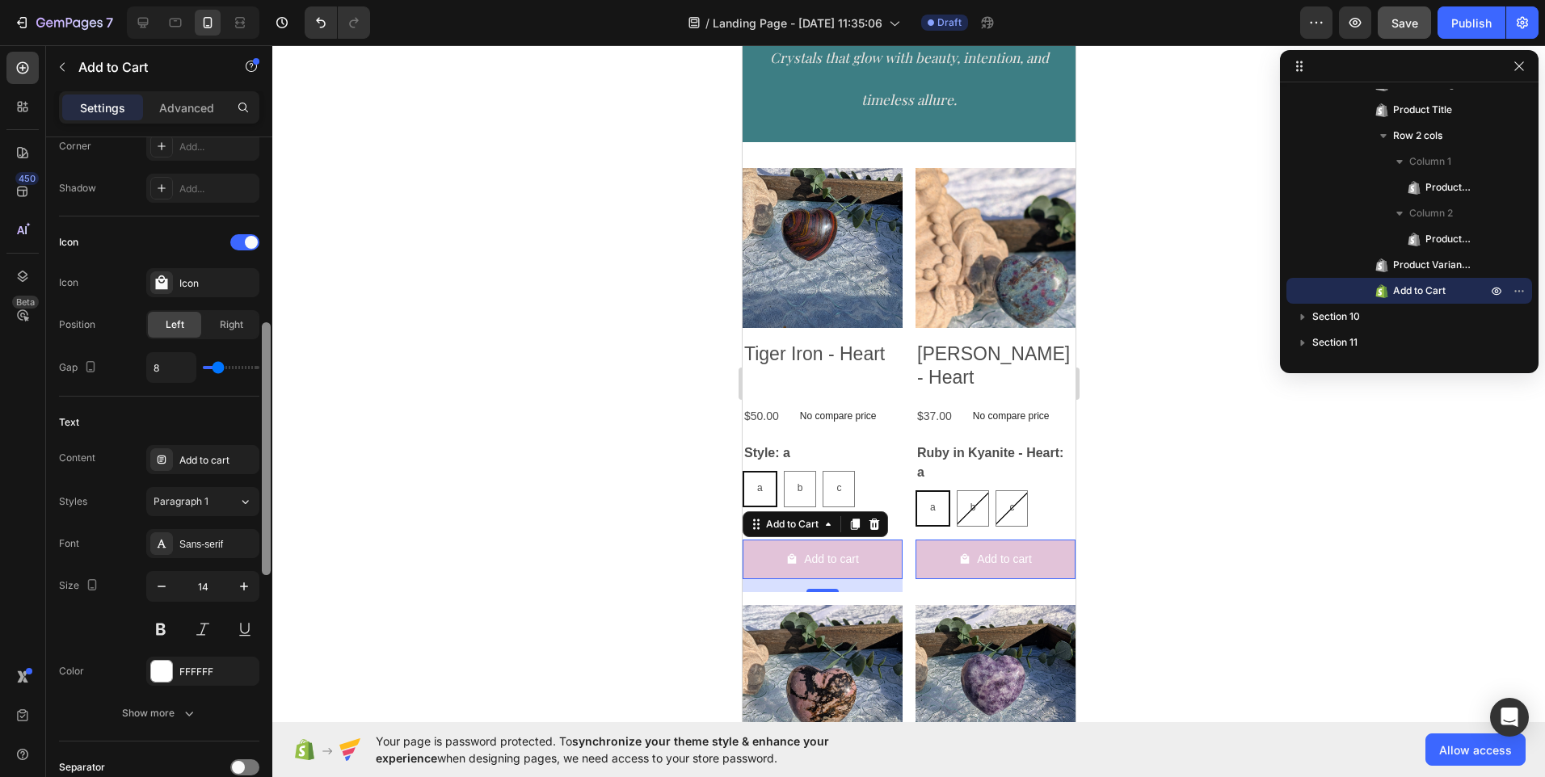
scroll to position [589, 0]
drag, startPoint x: 269, startPoint y: 349, endPoint x: 272, endPoint y: 566, distance: 217.4
click at [272, 0] on div "7 / Landing Page - [DATE] 11:35:06 Draft Preview Save Publish 450 Beta image bl…" at bounding box center [772, 0] width 1545 height 0
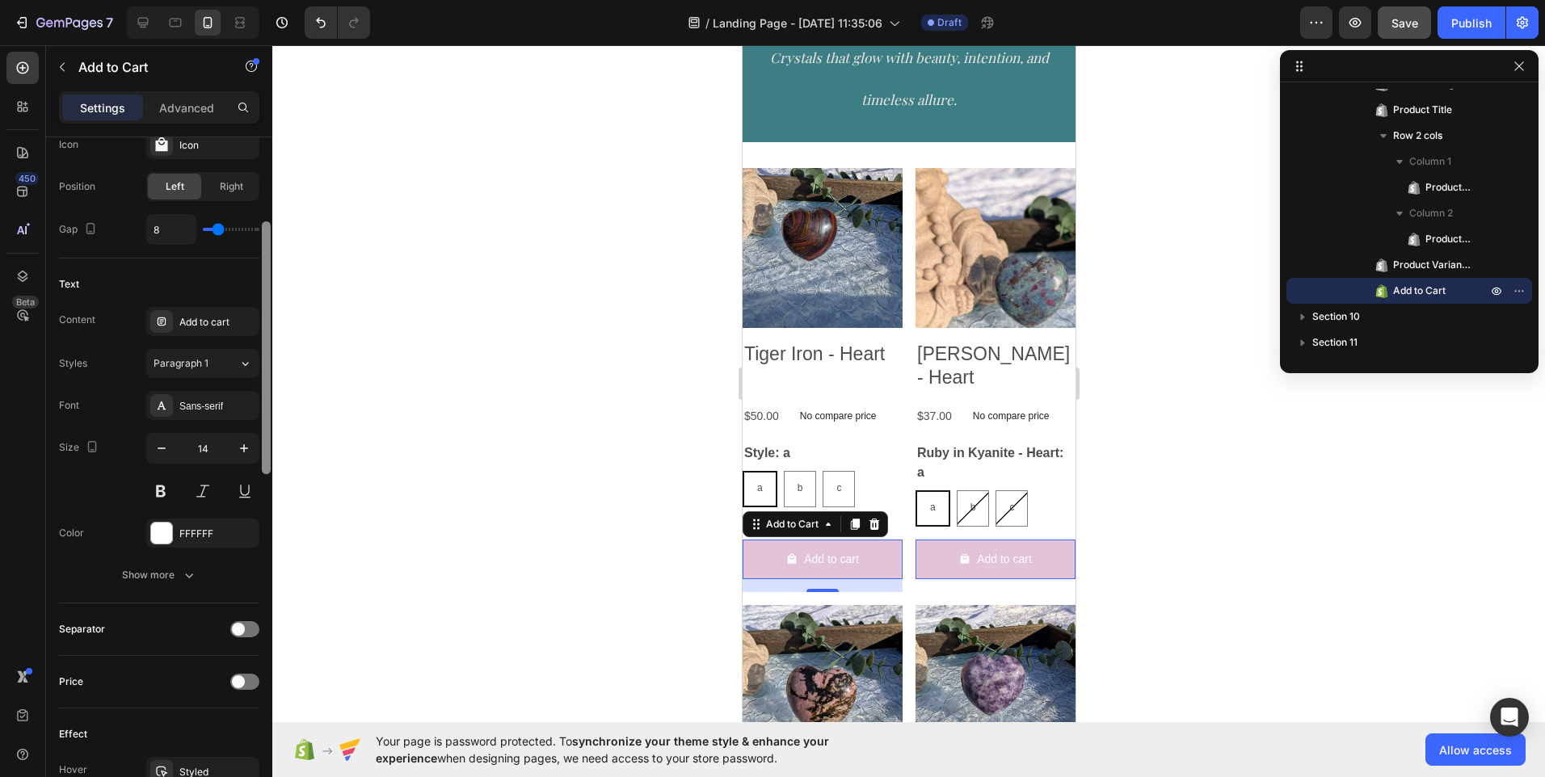
scroll to position [766, 0]
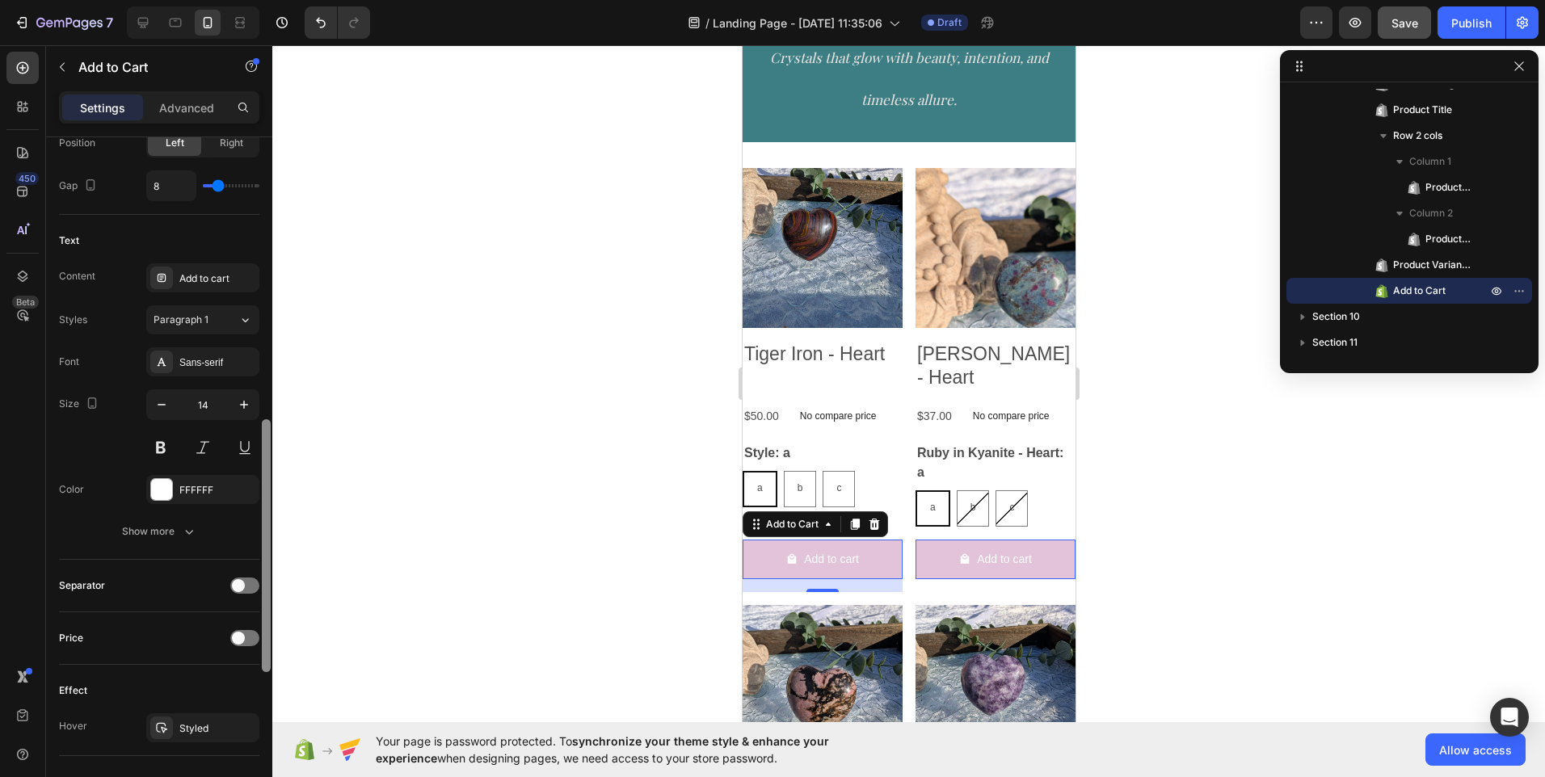
drag, startPoint x: 266, startPoint y: 540, endPoint x: 261, endPoint y: 605, distance: 65.6
click at [261, 605] on div at bounding box center [266, 480] width 12 height 686
click at [219, 493] on div "FFFFFF" at bounding box center [202, 490] width 47 height 15
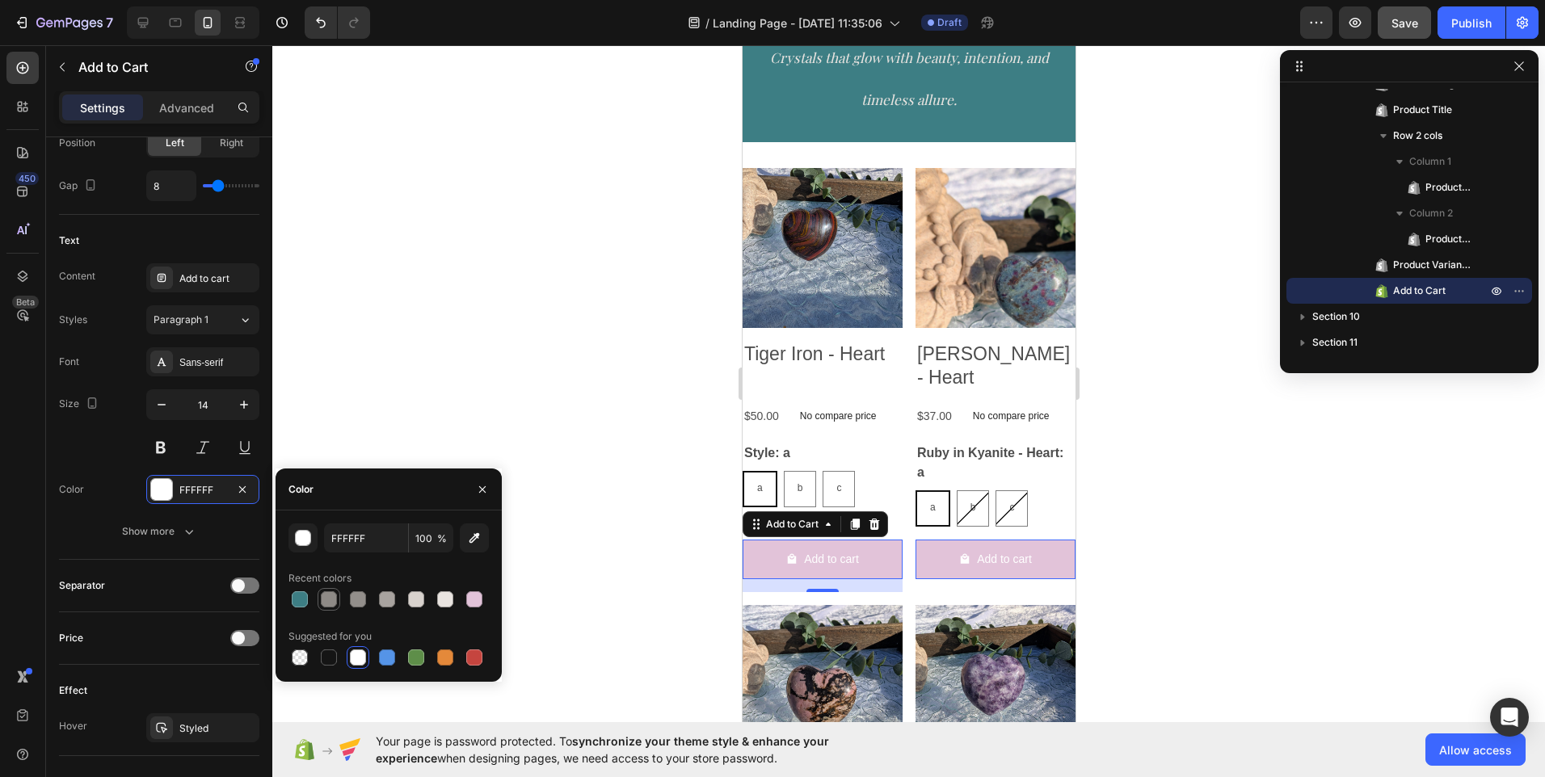
click at [324, 606] on div at bounding box center [329, 599] width 16 height 16
type input "8E8A86"
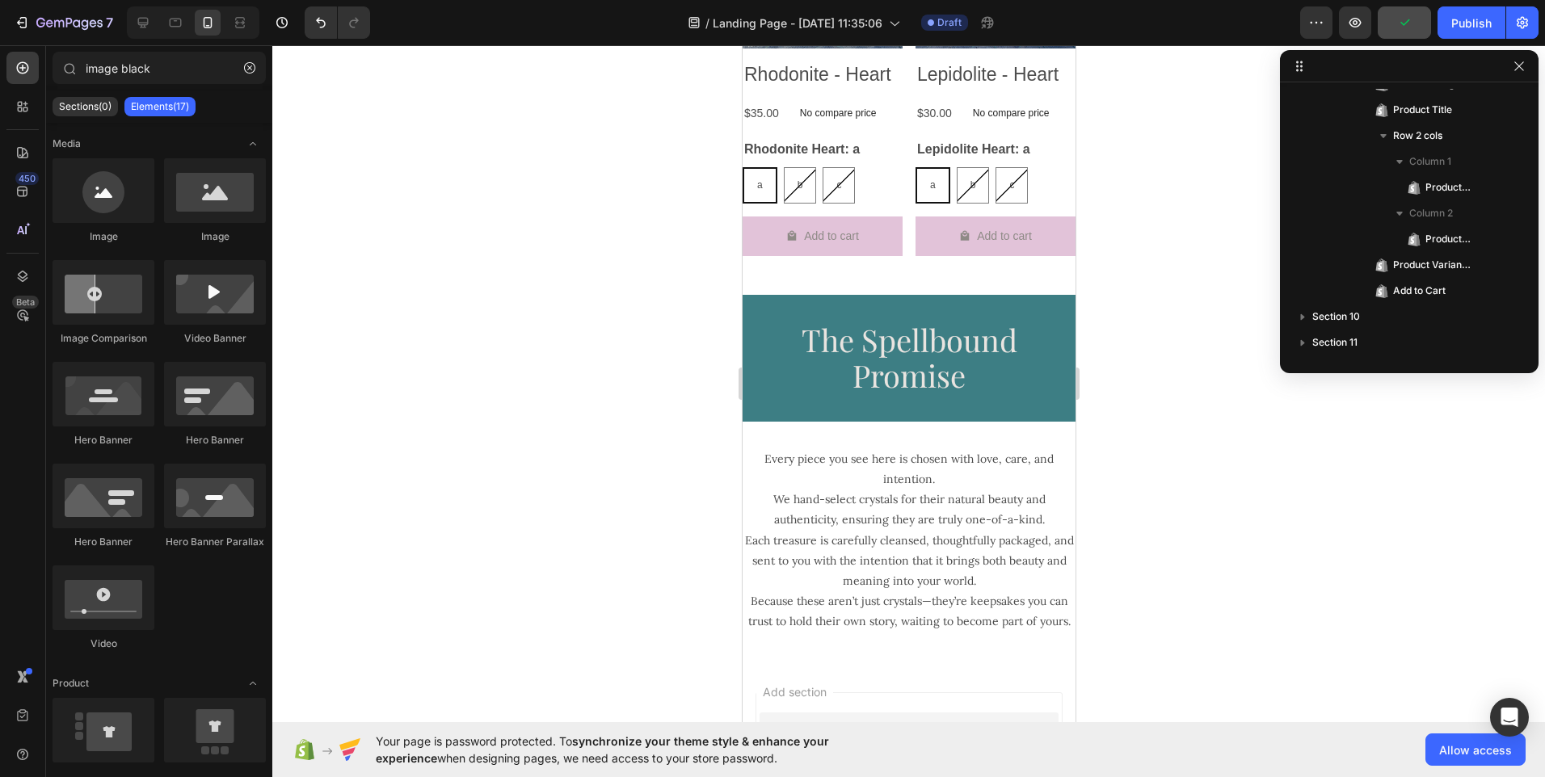
scroll to position [1990, 0]
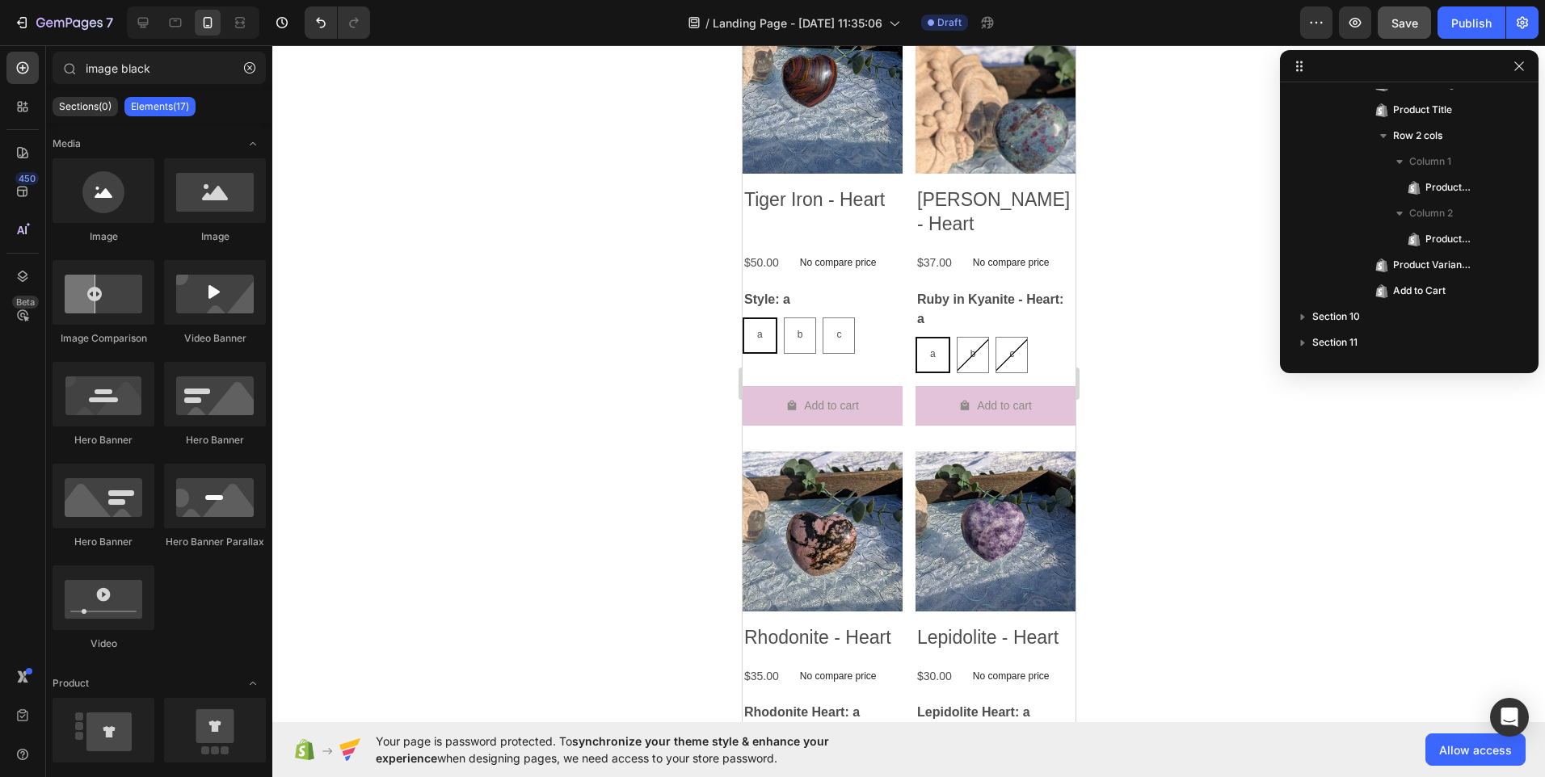
drag, startPoint x: 1069, startPoint y: 601, endPoint x: 1824, endPoint y: 490, distance: 763.5
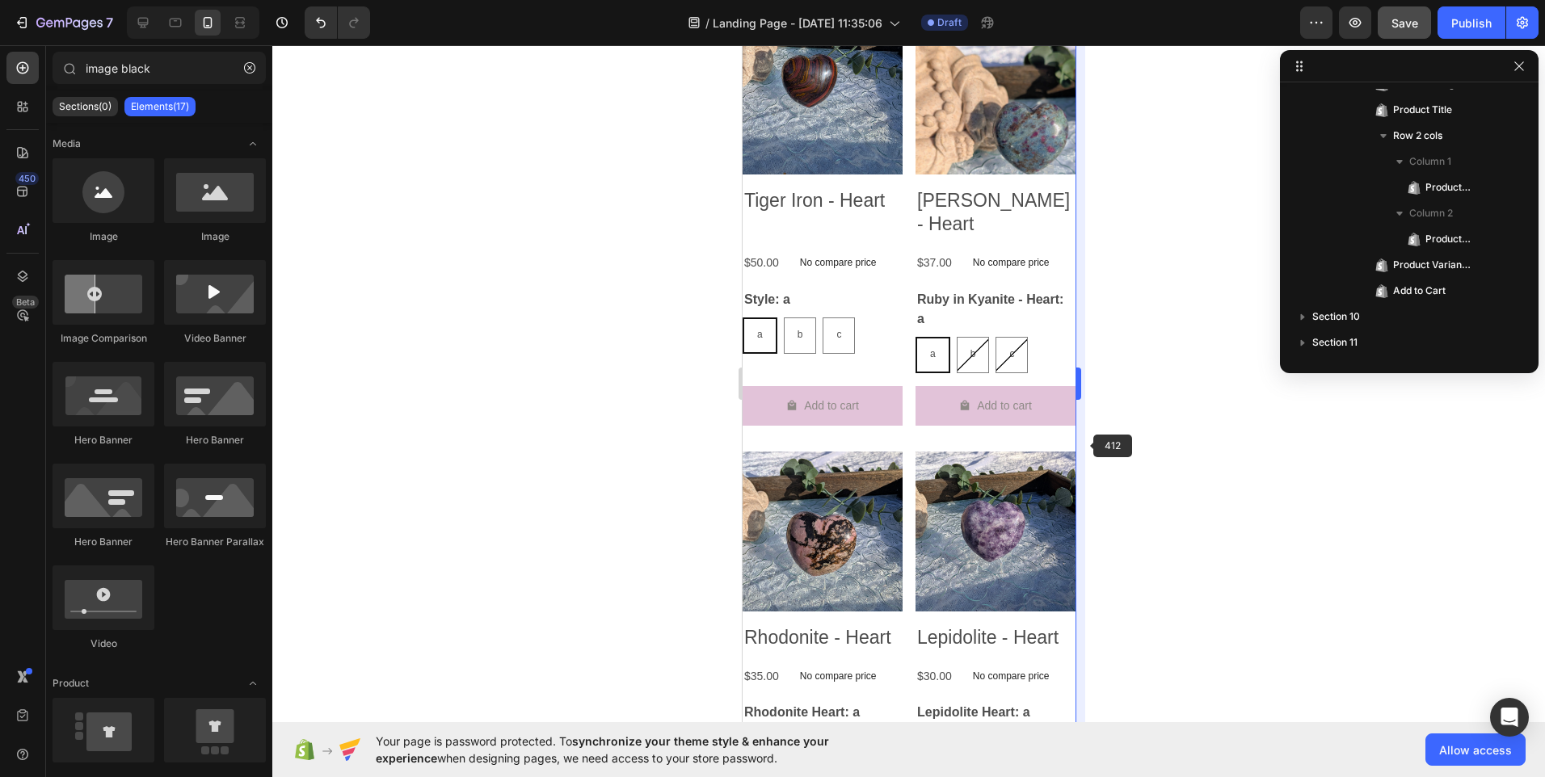
scroll to position [1243, 0]
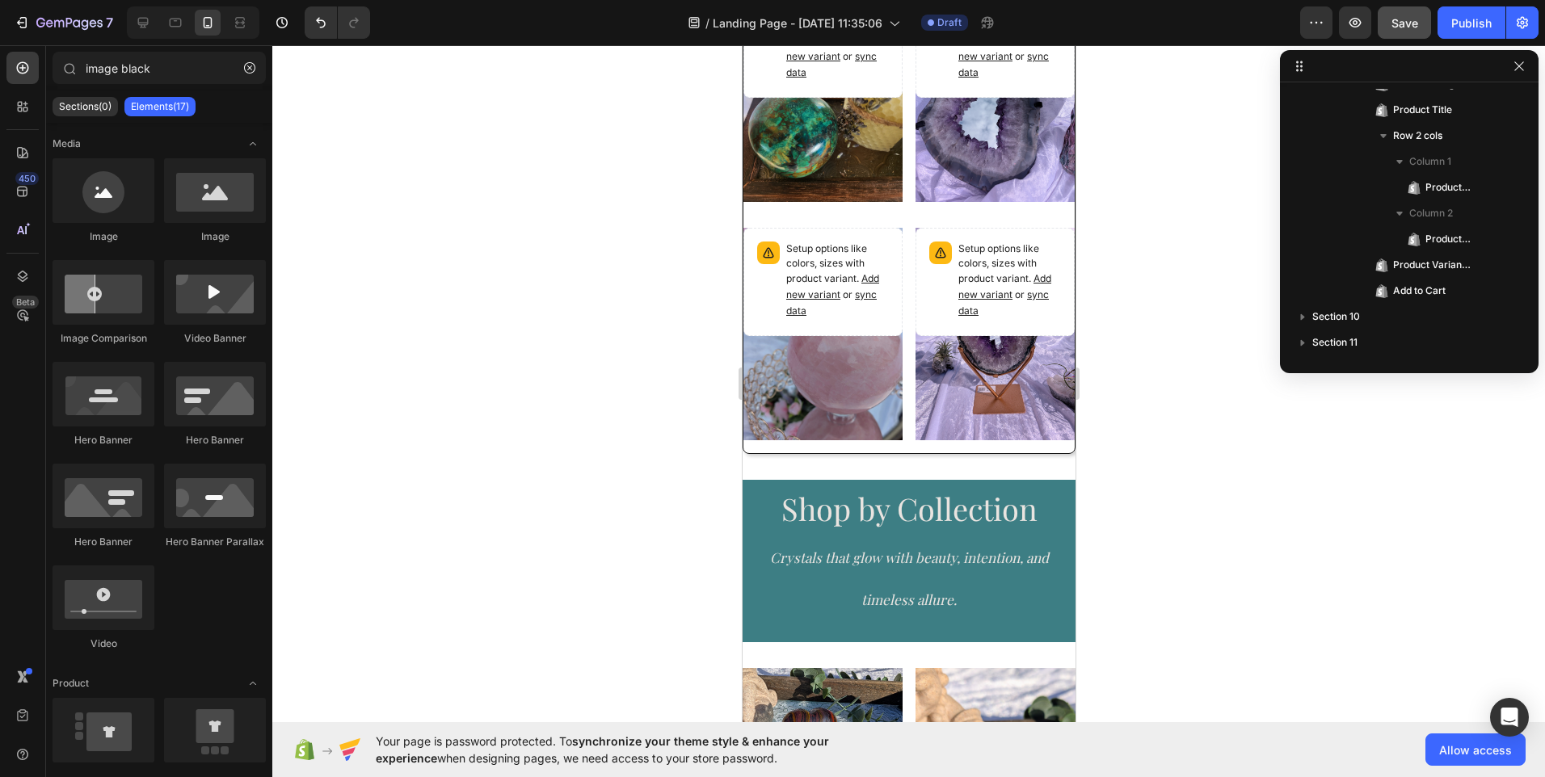
drag, startPoint x: 1069, startPoint y: 388, endPoint x: 1819, endPoint y: 321, distance: 752.8
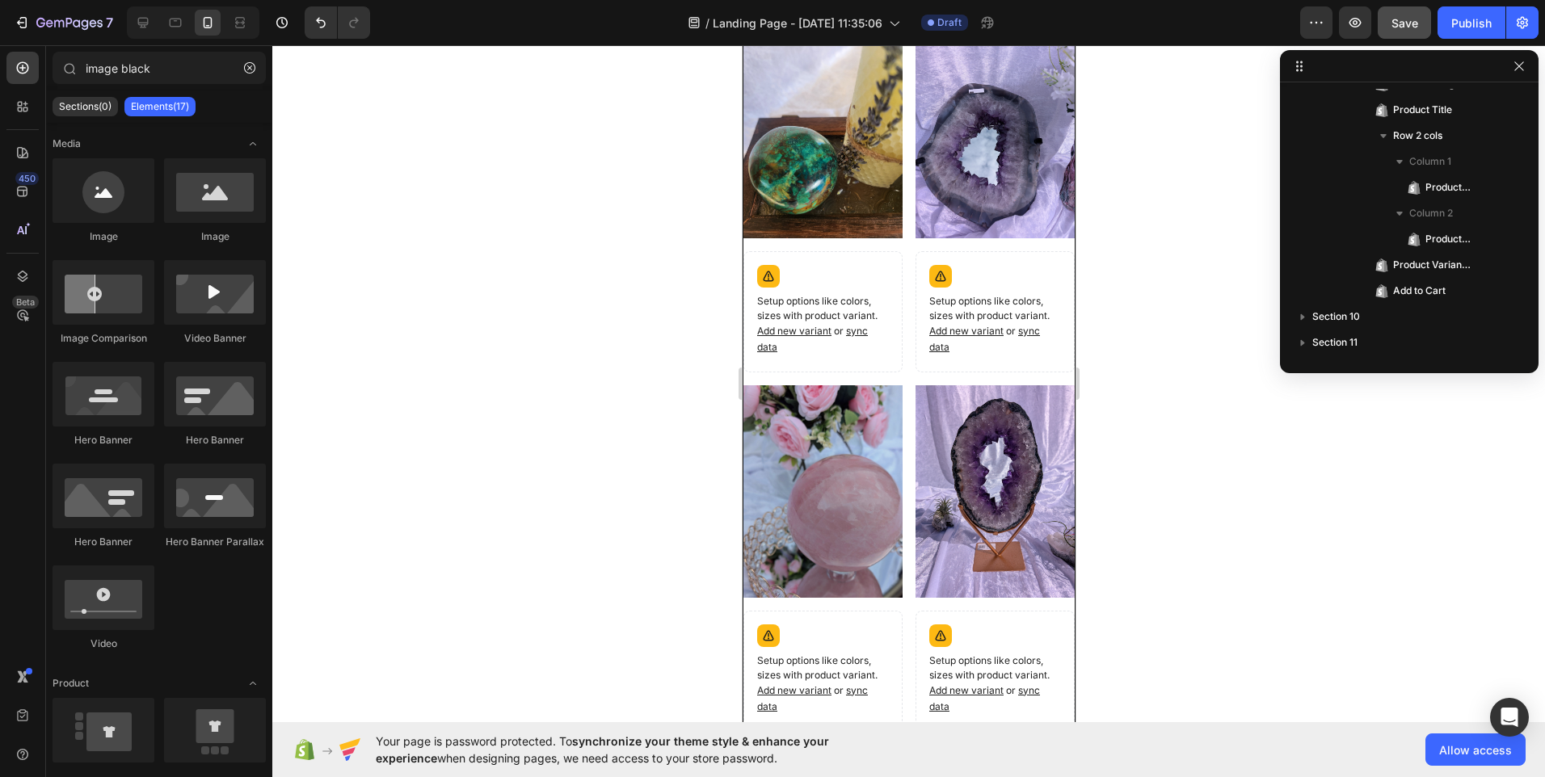
scroll to position [1558, 0]
